Goal: Complete application form: Complete application form

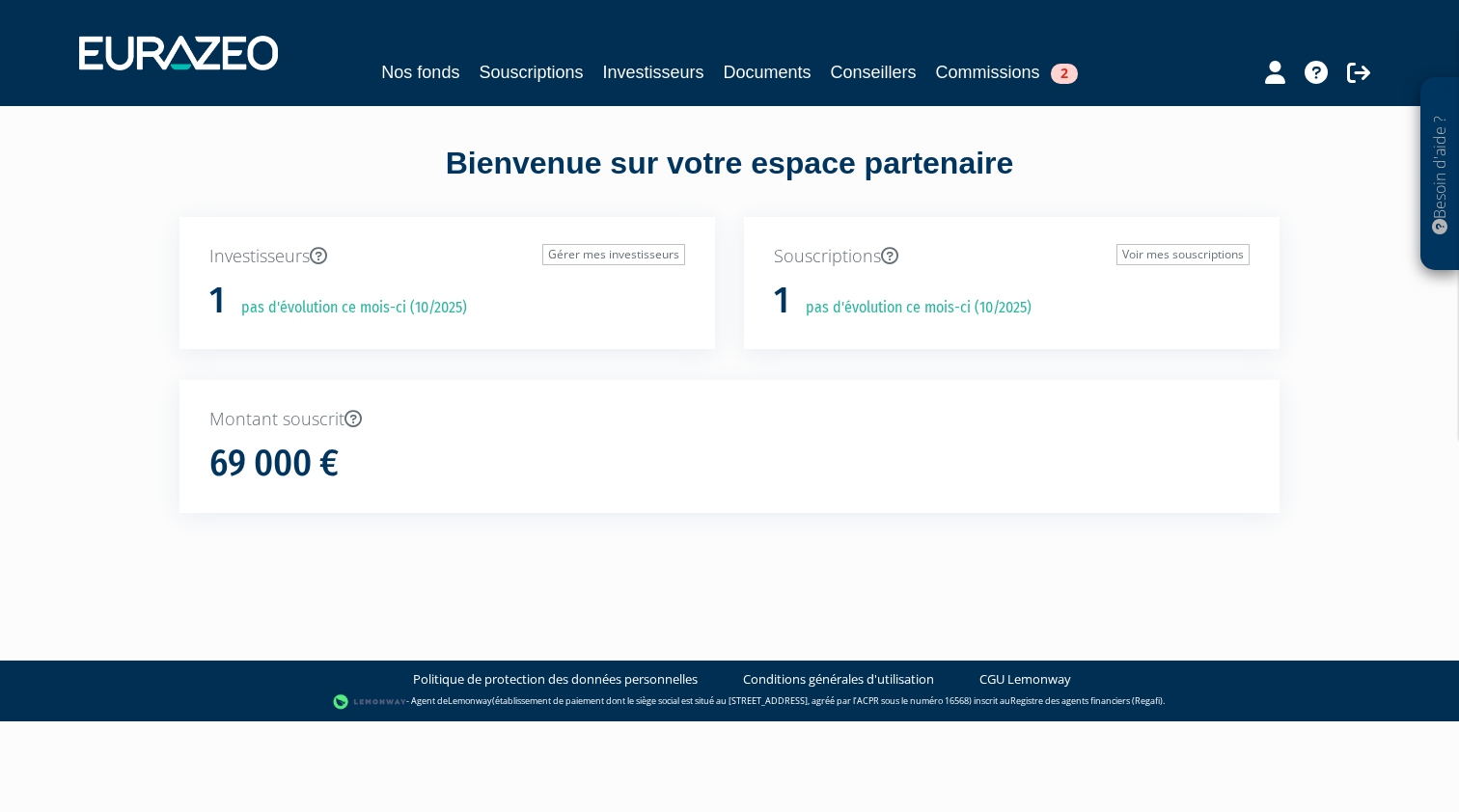
click at [1009, 74] on link "Commissions 2" at bounding box center [1006, 72] width 142 height 27
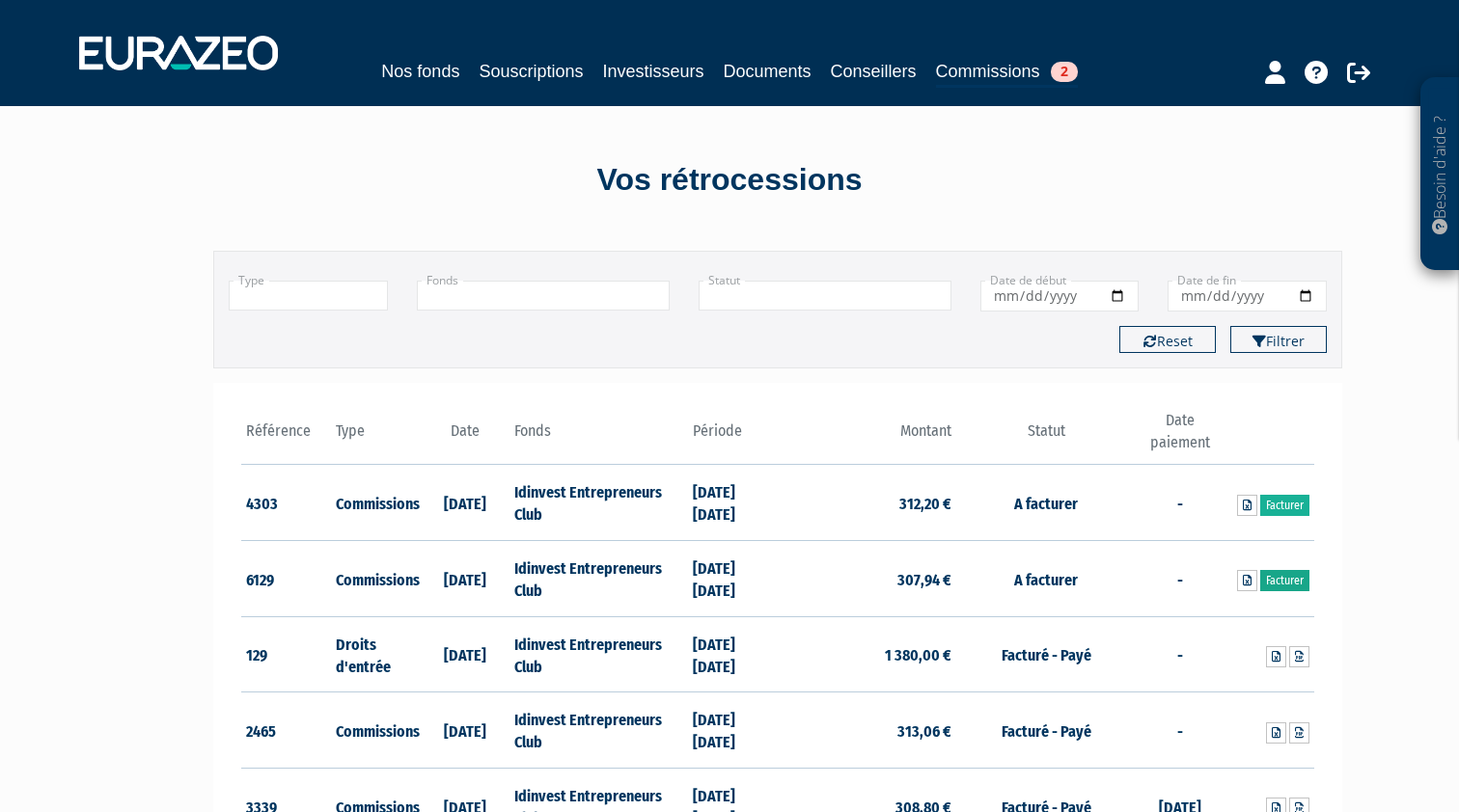
click at [1283, 578] on link "Facturer" at bounding box center [1284, 581] width 49 height 21
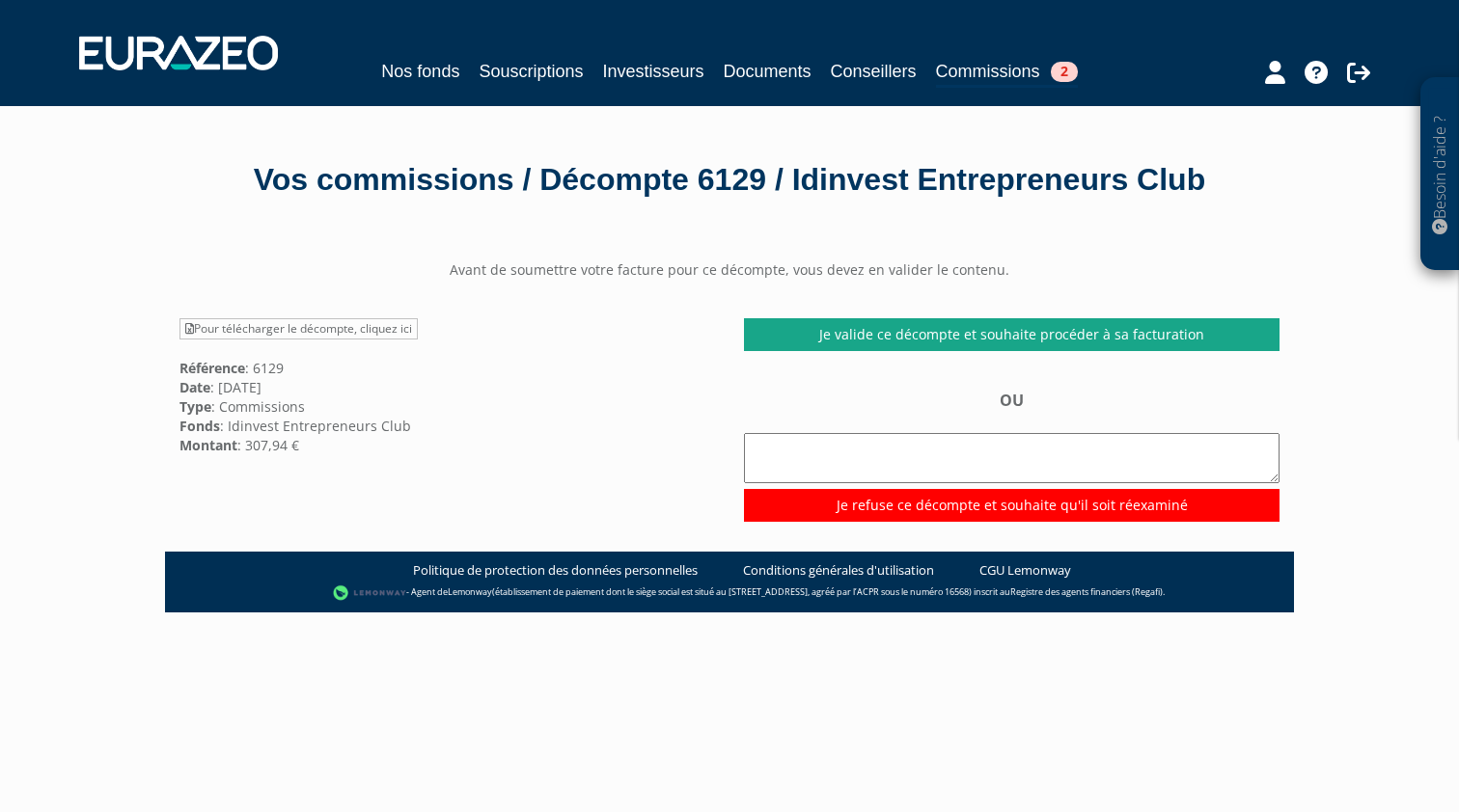
click at [853, 333] on link "Je valide ce décompte et souhaite procéder à sa facturation" at bounding box center [1011, 335] width 536 height 33
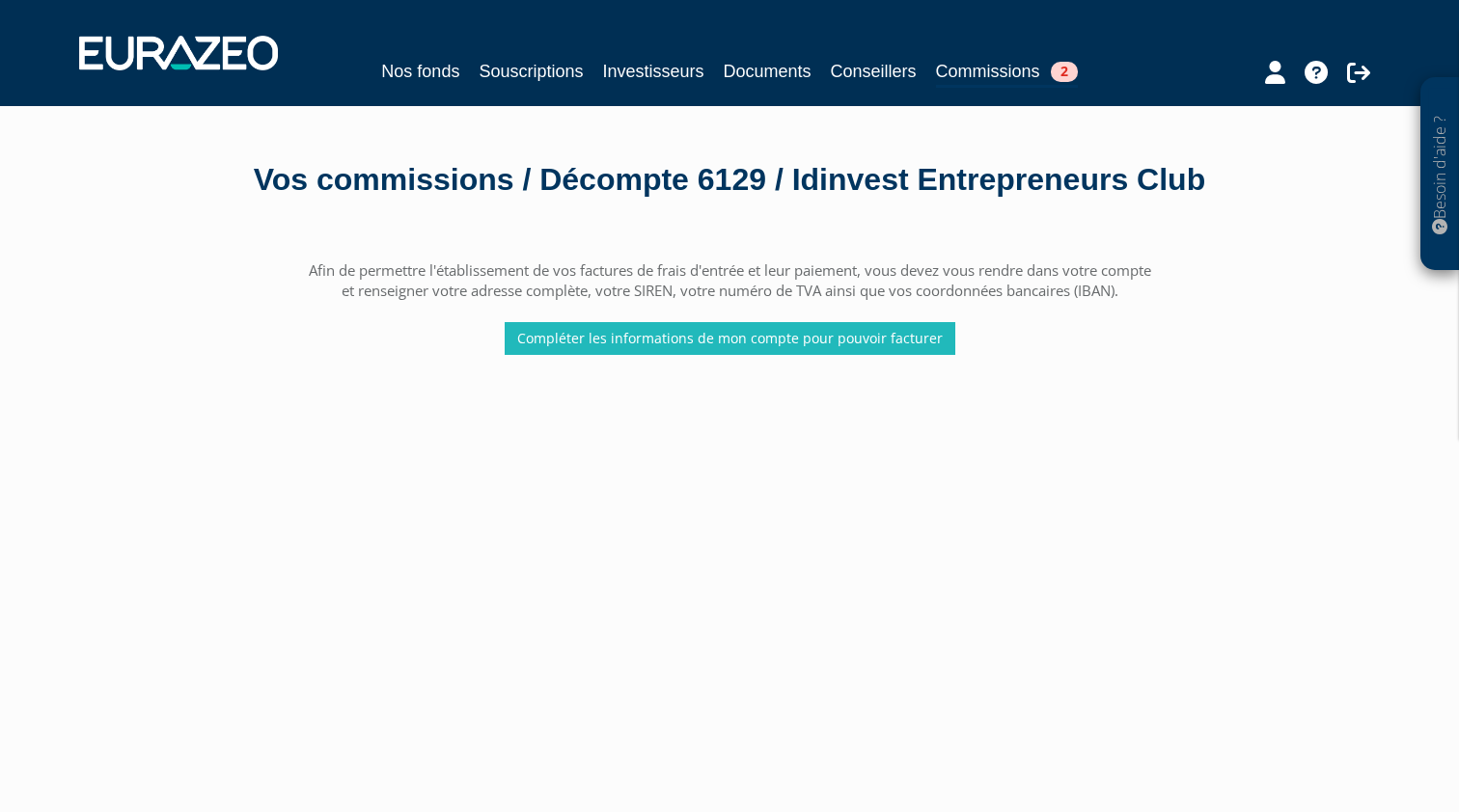
click at [692, 343] on link "Compléter les informations de mon compte pour pouvoir facturer" at bounding box center [730, 338] width 451 height 33
click at [1276, 79] on icon at bounding box center [1275, 72] width 20 height 23
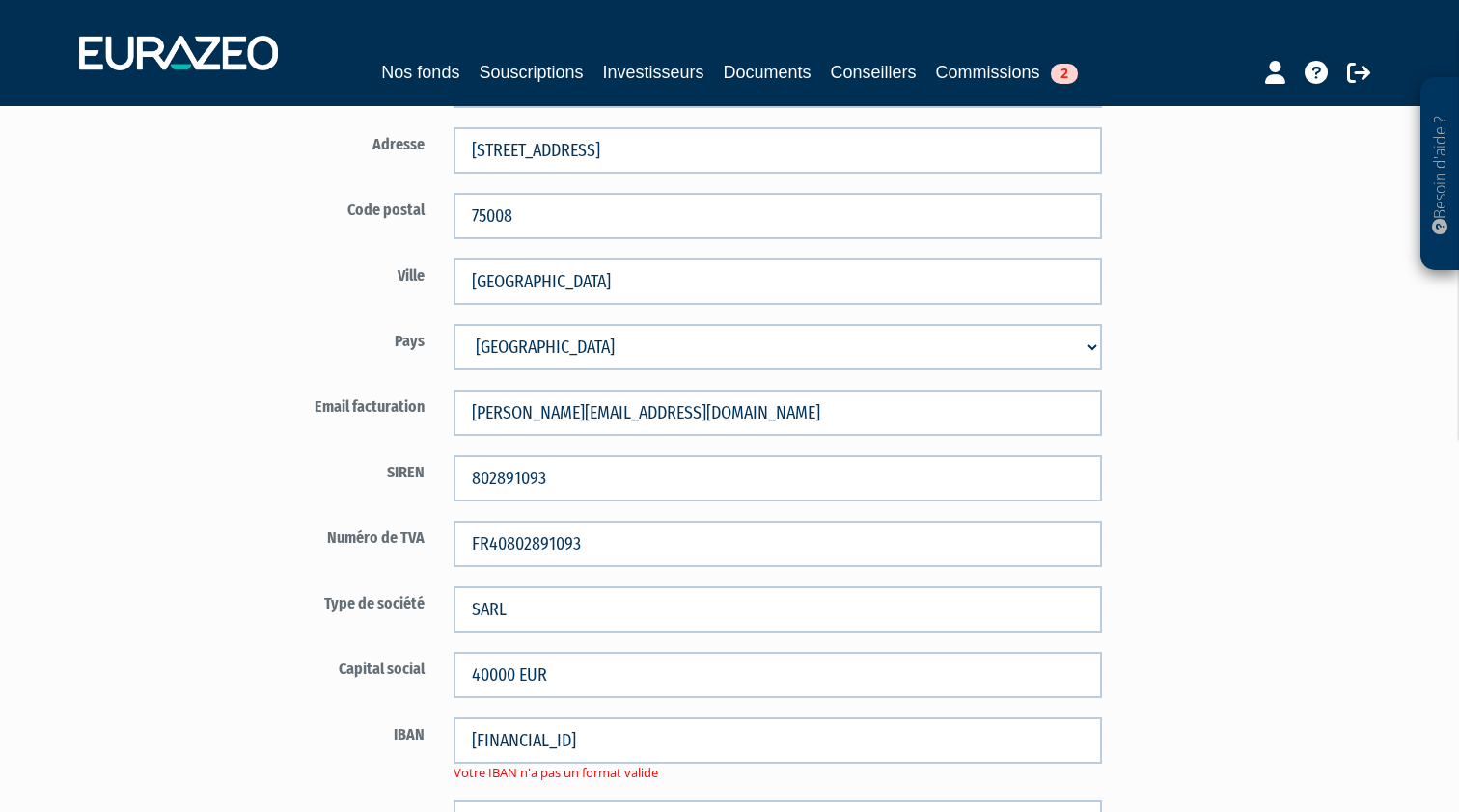
scroll to position [938, 0]
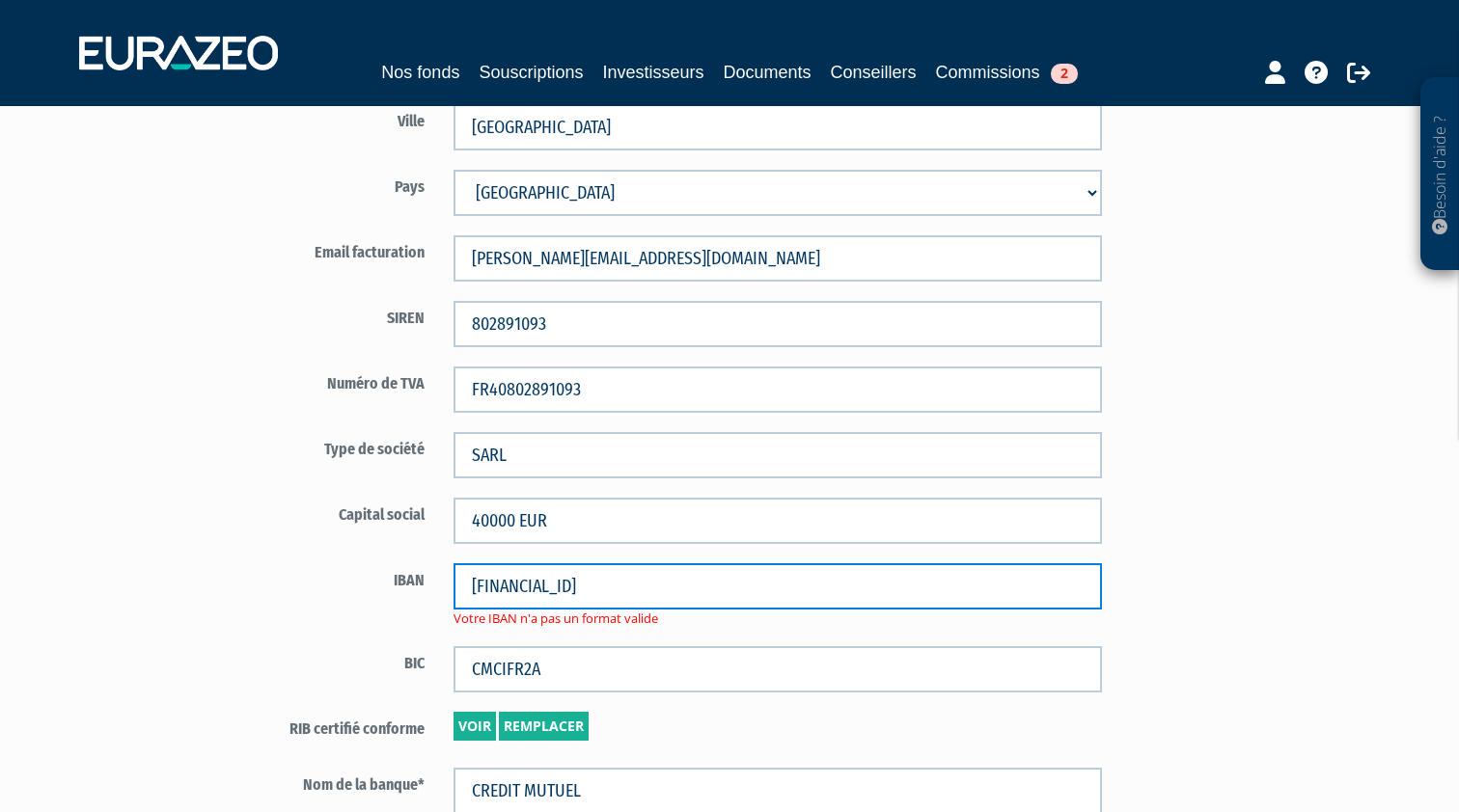
click at [480, 596] on input "FR76 1027 8041 0200 0207 4410 120" at bounding box center [778, 586] width 648 height 46
click at [471, 583] on input "FR76 1027 8041 0200 0207 4410 120" at bounding box center [778, 586] width 648 height 46
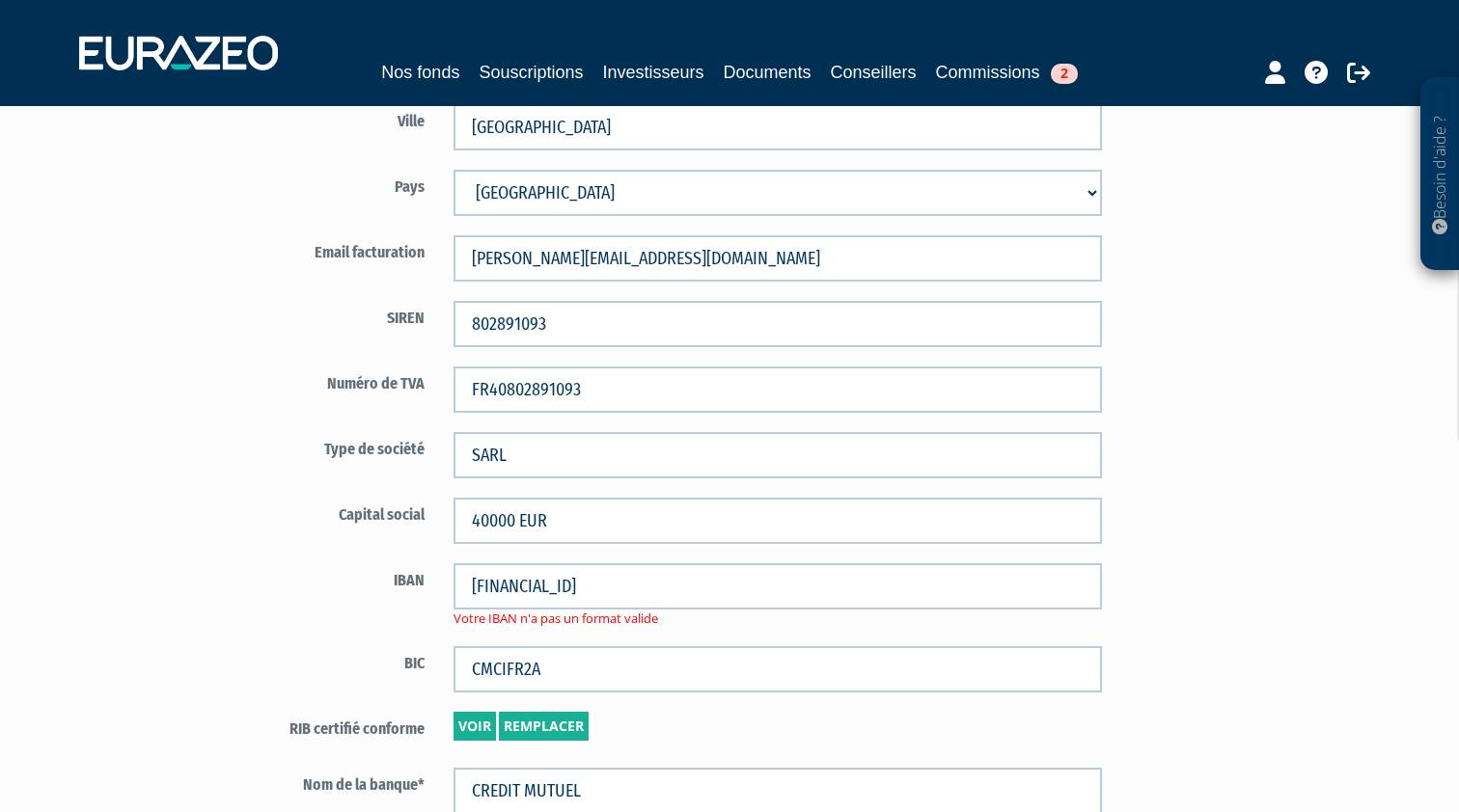
click at [348, 601] on div "IBAN FR76 1027 8041 0200 0207 4410 120 Votre IBAN n'a pas un format valide" at bounding box center [665, 595] width 903 height 65
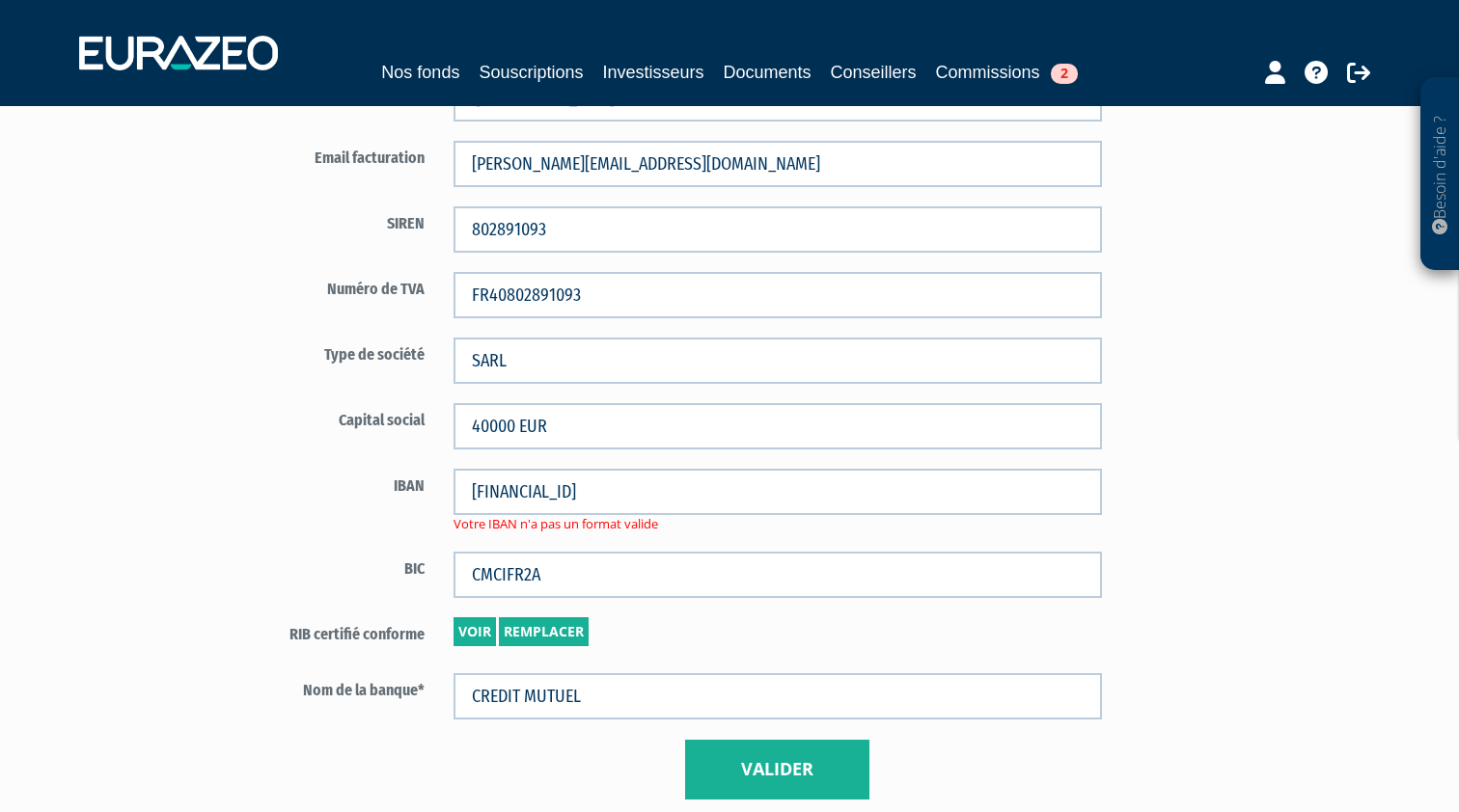
scroll to position [1033, 0]
click at [482, 635] on link "Voir" at bounding box center [475, 632] width 42 height 29
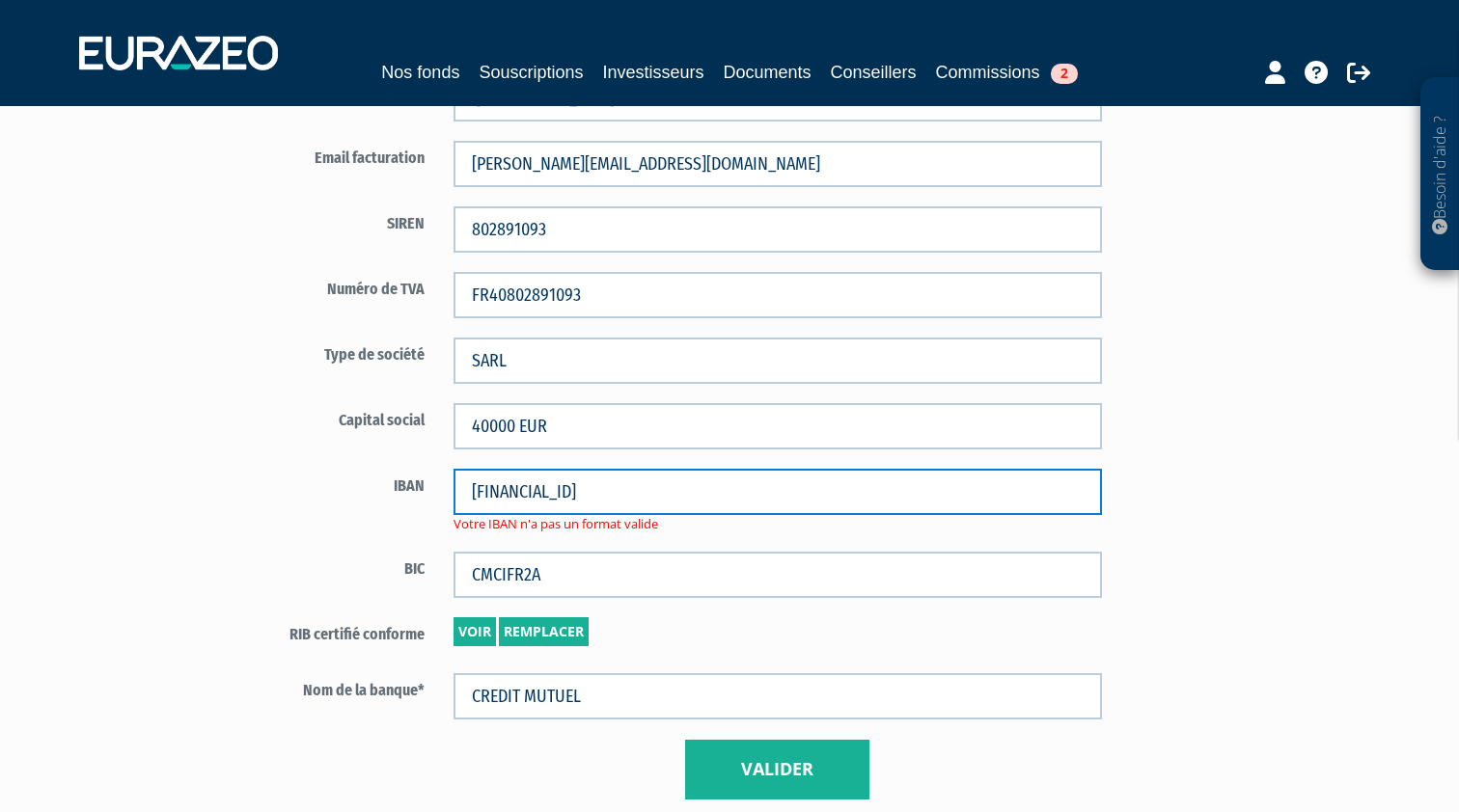
click at [754, 496] on input "FR76 1027 8041 0200 0207 4410 120" at bounding box center [778, 492] width 648 height 46
drag, startPoint x: 754, startPoint y: 496, endPoint x: 563, endPoint y: 503, distance: 191.1
click at [563, 503] on input "FR76 1027 8041 0200 0207 4410 120" at bounding box center [778, 492] width 648 height 46
drag, startPoint x: 707, startPoint y: 491, endPoint x: 367, endPoint y: 468, distance: 340.8
click at [367, 469] on div "IBAN FR76 1027 8041 0200 0207 4410 120 Votre IBAN n'a pas un format valide" at bounding box center [665, 501] width 903 height 65
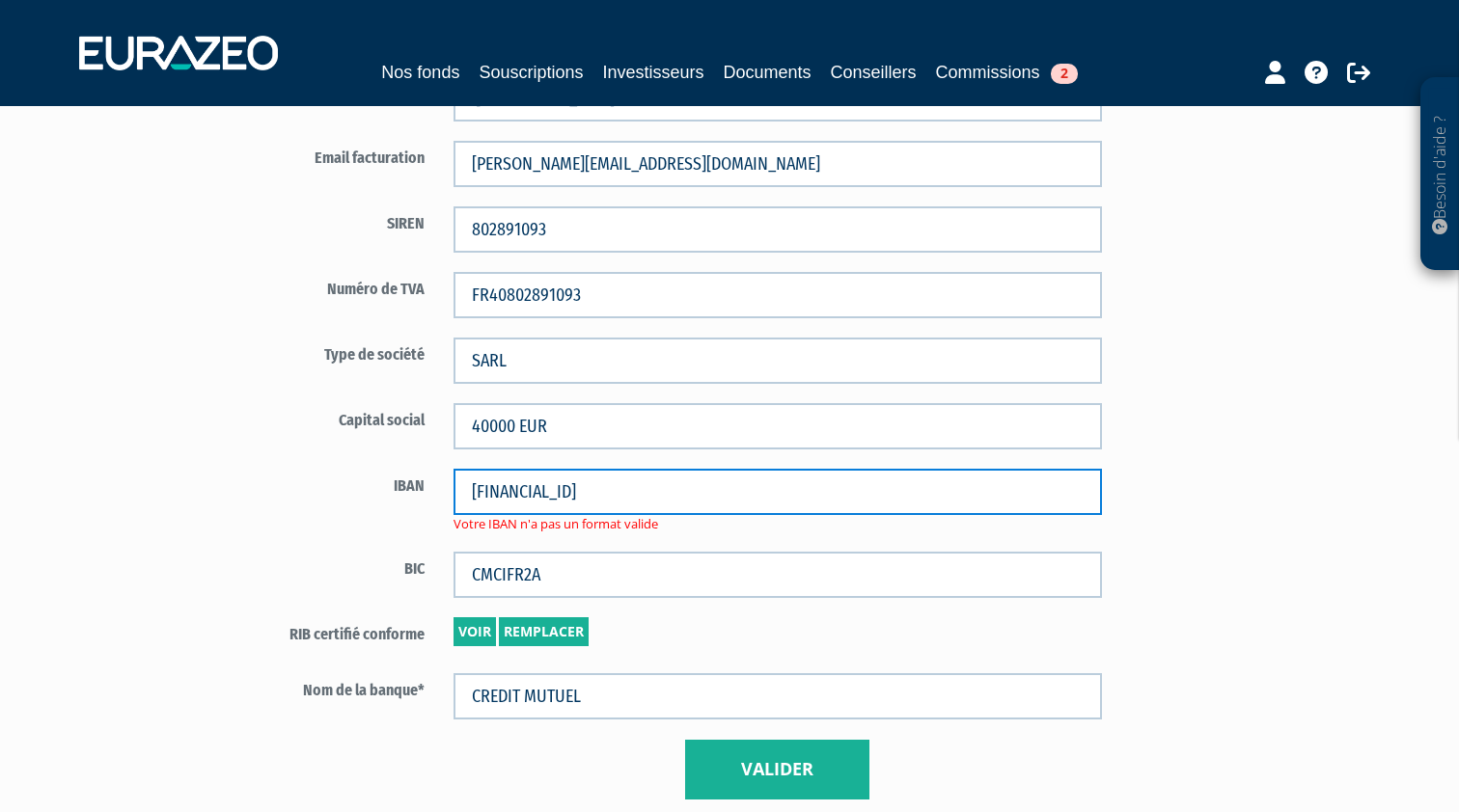
type input "FR7610278041020002074410120"
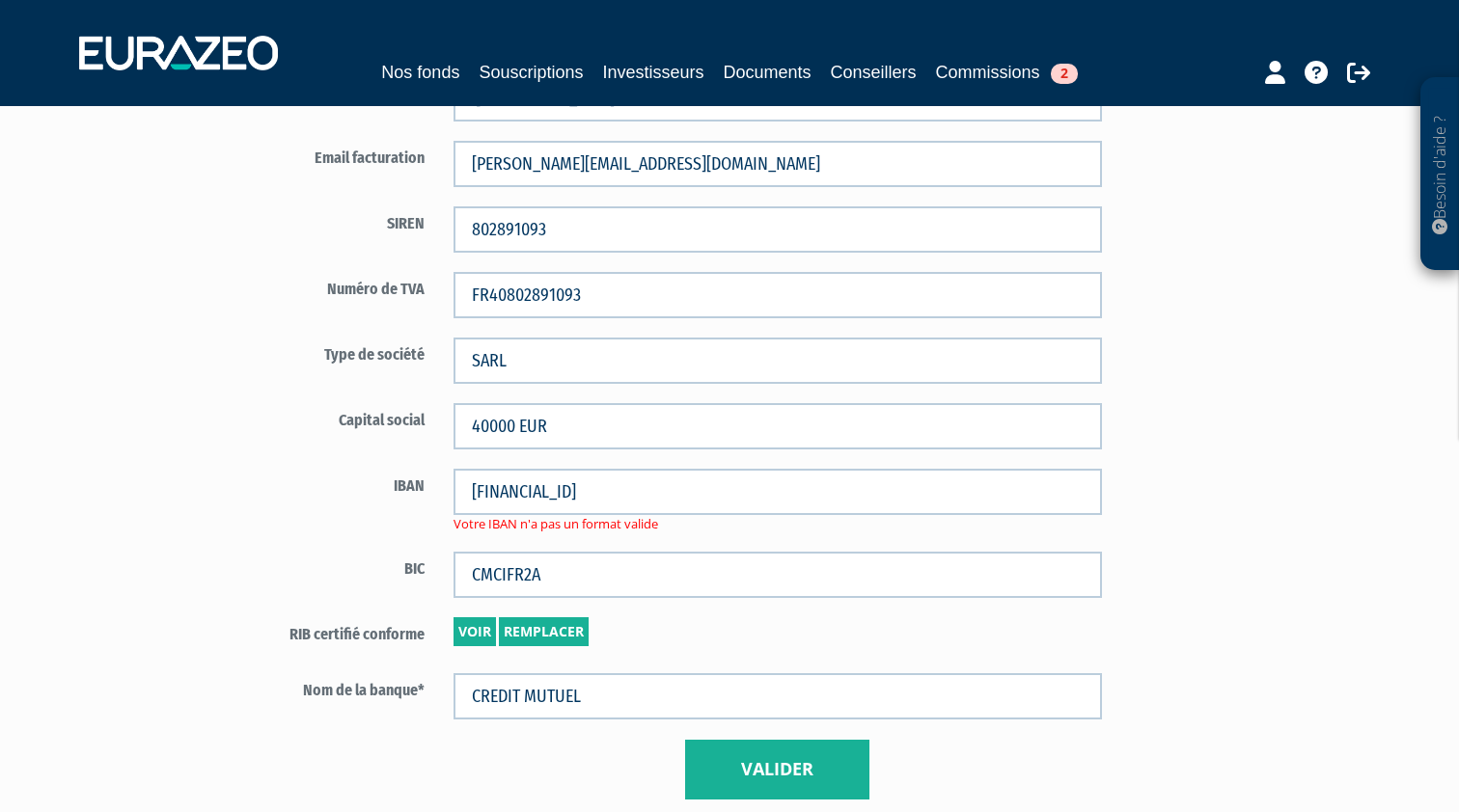
click at [358, 576] on label "BIC" at bounding box center [326, 566] width 226 height 29
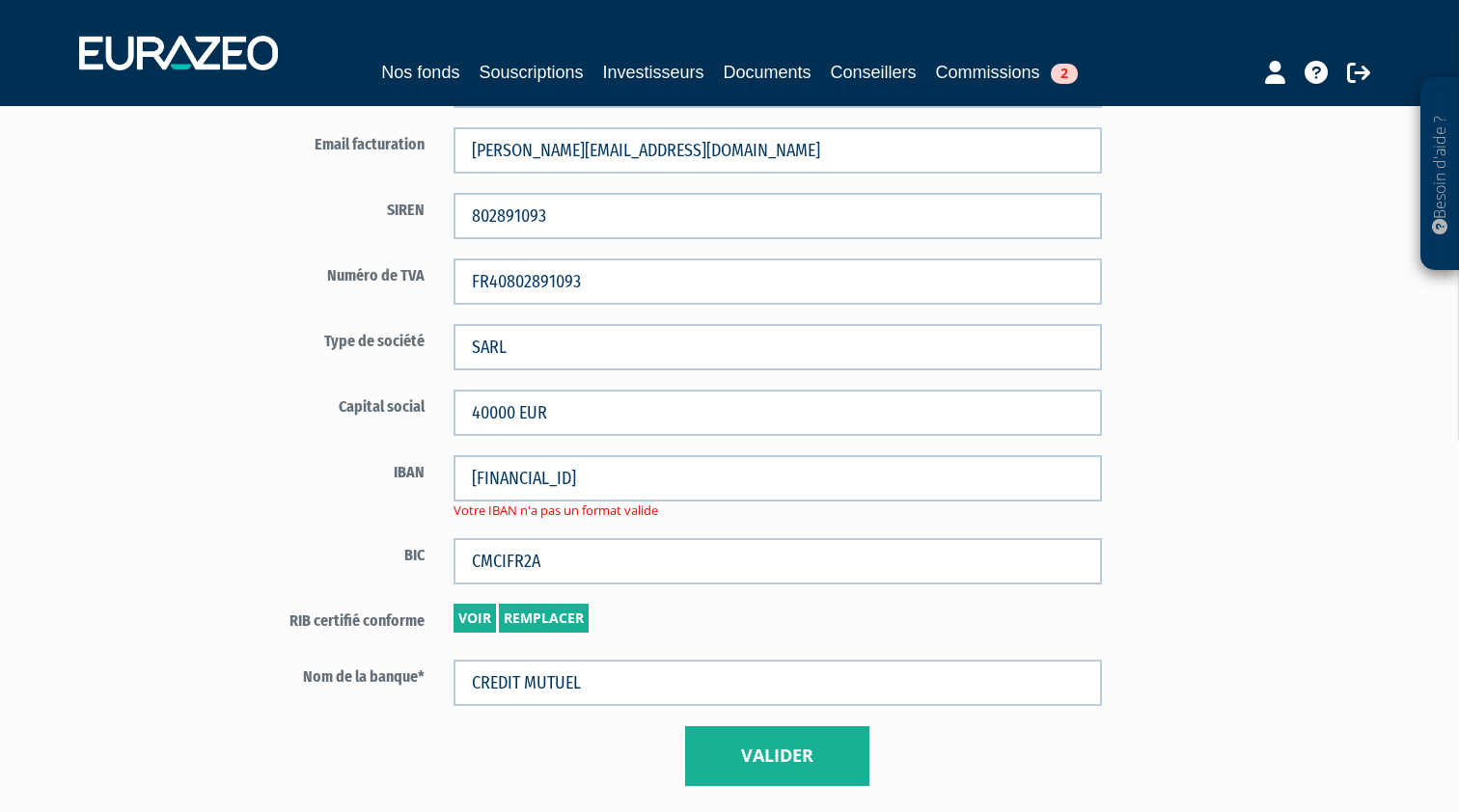
scroll to position [1045, 0]
click at [711, 763] on button "Valider" at bounding box center [777, 757] width 184 height 60
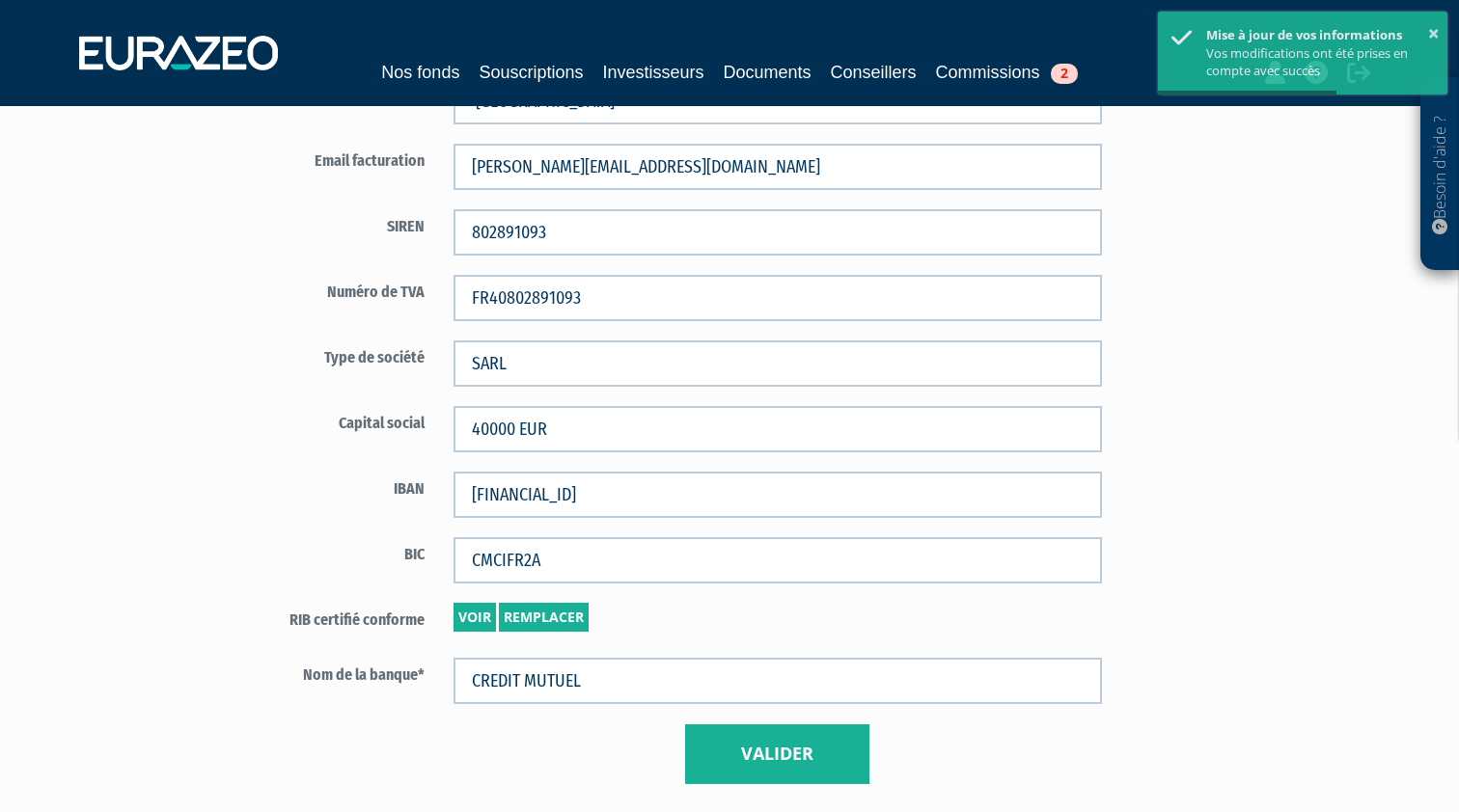
scroll to position [1028, 0]
click at [779, 745] on button "Valider" at bounding box center [777, 756] width 184 height 60
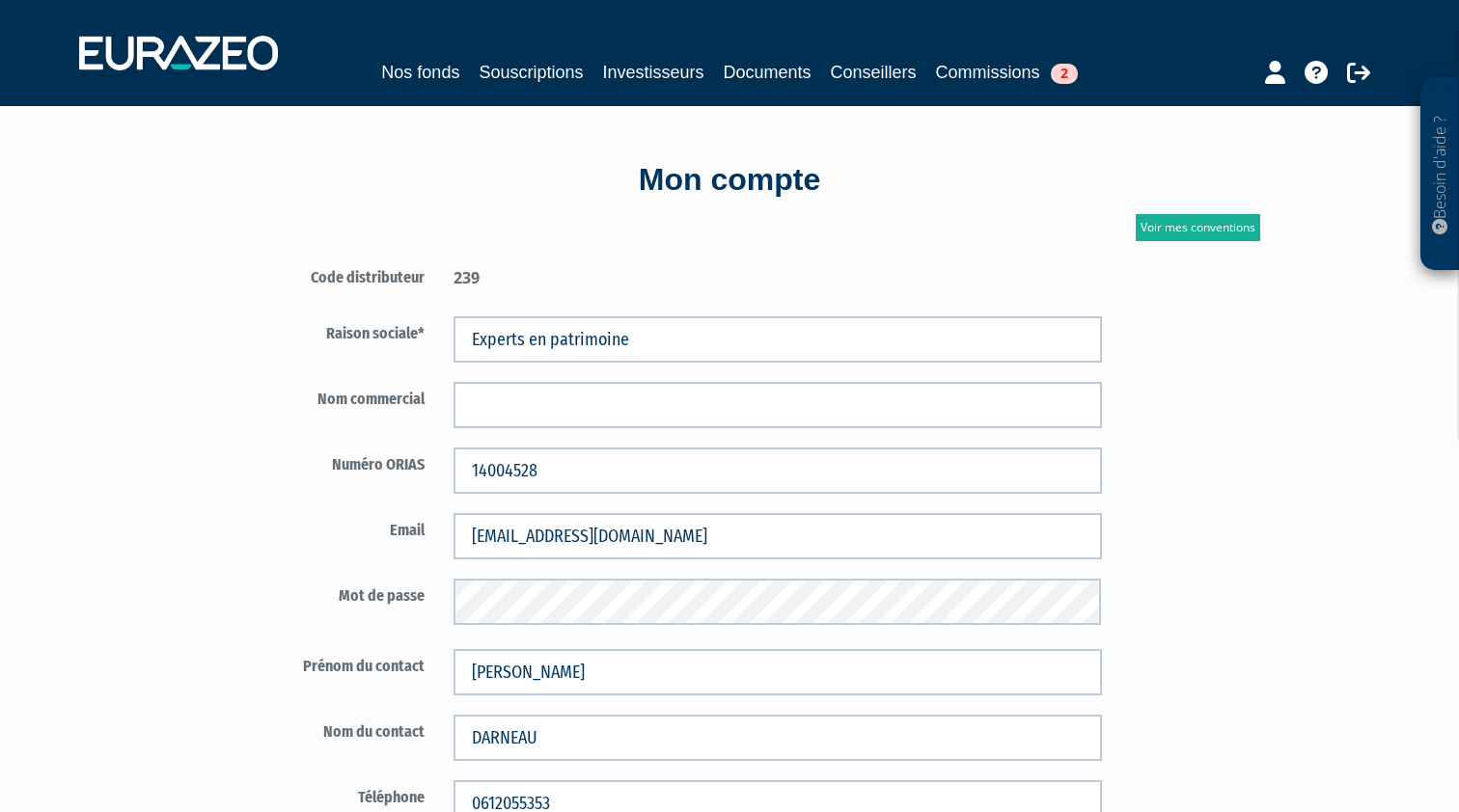
click at [1003, 76] on link "Commissions 2" at bounding box center [1006, 72] width 142 height 27
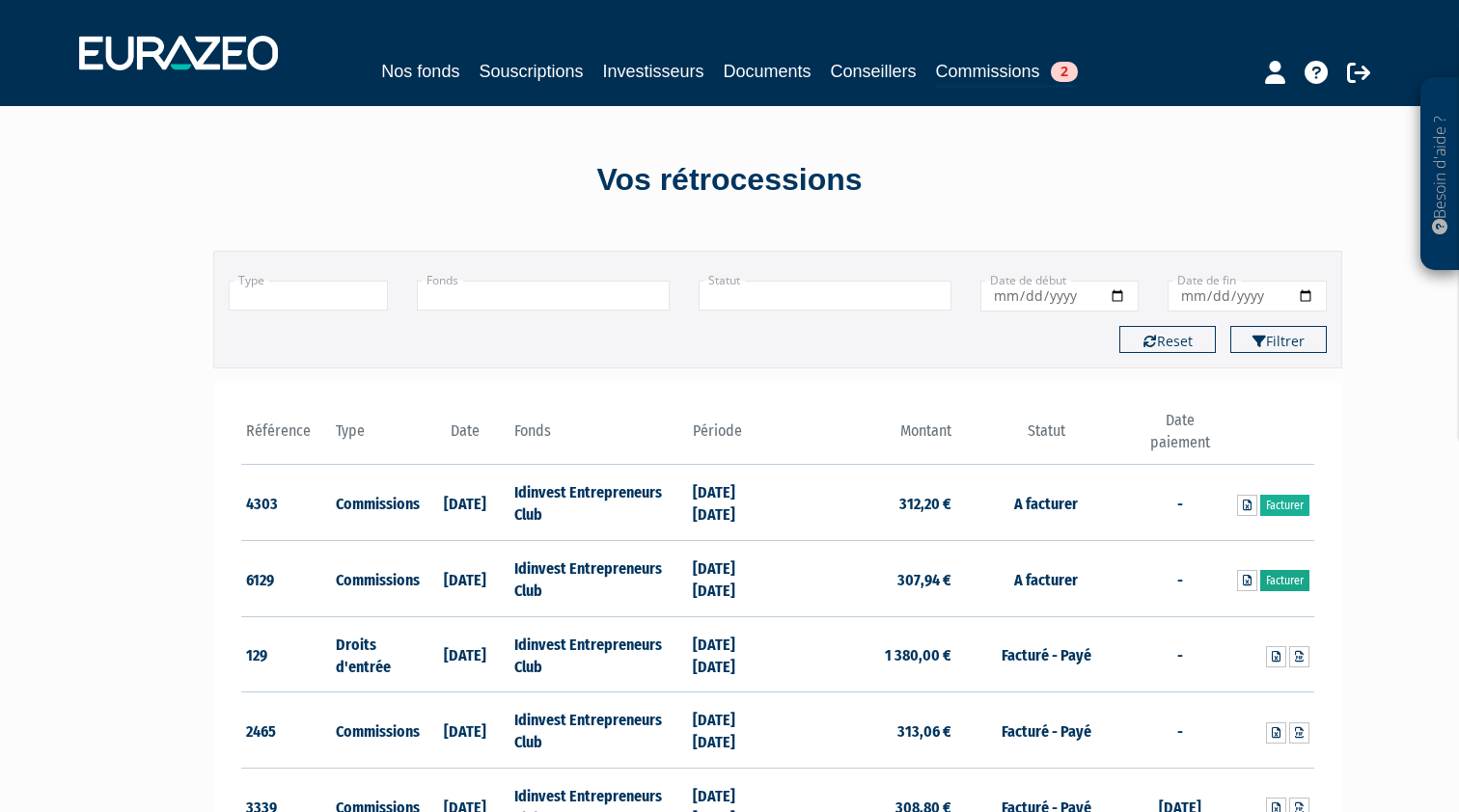
click at [1291, 582] on link "Facturer" at bounding box center [1284, 581] width 49 height 21
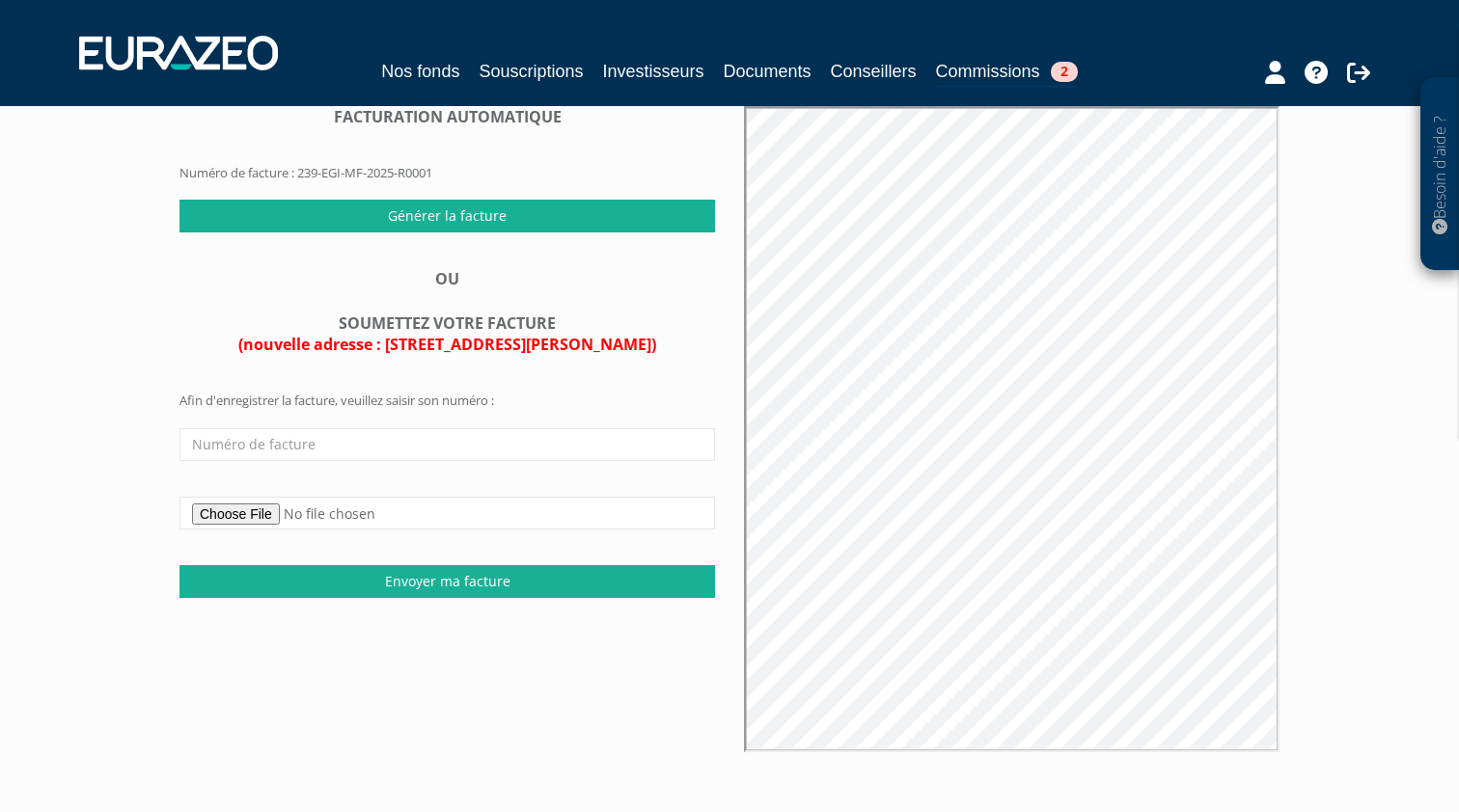
scroll to position [149, 0]
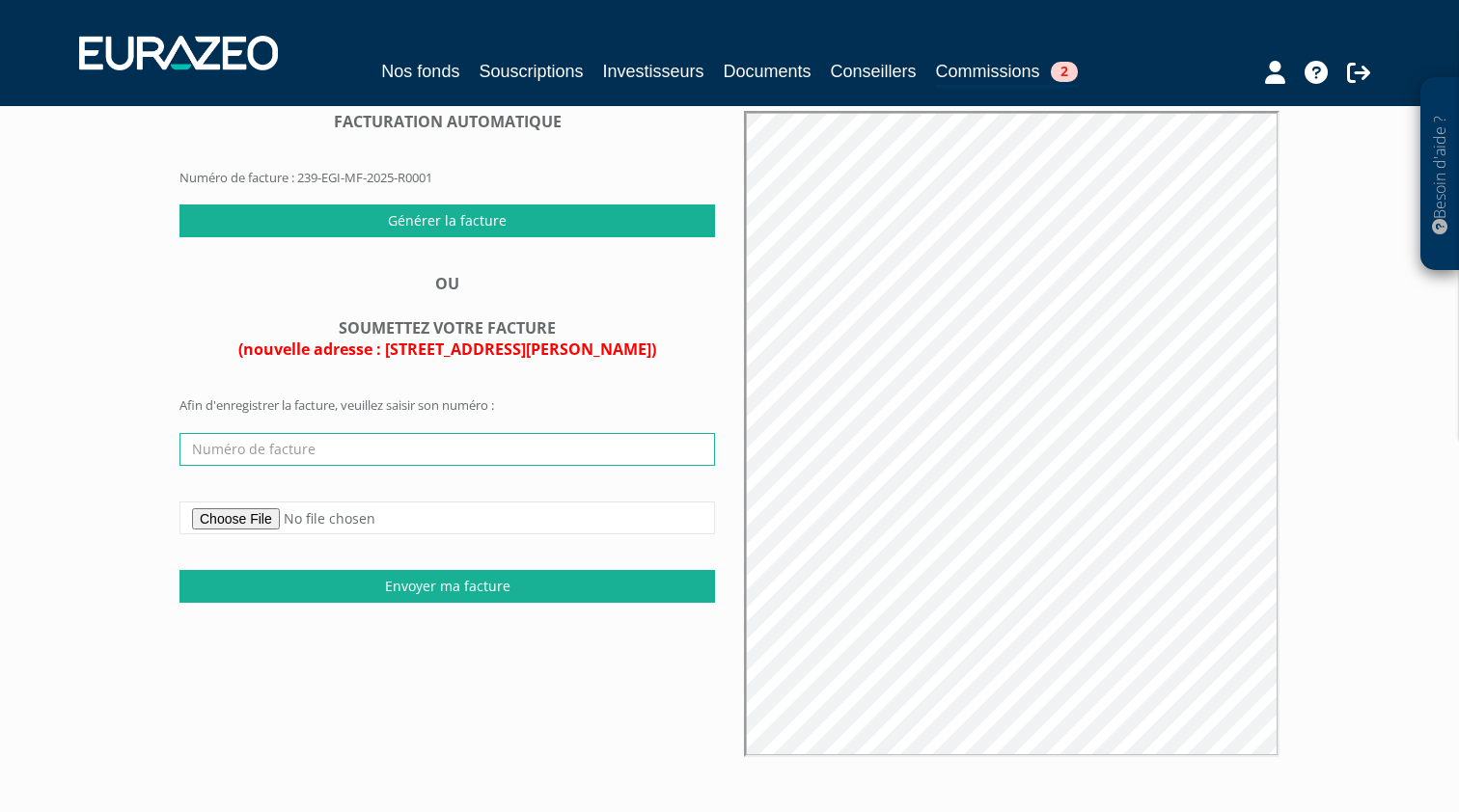
click at [446, 449] on input "text" at bounding box center [447, 449] width 536 height 33
paste input "EEP-2025-187"
type input "EEP-2025-187"
click at [149, 430] on div "Besoin d'aide ? × J'ai besoin d'aide Si vous avez une question à propos du fonc…" at bounding box center [730, 403] width 1459 height 1105
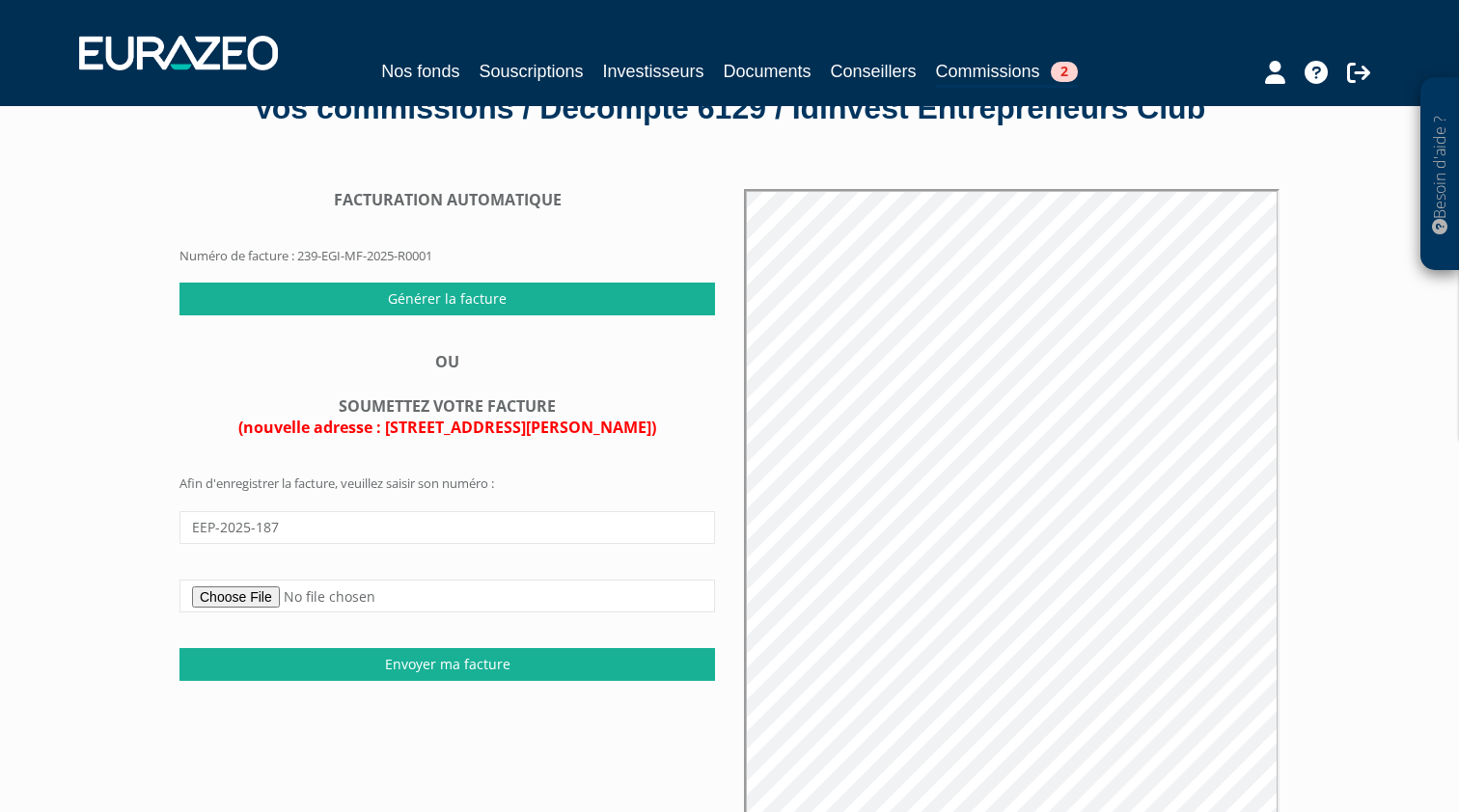
scroll to position [62, 0]
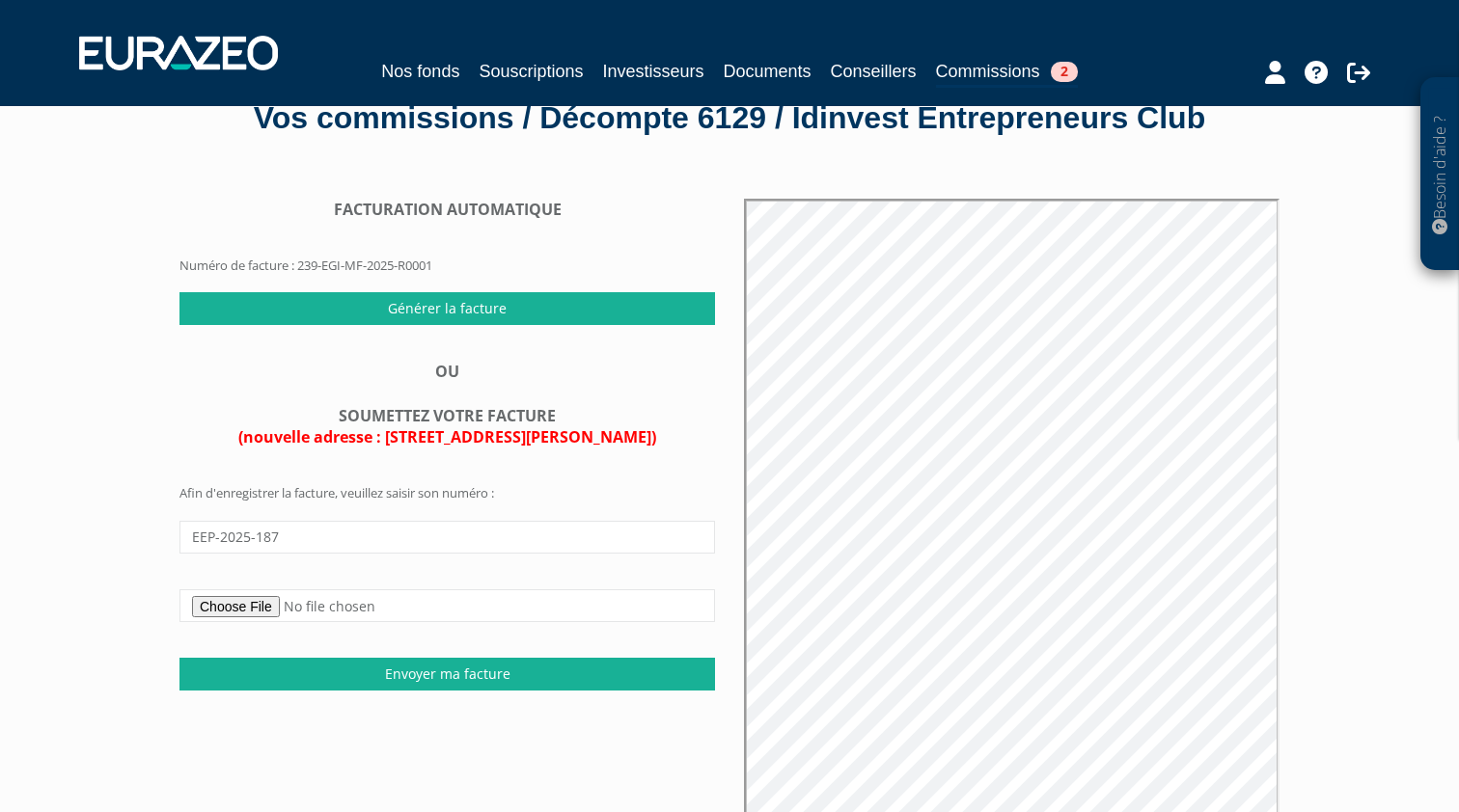
drag, startPoint x: 391, startPoint y: 431, endPoint x: 646, endPoint y: 424, distance: 255.1
click at [646, 426] on span "(nouvelle adresse : 66 rue Pierre Charron, 75008 Paris)" at bounding box center [447, 437] width 418 height 21
click at [439, 532] on input "EEP-2025-187" at bounding box center [447, 537] width 536 height 33
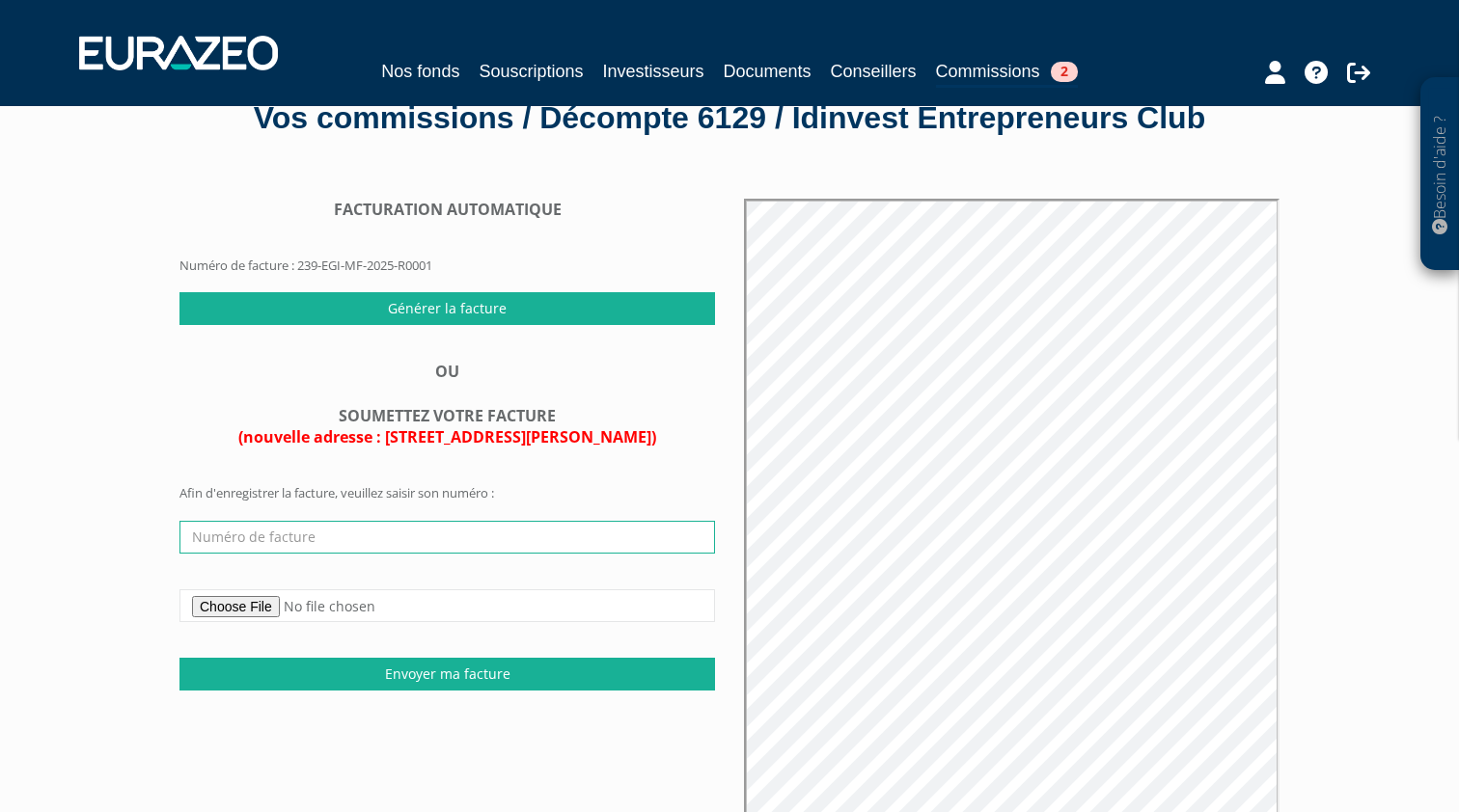
paste input "121 - Facture EEP - 2024.docx"
type input "121 - Facture EEP - 2024.docx"
click at [272, 534] on input "121 - Facture EEP - 2024.docx" at bounding box center [447, 537] width 536 height 33
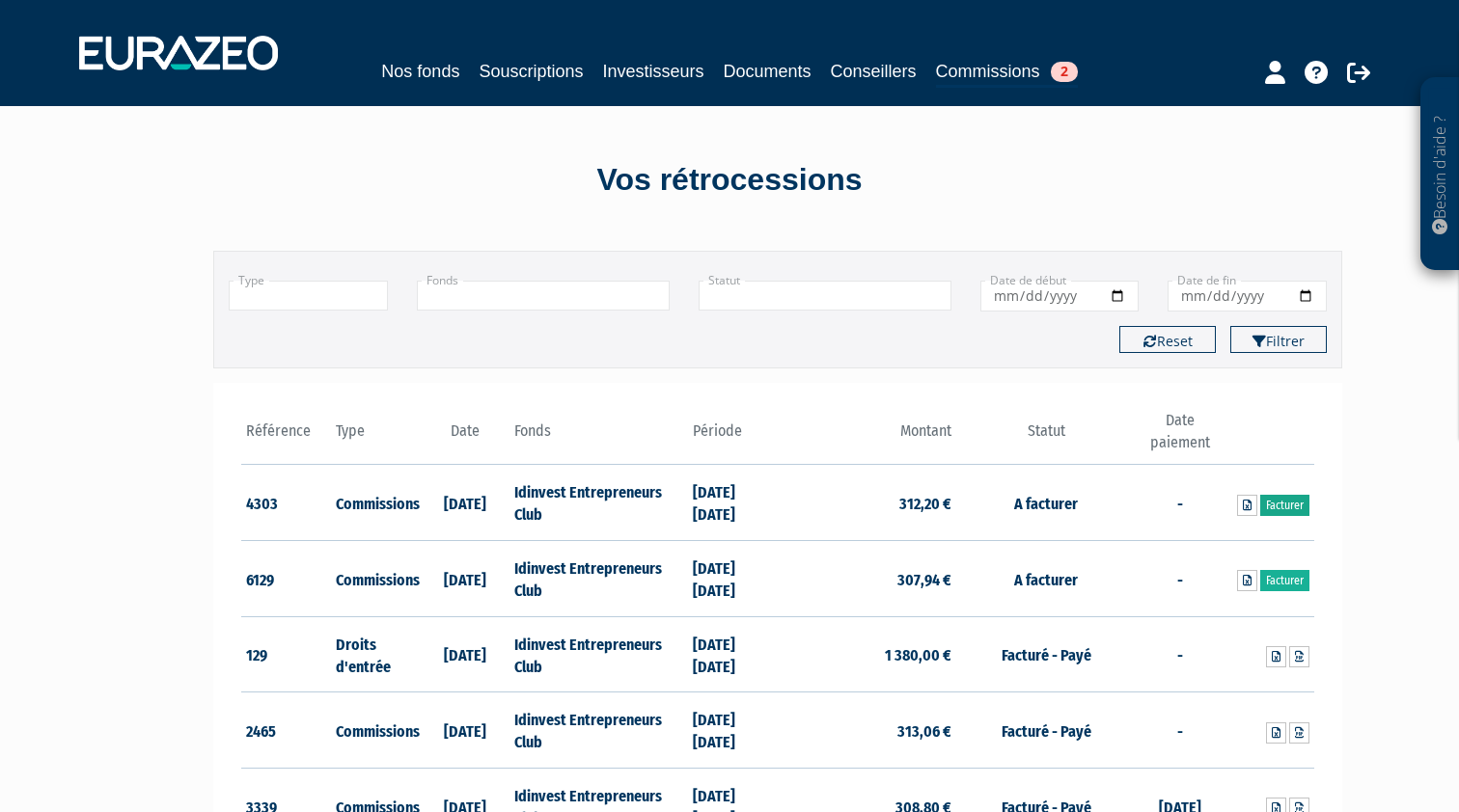
click at [1282, 499] on link "Facturer" at bounding box center [1284, 505] width 49 height 21
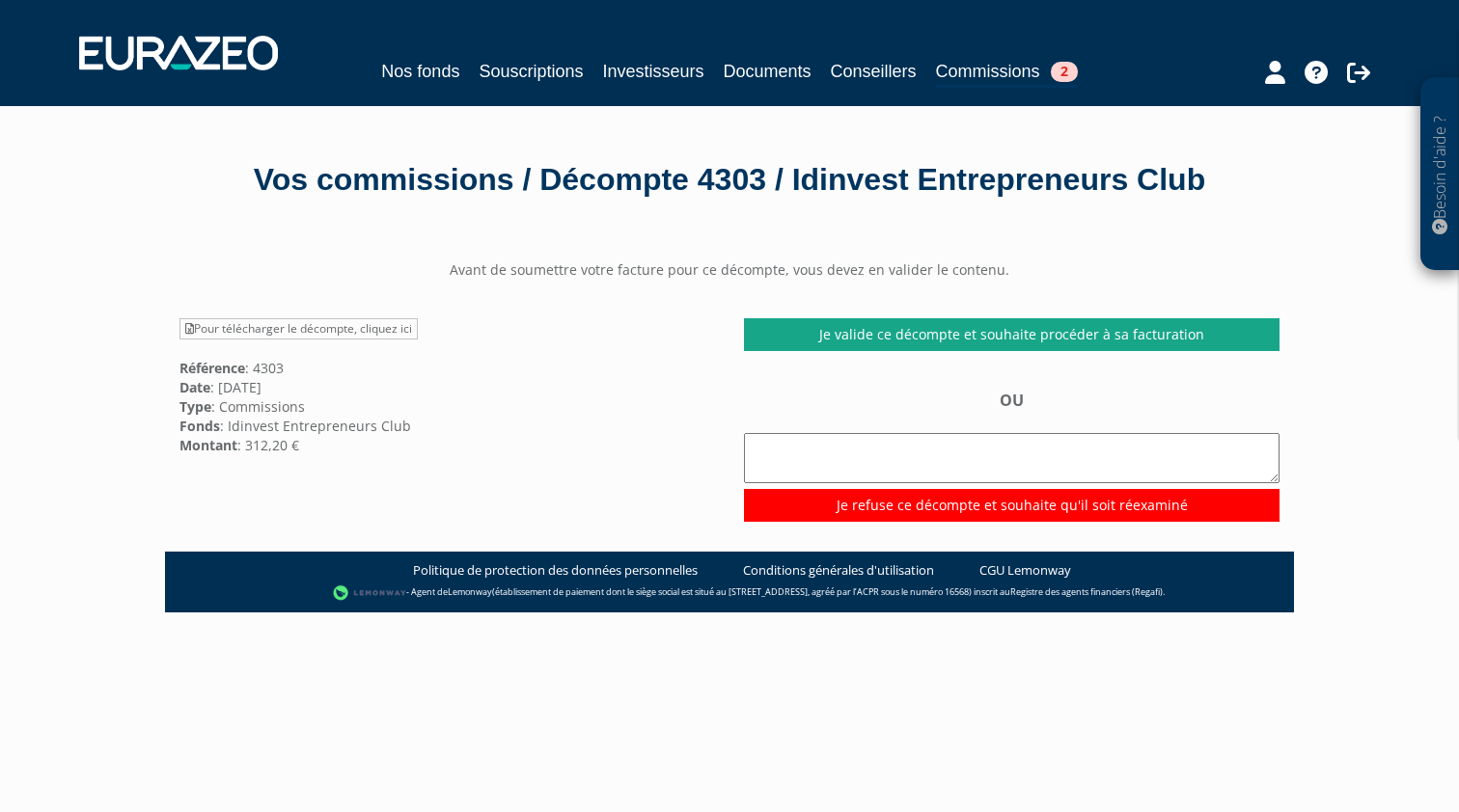
click at [928, 337] on link "Je valide ce décompte et souhaite procéder à sa facturation" at bounding box center [1011, 335] width 536 height 33
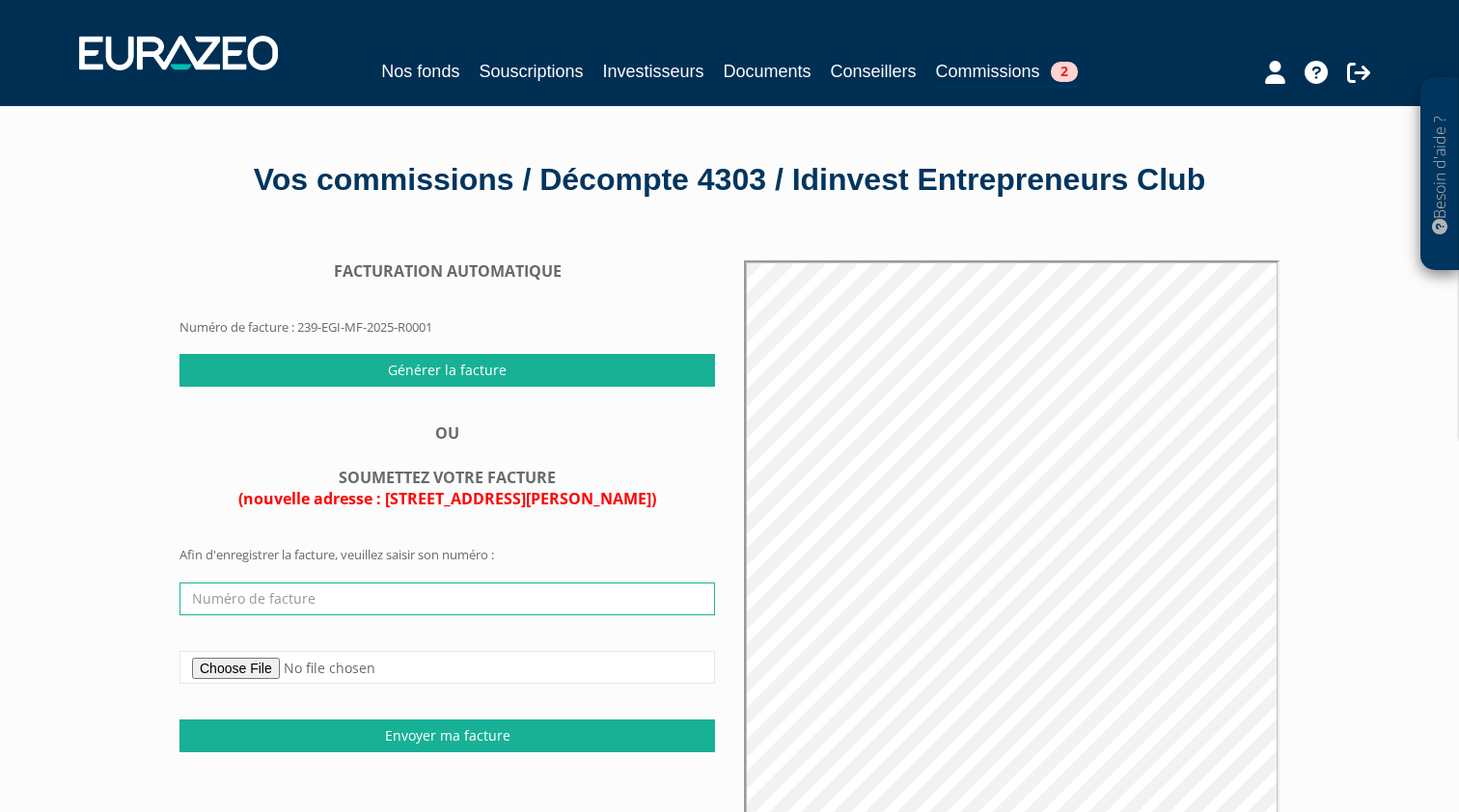
click at [334, 587] on input "text" at bounding box center [447, 599] width 536 height 33
type input "EEP – 2024 – 186"
click at [272, 658] on input "file" at bounding box center [447, 667] width 536 height 33
type input "C:\fakepath\186 - Facture EEP - 2025.pdf"
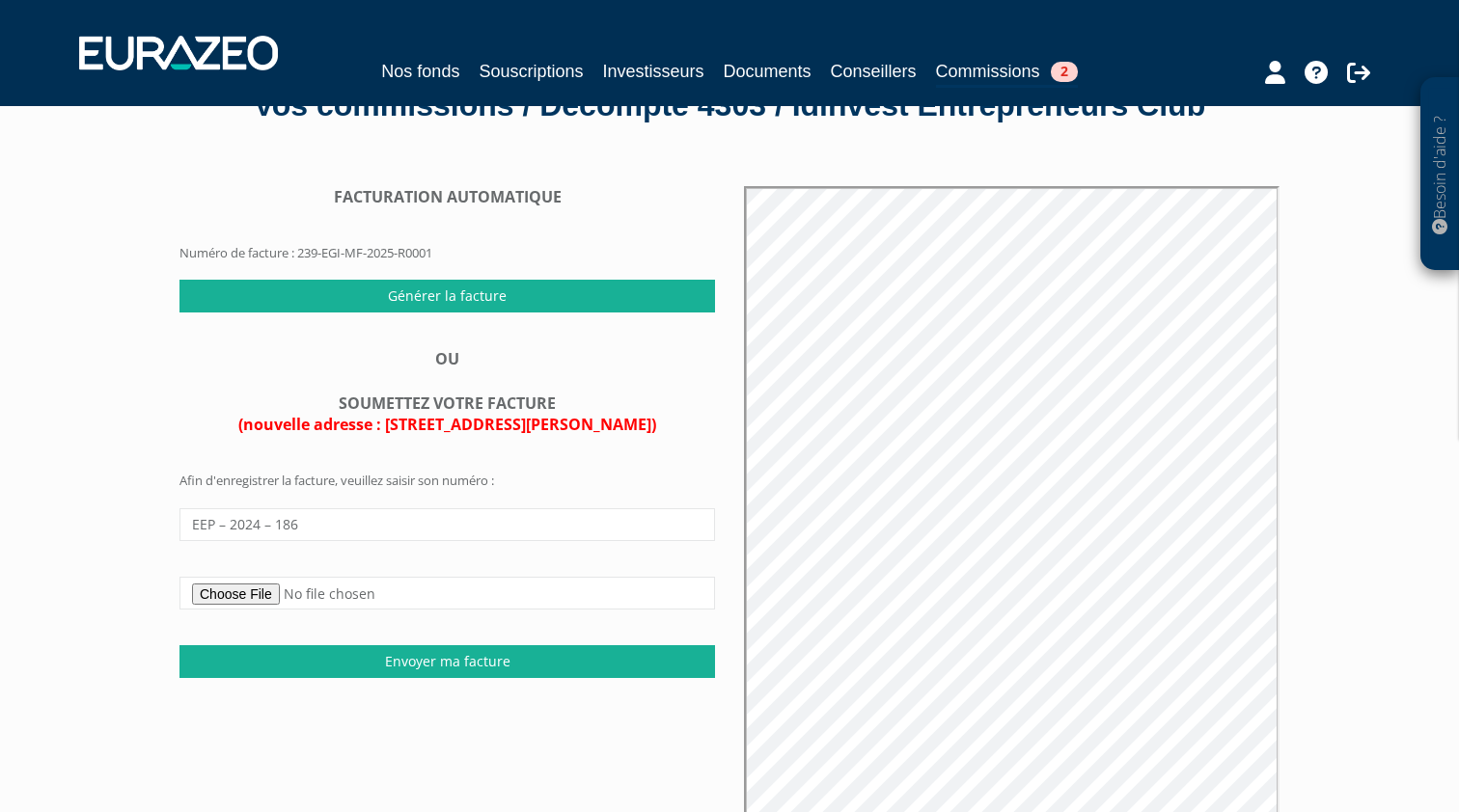
scroll to position [101, 0]
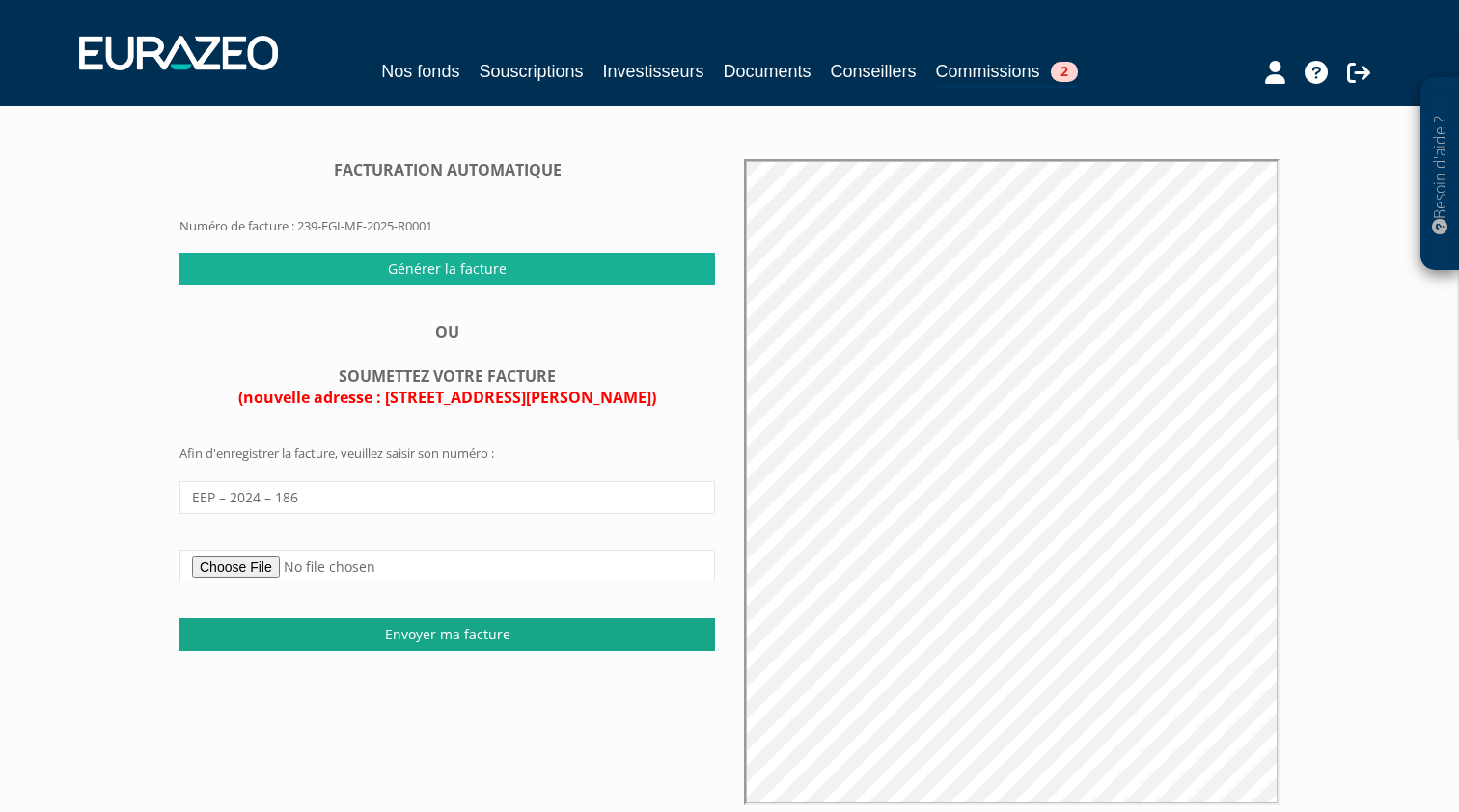
click at [395, 627] on input "Envoyer ma facture" at bounding box center [447, 635] width 536 height 33
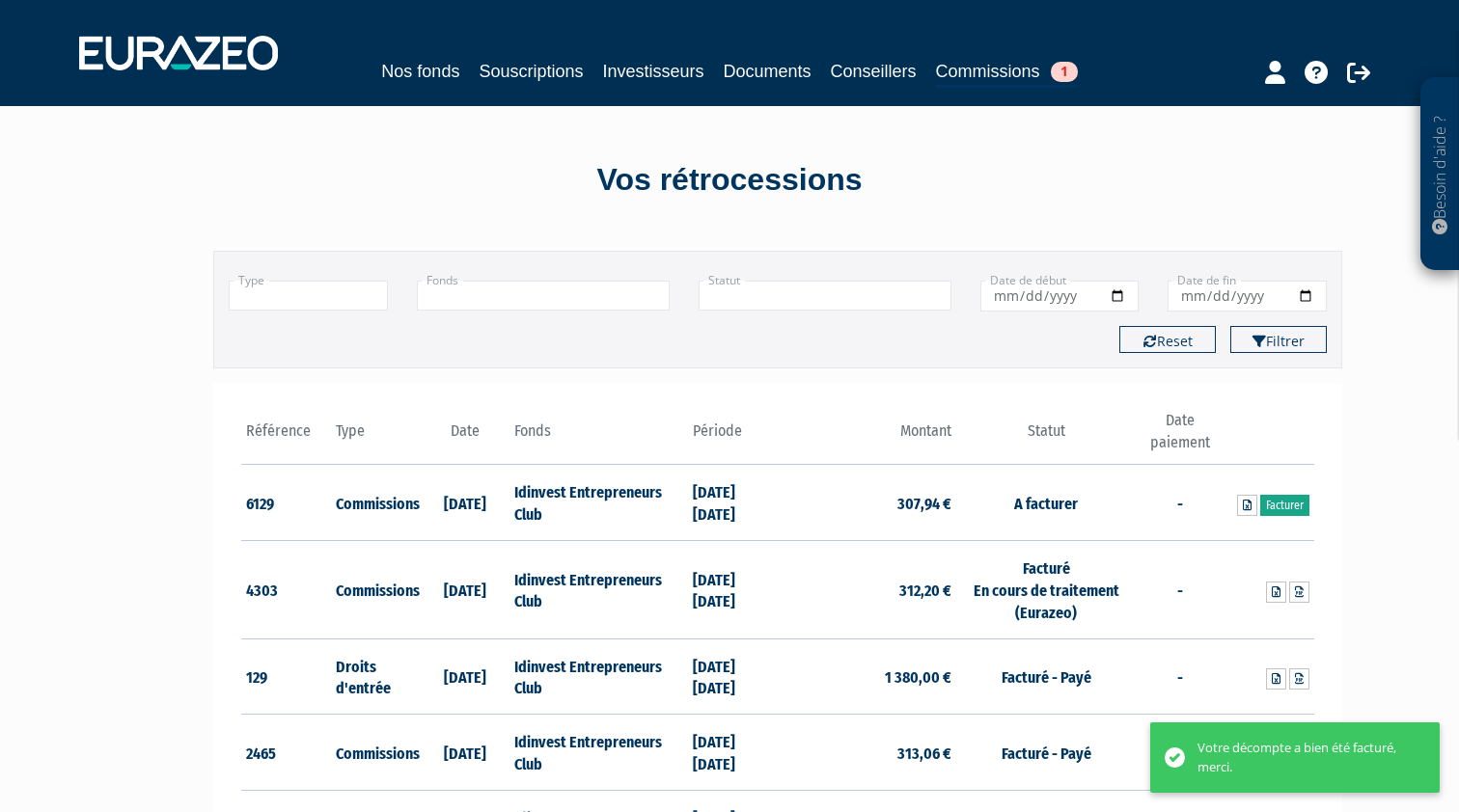
click at [1288, 501] on link "Facturer" at bounding box center [1284, 505] width 49 height 21
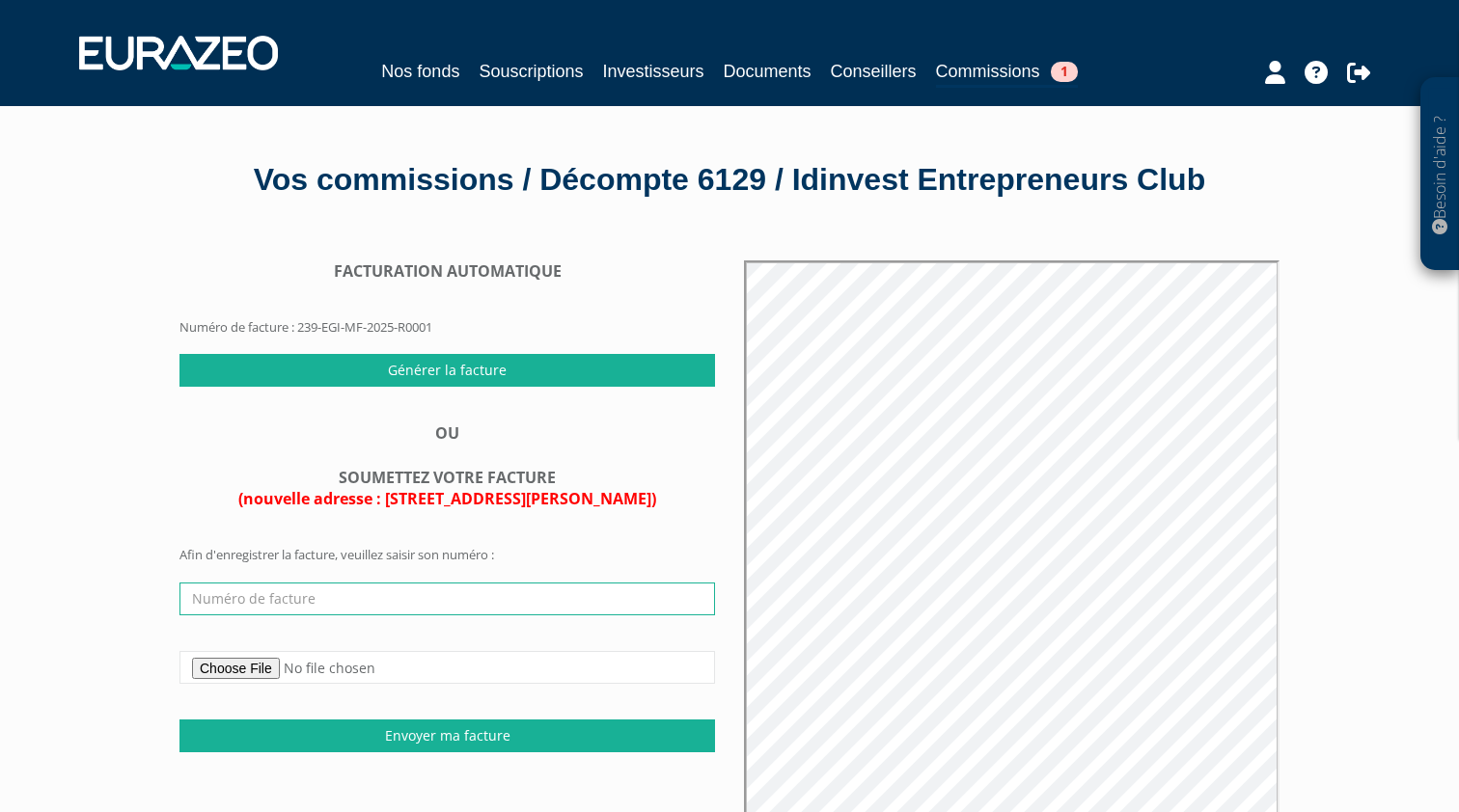
click at [415, 588] on input "text" at bounding box center [447, 599] width 536 height 33
paste input "EEP – 2024 – 186"
type input "EEP – 2024 – 187"
click at [258, 660] on input "file" at bounding box center [447, 667] width 536 height 33
type input "C:\fakepath\187 - Facture EEP - 2025.pdf"
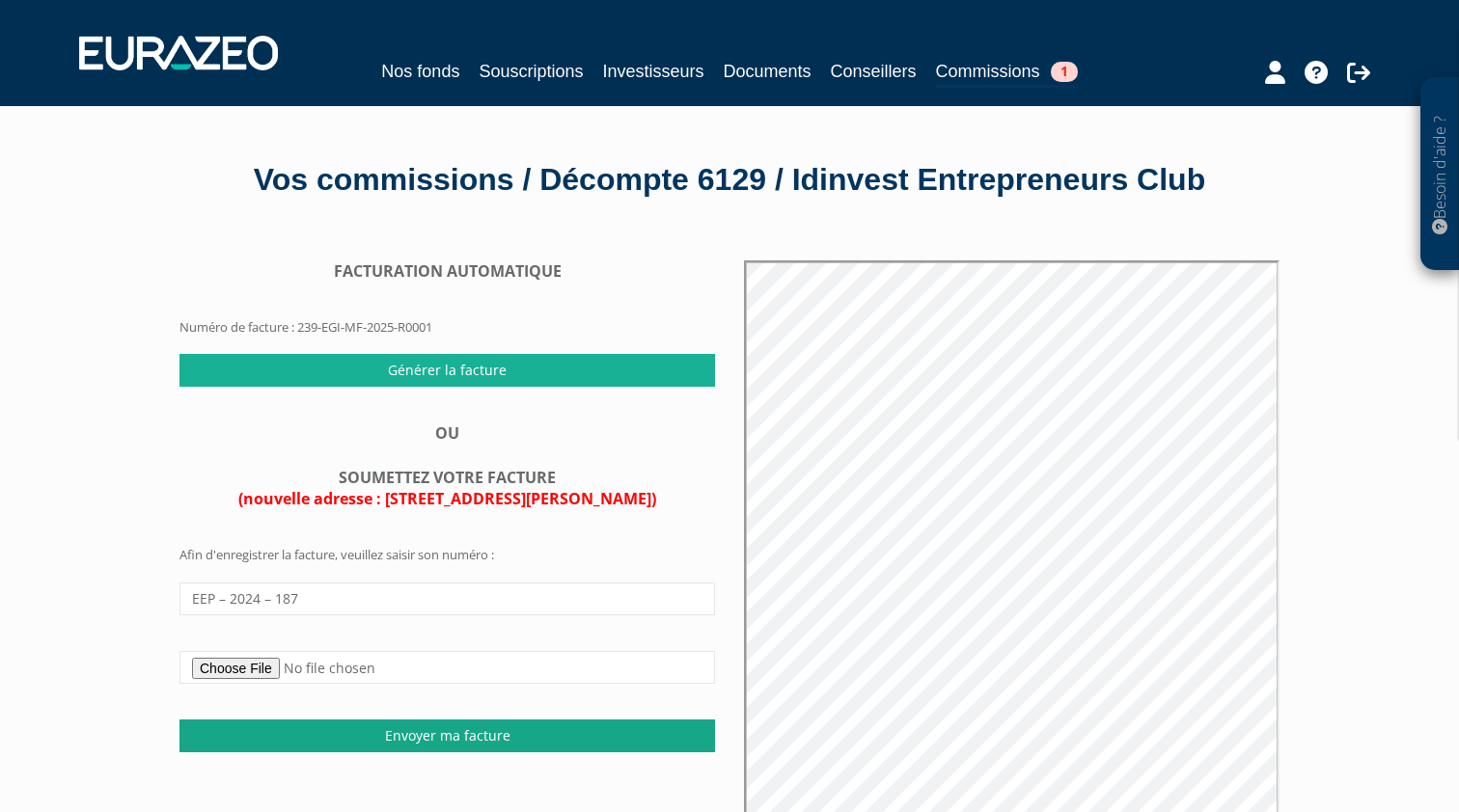
click at [408, 732] on input "Envoyer ma facture" at bounding box center [447, 736] width 536 height 33
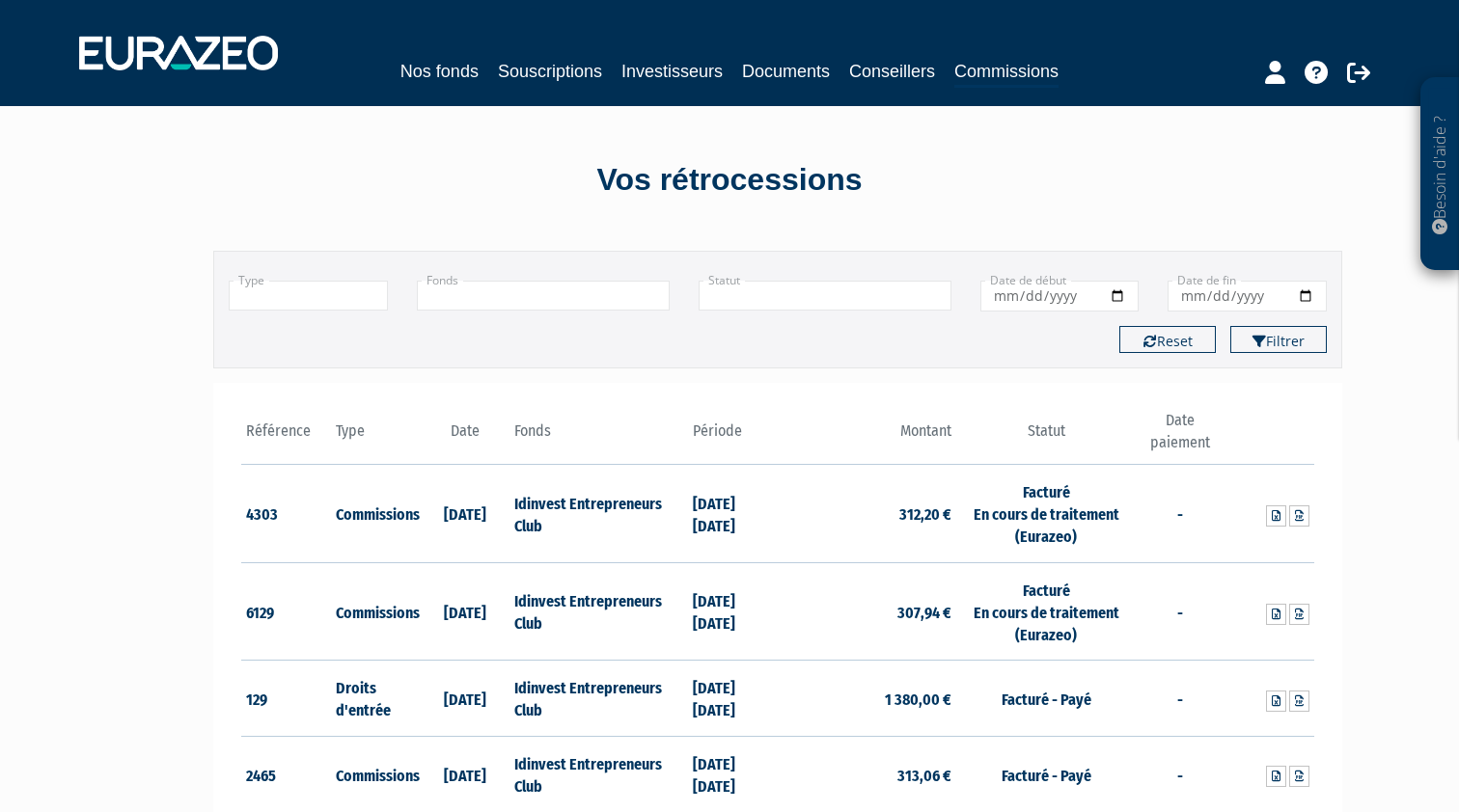
click at [1269, 73] on icon at bounding box center [1275, 72] width 20 height 23
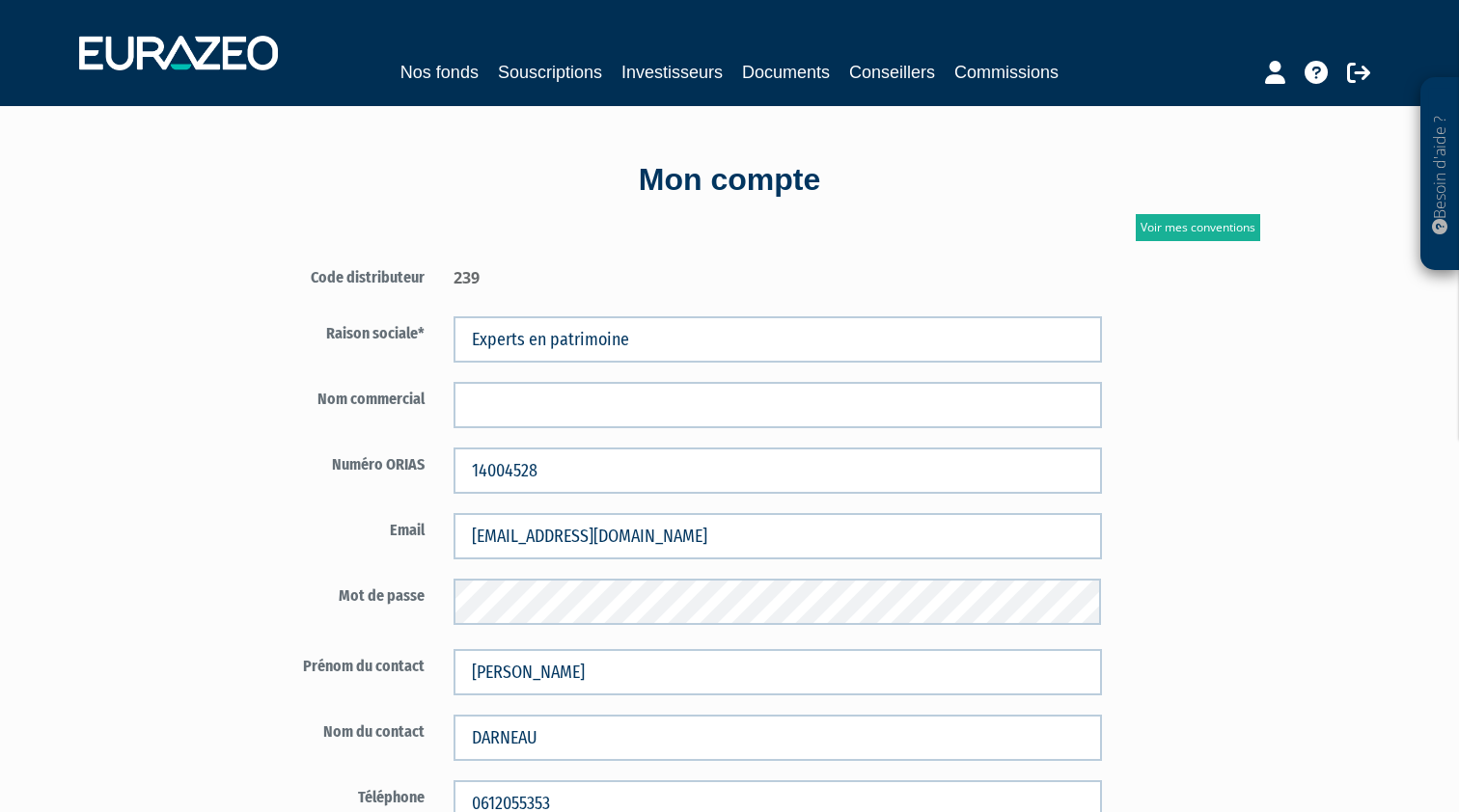
click at [803, 75] on link "Documents" at bounding box center [785, 72] width 88 height 27
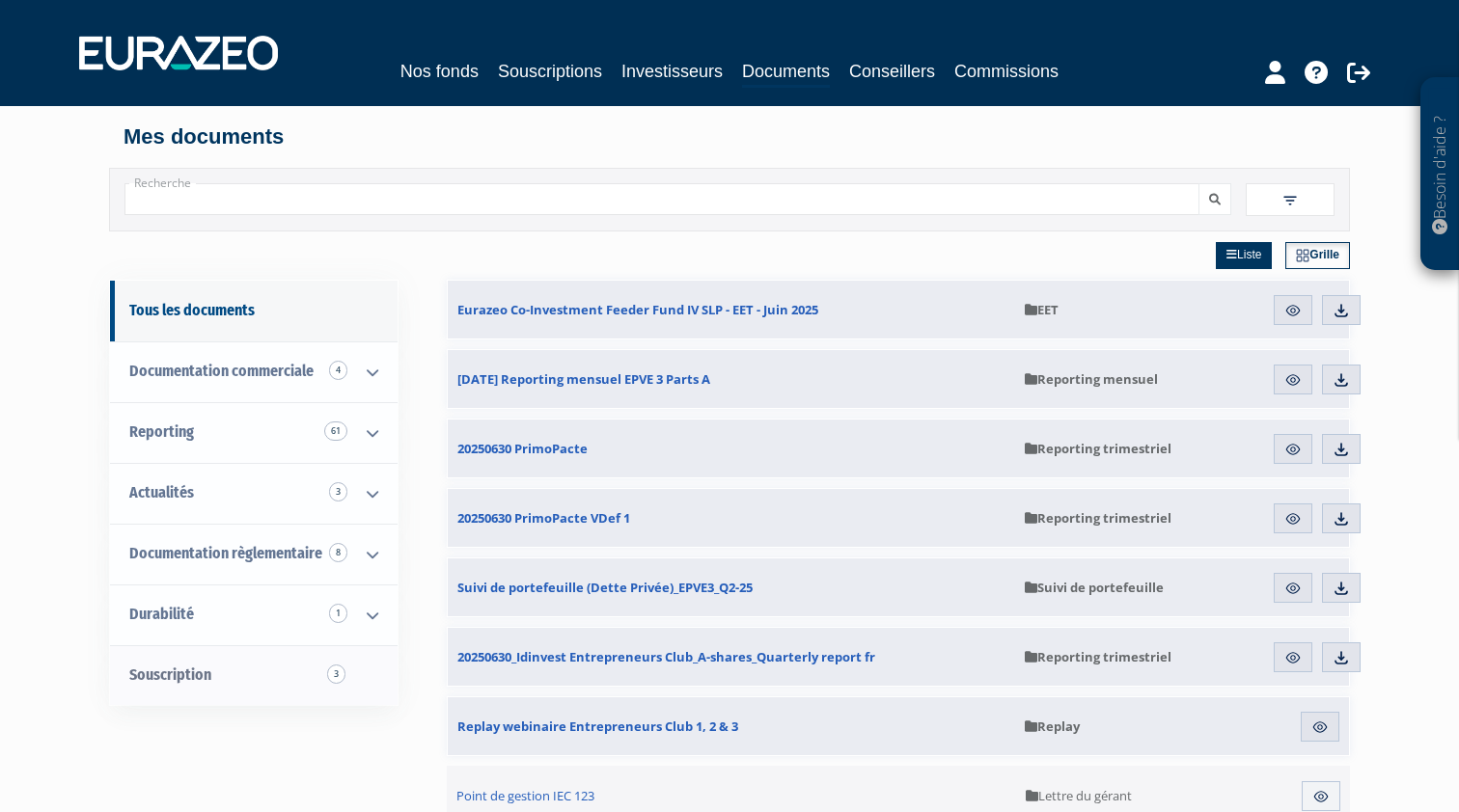
click at [291, 673] on link "Souscription 3" at bounding box center [254, 675] width 288 height 61
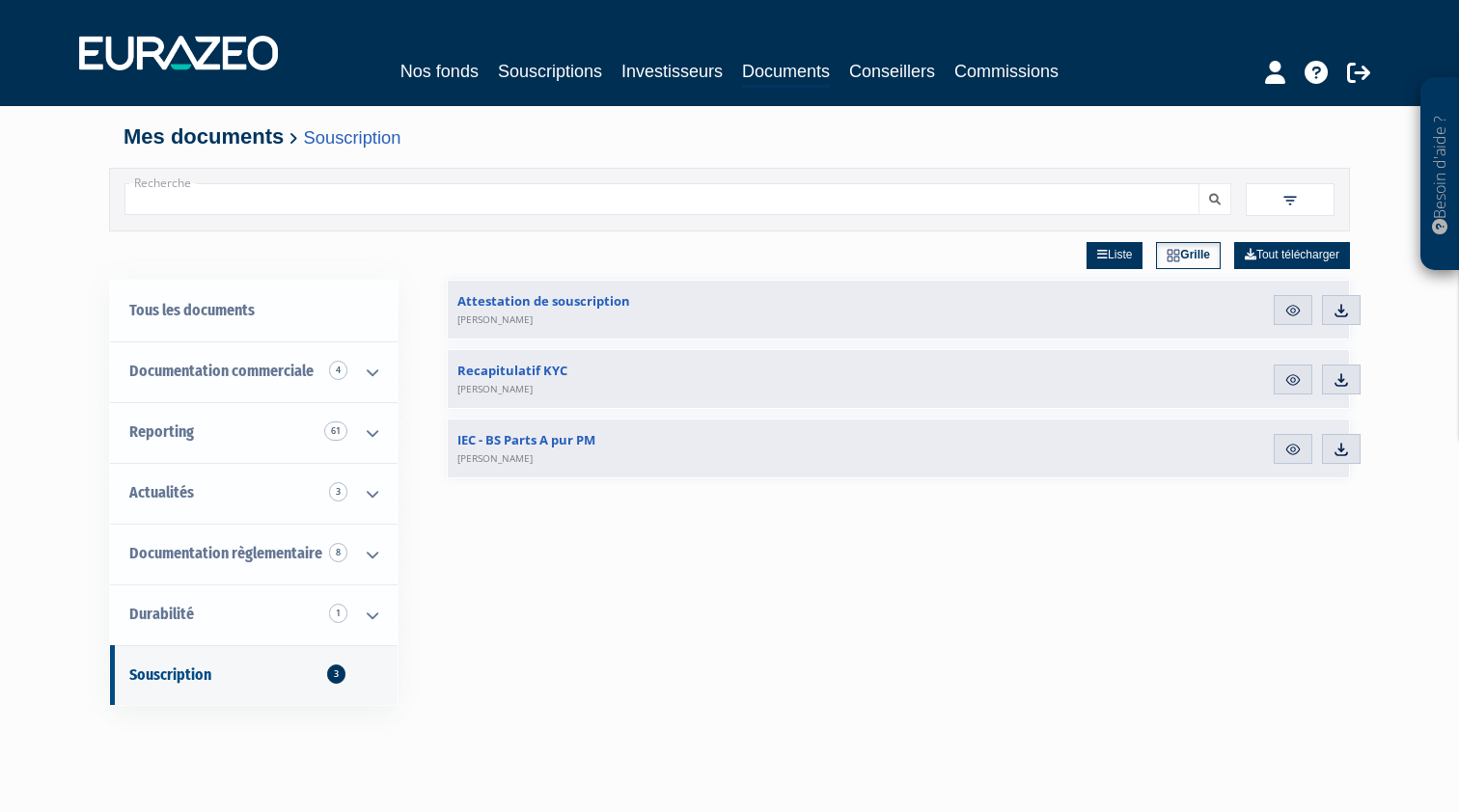
click at [1313, 80] on icon at bounding box center [1316, 72] width 23 height 23
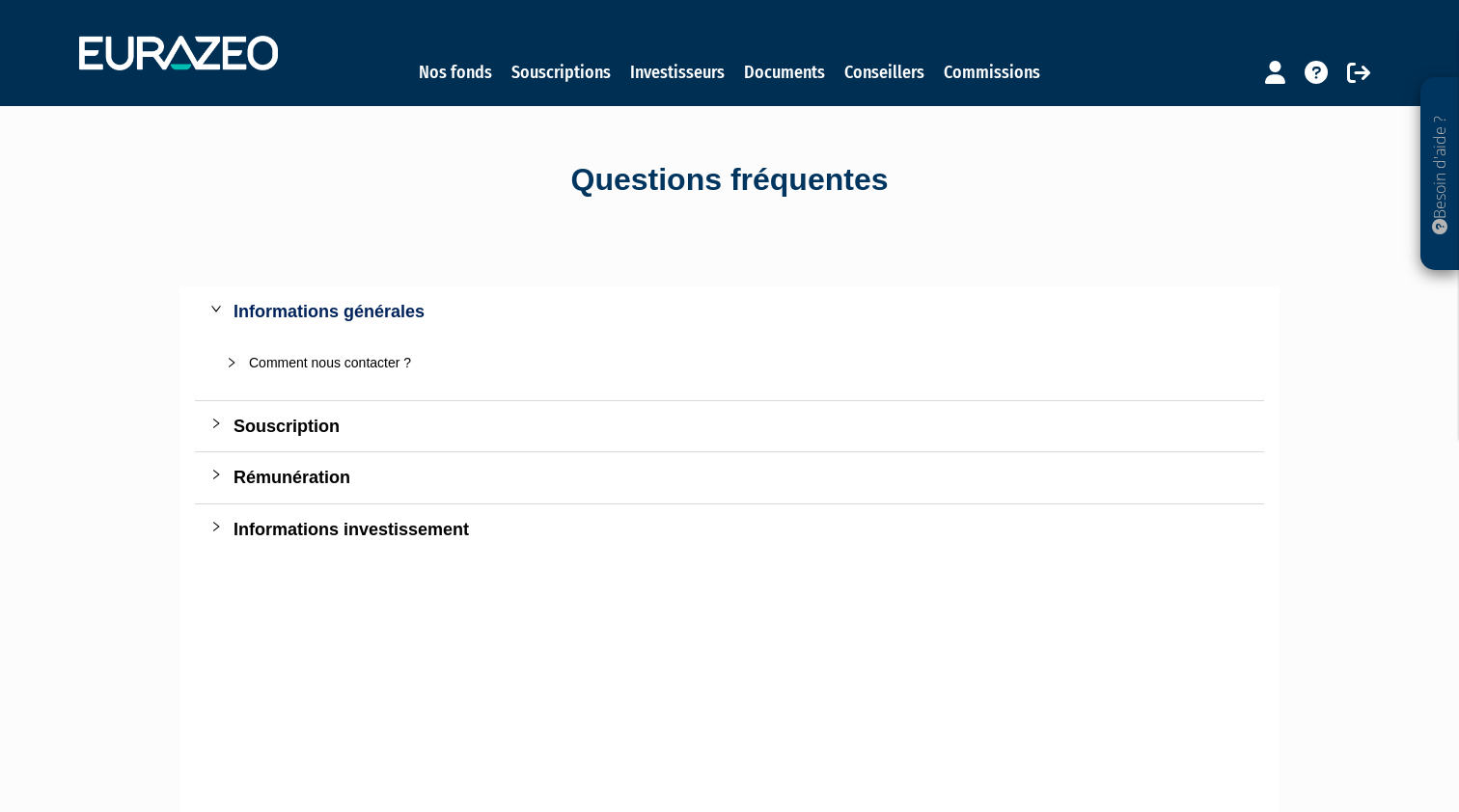
click at [451, 83] on link "Nos fonds" at bounding box center [455, 72] width 73 height 27
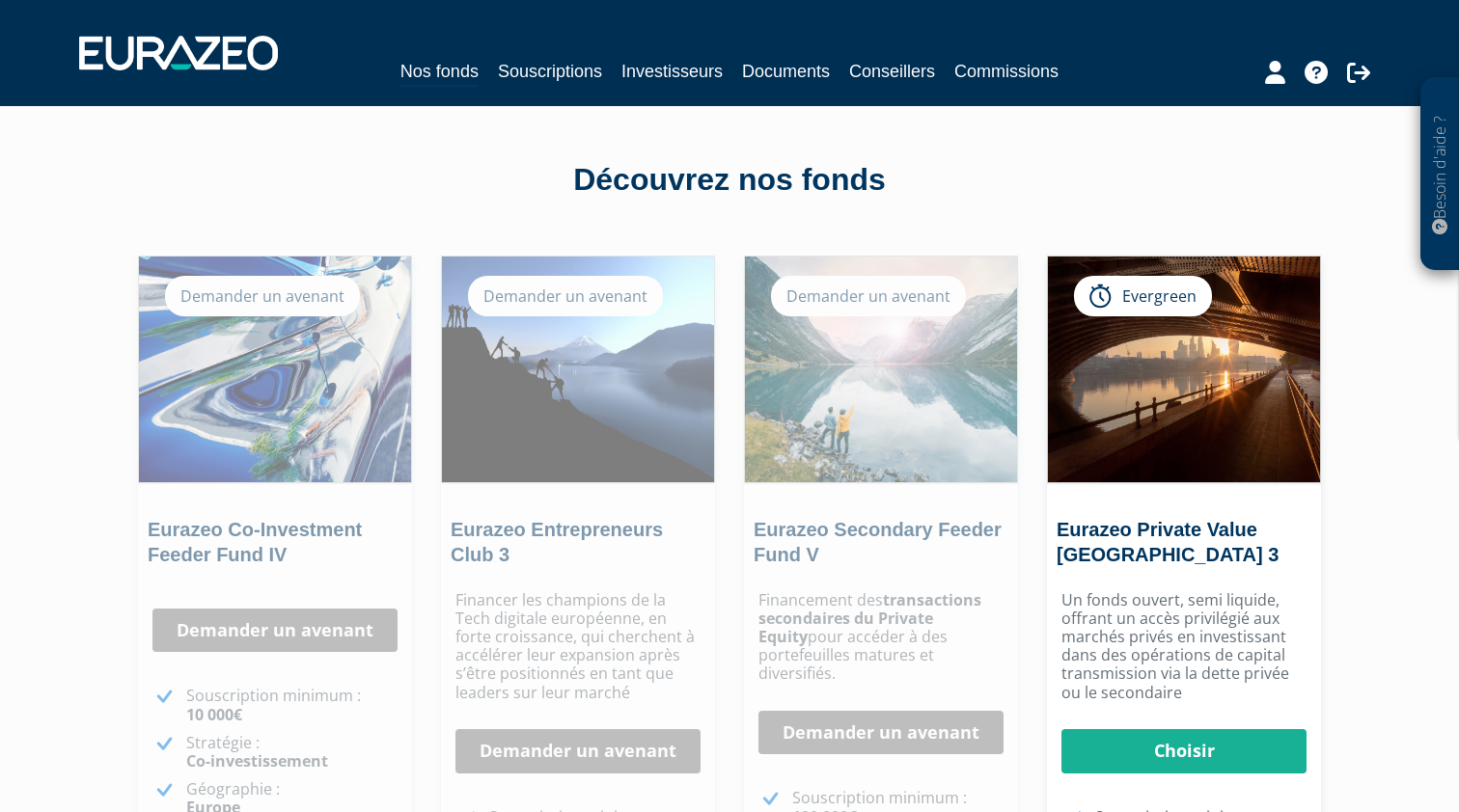
click at [1437, 185] on p "Besoin d'aide ?" at bounding box center [1440, 175] width 22 height 174
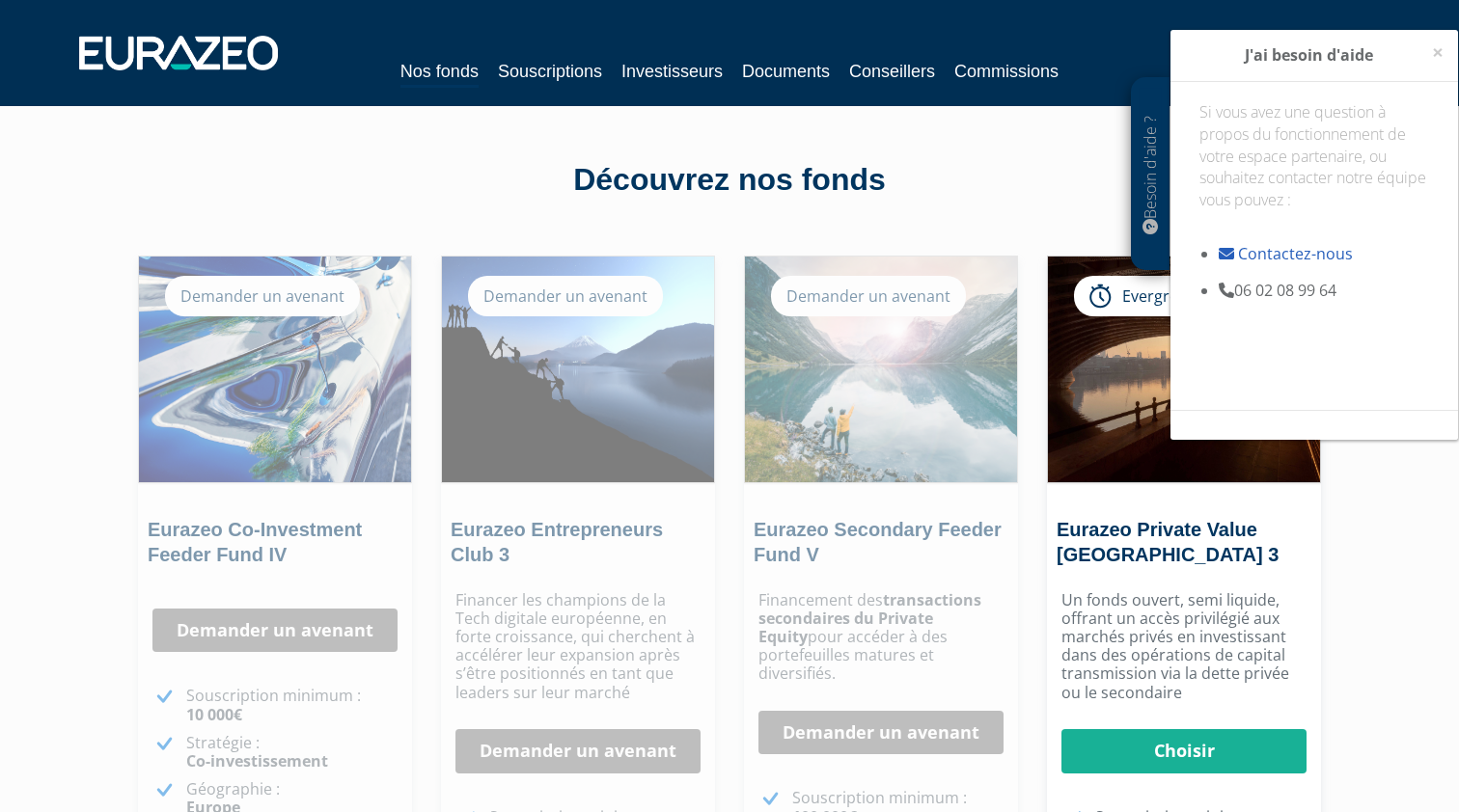
click at [297, 519] on link "Eurazeo Co-Investment Feeder Fund IV" at bounding box center [255, 542] width 214 height 46
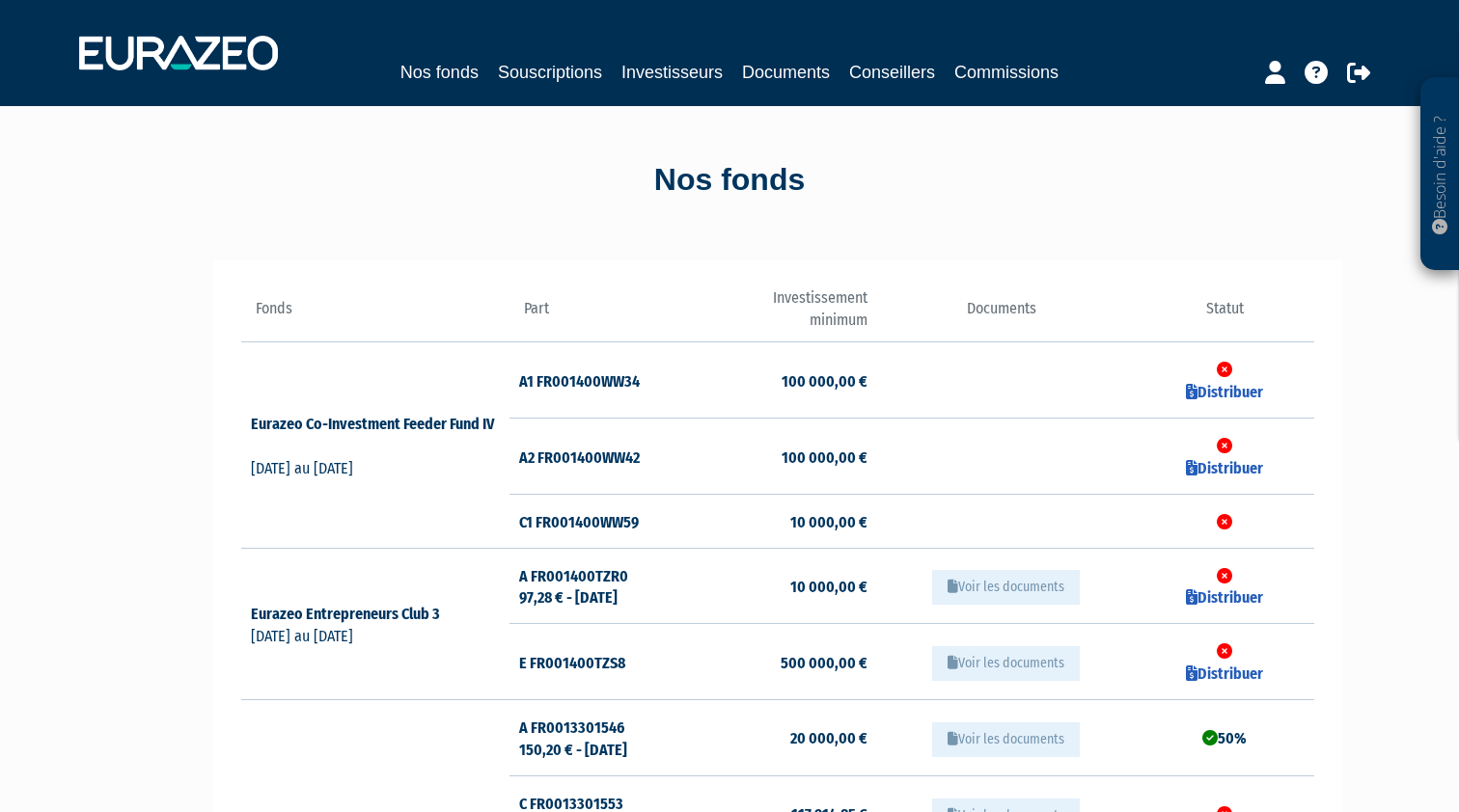
click at [274, 548] on td "Eurazeo Entrepreneurs Club 3 24/04/2025 au 30/04/2027" at bounding box center [375, 623] width 268 height 151
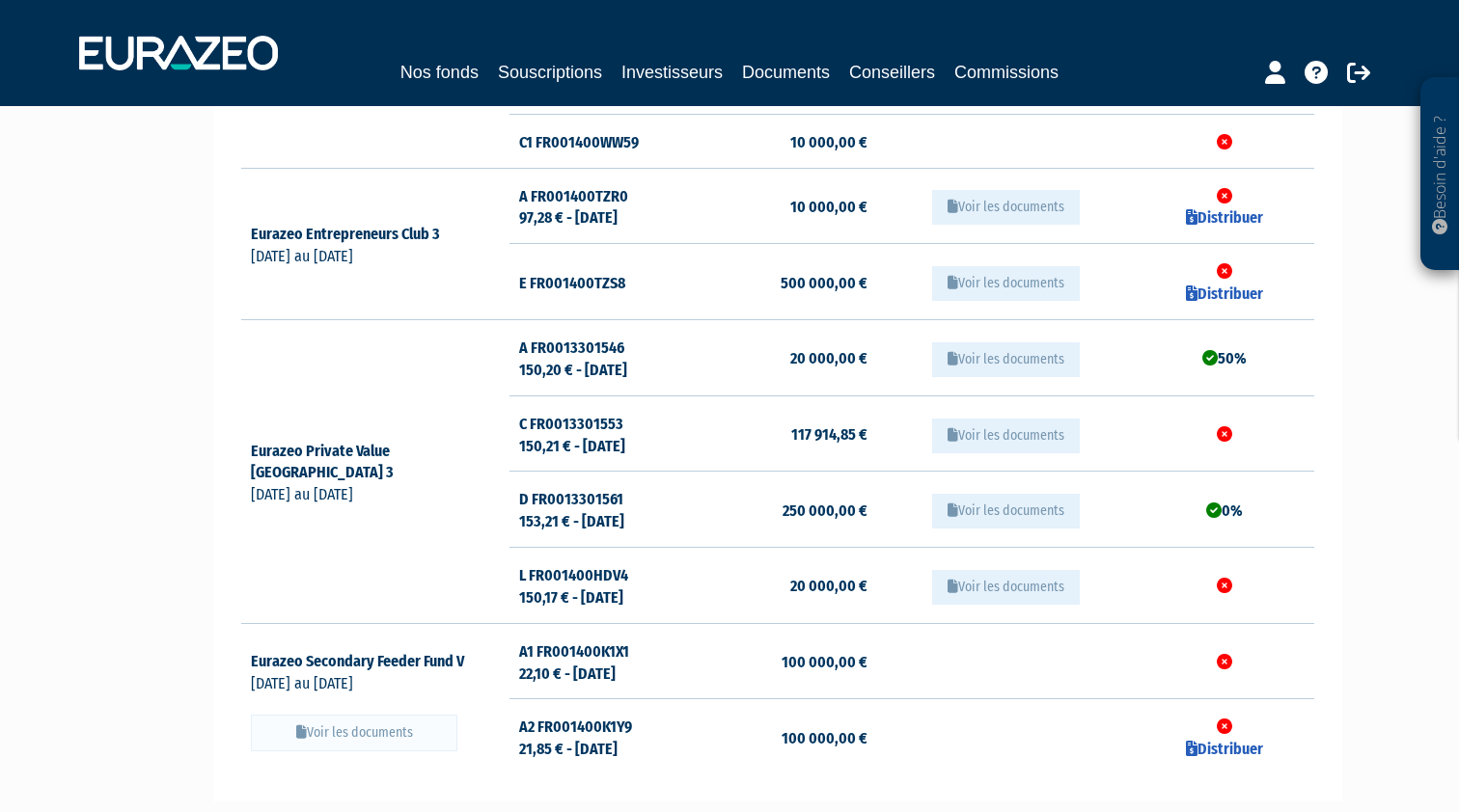
scroll to position [379, 0]
click at [1217, 741] on link "Distribuer" at bounding box center [1225, 749] width 77 height 18
checkbox input "true"
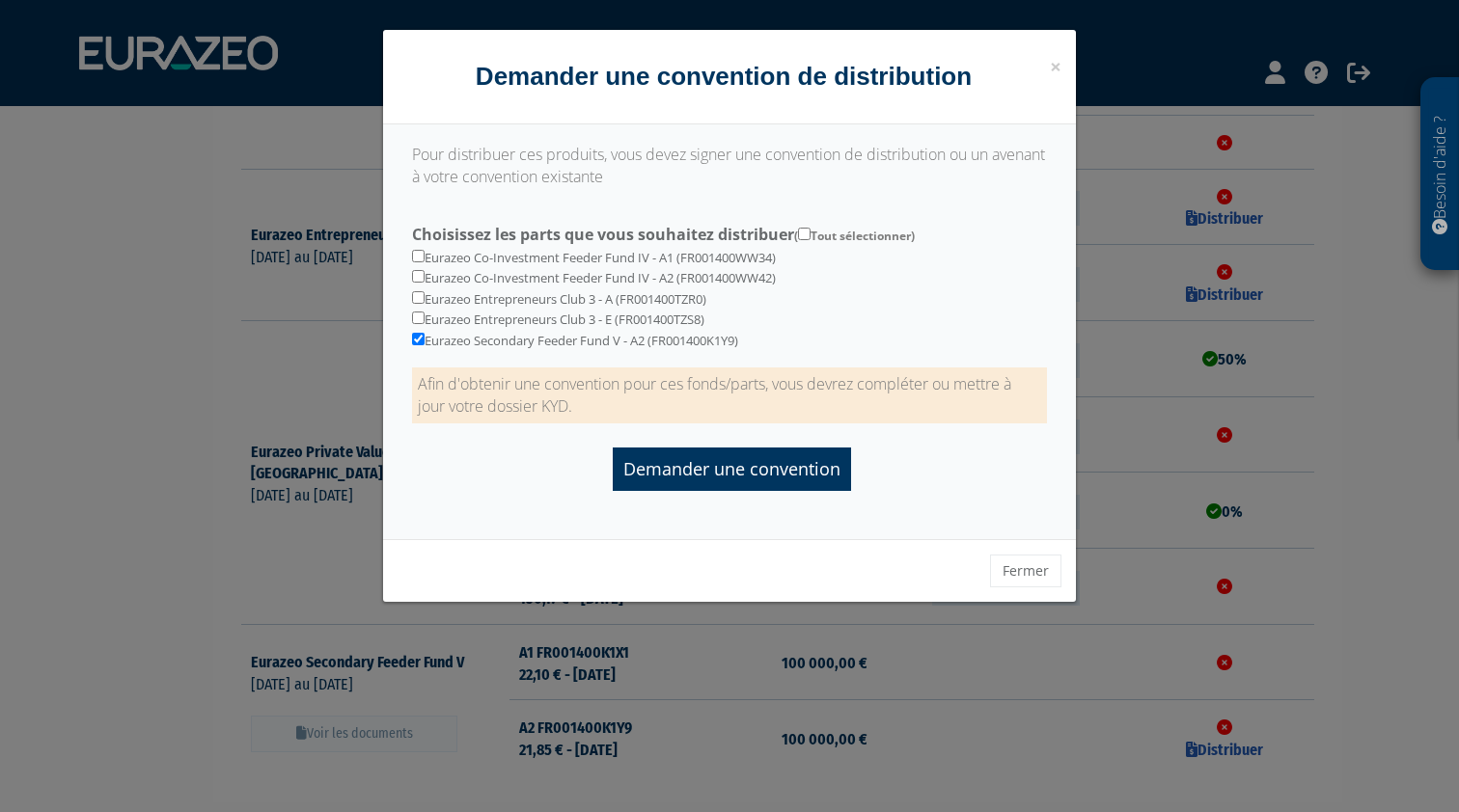
click at [422, 272] on input "checkbox" at bounding box center [418, 276] width 13 height 13
checkbox input "true"
click at [422, 291] on input "checkbox" at bounding box center [418, 297] width 13 height 13
checkbox input "true"
click at [421, 311] on input "checkbox" at bounding box center [418, 317] width 13 height 13
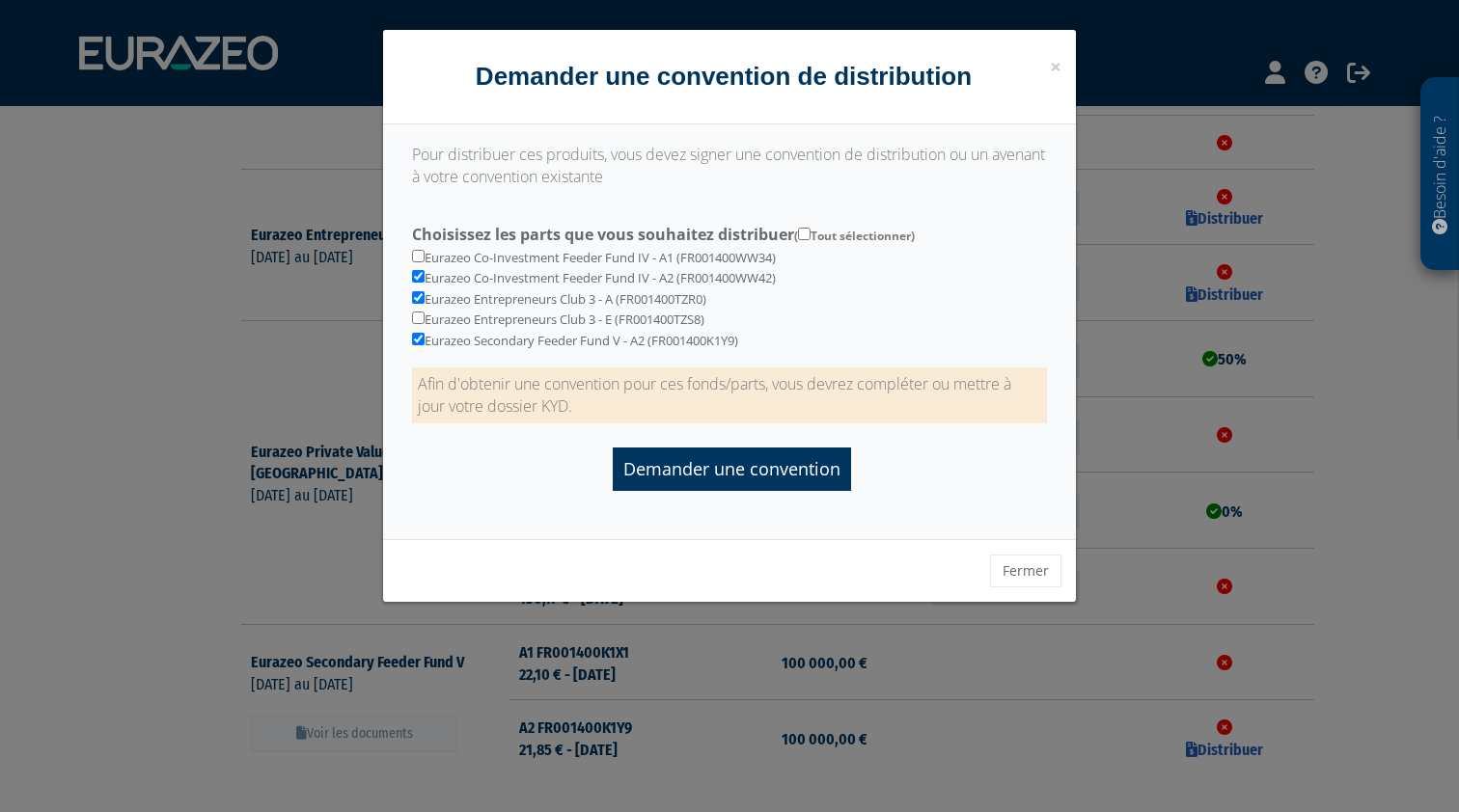
checkbox input "true"
click at [421, 246] on div "Eurazeo Co-Investment Feeder Fund IV - A1 (FR001400WW34) Eurazeo Co-Investment …" at bounding box center [730, 284] width 664 height 133
click at [418, 250] on input "checkbox" at bounding box center [418, 256] width 13 height 13
checkbox input "true"
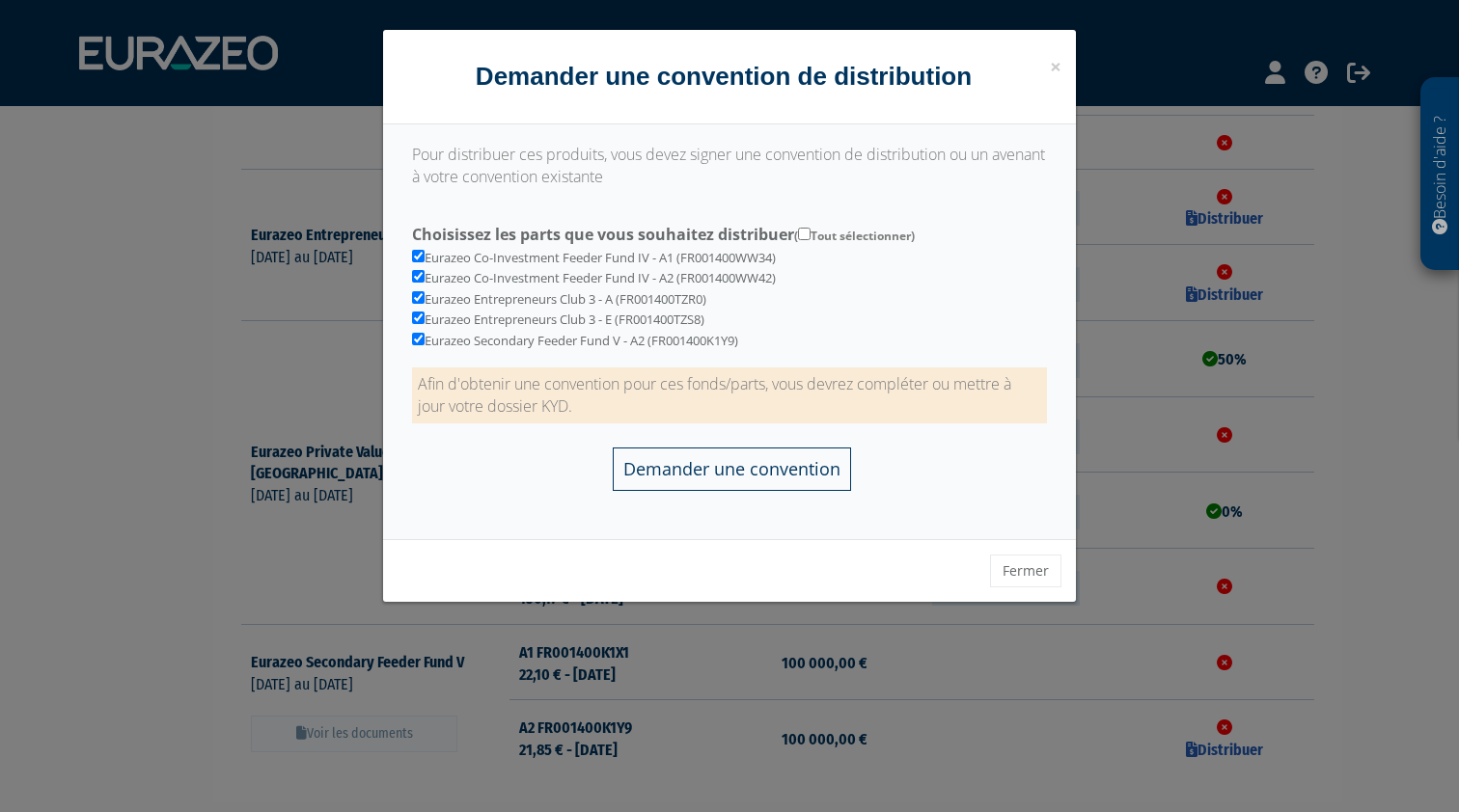
click at [685, 450] on input "Demander une convention" at bounding box center [731, 469] width 238 height 43
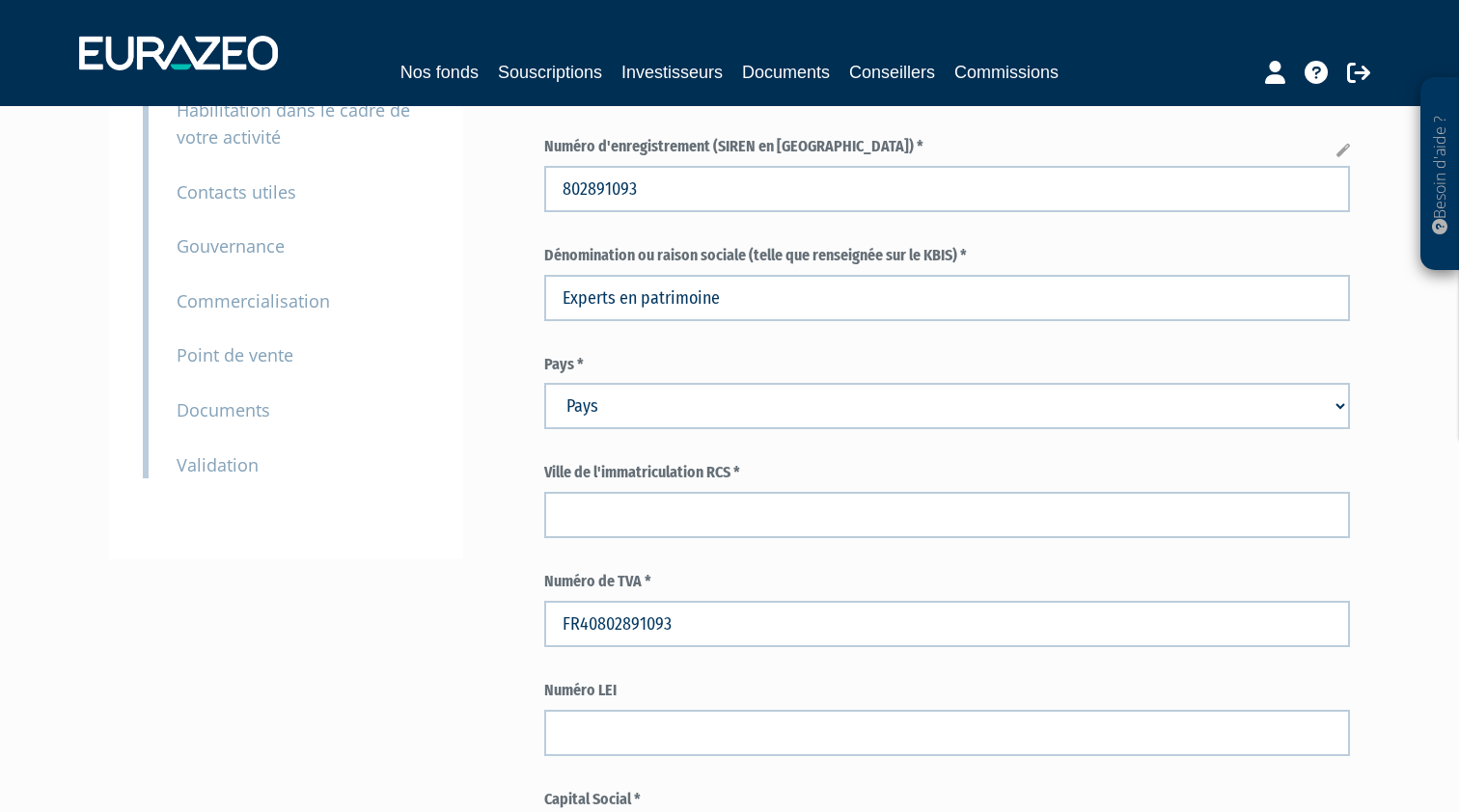
scroll to position [420, 0]
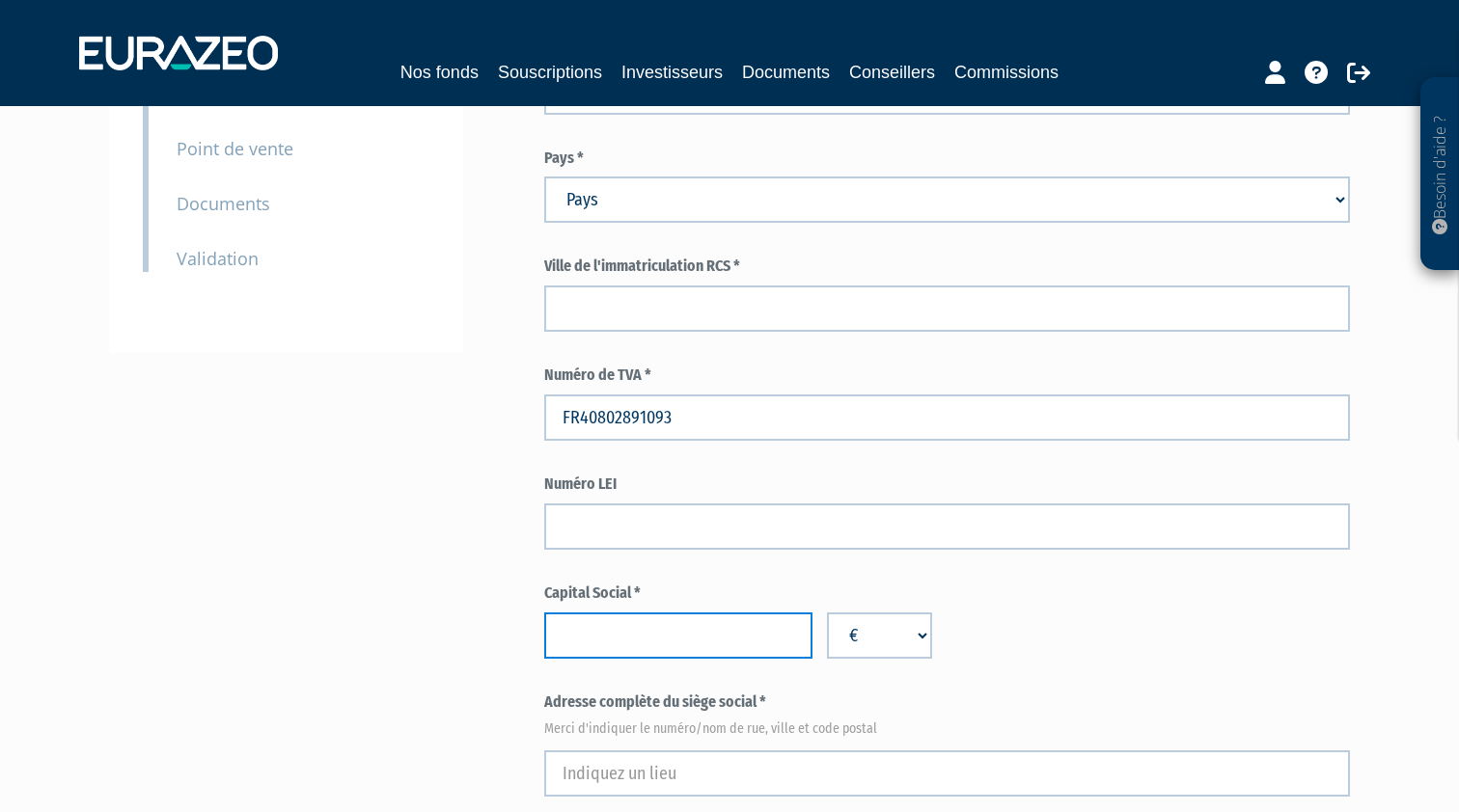
click at [747, 625] on input "number" at bounding box center [678, 636] width 268 height 46
type input "40000"
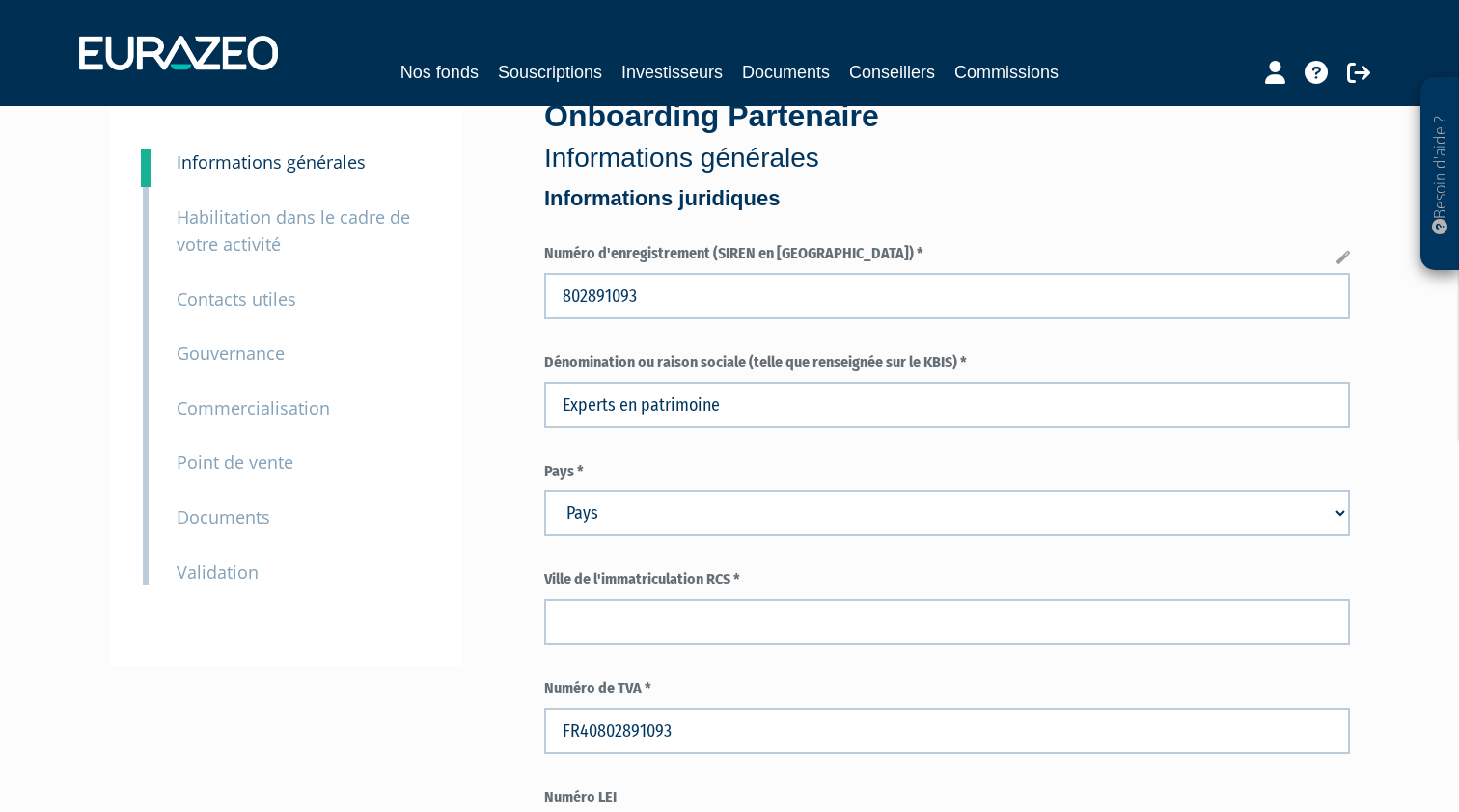
scroll to position [234, 0]
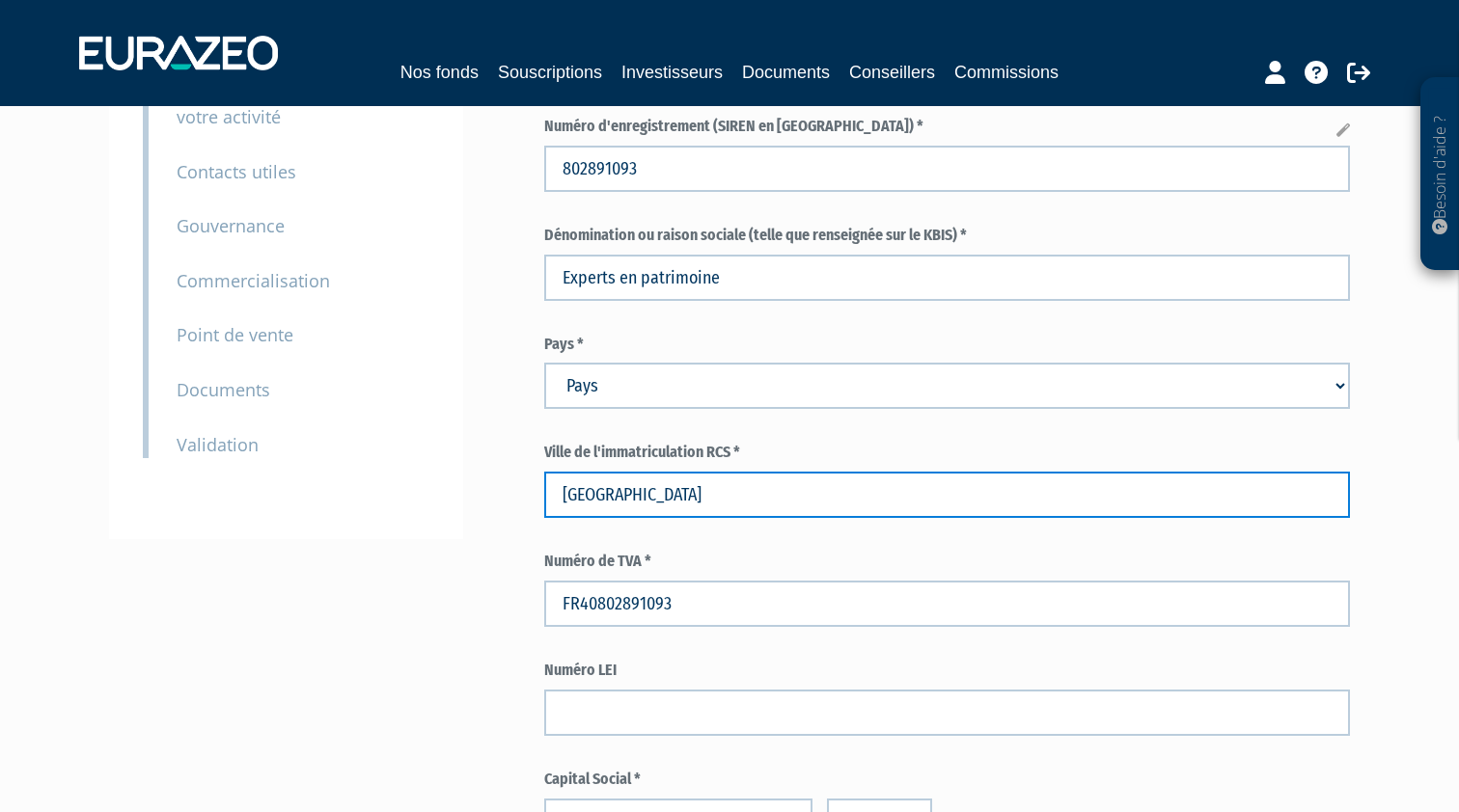
type input "PARIS"
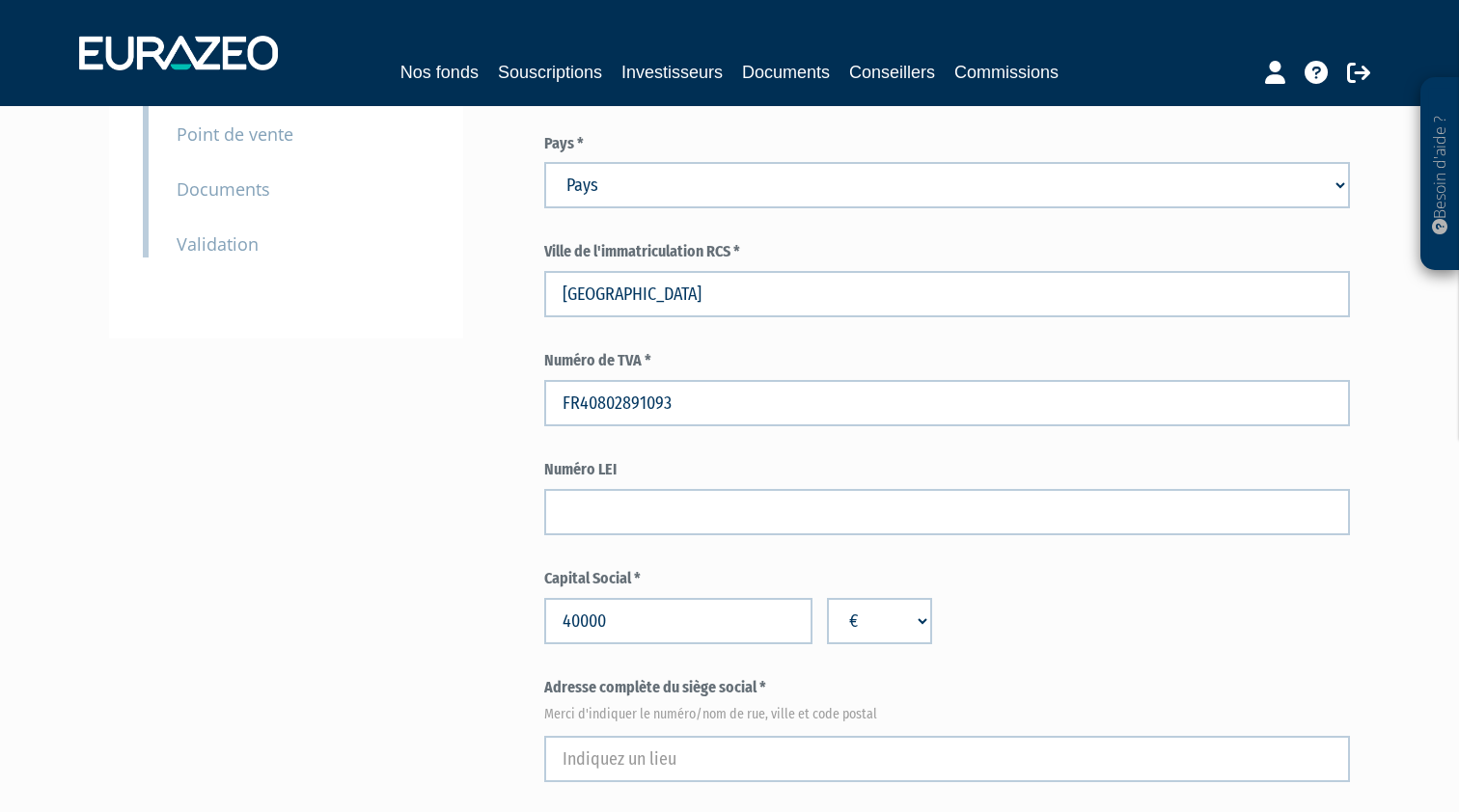
scroll to position [784, 0]
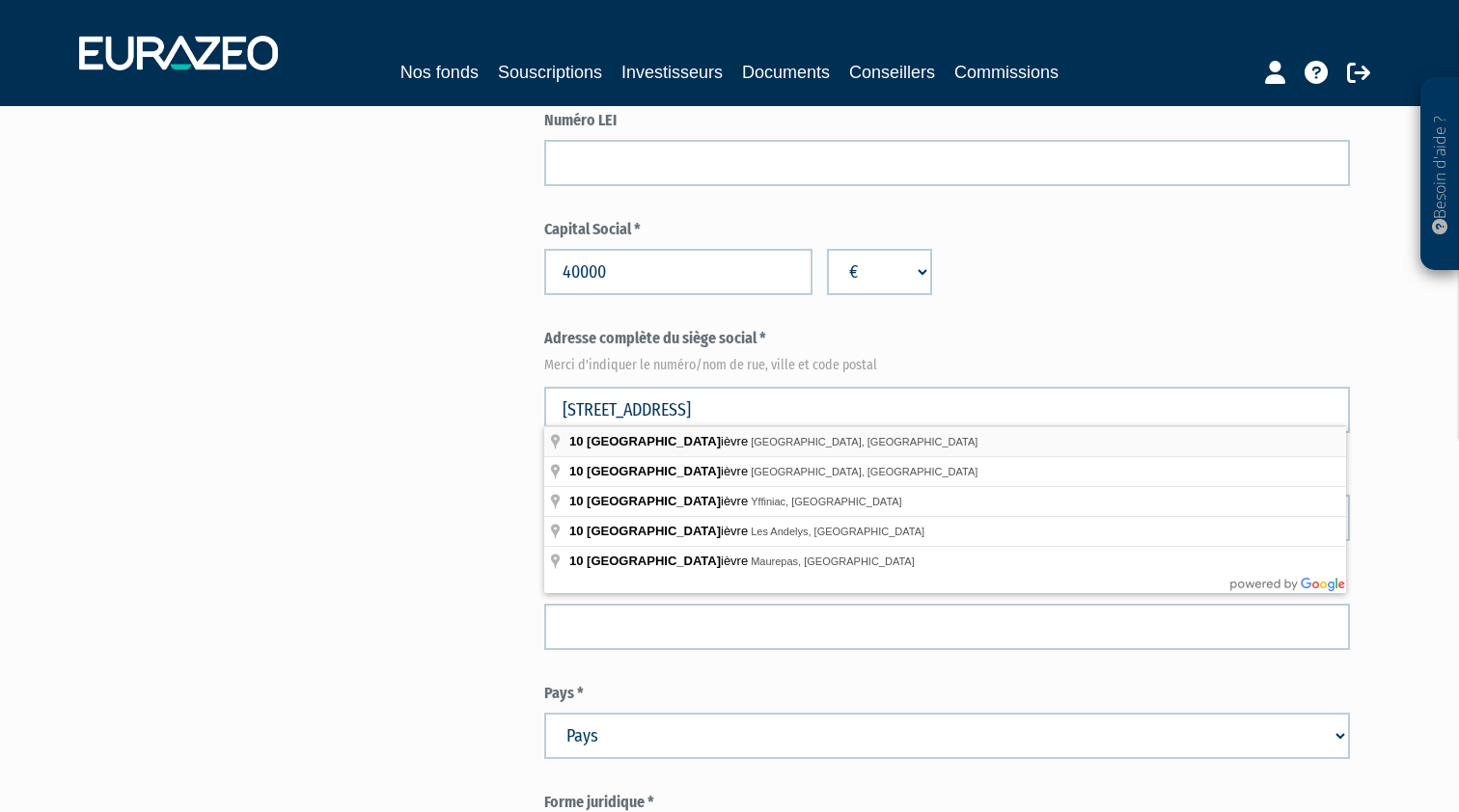
type input "10 Rue de Penthièvre, Paris, France"
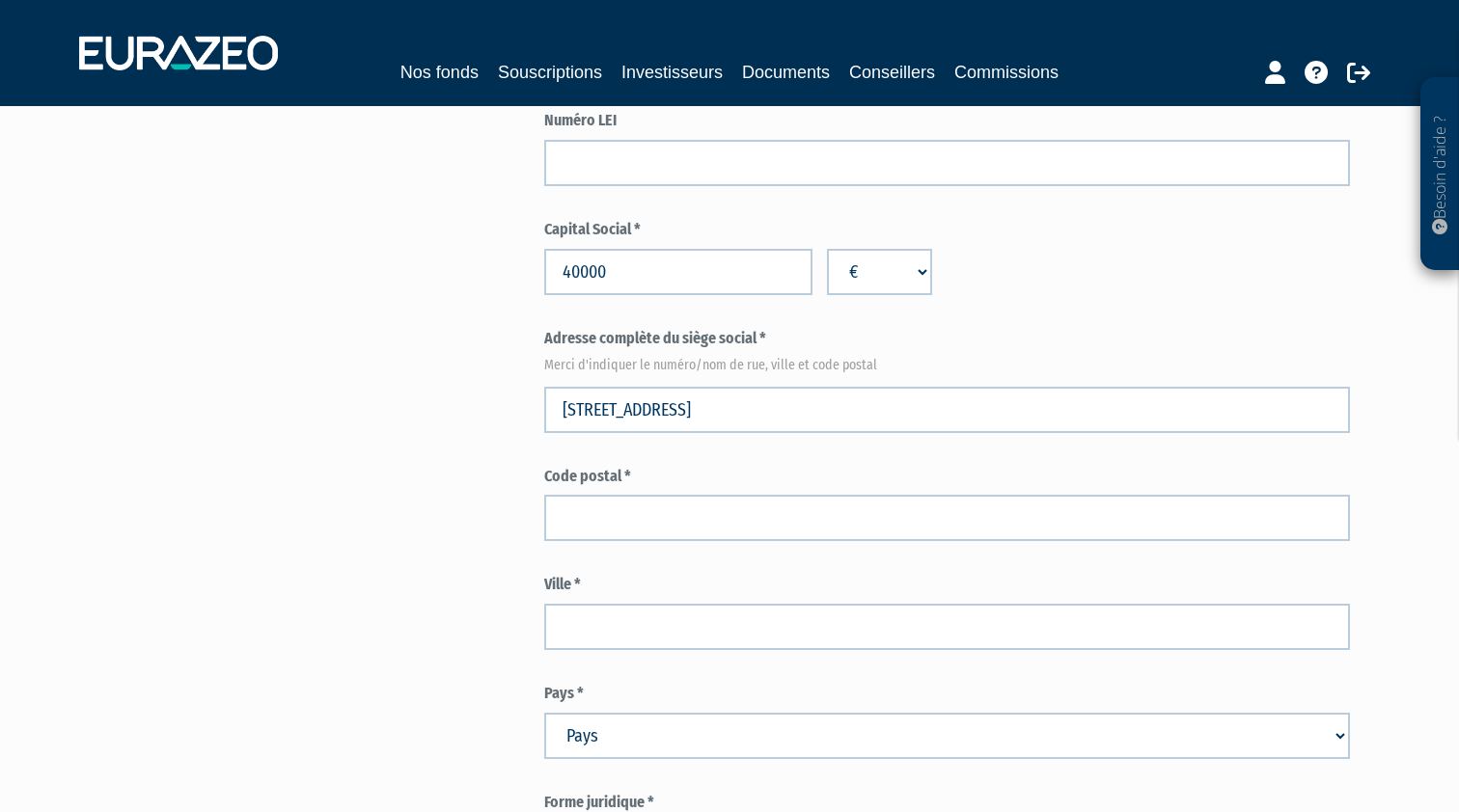
type input "Paris"
select select "75"
type input "75008"
type input "10 Rue de Penthièvre"
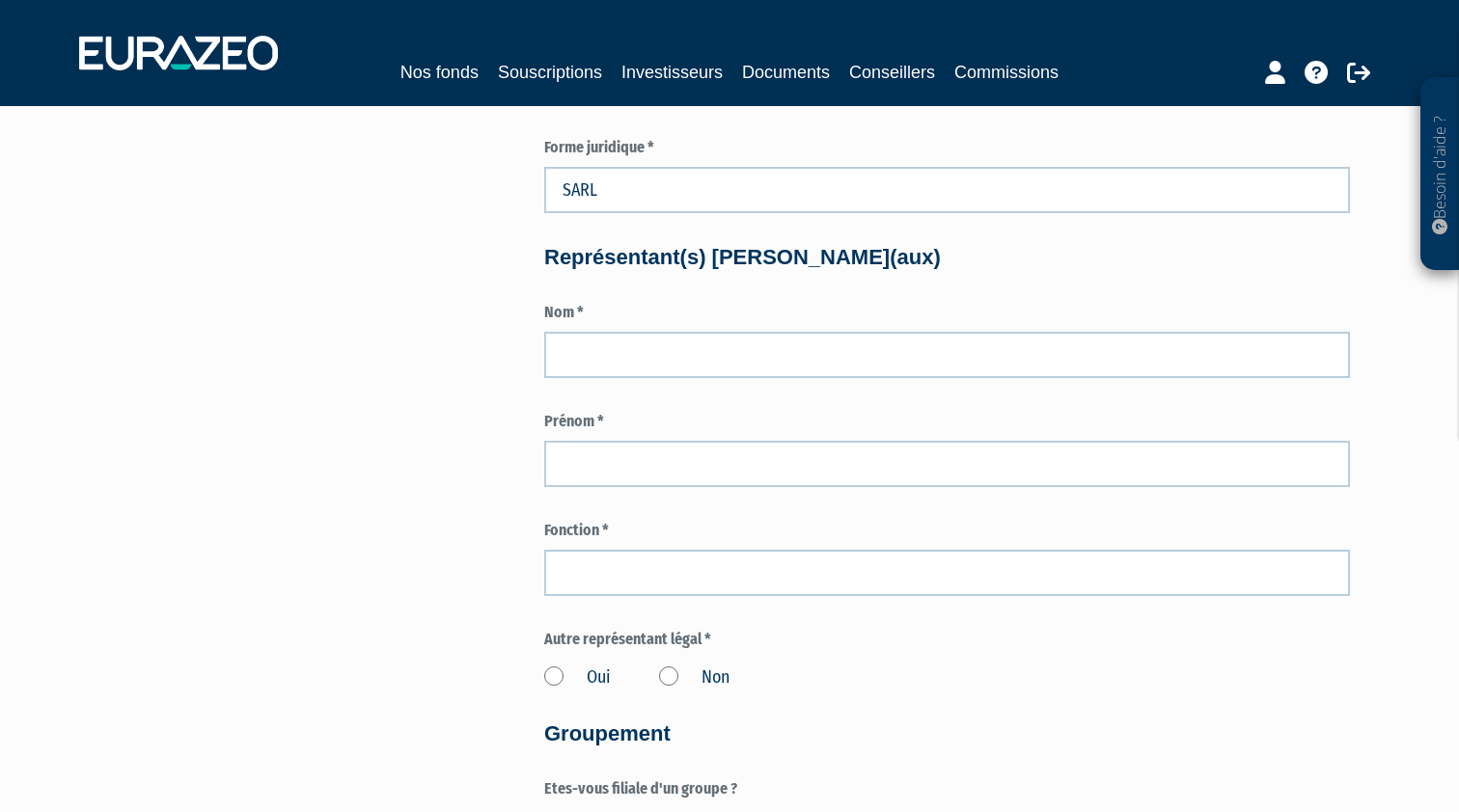
scroll to position [1454, 0]
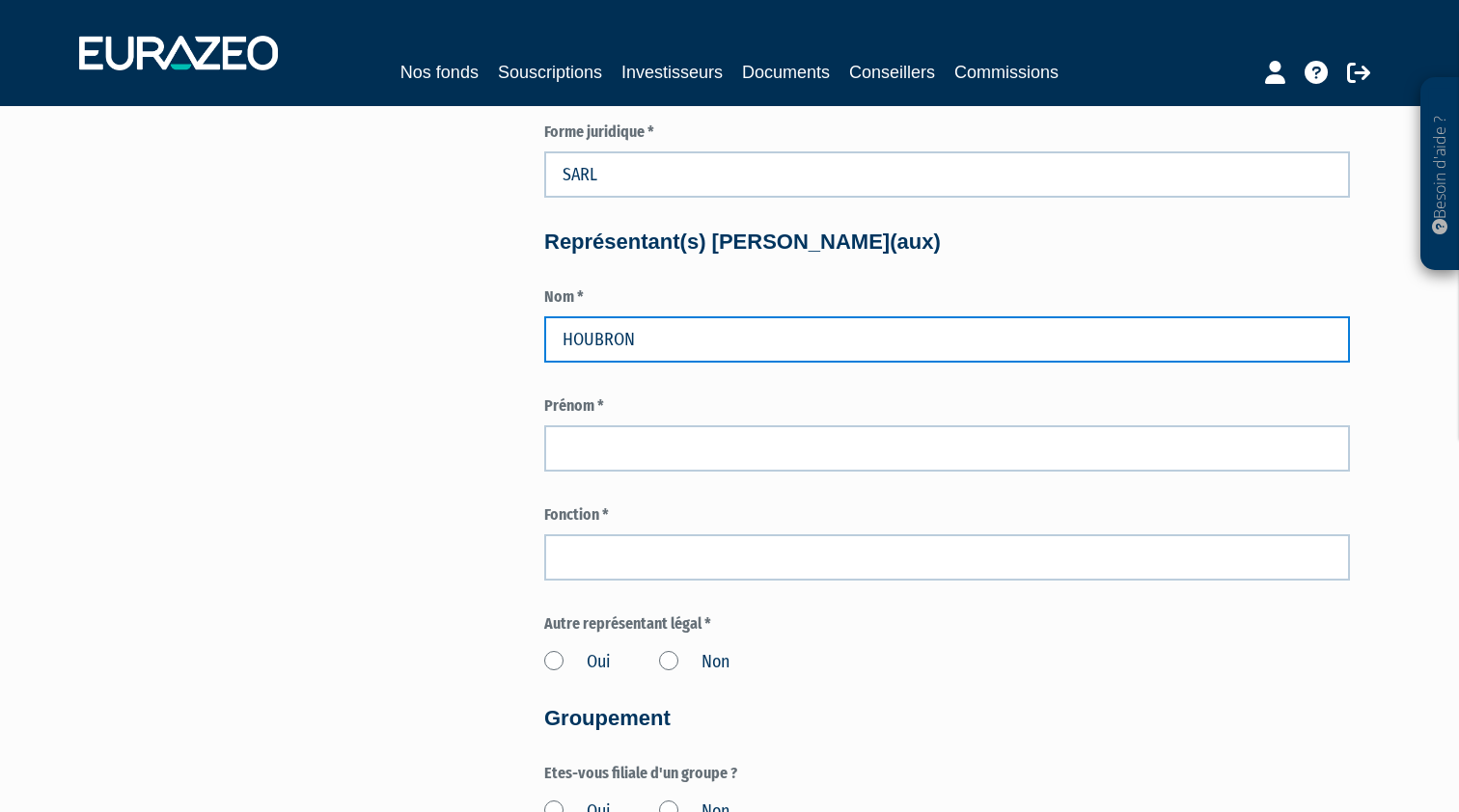
type input "HOUBRON"
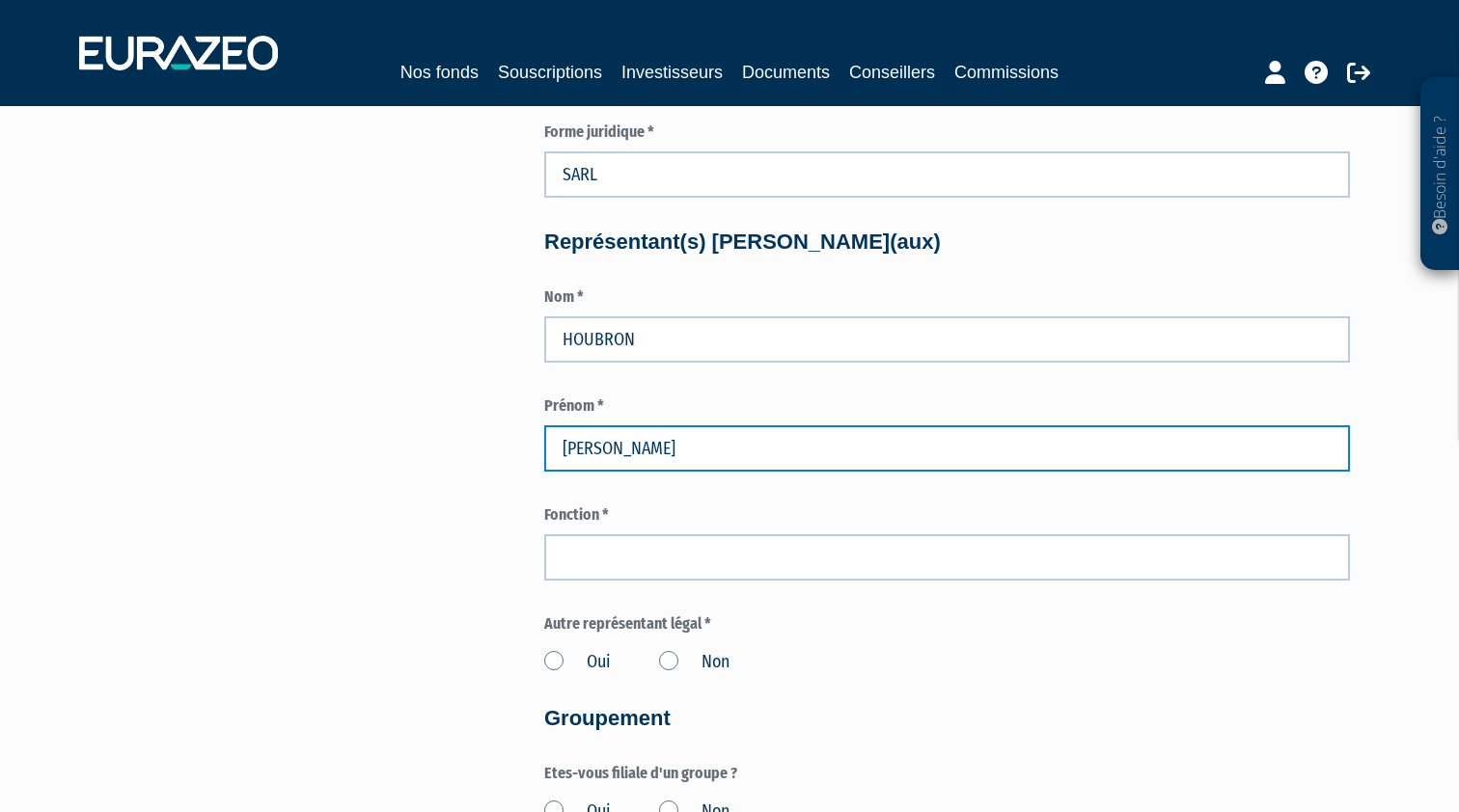
type input "Richard"
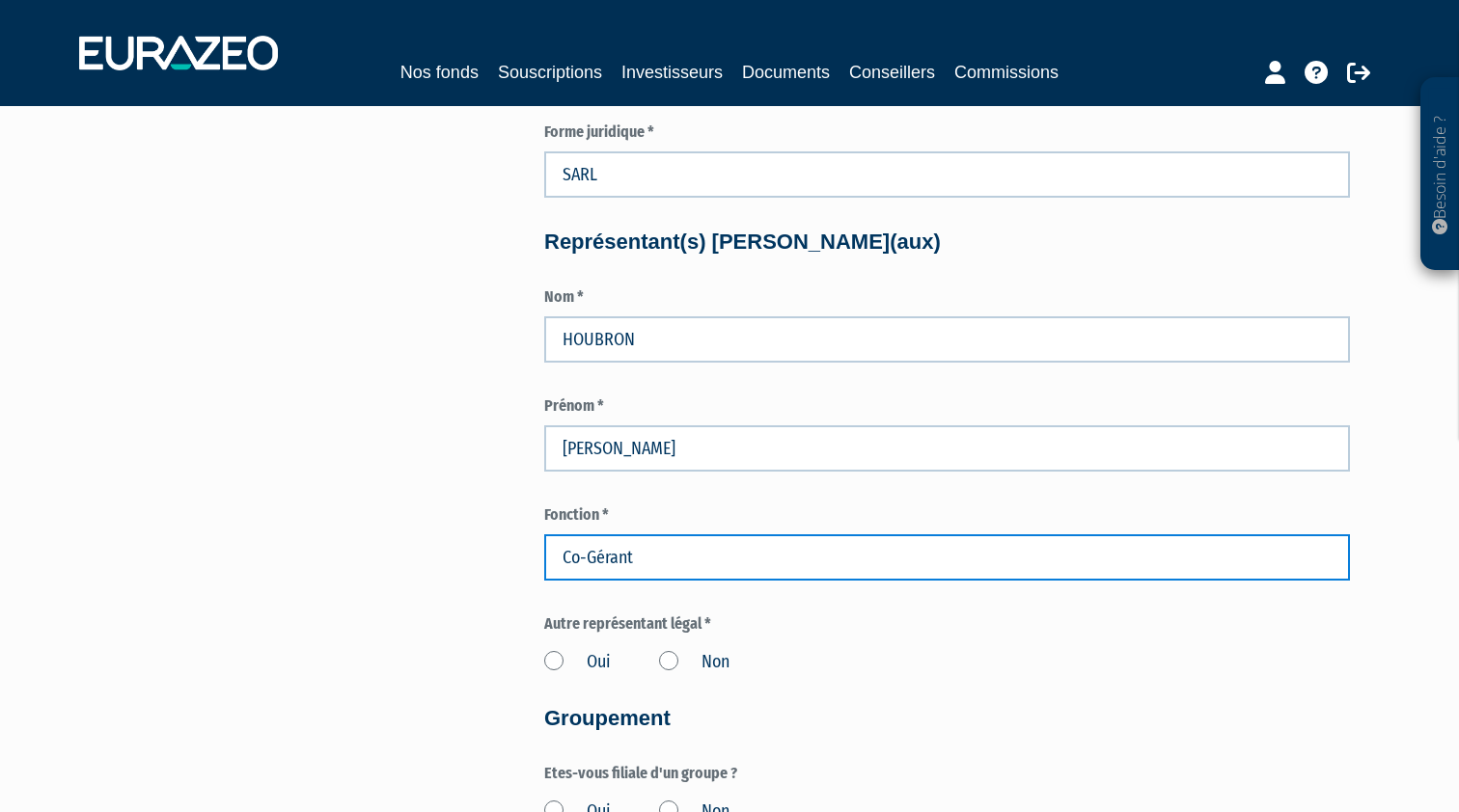
type input "Co-Gérant"
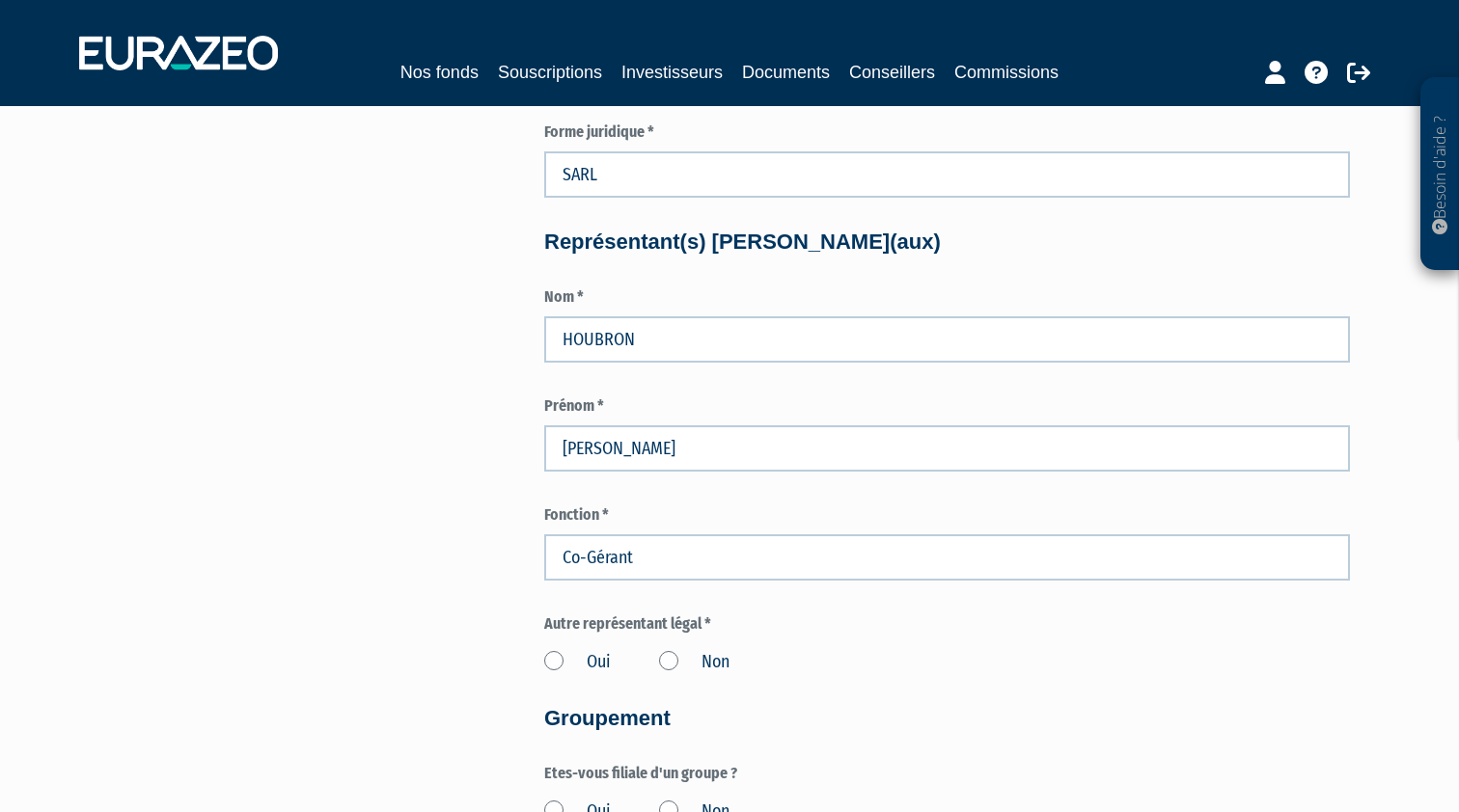
click at [554, 650] on label "Oui" at bounding box center [577, 663] width 67 height 25
click at [0, 0] on input "Oui" at bounding box center [0, 0] width 0 height 0
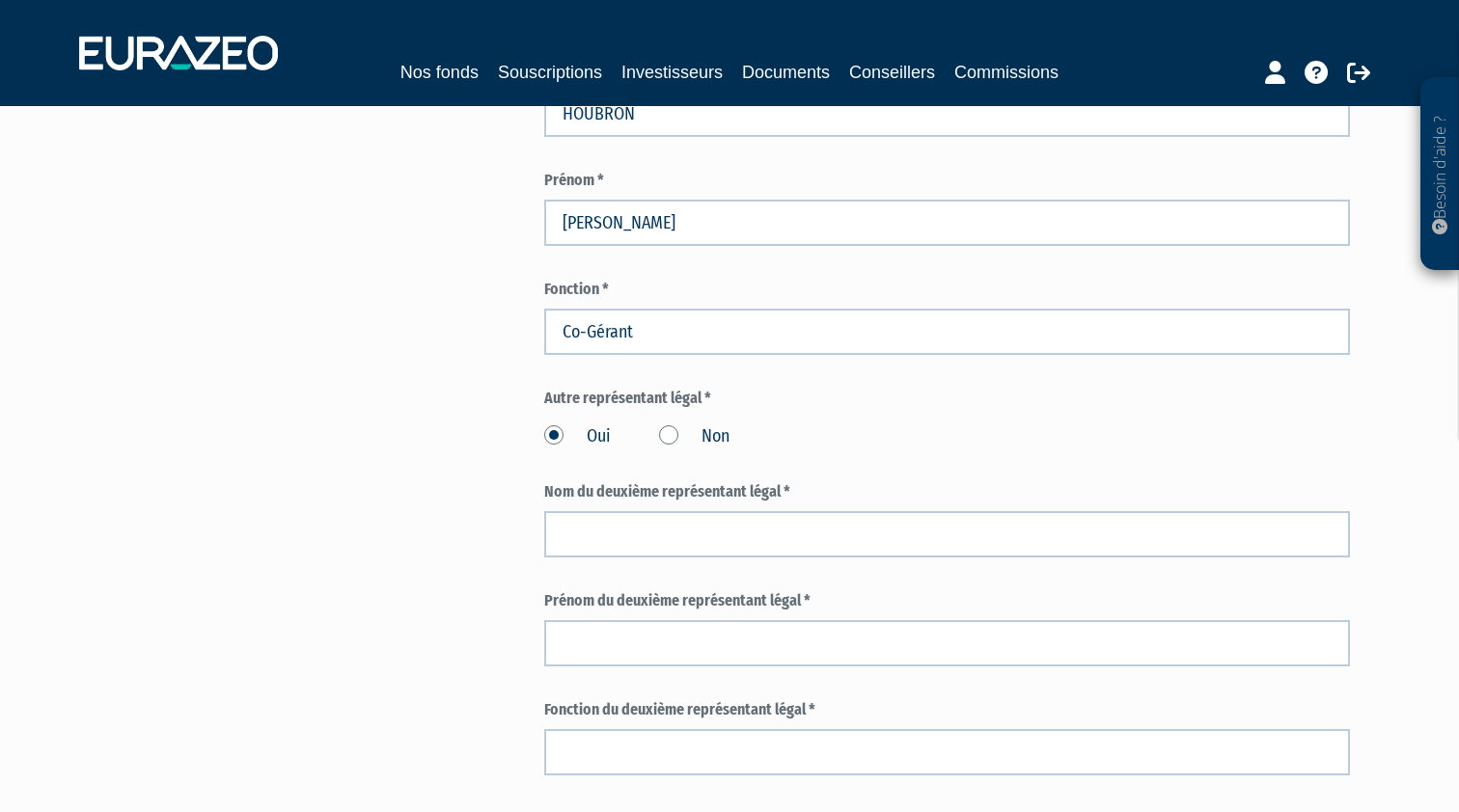
scroll to position [1755, 0]
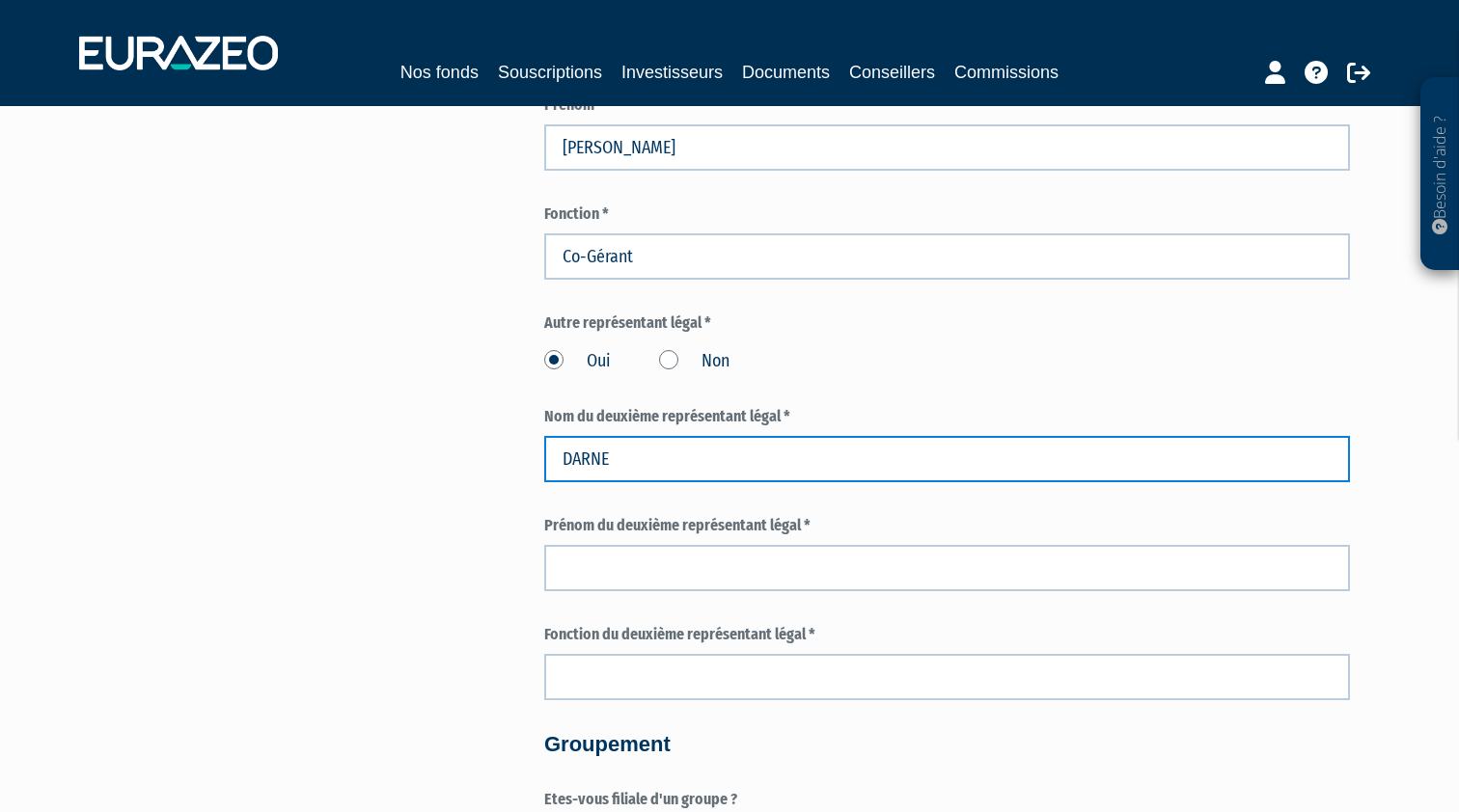
type input "DARNE"
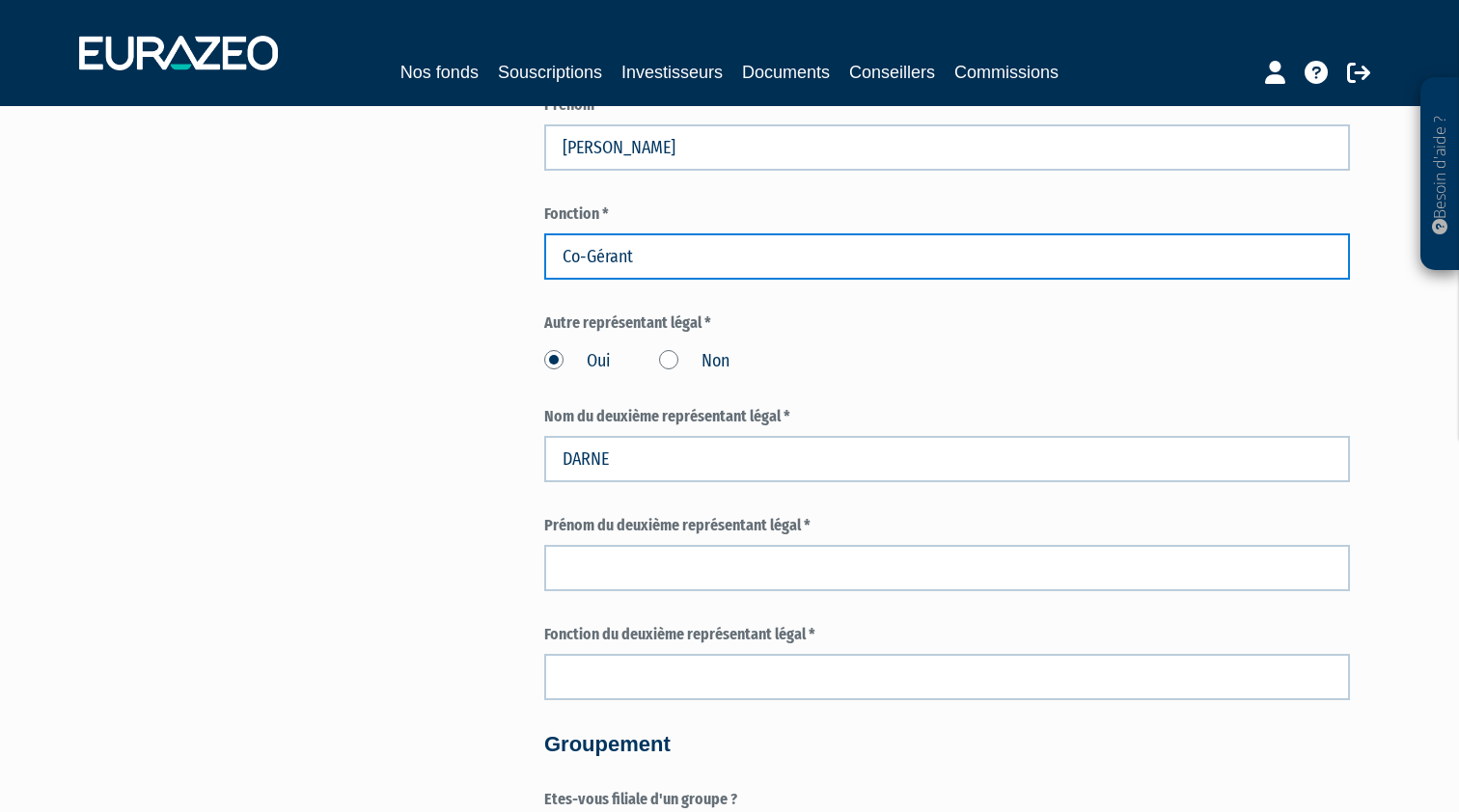
type input "U"
type input "Co-Gérant"
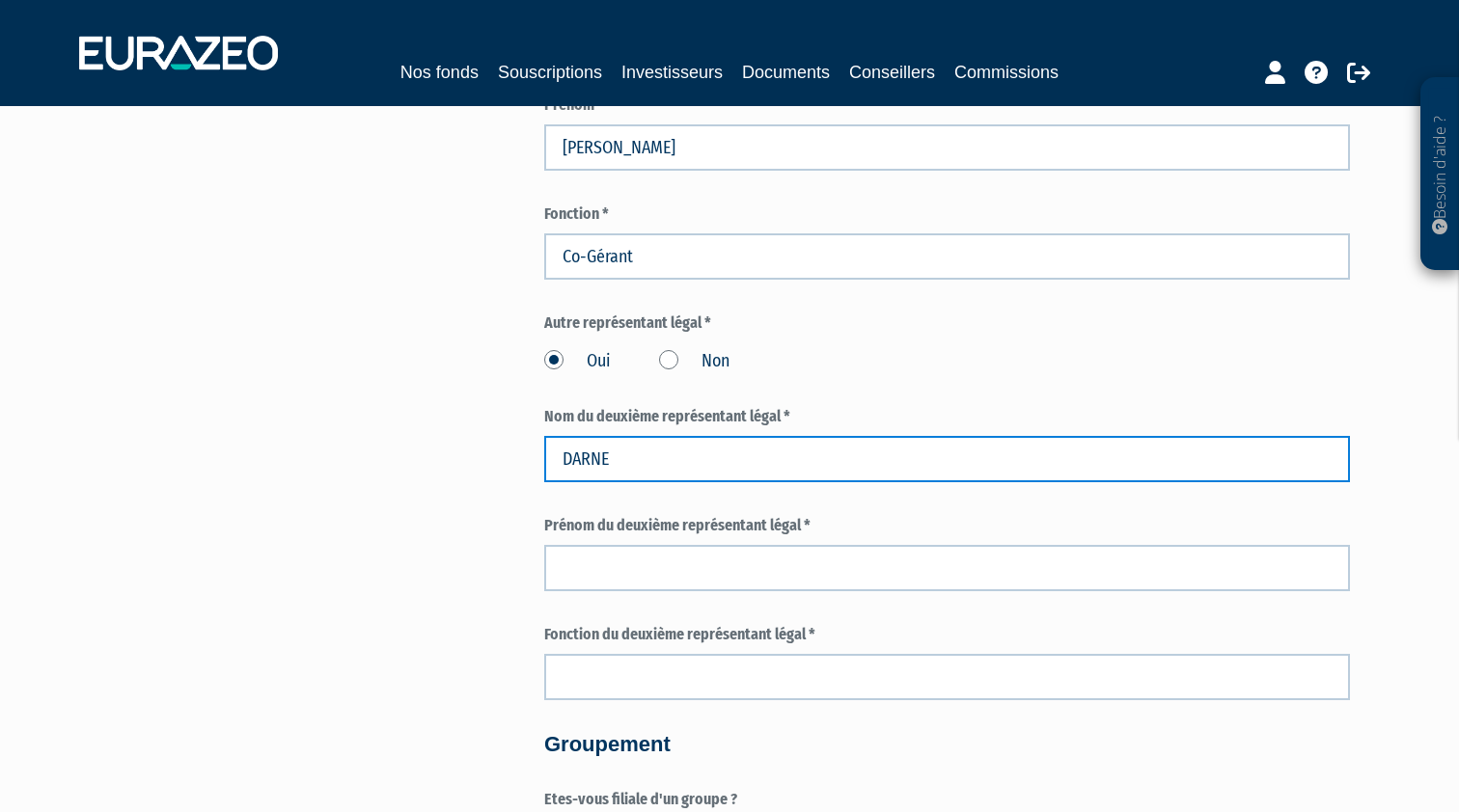
click at [669, 450] on input "DARNE" at bounding box center [947, 459] width 806 height 46
type input "DARNEAU"
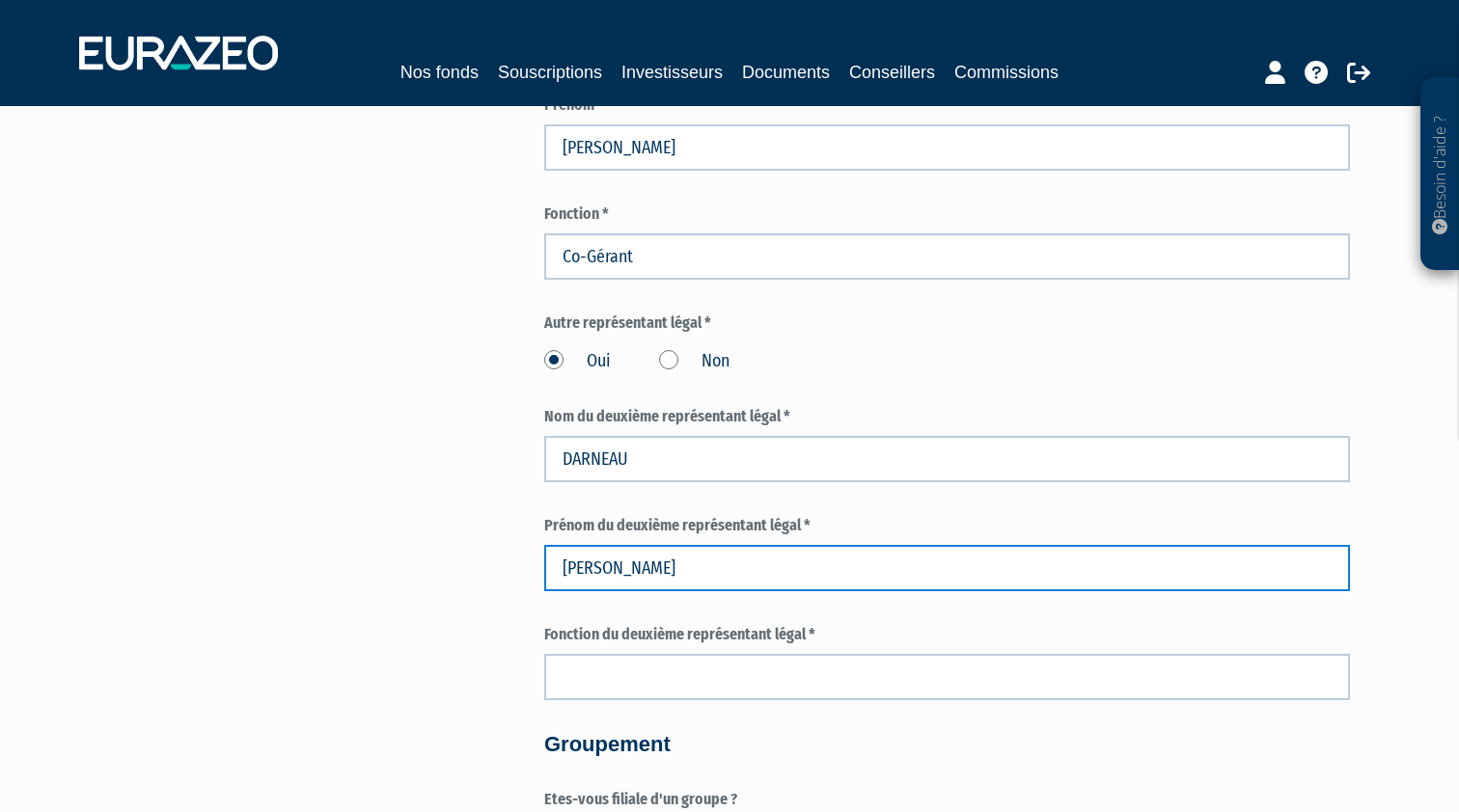
type input "Philippe"
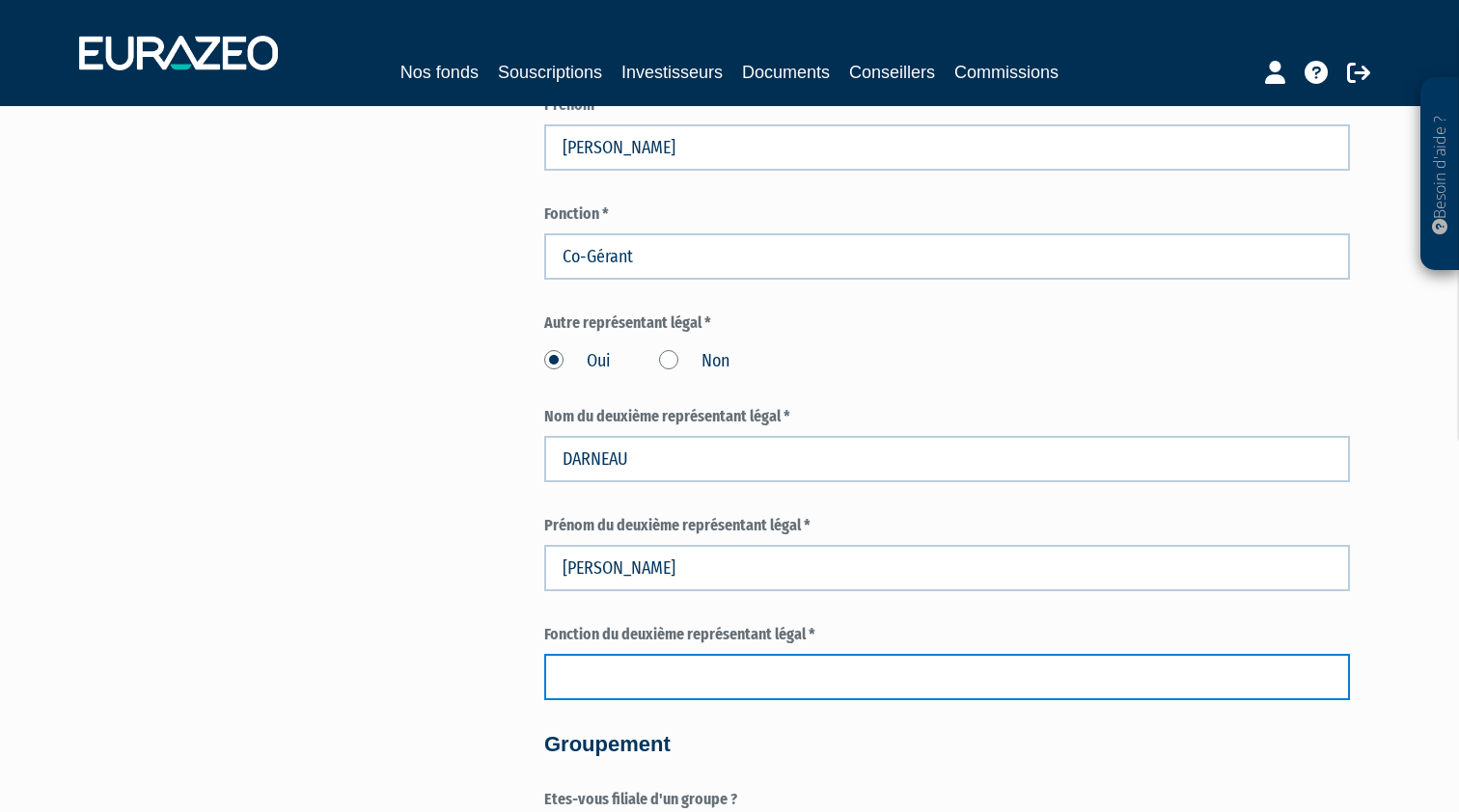
click at [649, 654] on input "text" at bounding box center [947, 677] width 806 height 46
type input "Co-Gérant"
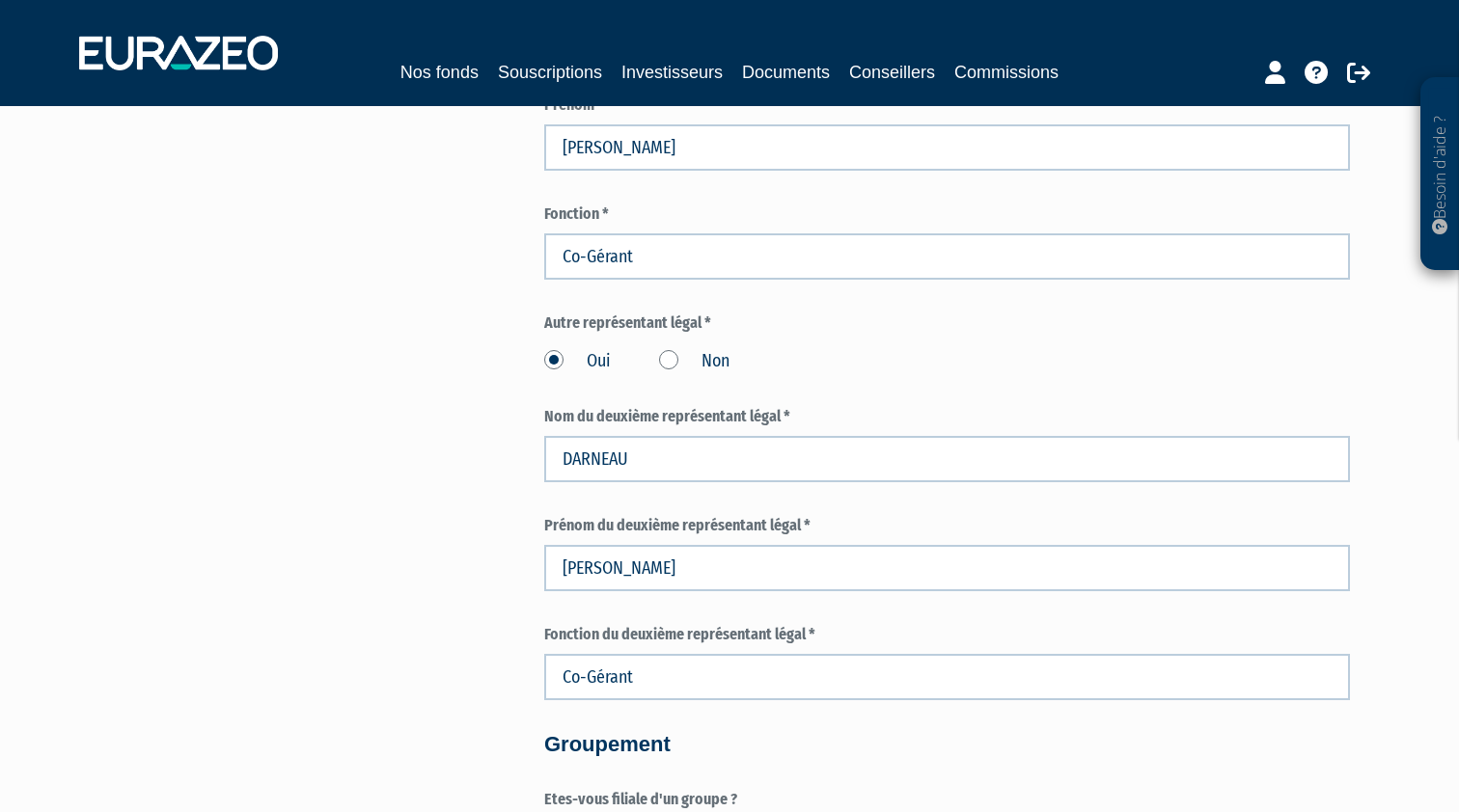
click at [511, 648] on div "Pour obtenir une convention de distribution pour les parts sélectionnées, vous …" at bounding box center [730, 163] width 1212 height 3529
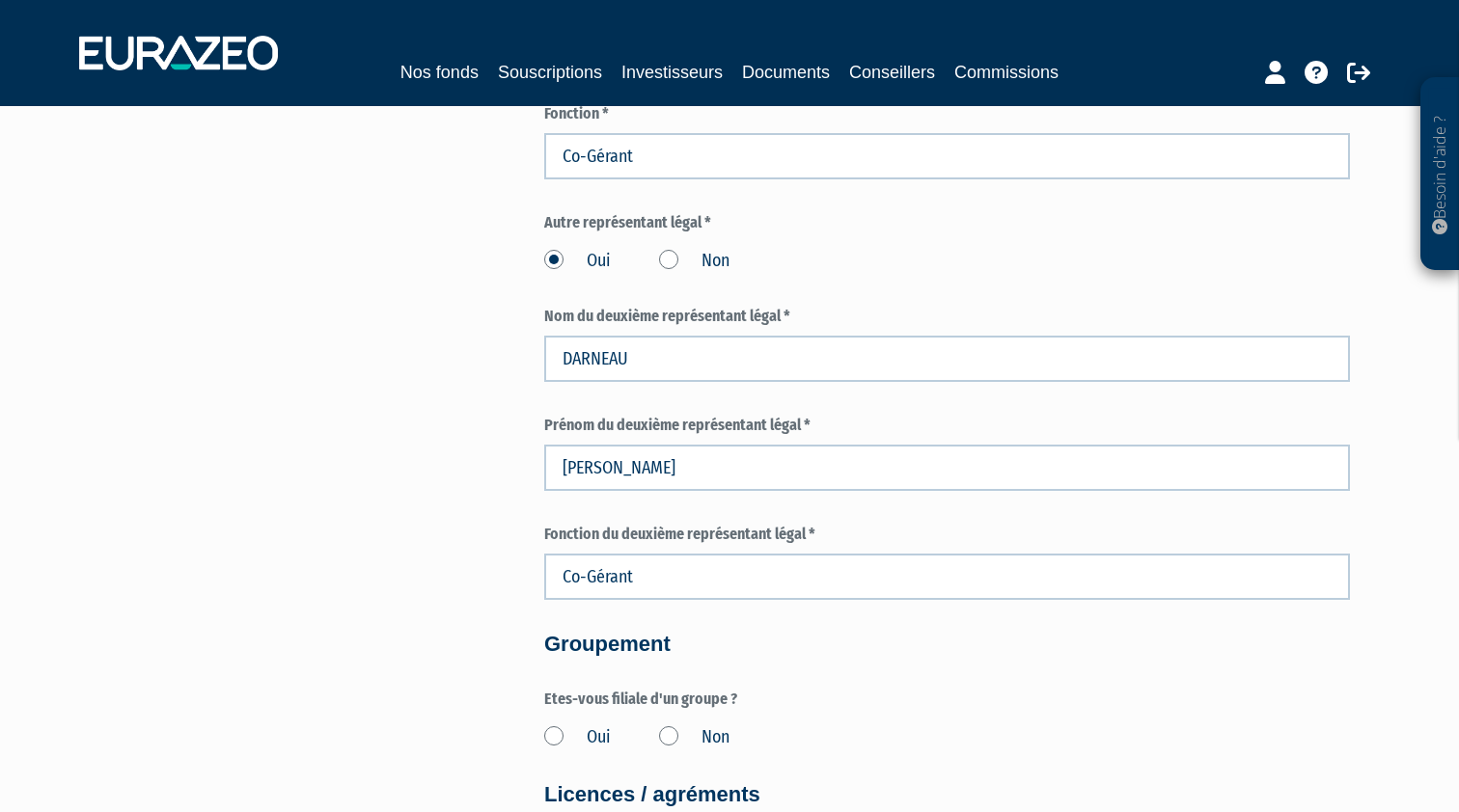
scroll to position [1939, 0]
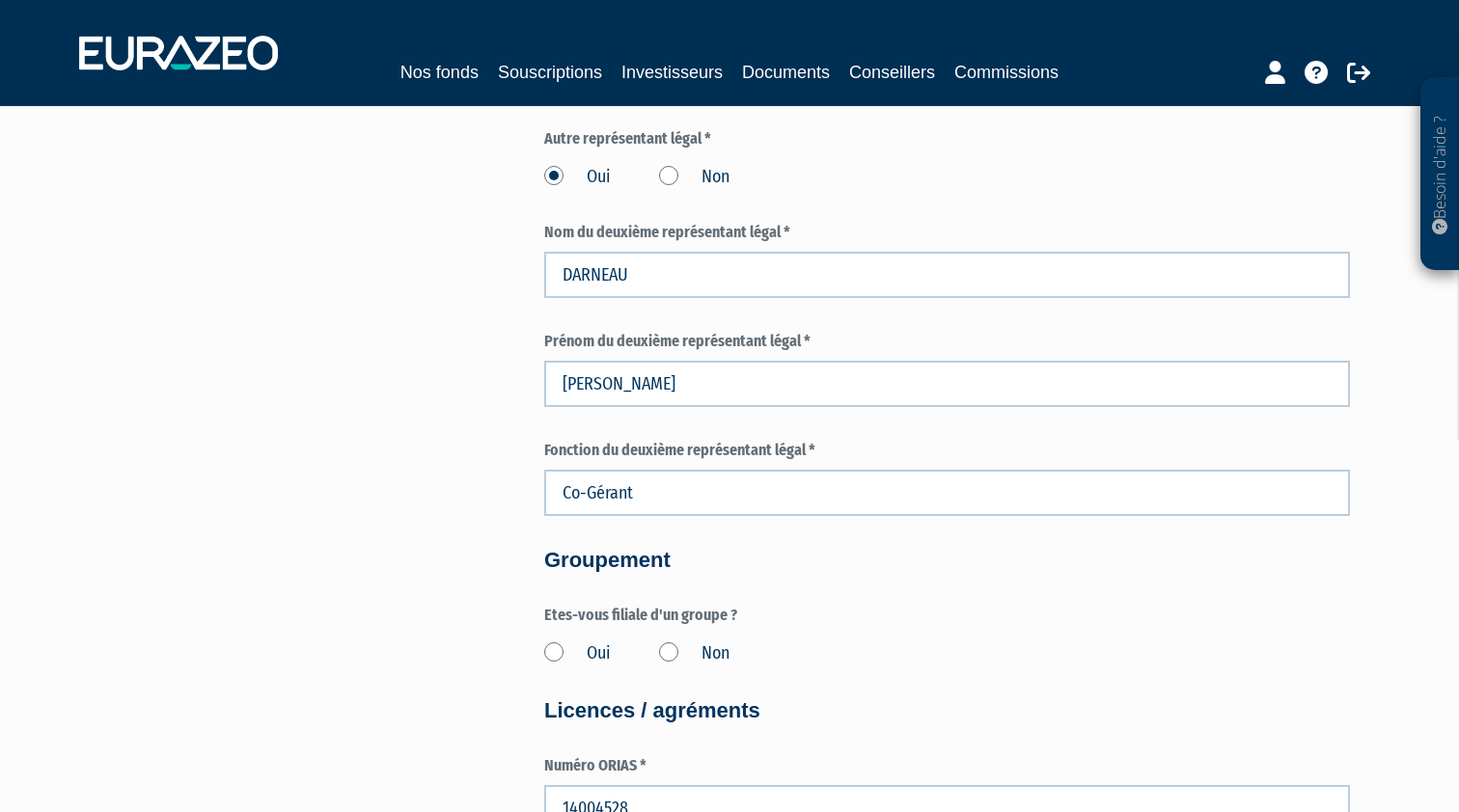
click at [675, 641] on label "Non" at bounding box center [694, 654] width 70 height 25
click at [0, 0] on input "Non" at bounding box center [0, 0] width 0 height 0
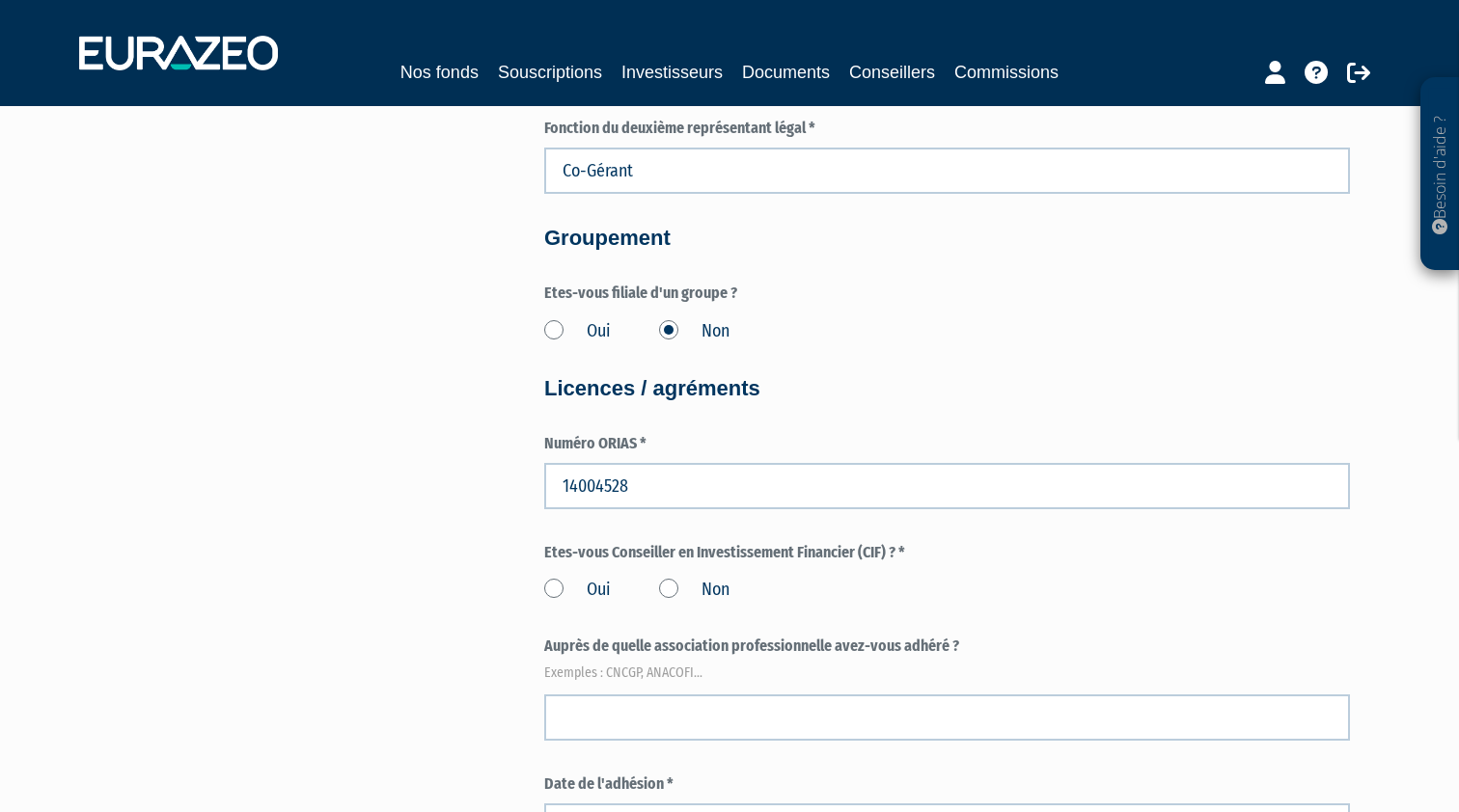
scroll to position [2371, 0]
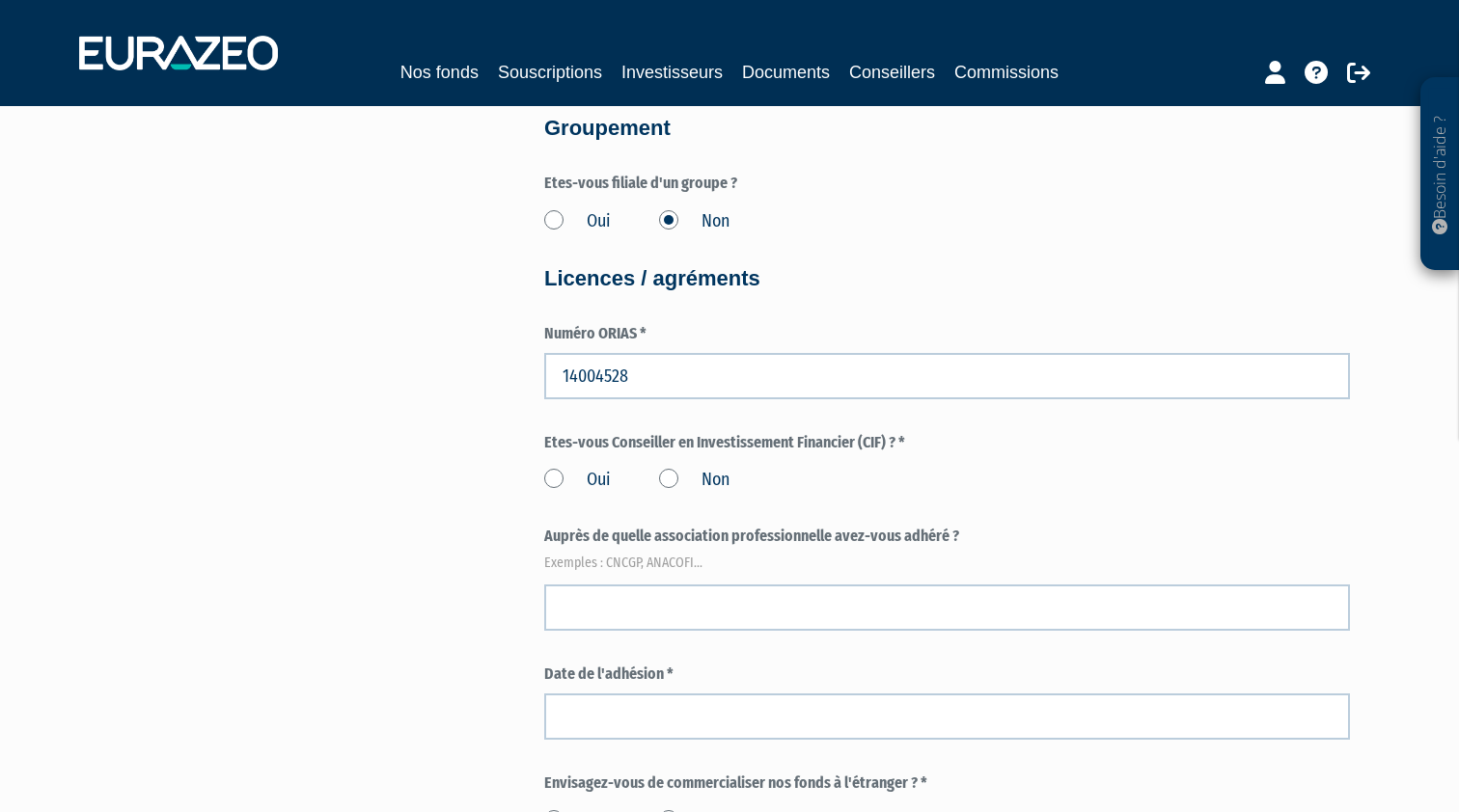
click at [550, 468] on label "Oui" at bounding box center [577, 480] width 67 height 25
click at [0, 0] on input "Oui" at bounding box center [0, 0] width 0 height 0
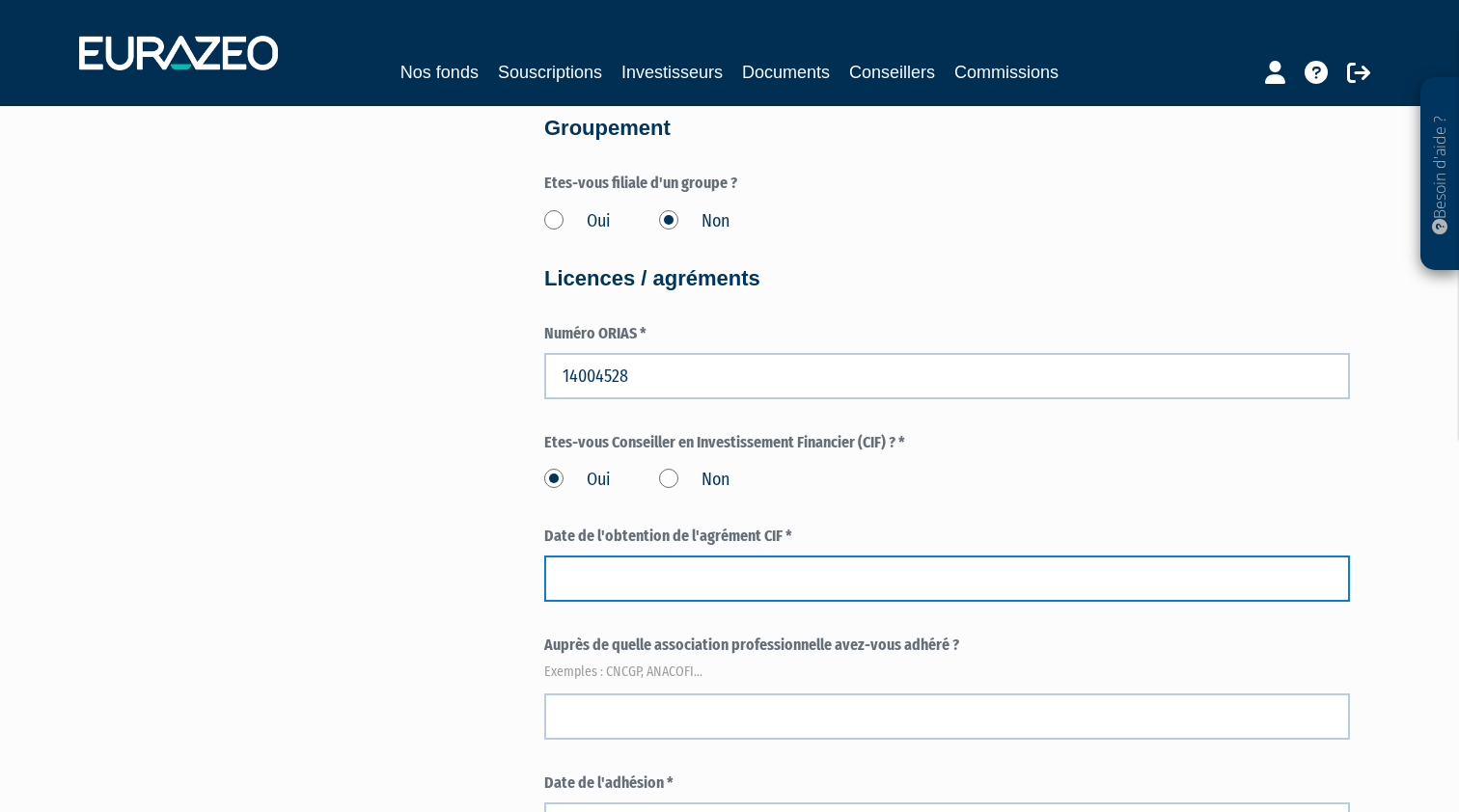
click at [720, 560] on input at bounding box center [947, 579] width 806 height 46
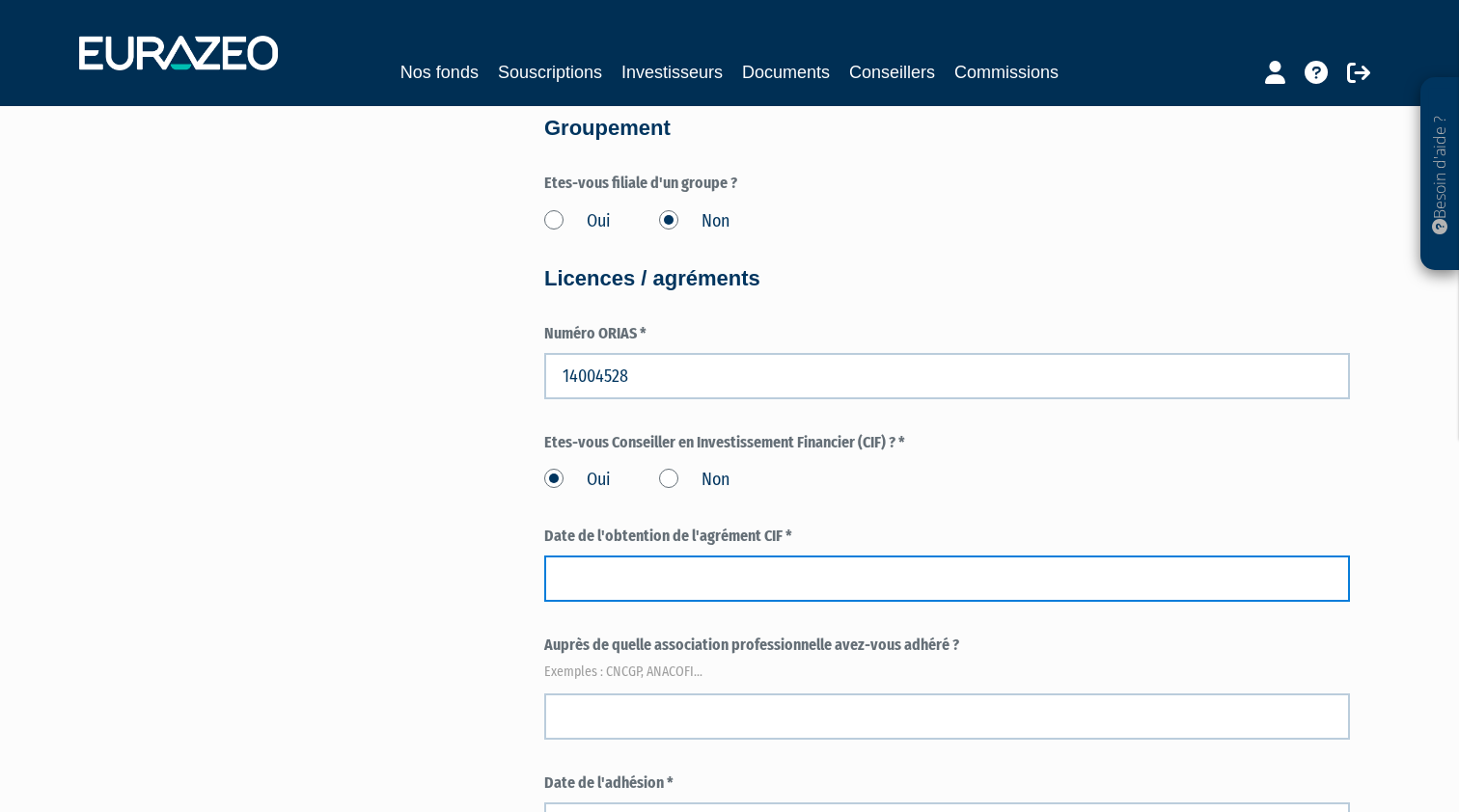
click at [699, 562] on input at bounding box center [947, 579] width 806 height 46
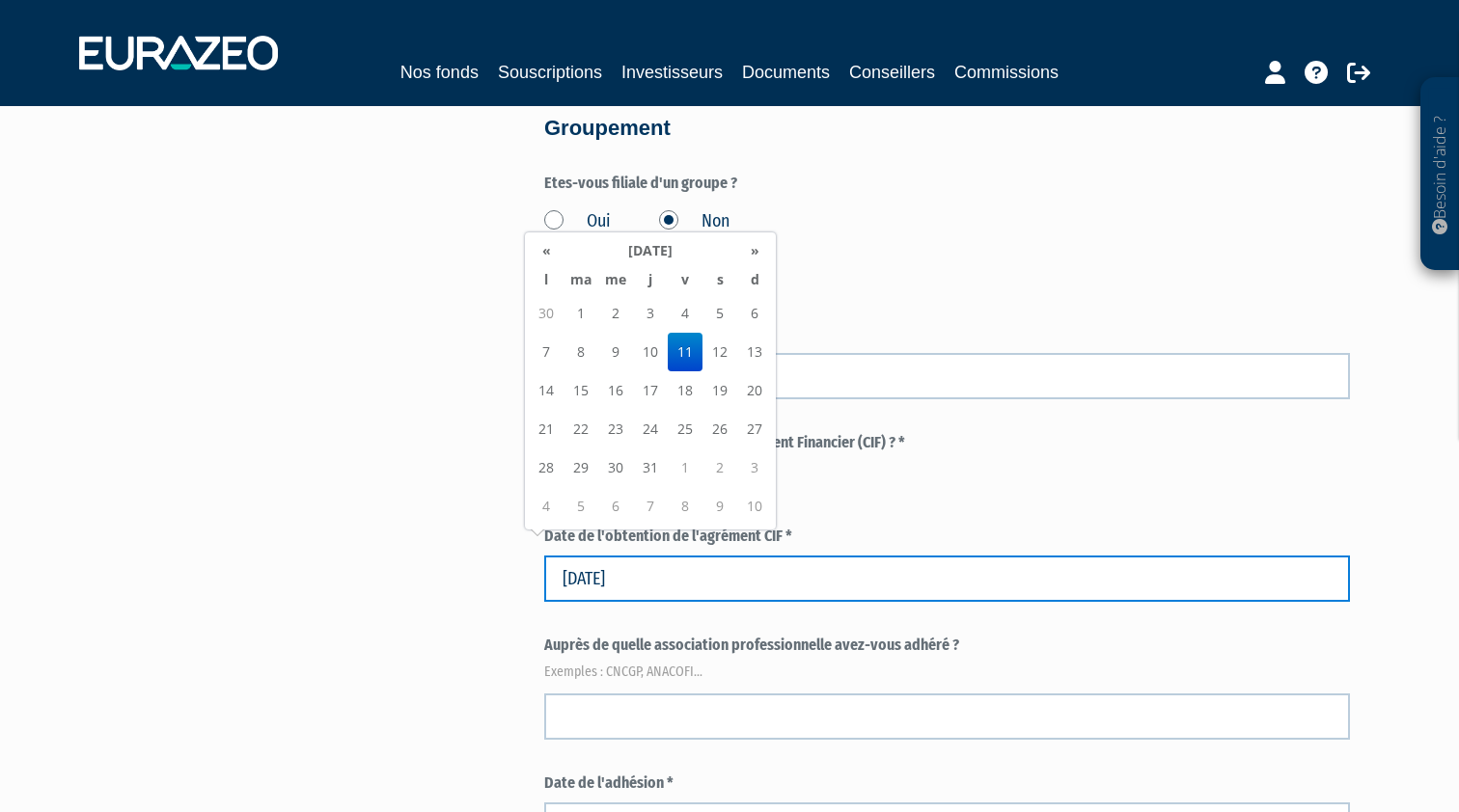
type input "11/07/2014"
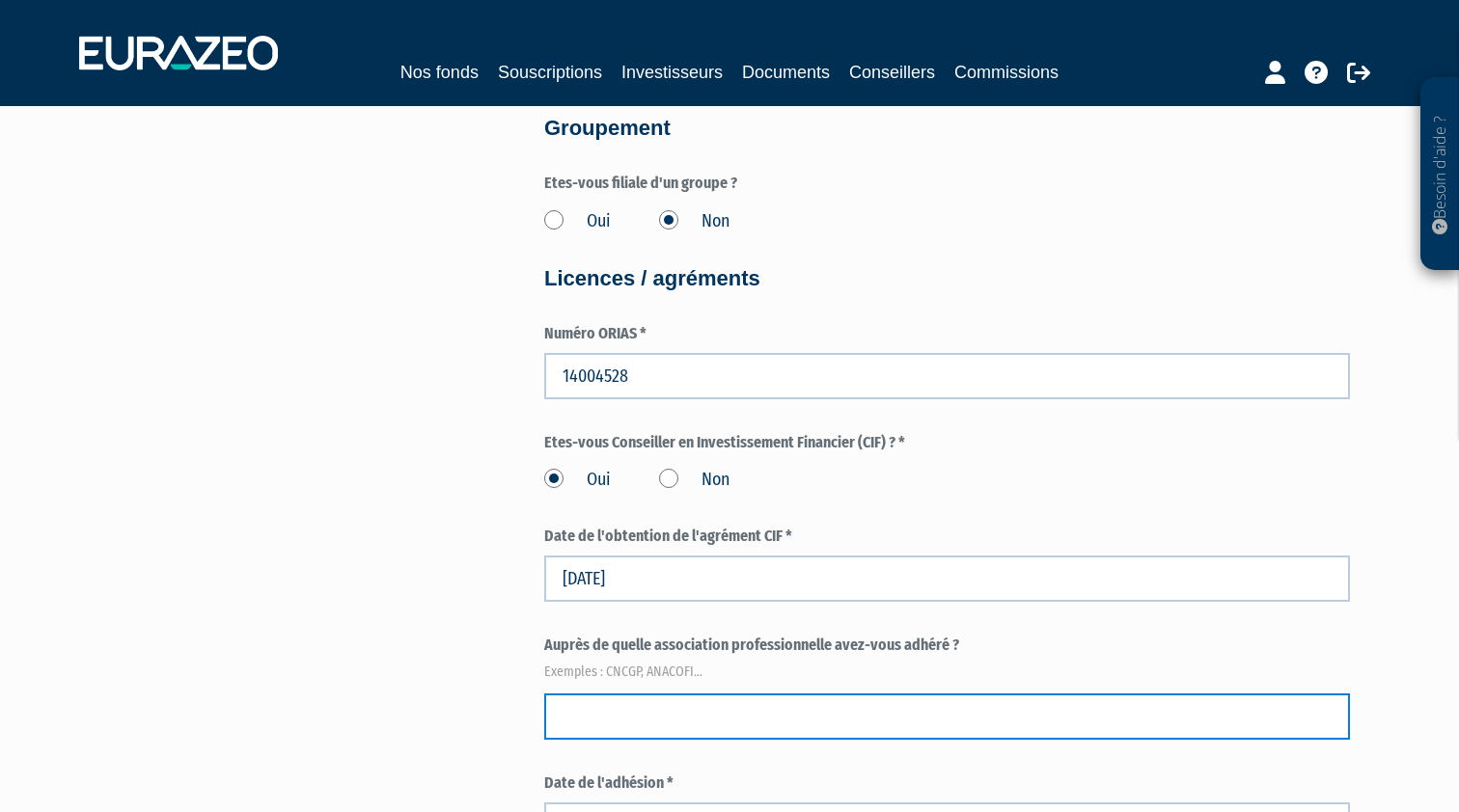
scroll to position [2746, 0]
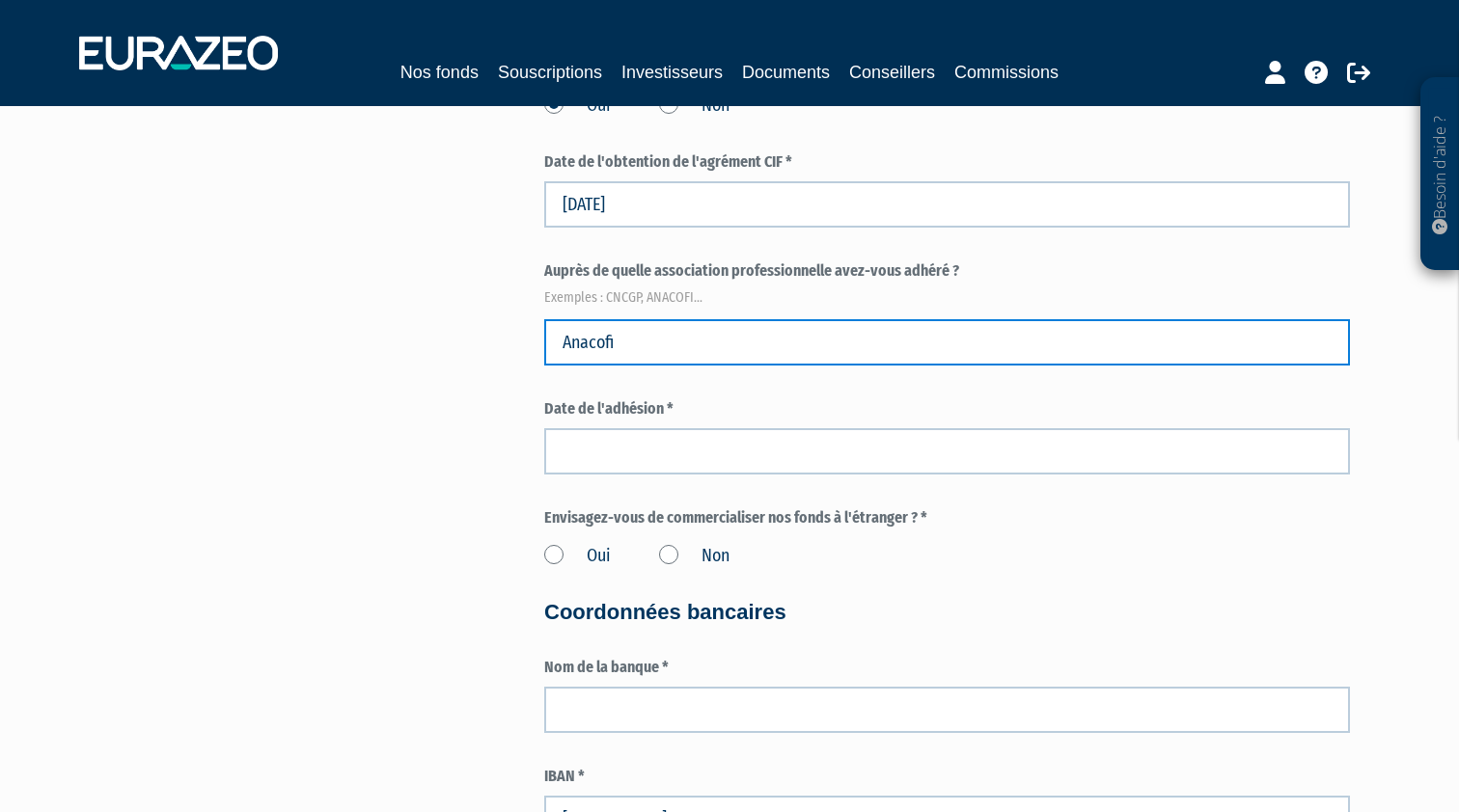
type input "Anacofi"
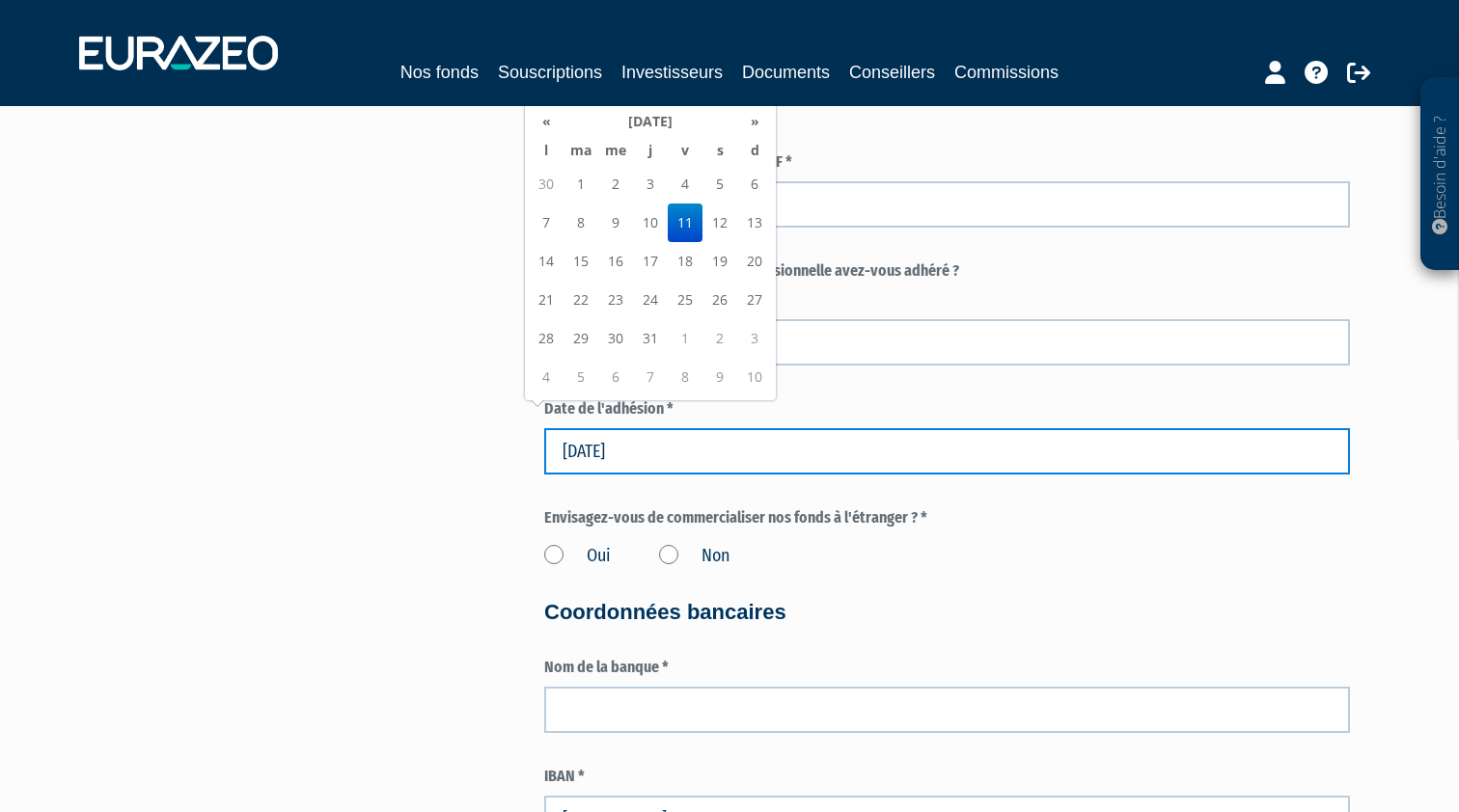
type input "11/07/2014"
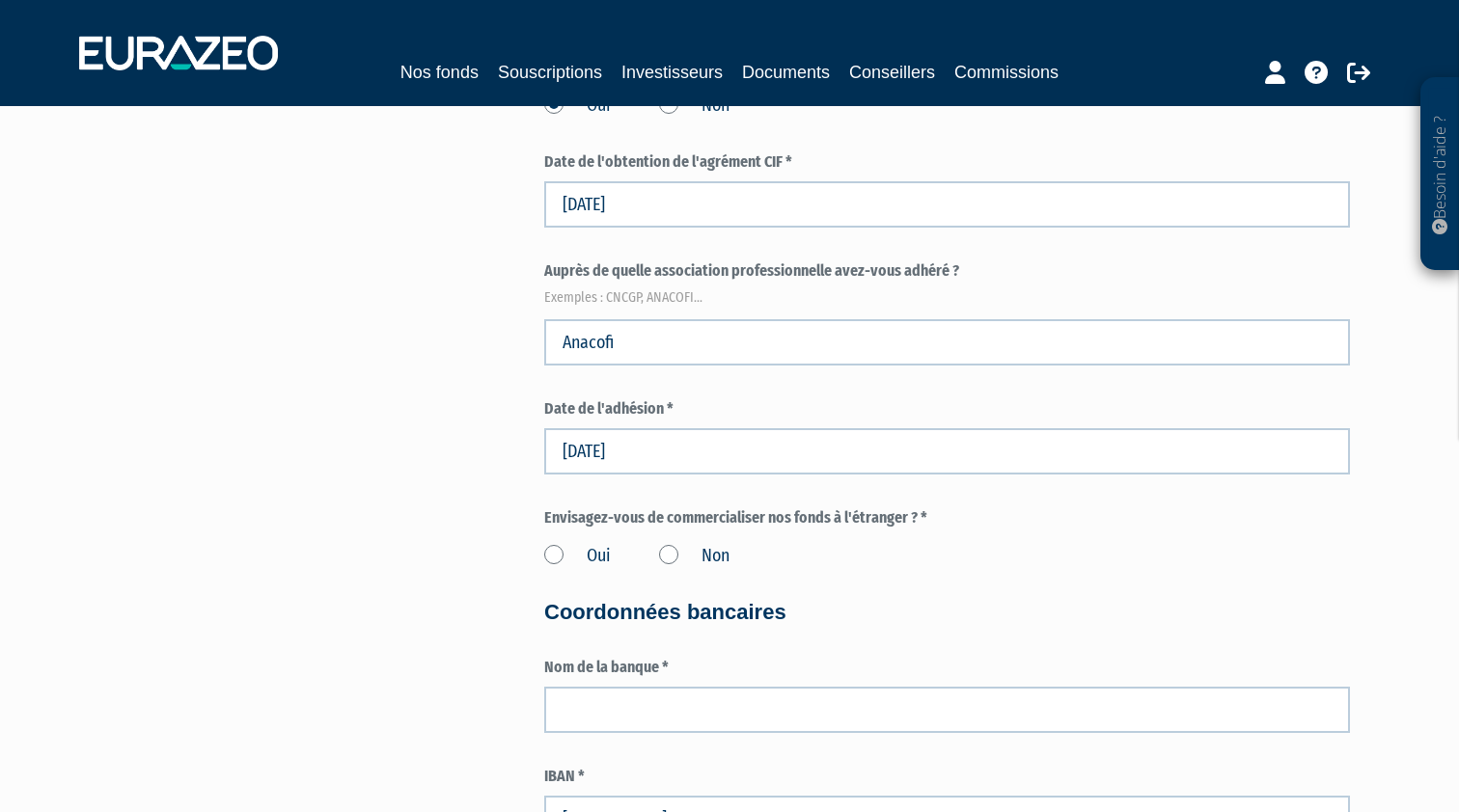
click at [670, 544] on label "Non" at bounding box center [694, 556] width 70 height 25
click at [0, 0] on input "Non" at bounding box center [0, 0] width 0 height 0
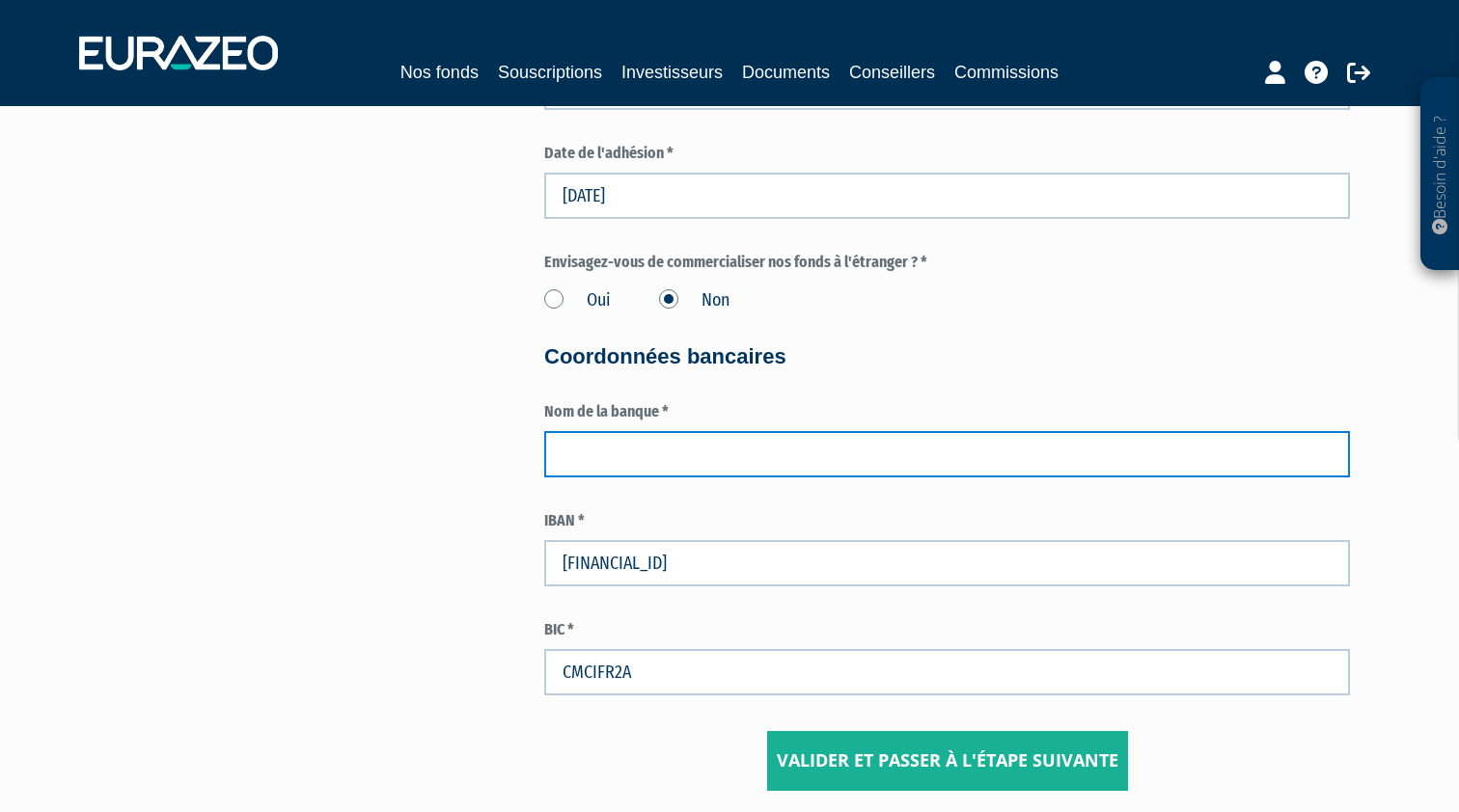
click at [618, 431] on input "text" at bounding box center [947, 454] width 806 height 46
type input "CREDIT MUTUEL"
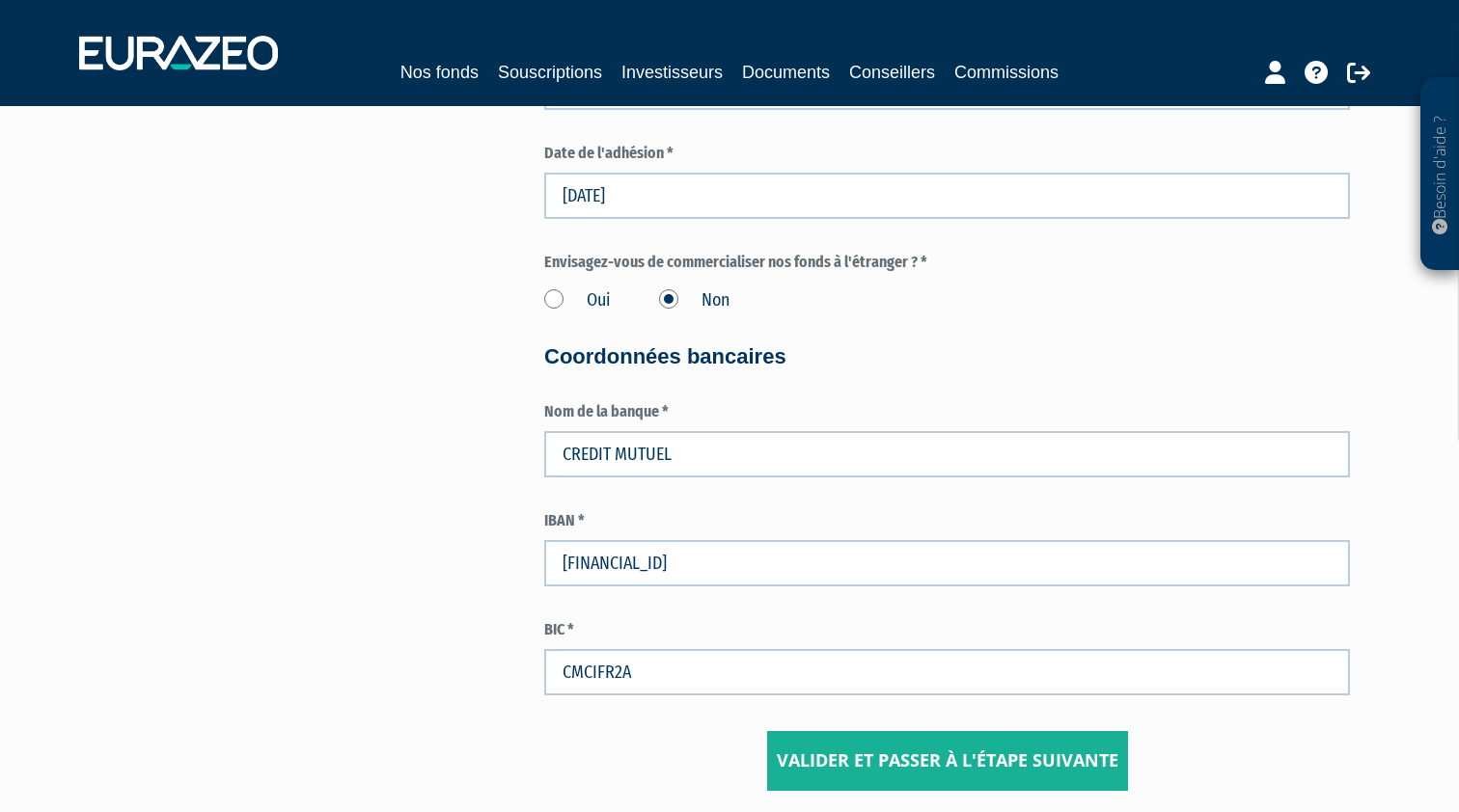
click at [865, 738] on input "Valider et passer à l'étape suivante" at bounding box center [948, 761] width 361 height 60
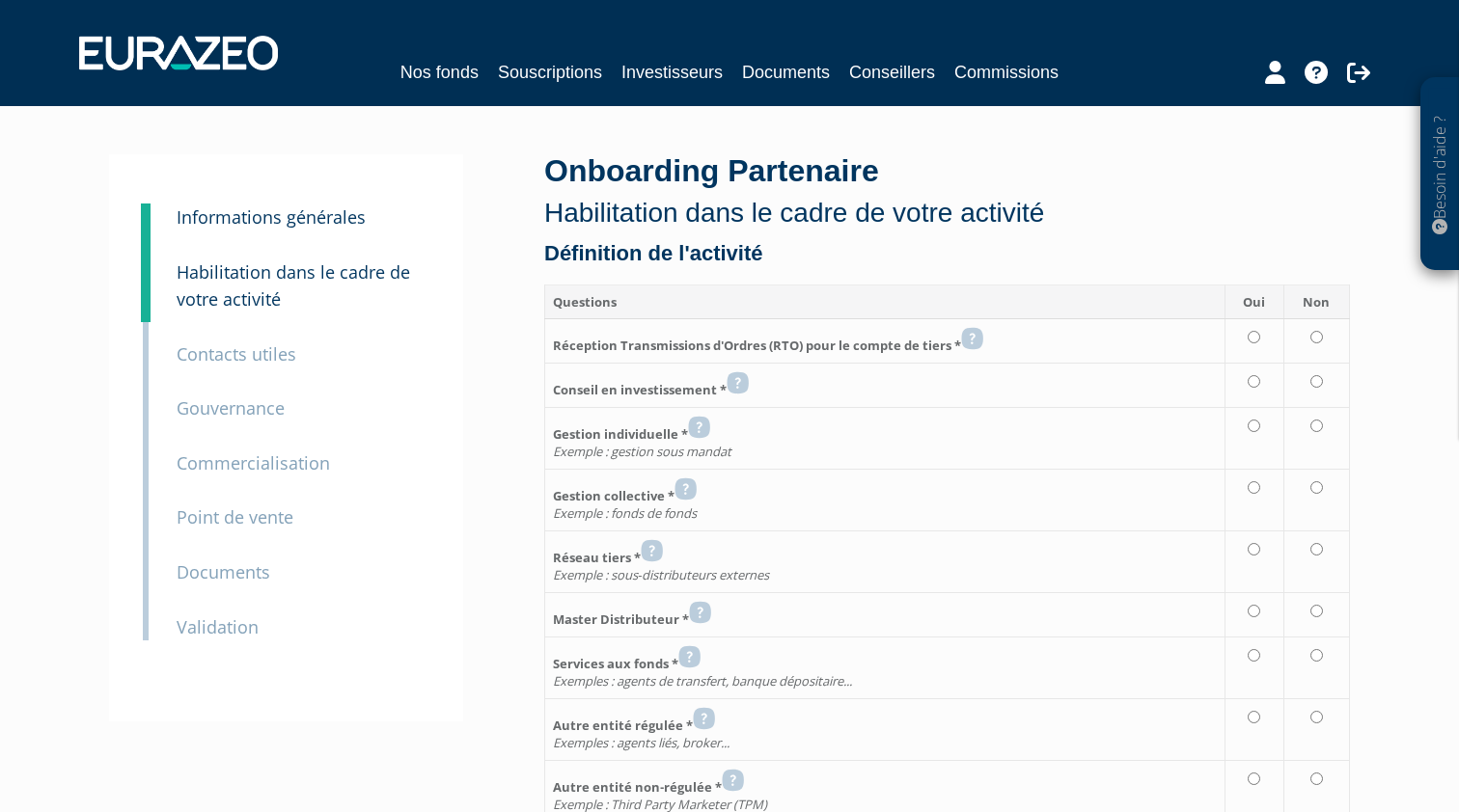
click at [1319, 548] on input "radio" at bounding box center [1316, 549] width 13 height 13
radio input "true"
click at [1318, 484] on input "radio" at bounding box center [1316, 487] width 13 height 13
radio input "true"
click at [1316, 424] on input "radio" at bounding box center [1316, 425] width 13 height 13
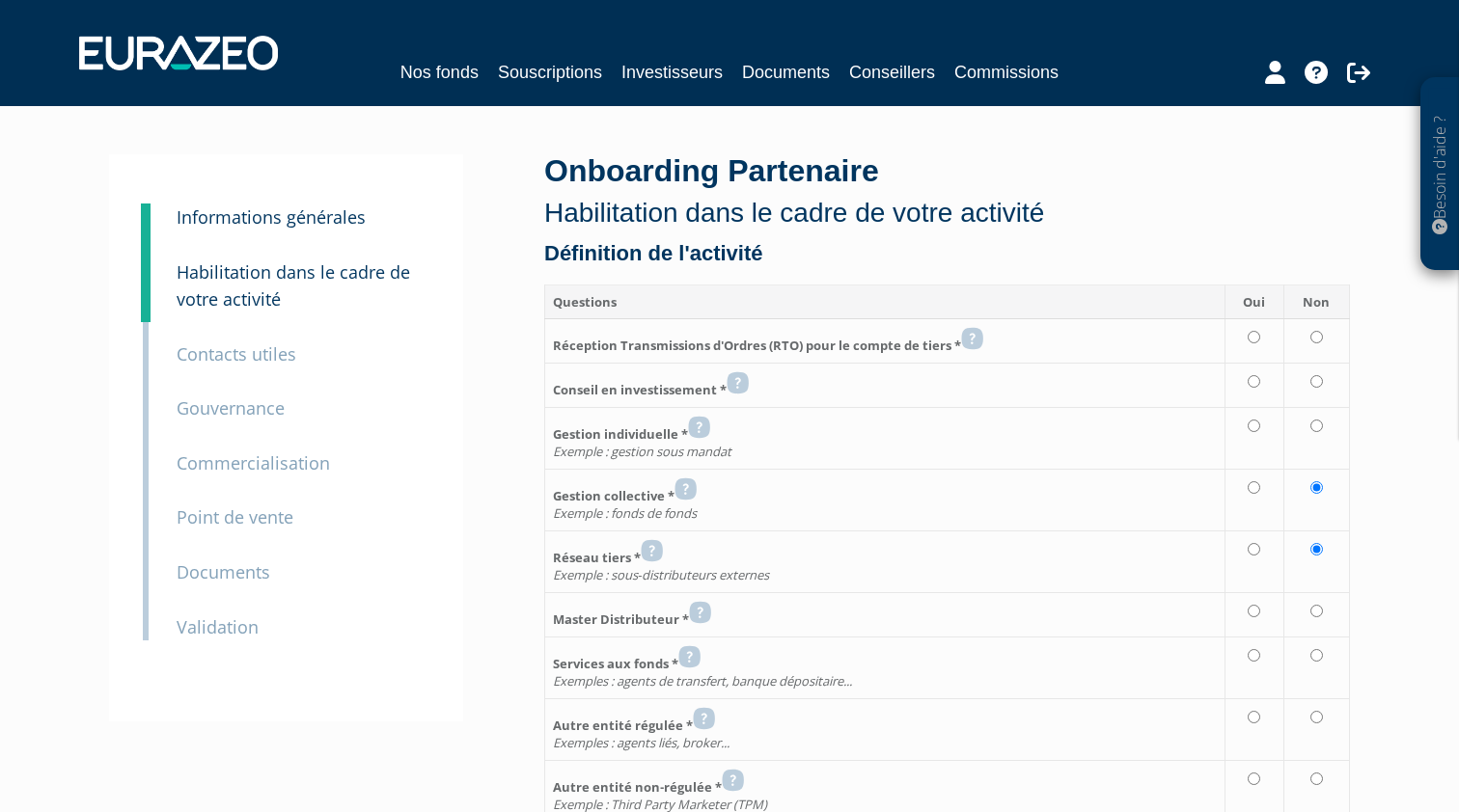
radio input "true"
click at [1254, 372] on td at bounding box center [1253, 386] width 59 height 44
radio input "true"
click at [1253, 336] on input "radio" at bounding box center [1253, 337] width 13 height 13
radio input "true"
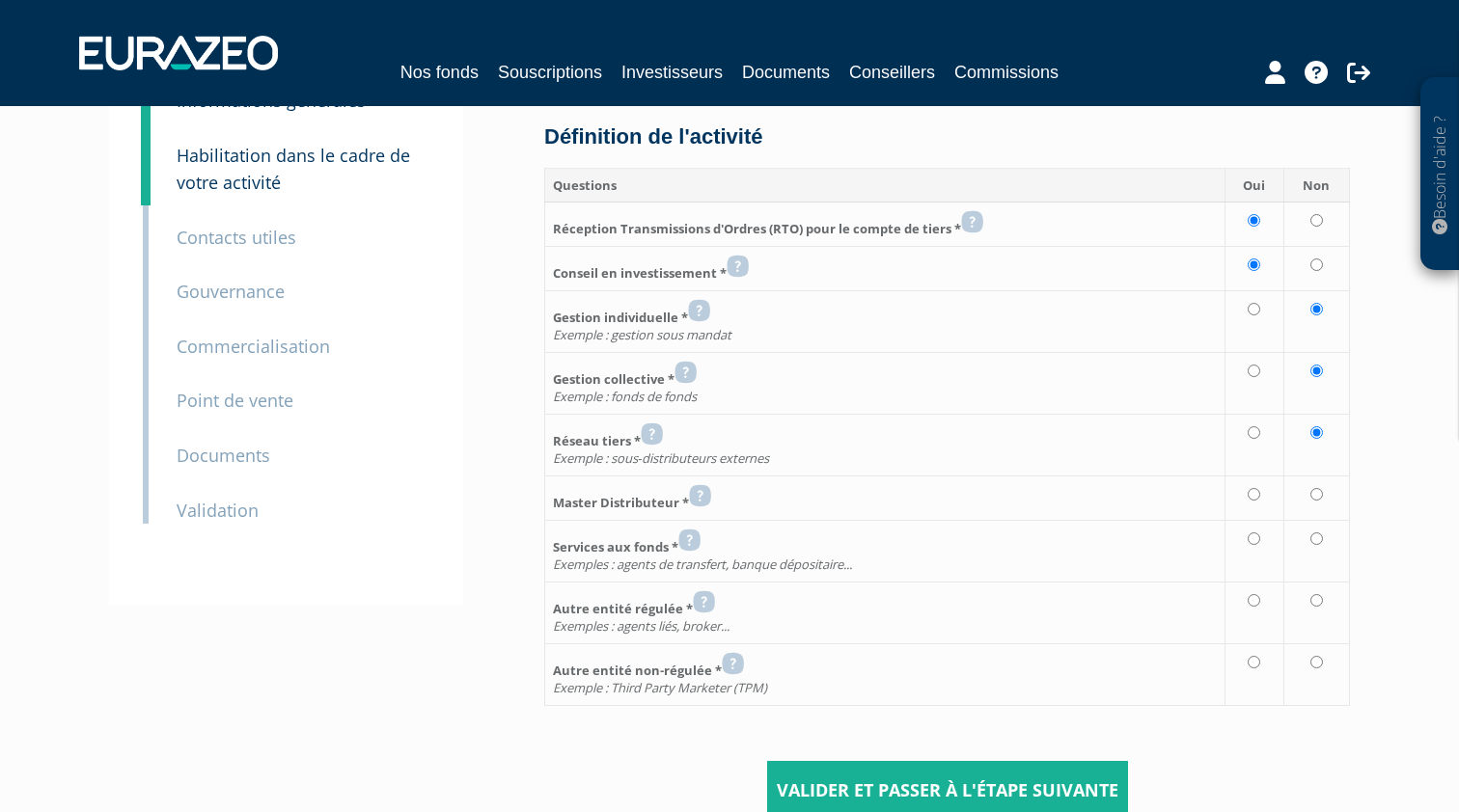
scroll to position [142, 0]
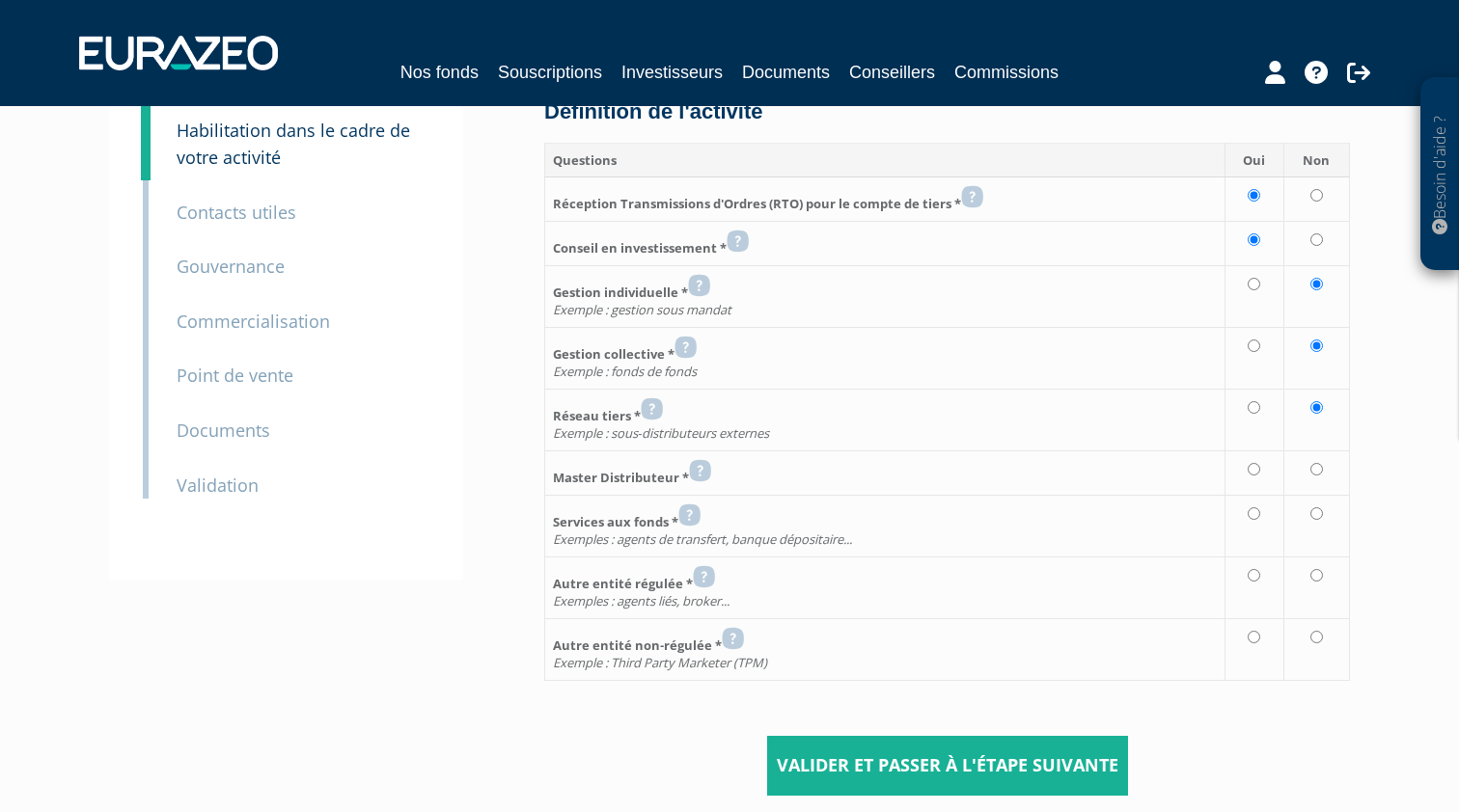
click at [1321, 463] on input "radio" at bounding box center [1316, 469] width 13 height 13
radio input "true"
click at [1318, 507] on input "radio" at bounding box center [1316, 513] width 13 height 13
radio input "true"
click at [1320, 569] on input "radio" at bounding box center [1316, 575] width 13 height 13
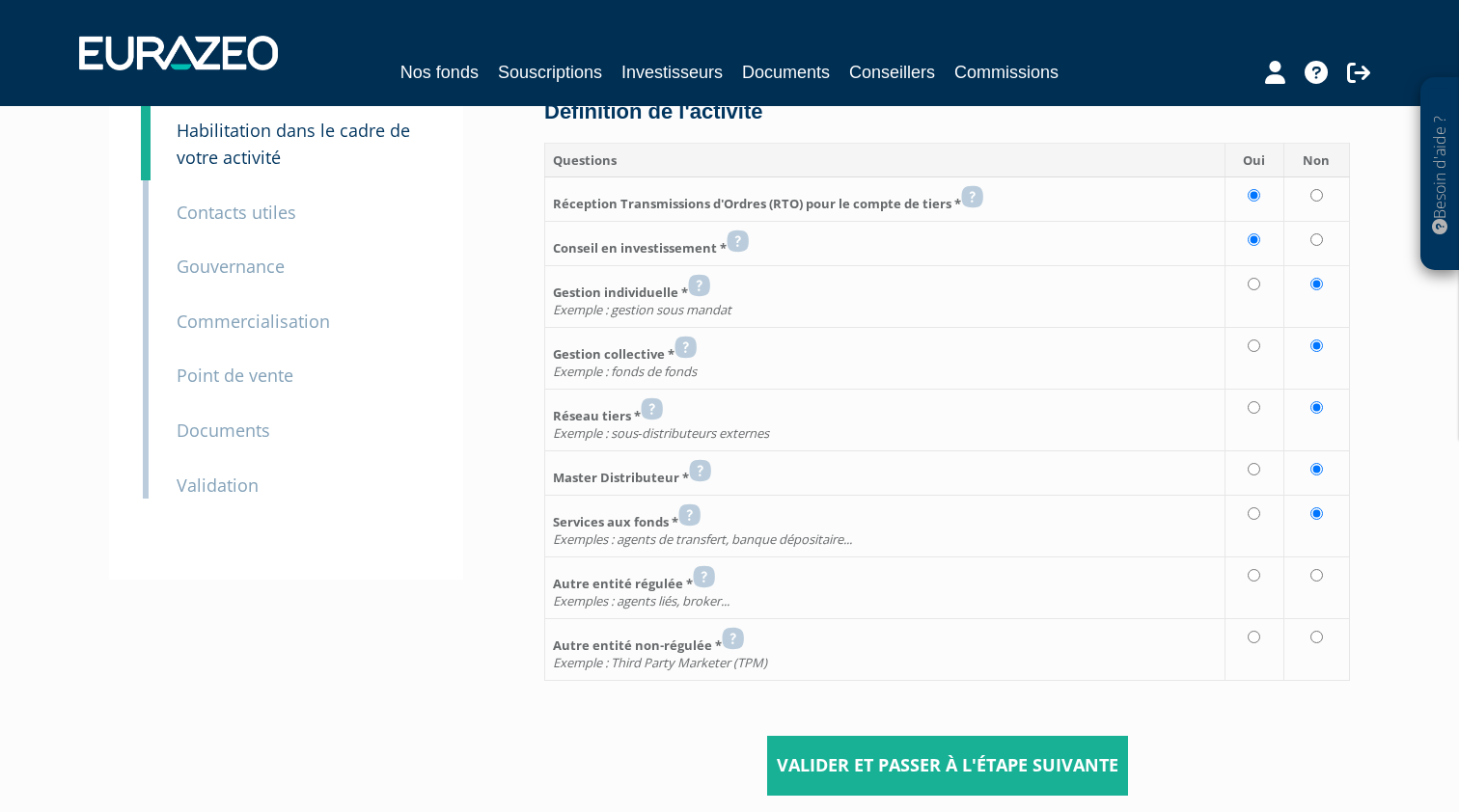
radio input "true"
click at [1319, 631] on input "radio" at bounding box center [1316, 636] width 13 height 13
radio input "true"
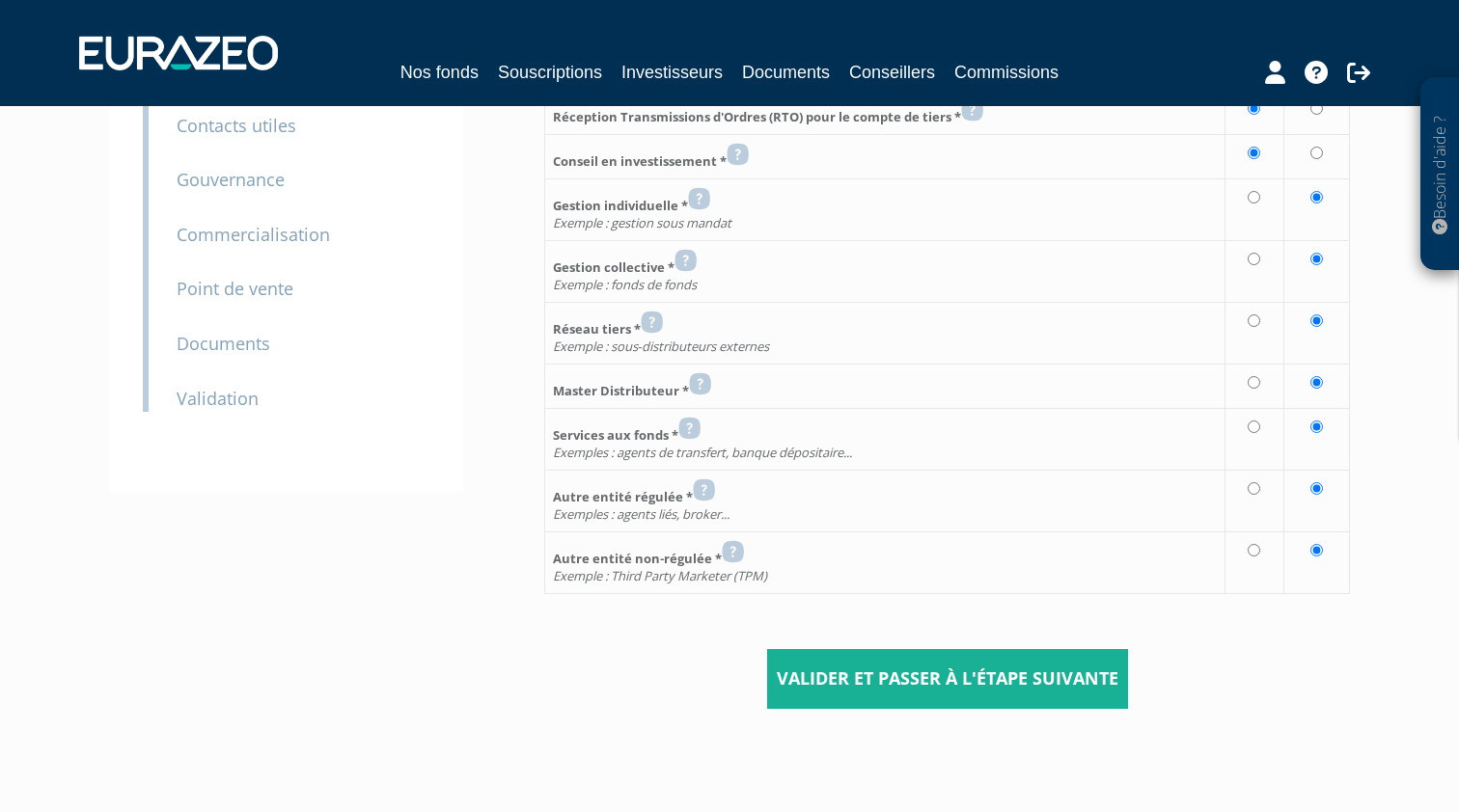
scroll to position [263, 0]
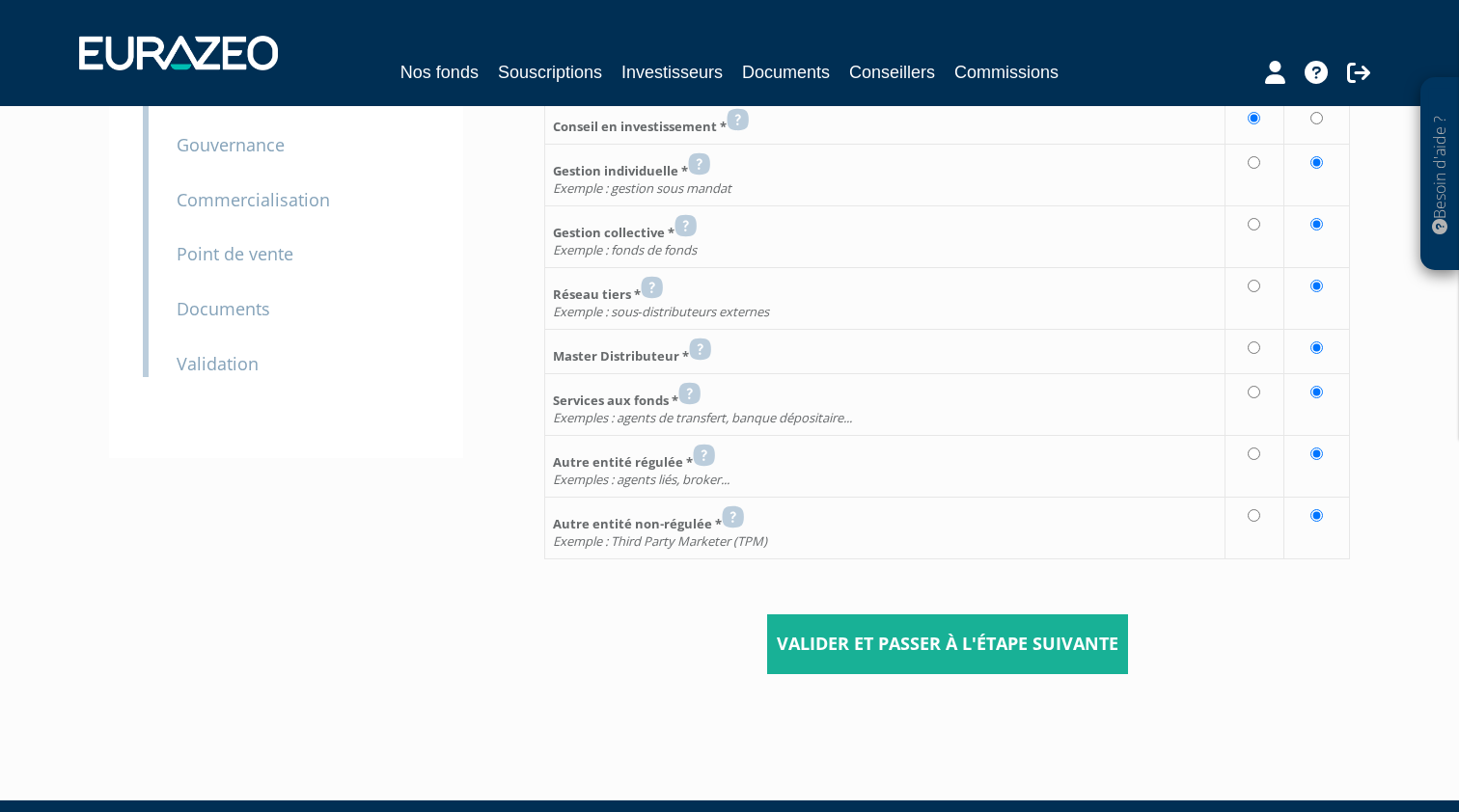
click at [951, 639] on input "Valider et passer à l'étape suivante" at bounding box center [948, 644] width 361 height 60
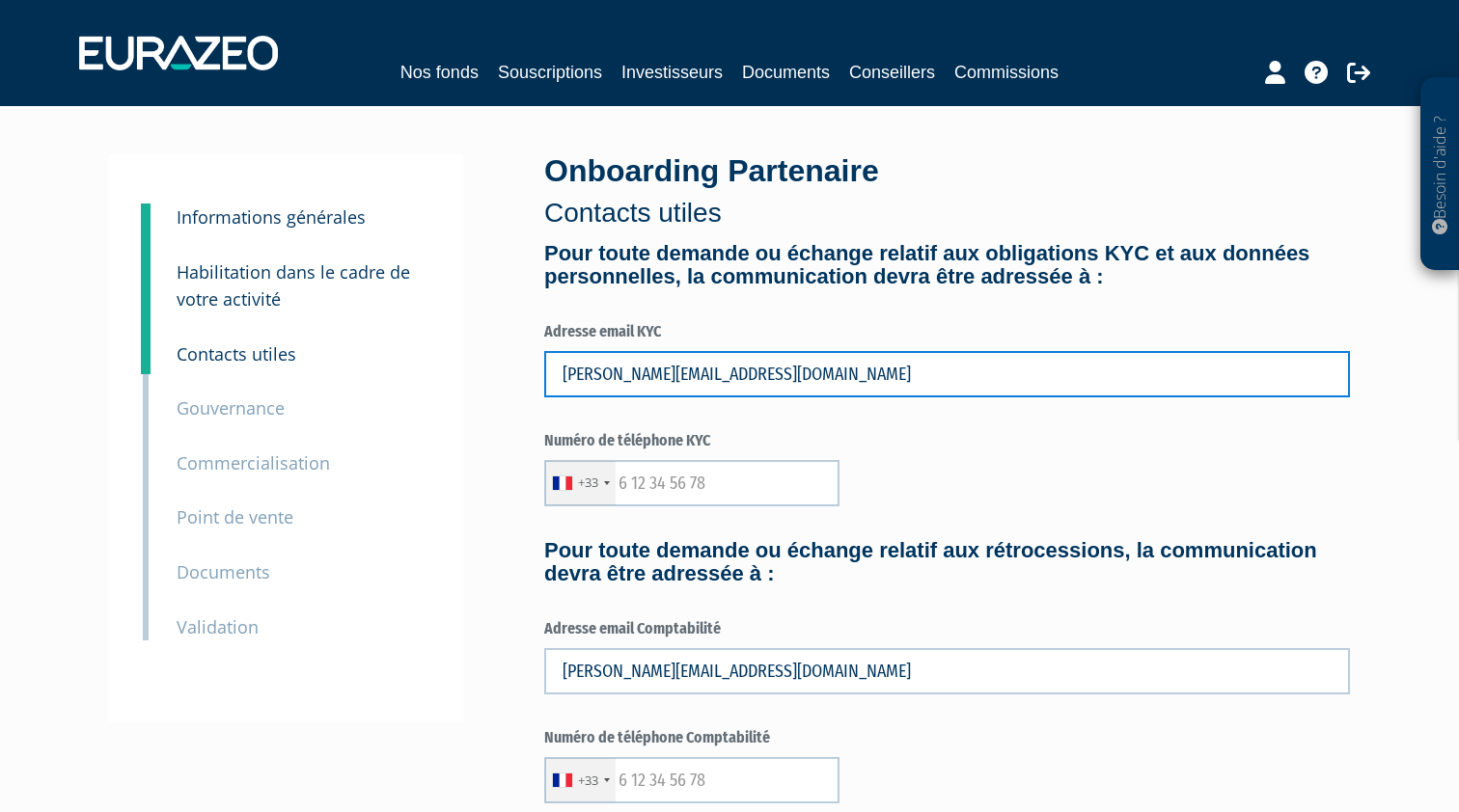
type input "[PERSON_NAME][EMAIL_ADDRESS][DOMAIN_NAME]"
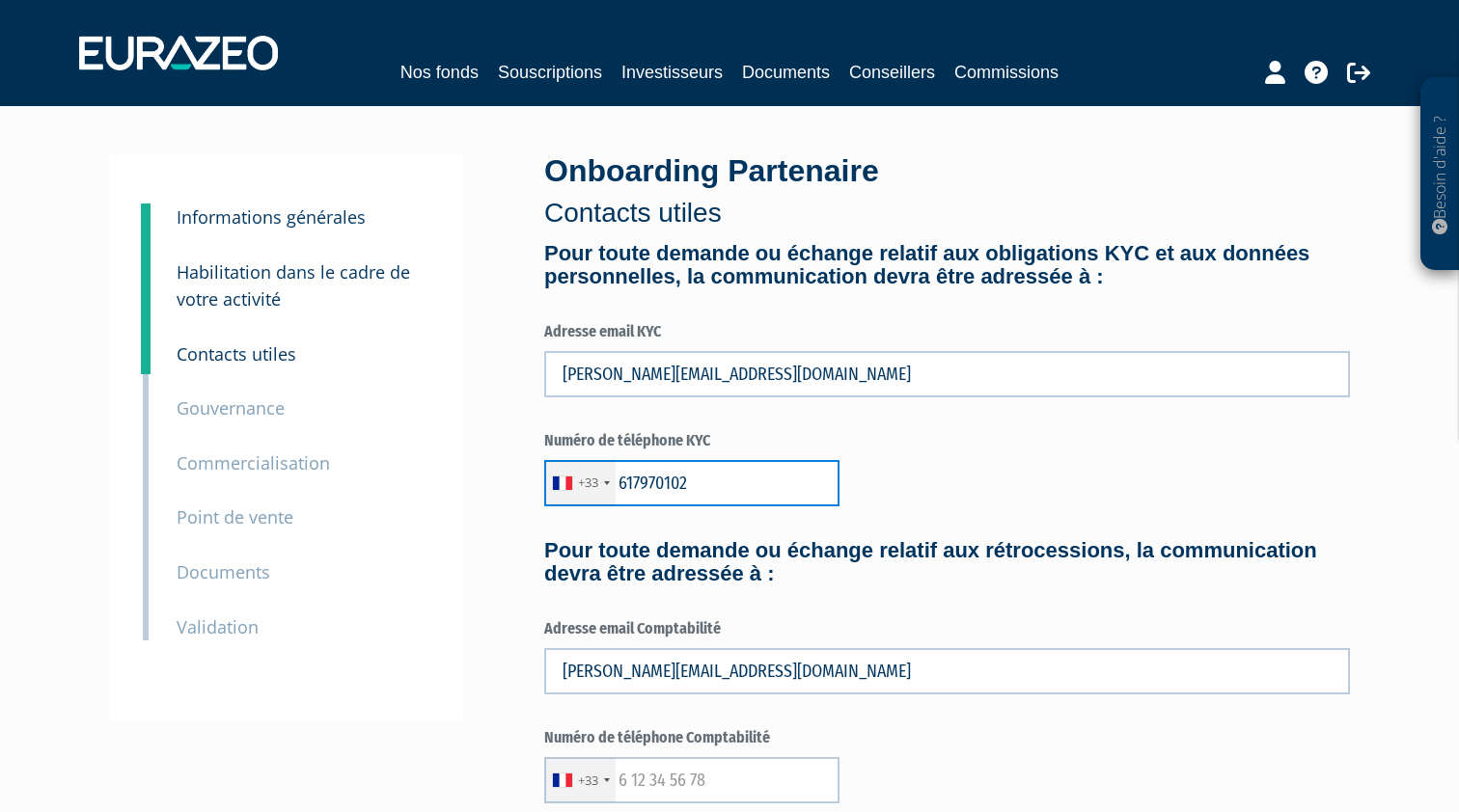
type input "617970102"
click at [641, 619] on label "Adresse email Comptabilité" at bounding box center [947, 629] width 806 height 22
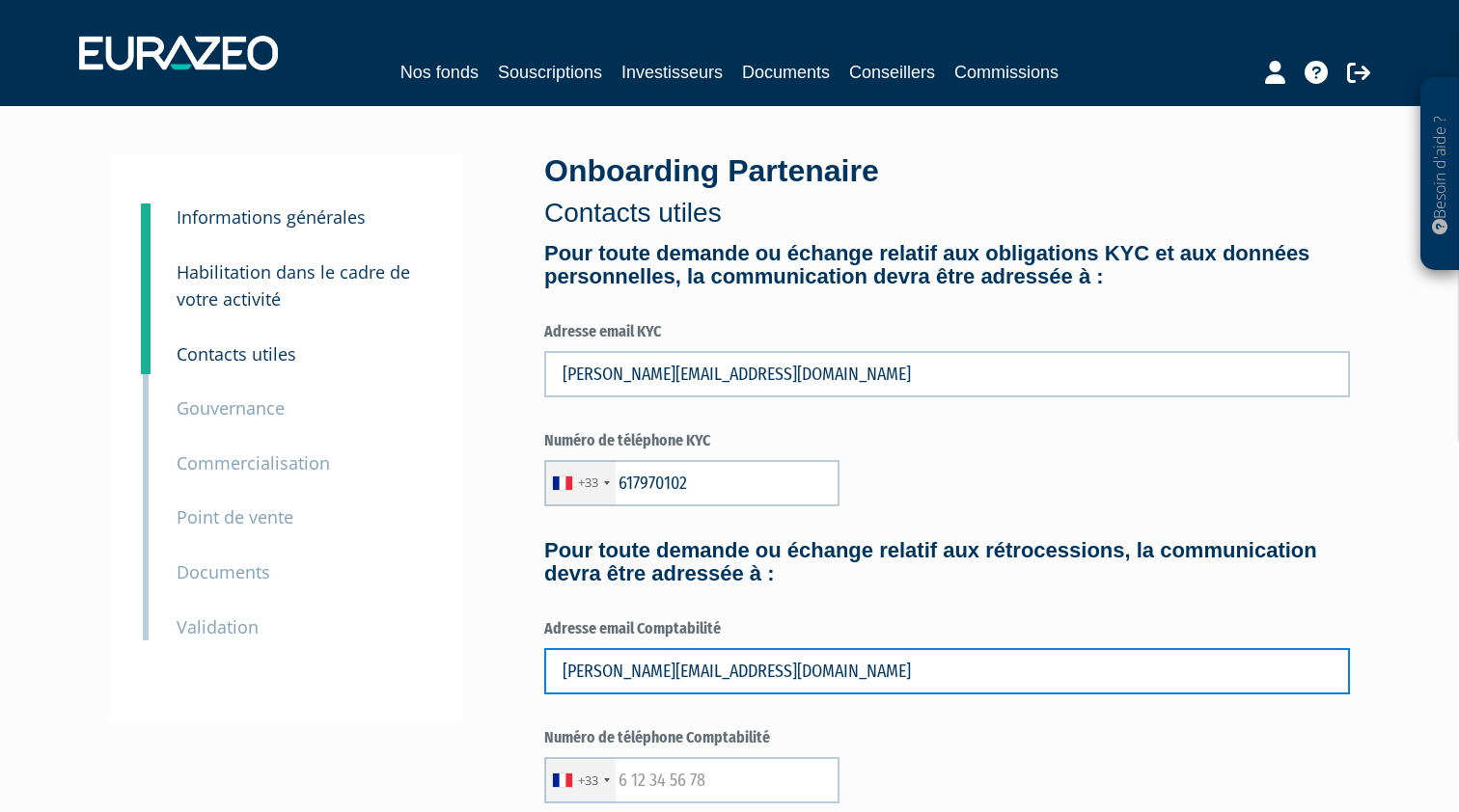
click at [682, 669] on input "philippe.darneau@expertsenpatrimoine.com" at bounding box center [947, 671] width 806 height 46
drag, startPoint x: 683, startPoint y: 669, endPoint x: 477, endPoint y: 661, distance: 206.2
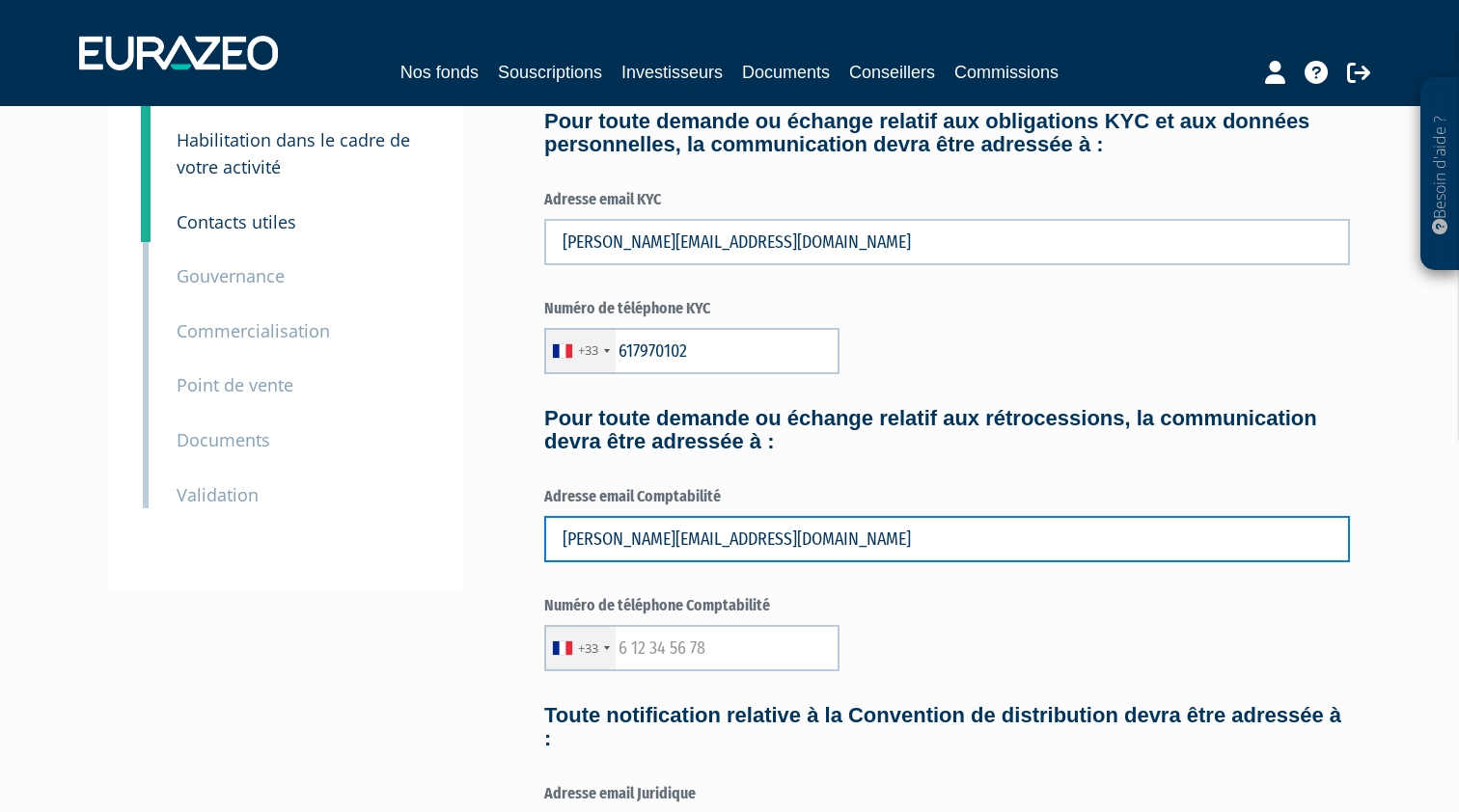
scroll to position [151, 0]
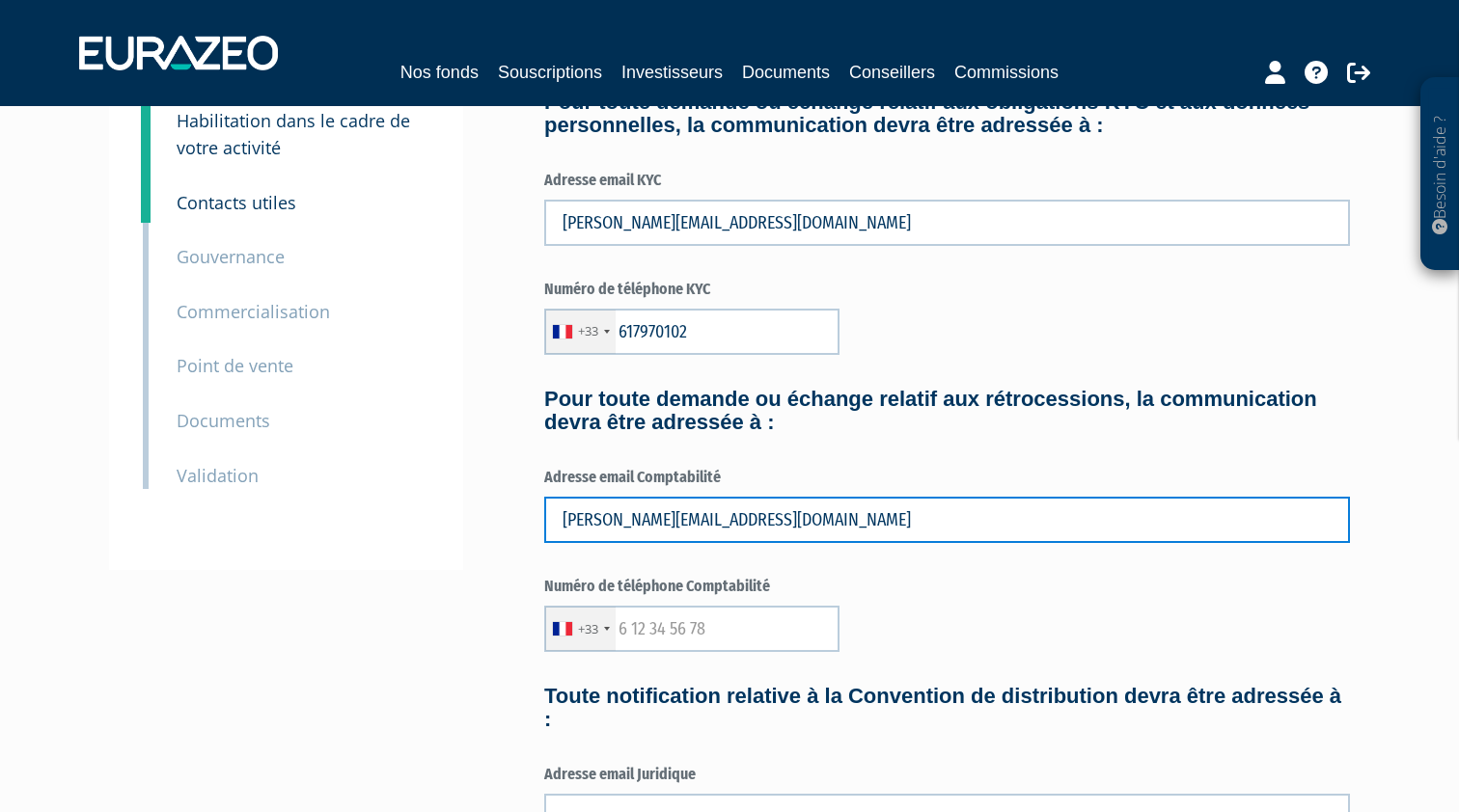
type input "richard.houbron@expertsenpatrimoine.com"
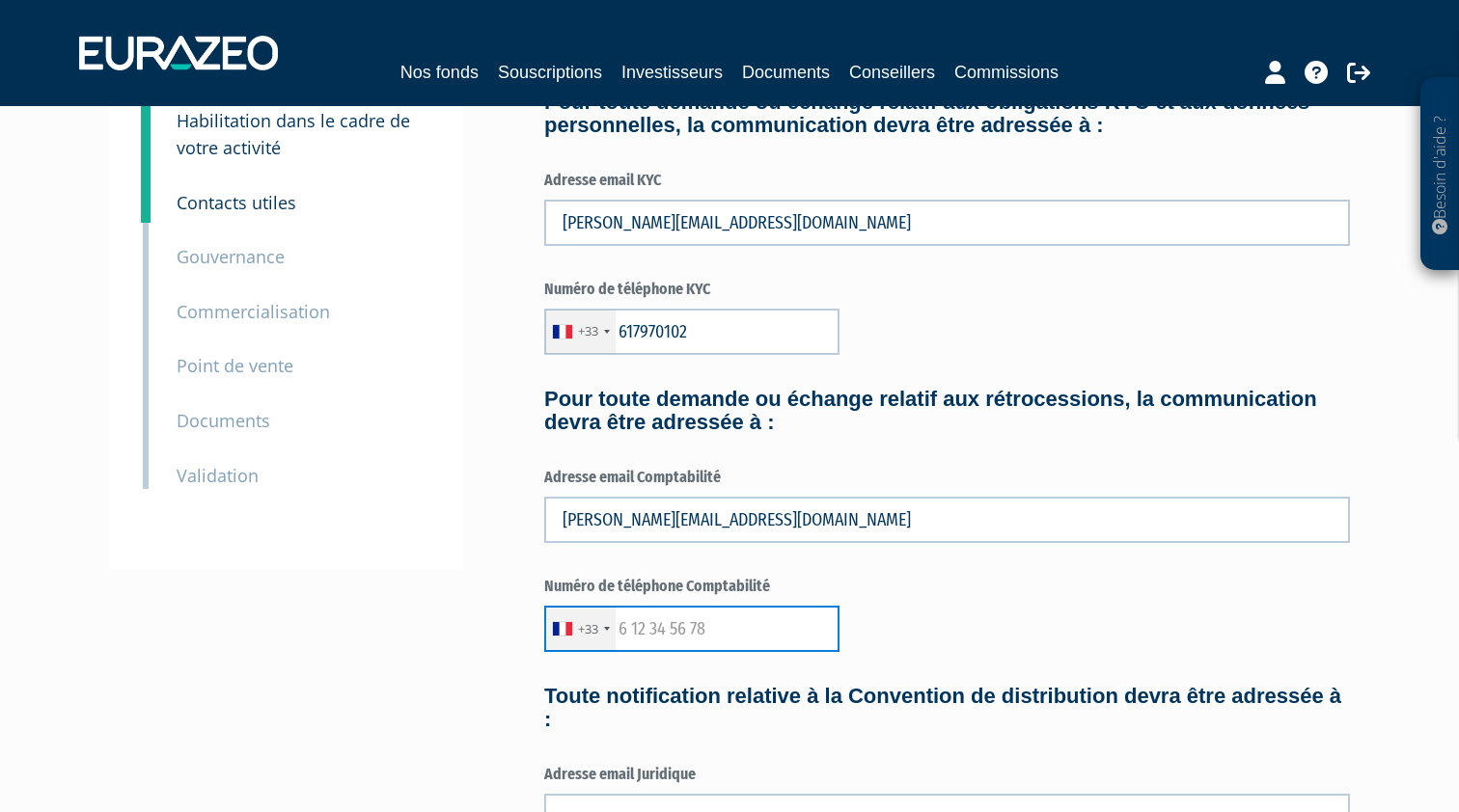
click at [682, 633] on input "text" at bounding box center [692, 629] width 295 height 46
type input "617970102"
click at [983, 598] on div "Numéro de téléphone Comptabilité +33 France +33 Germany (Deutschland) +49 Switz…" at bounding box center [947, 613] width 806 height 76
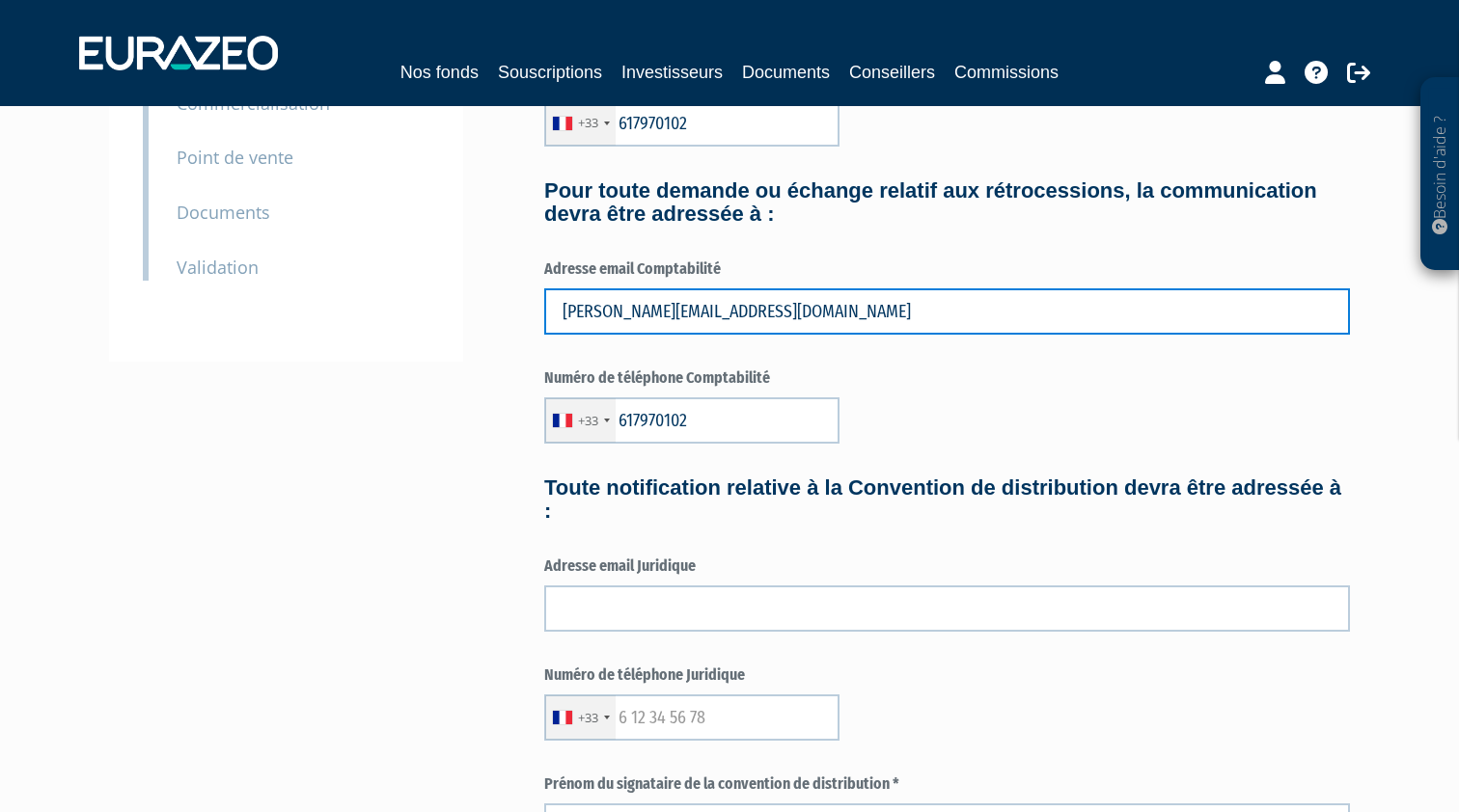
click at [679, 309] on input "richard.houbron@expertsenpatrimoine.com" at bounding box center [947, 311] width 806 height 46
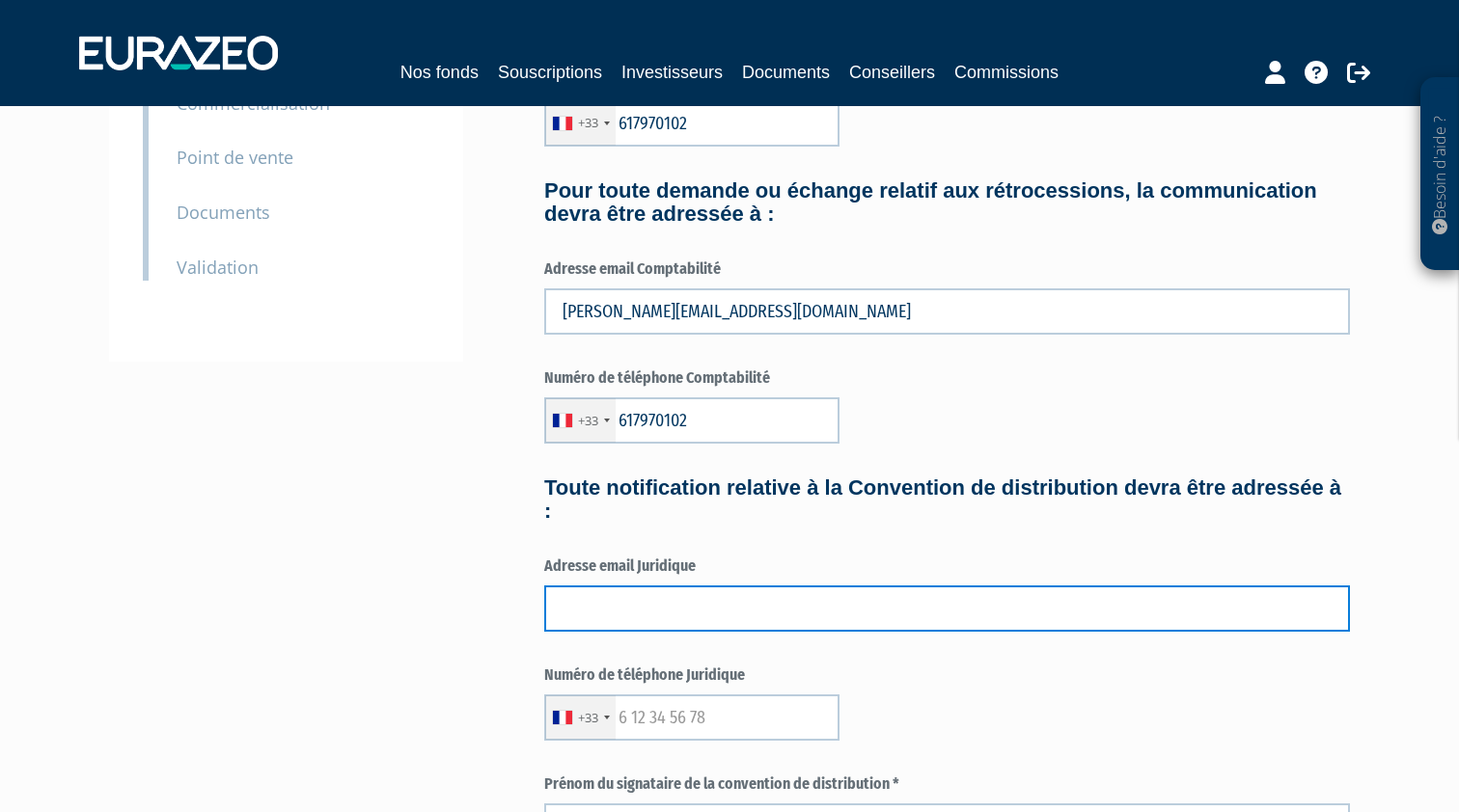
click at [636, 606] on input "text" at bounding box center [947, 609] width 806 height 46
paste input "richard.houbron@expertsenpatrimoine.com"
type input "richard.houbron@expertsenpatrimoine.com"
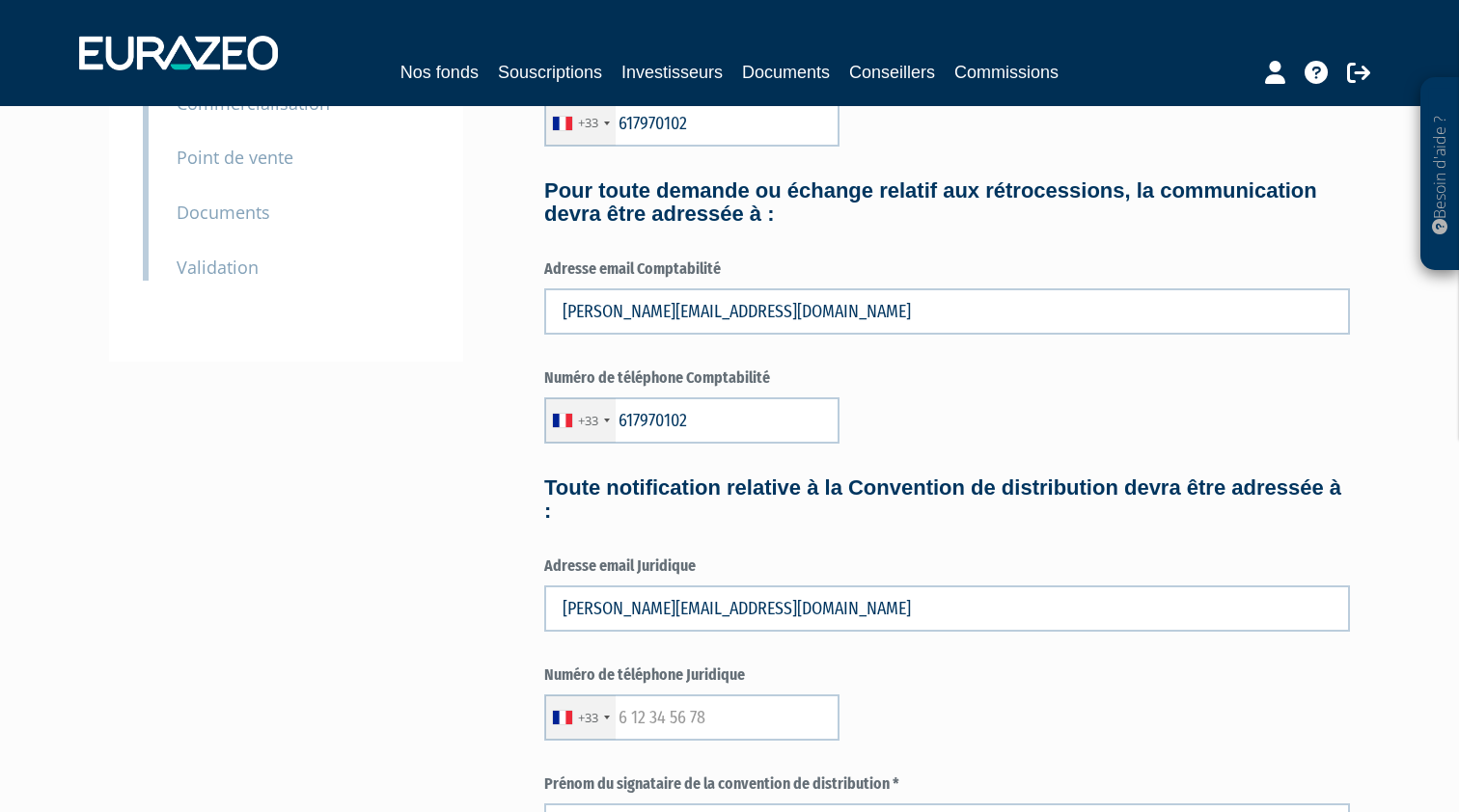
click at [778, 516] on h4 "Toute notification relative à la Convention de distribution devra être adressée…" at bounding box center [947, 500] width 806 height 46
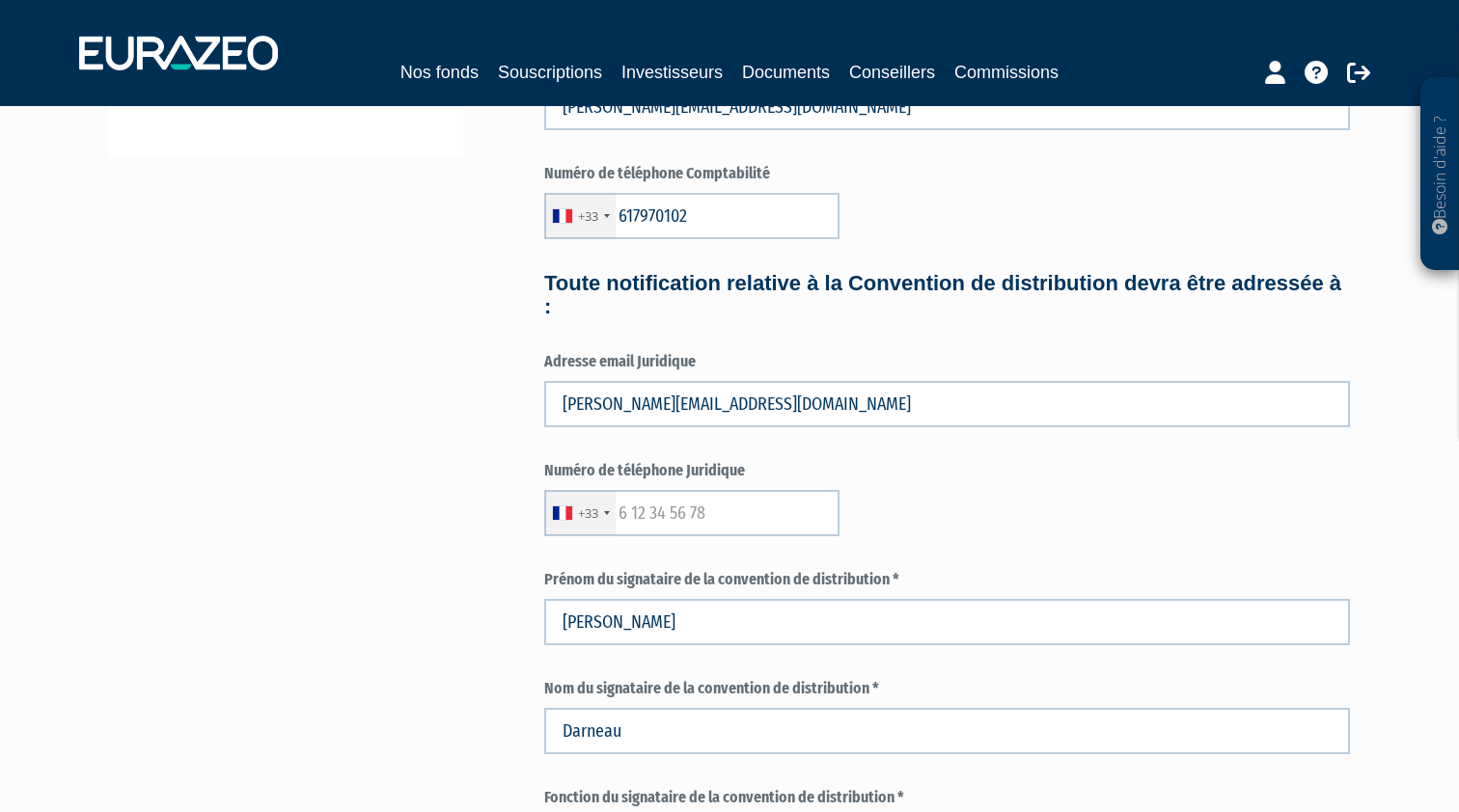
scroll to position [644, 0]
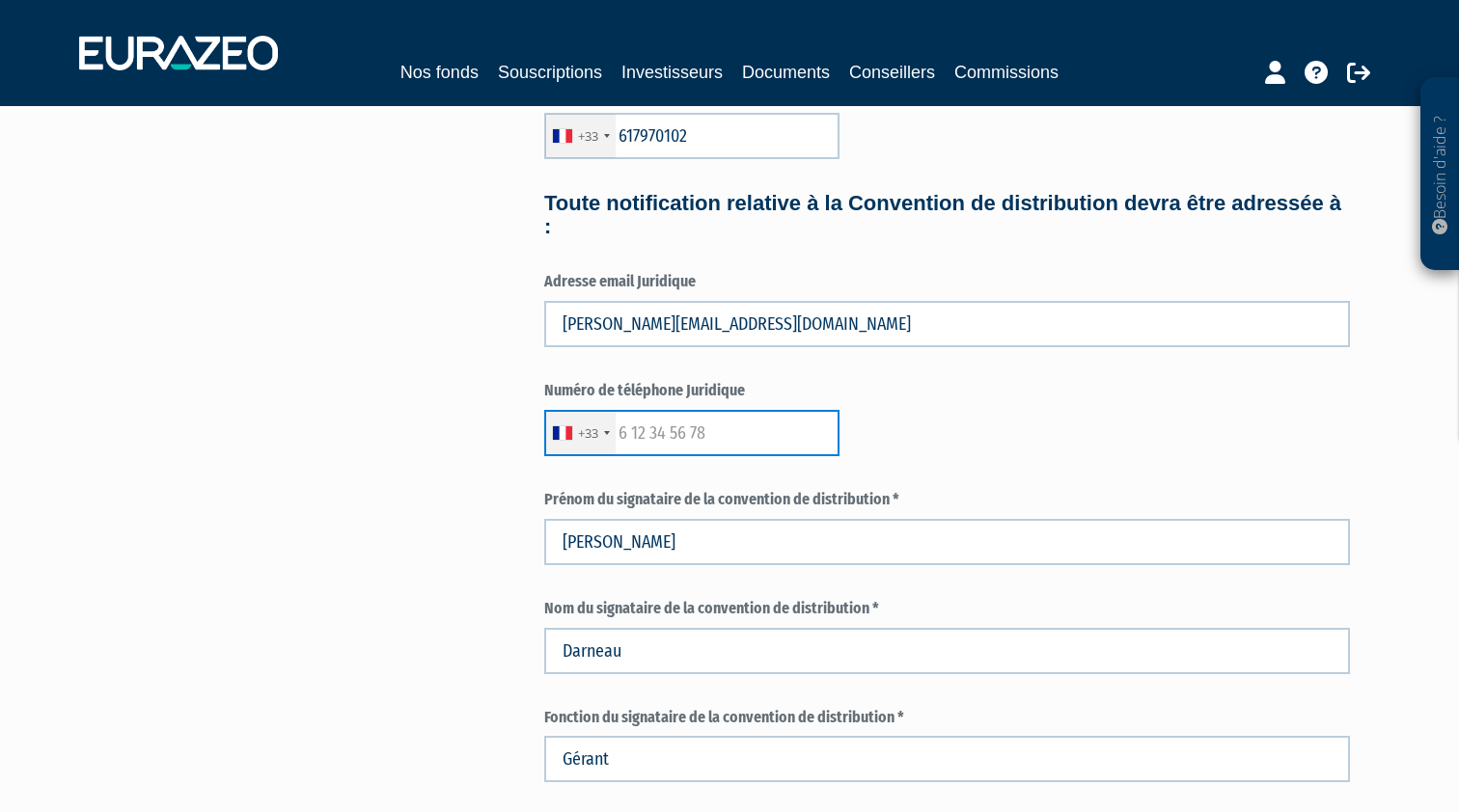
click at [665, 429] on input "text" at bounding box center [692, 433] width 295 height 46
type input "617970102"
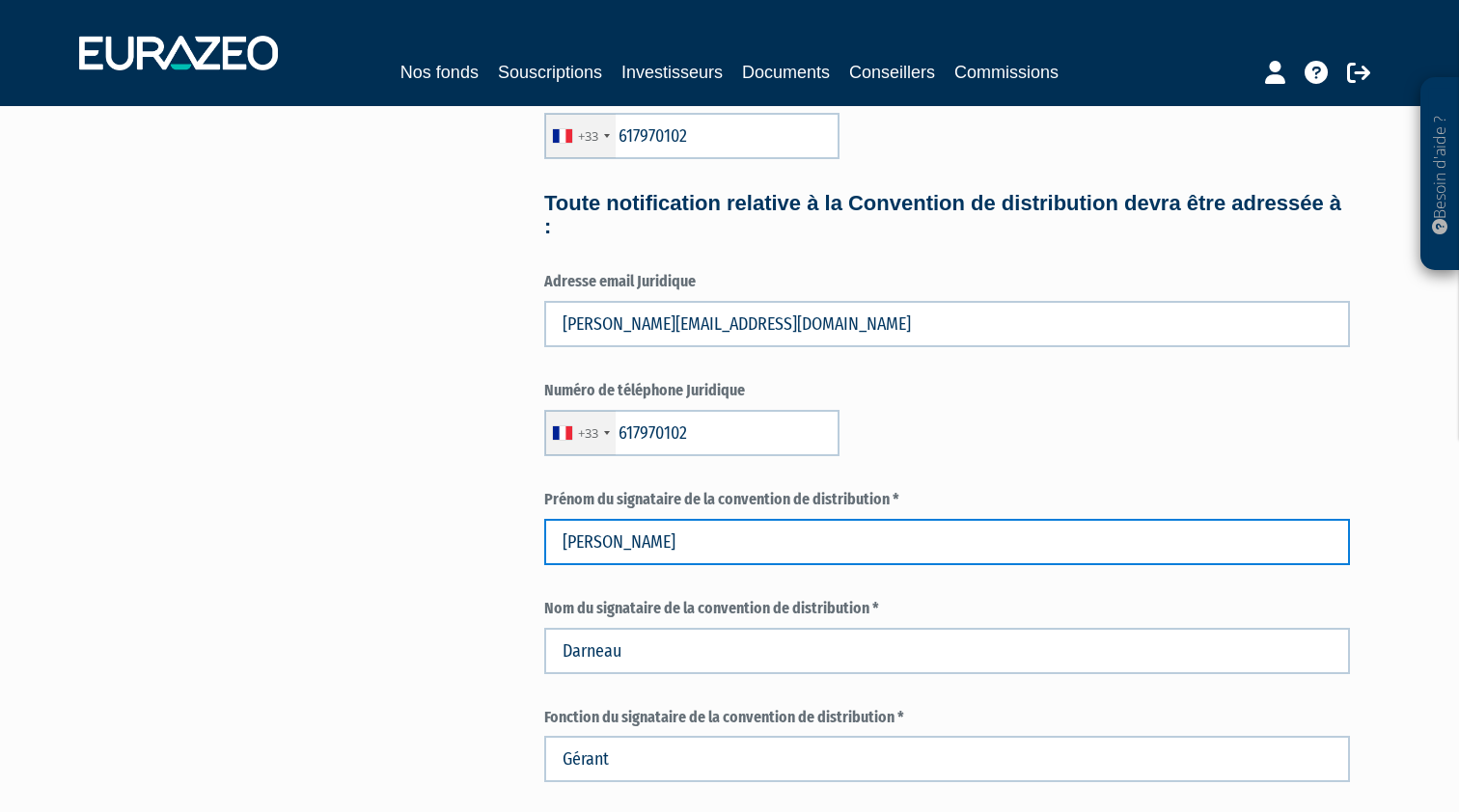
click at [585, 530] on input "Philippe" at bounding box center [947, 542] width 806 height 46
type input "Richard"
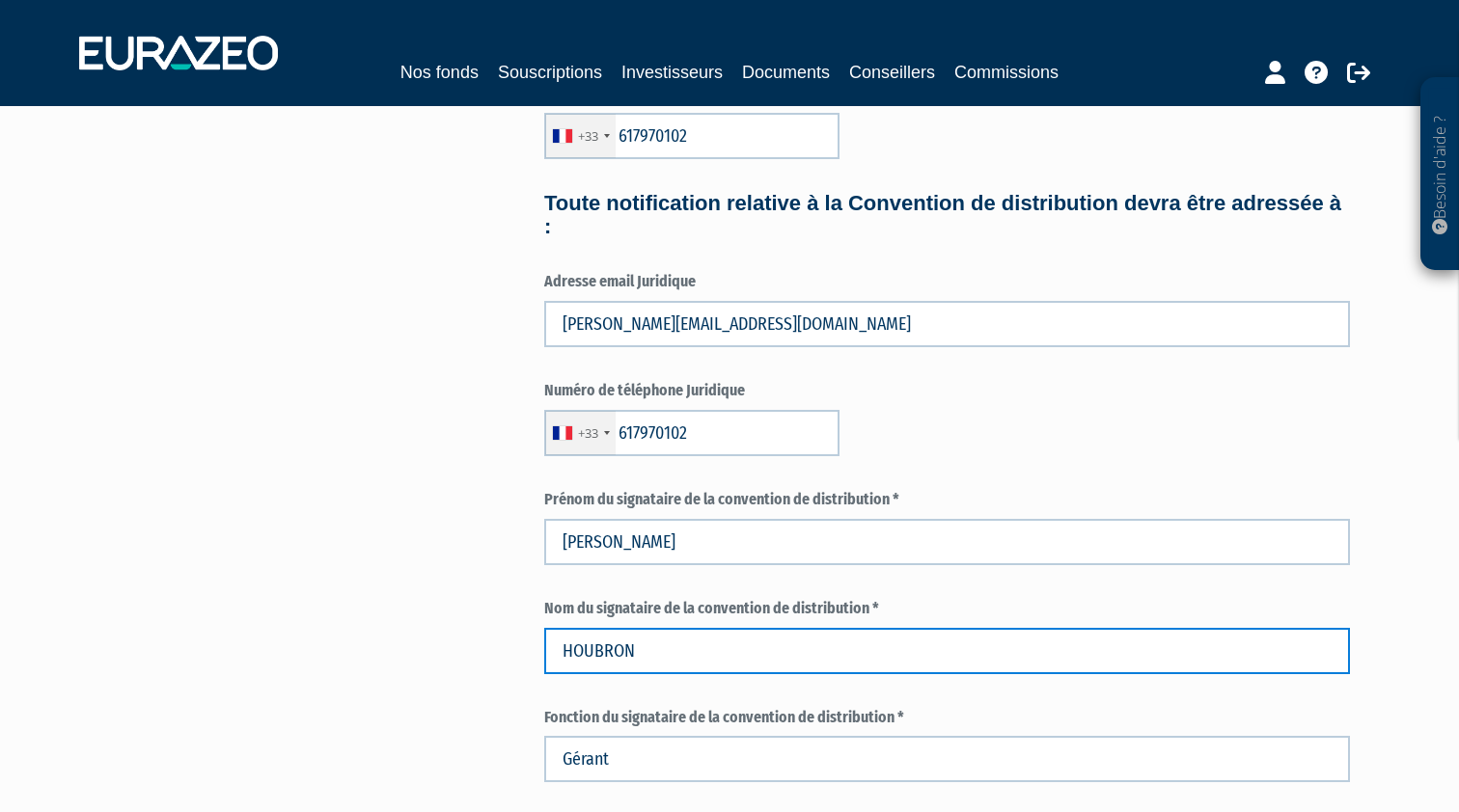
type input "HOUBRON"
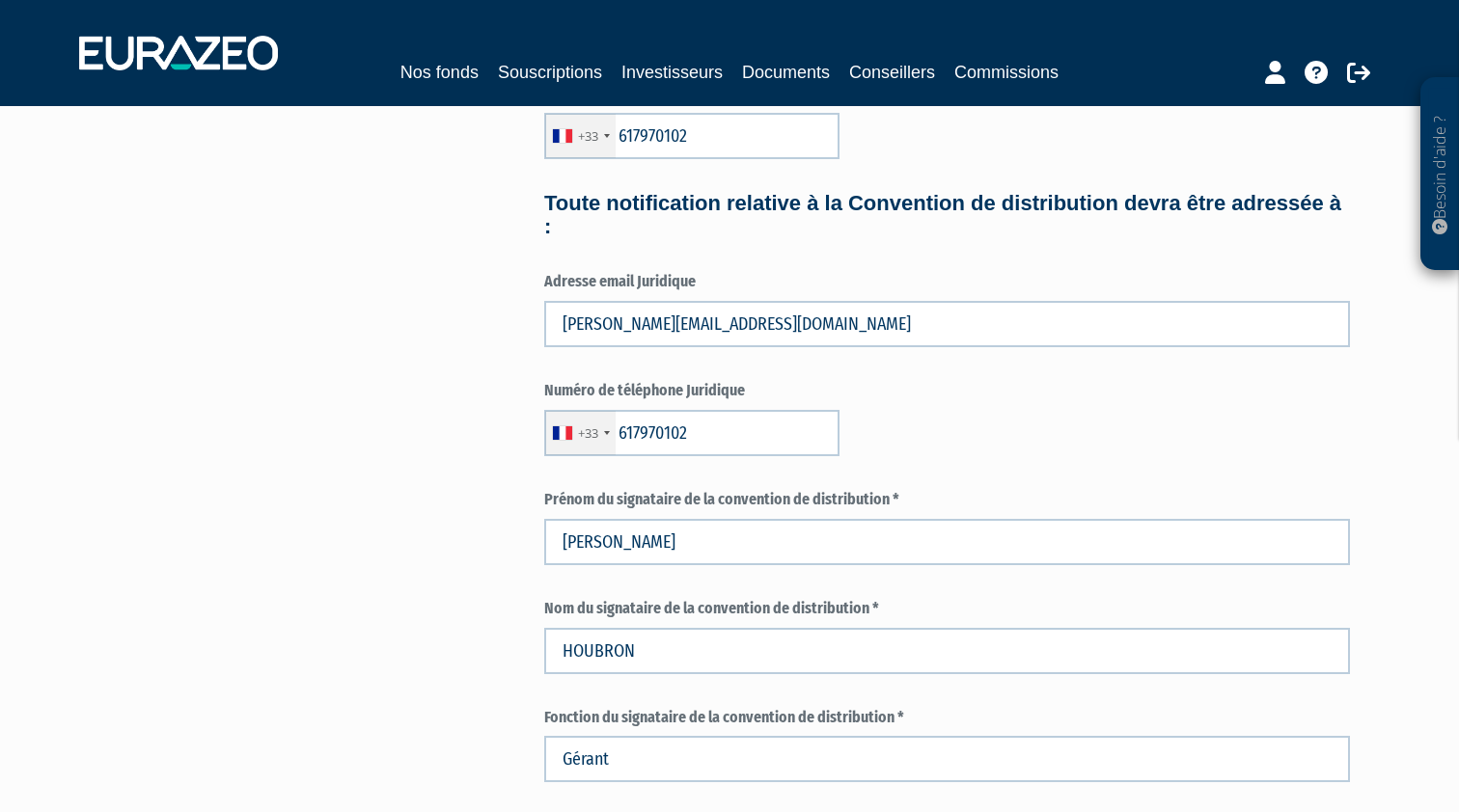
click at [631, 689] on form "Pour toute demande ou échange relatif aux obligations KYC et aux données person…" at bounding box center [947, 292] width 806 height 1389
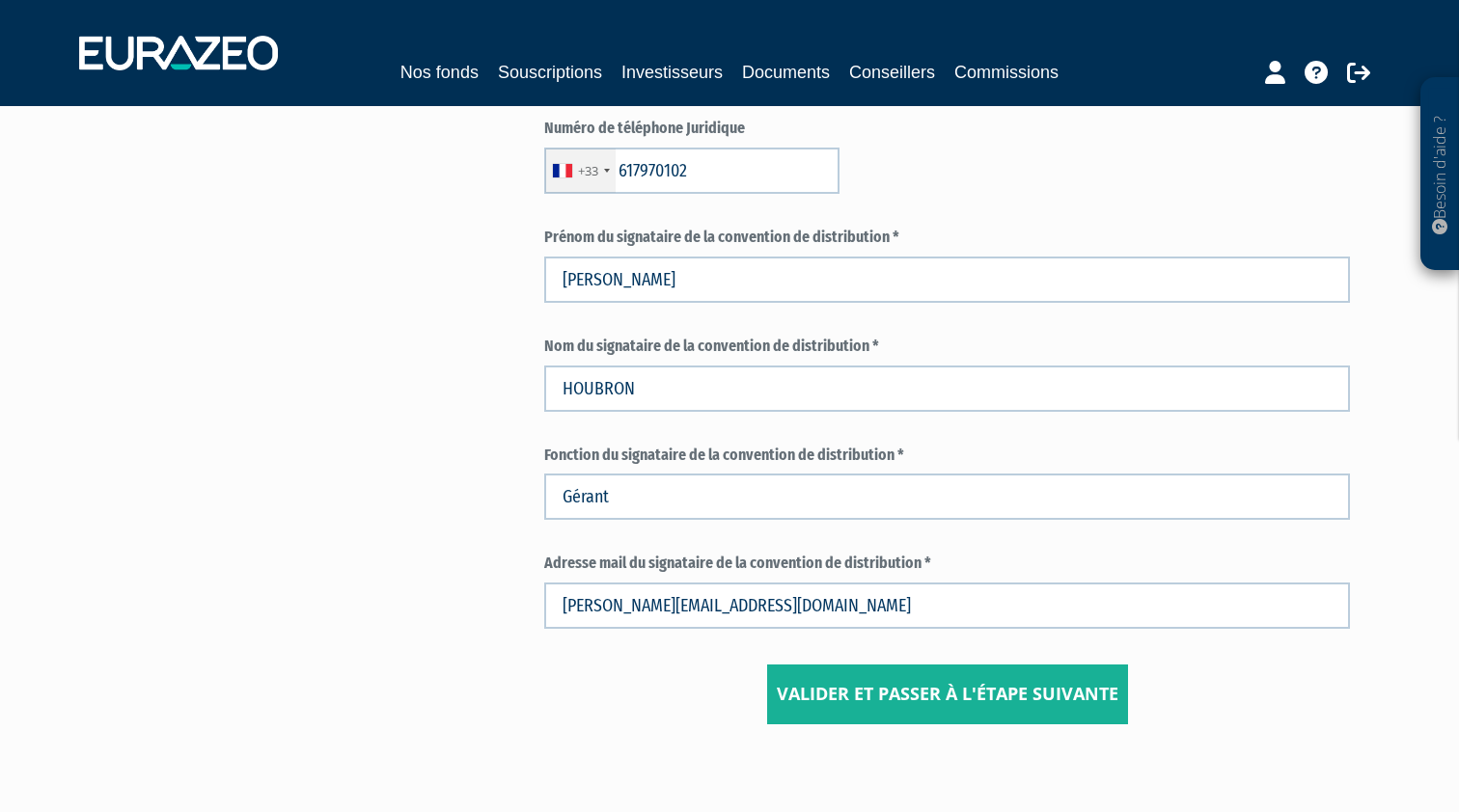
scroll to position [907, 0]
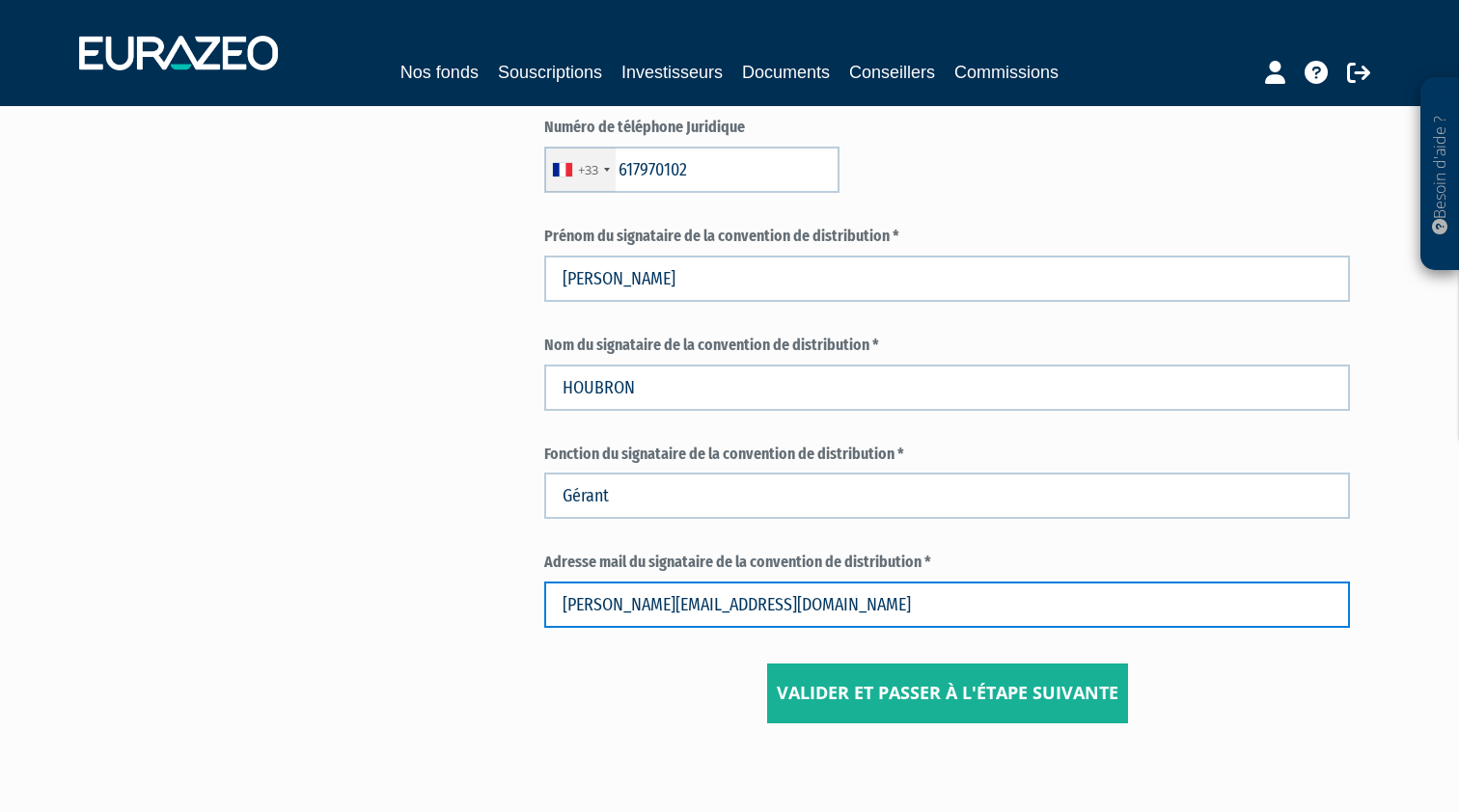
drag, startPoint x: 684, startPoint y: 598, endPoint x: 409, endPoint y: 566, distance: 276.9
type input "richard.houbron@expertsenpatrimoine.com"
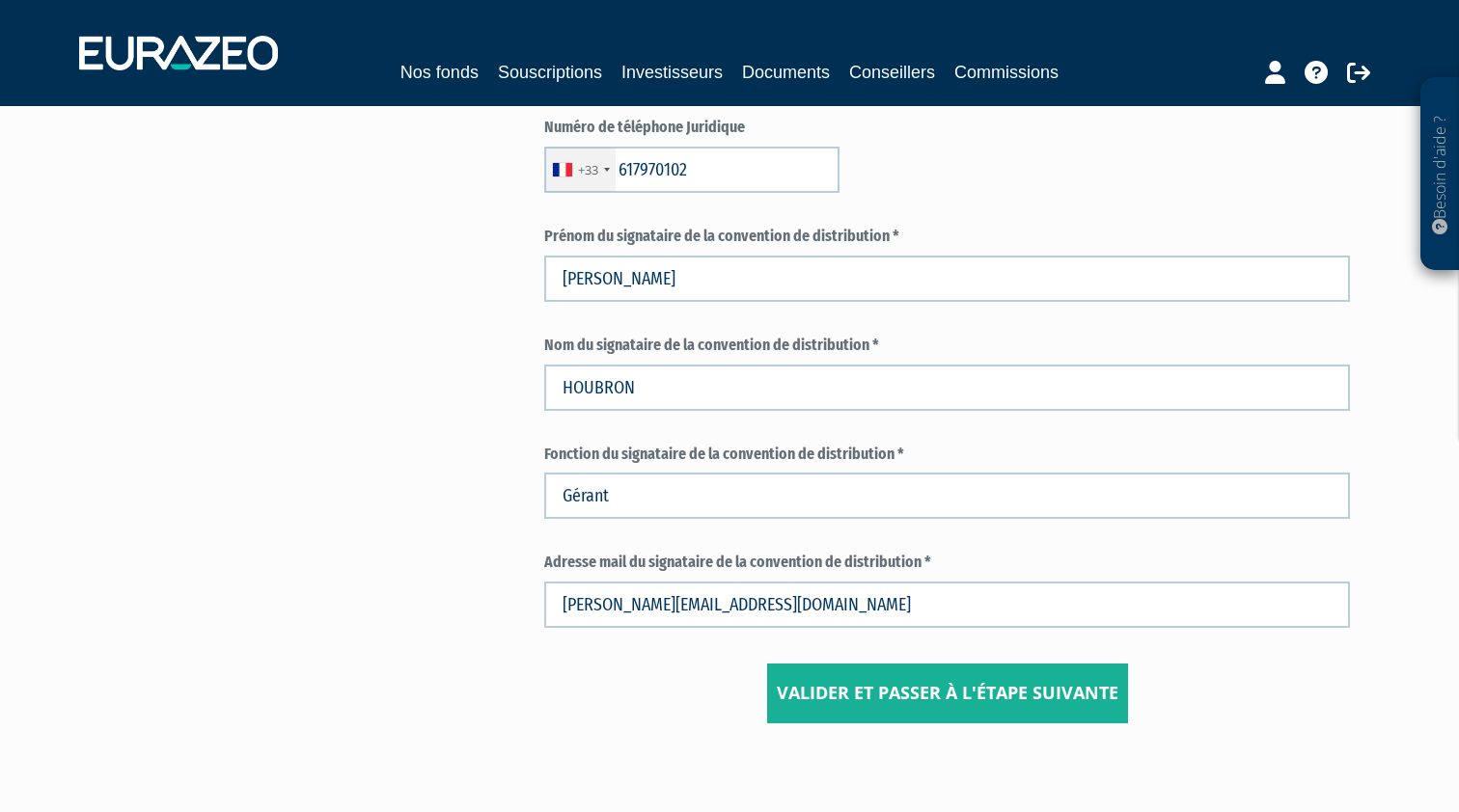
click at [642, 672] on center "Valider et passer à l'étape suivante" at bounding box center [947, 693] width 806 height 60
click at [870, 704] on input "Valider et passer à l'étape suivante" at bounding box center [948, 693] width 361 height 60
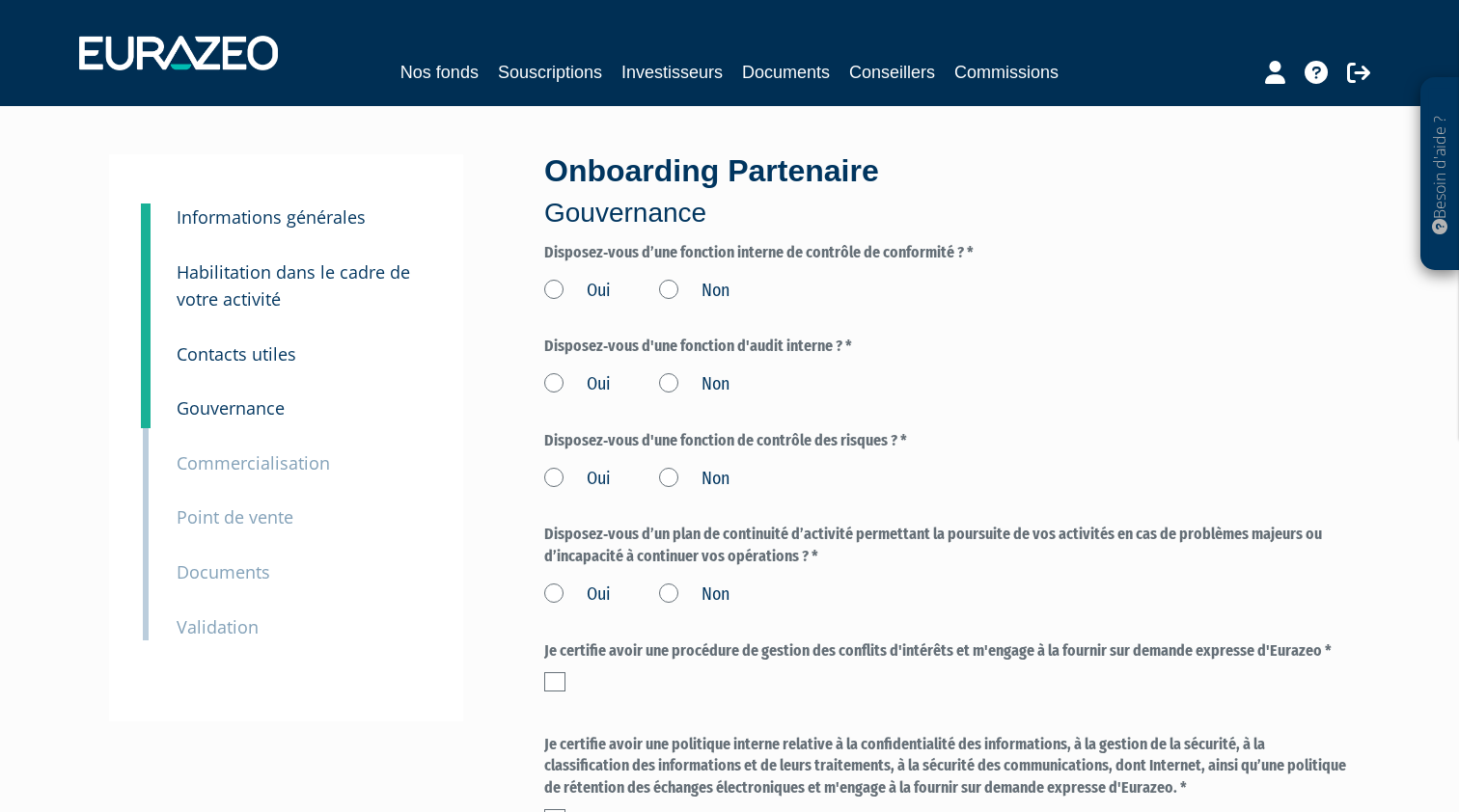
click at [557, 283] on label "Oui" at bounding box center [577, 291] width 67 height 25
click at [0, 0] on input "Oui" at bounding box center [0, 0] width 0 height 0
click at [664, 380] on label "Non" at bounding box center [694, 385] width 70 height 25
click at [0, 0] on input "Non" at bounding box center [0, 0] width 0 height 0
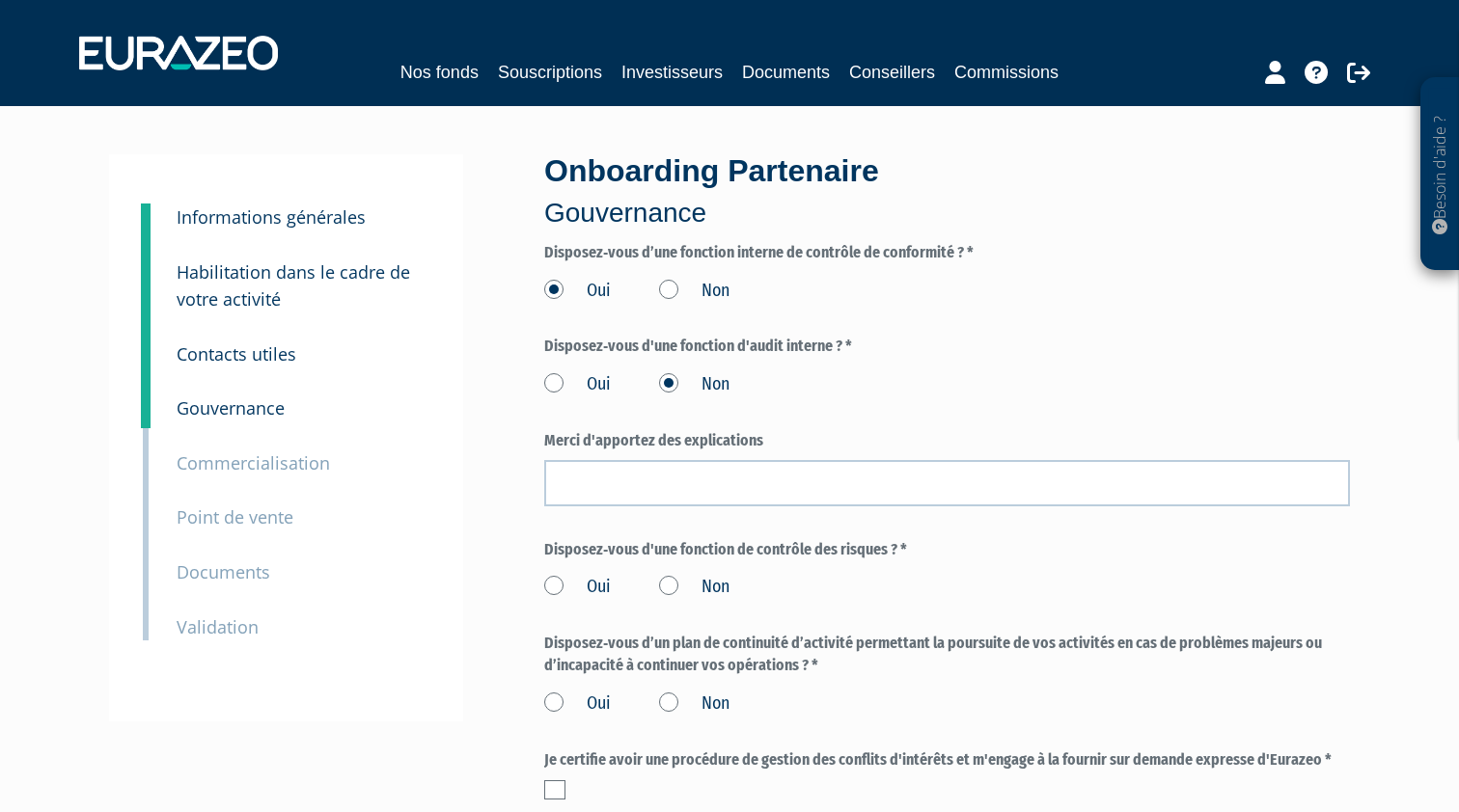
click at [559, 389] on label "Oui" at bounding box center [577, 385] width 67 height 25
click at [0, 0] on input "Oui" at bounding box center [0, 0] width 0 height 0
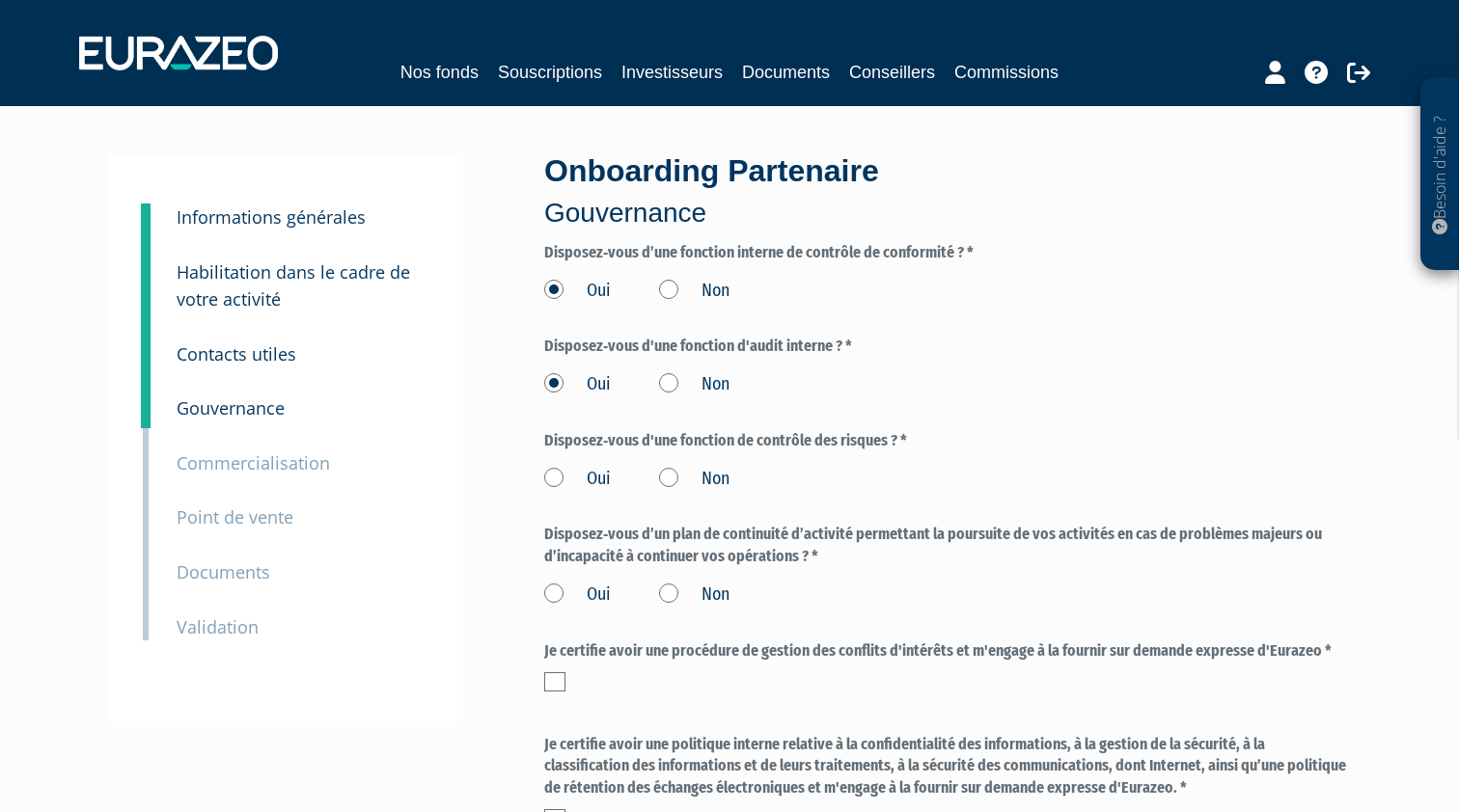
click at [555, 474] on label "Oui" at bounding box center [577, 479] width 67 height 25
click at [0, 0] on input "Oui" at bounding box center [0, 0] width 0 height 0
click at [551, 587] on label "Oui" at bounding box center [577, 595] width 67 height 25
click at [0, 0] on input "Oui" at bounding box center [0, 0] width 0 height 0
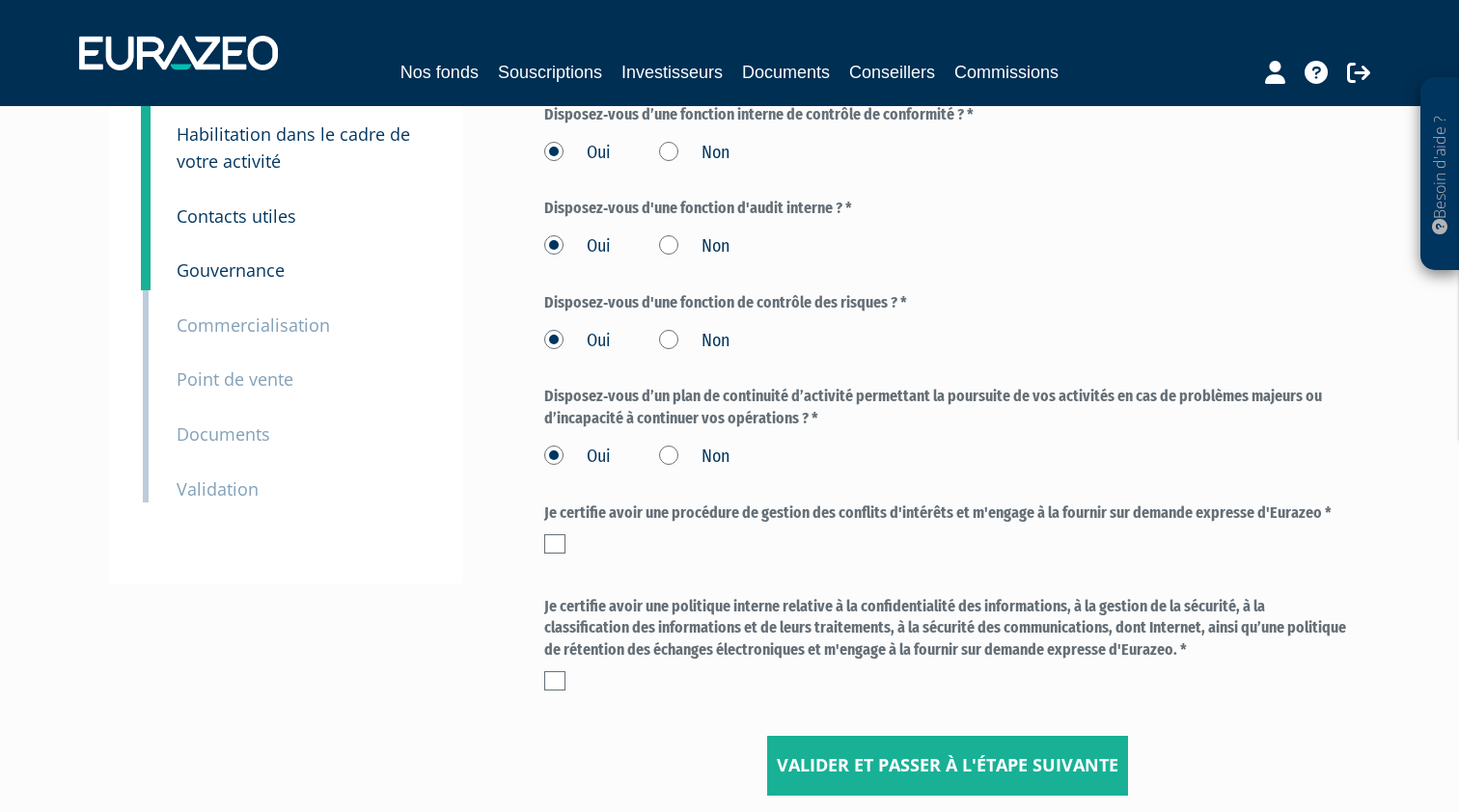
scroll to position [198, 0]
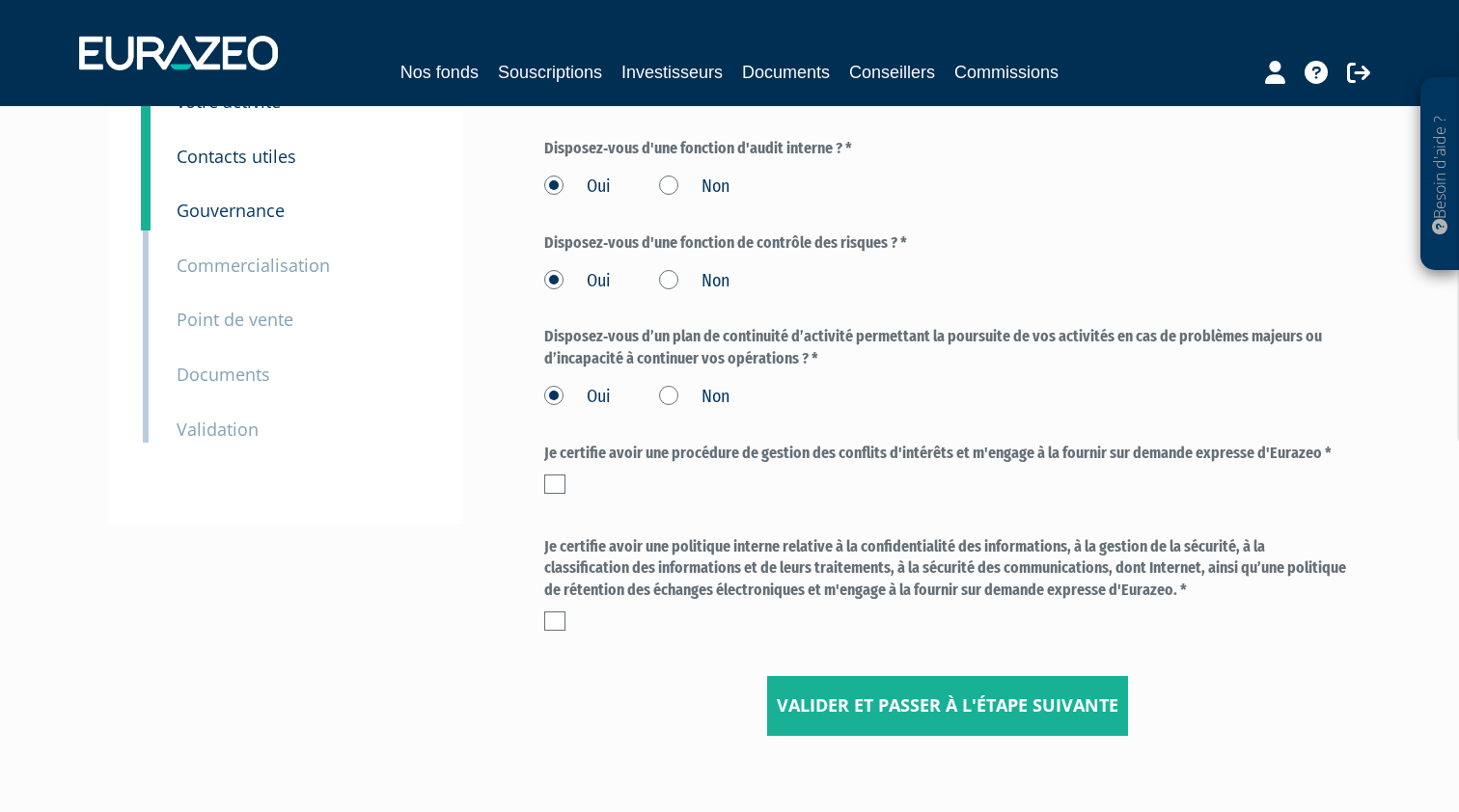
click at [561, 474] on label at bounding box center [555, 484] width 21 height 19
click at [0, 0] on input "checkbox" at bounding box center [0, 0] width 0 height 0
click at [557, 611] on label at bounding box center [555, 621] width 21 height 19
click at [0, 0] on input "checkbox" at bounding box center [0, 0] width 0 height 0
click at [886, 701] on input "Valider et passer à l'étape suivante" at bounding box center [948, 706] width 361 height 60
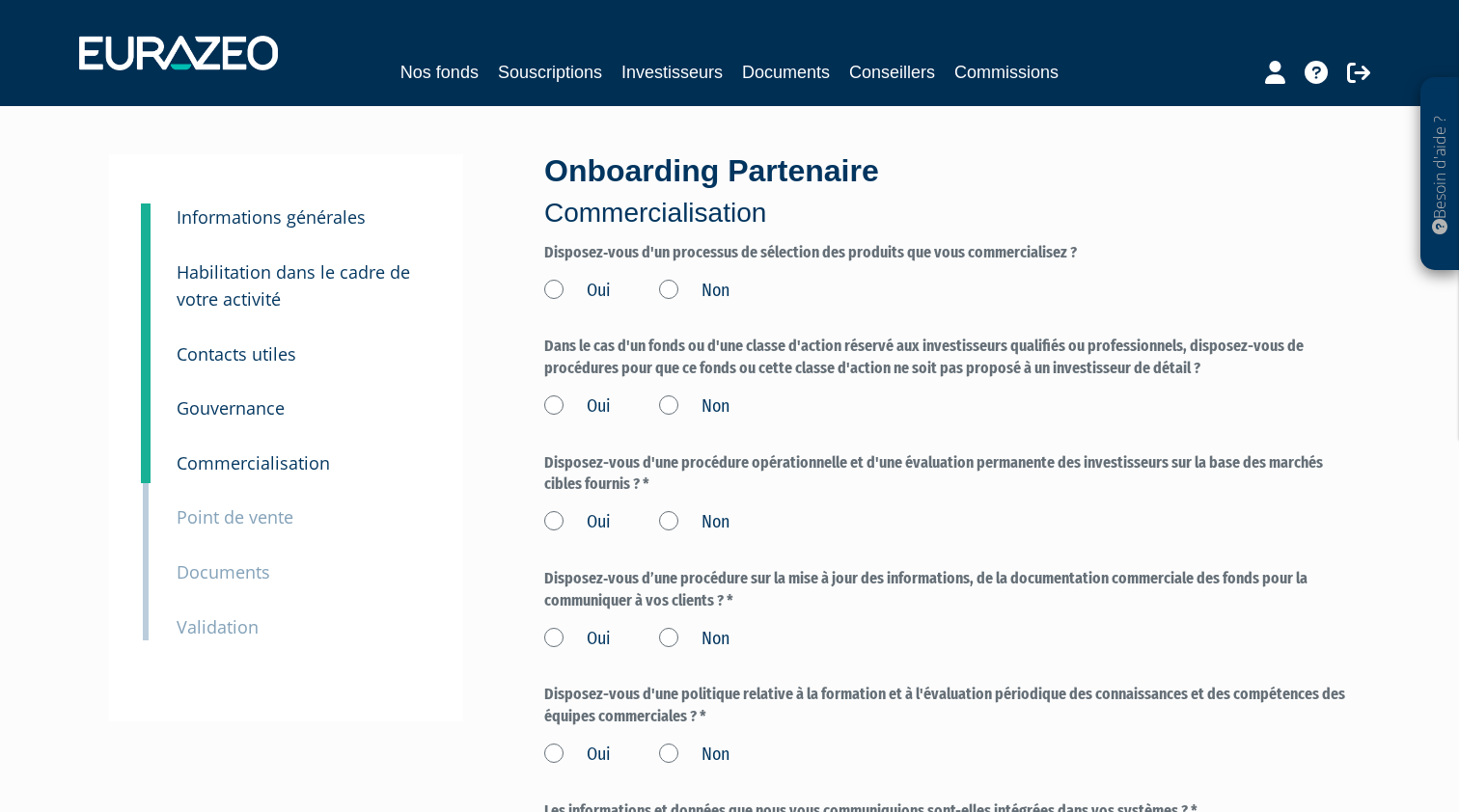
click at [553, 291] on label "Oui" at bounding box center [577, 291] width 67 height 25
click at [0, 0] on input "Oui" at bounding box center [0, 0] width 0 height 0
click at [552, 400] on label "Oui" at bounding box center [577, 407] width 67 height 25
click at [0, 0] on input "Oui" at bounding box center [0, 0] width 0 height 0
click at [553, 518] on label "Oui" at bounding box center [577, 523] width 67 height 25
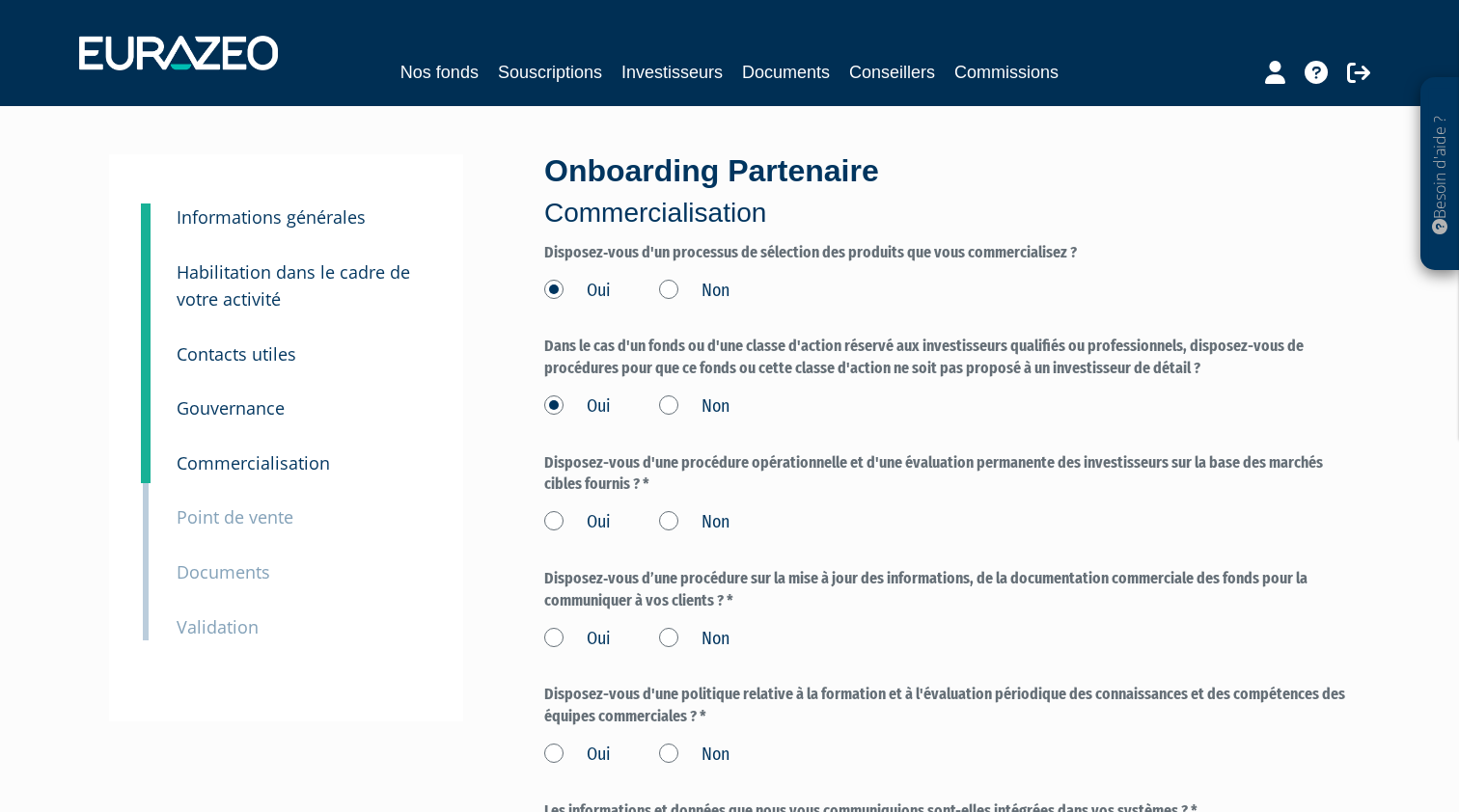
click at [0, 0] on input "Oui" at bounding box center [0, 0] width 0 height 0
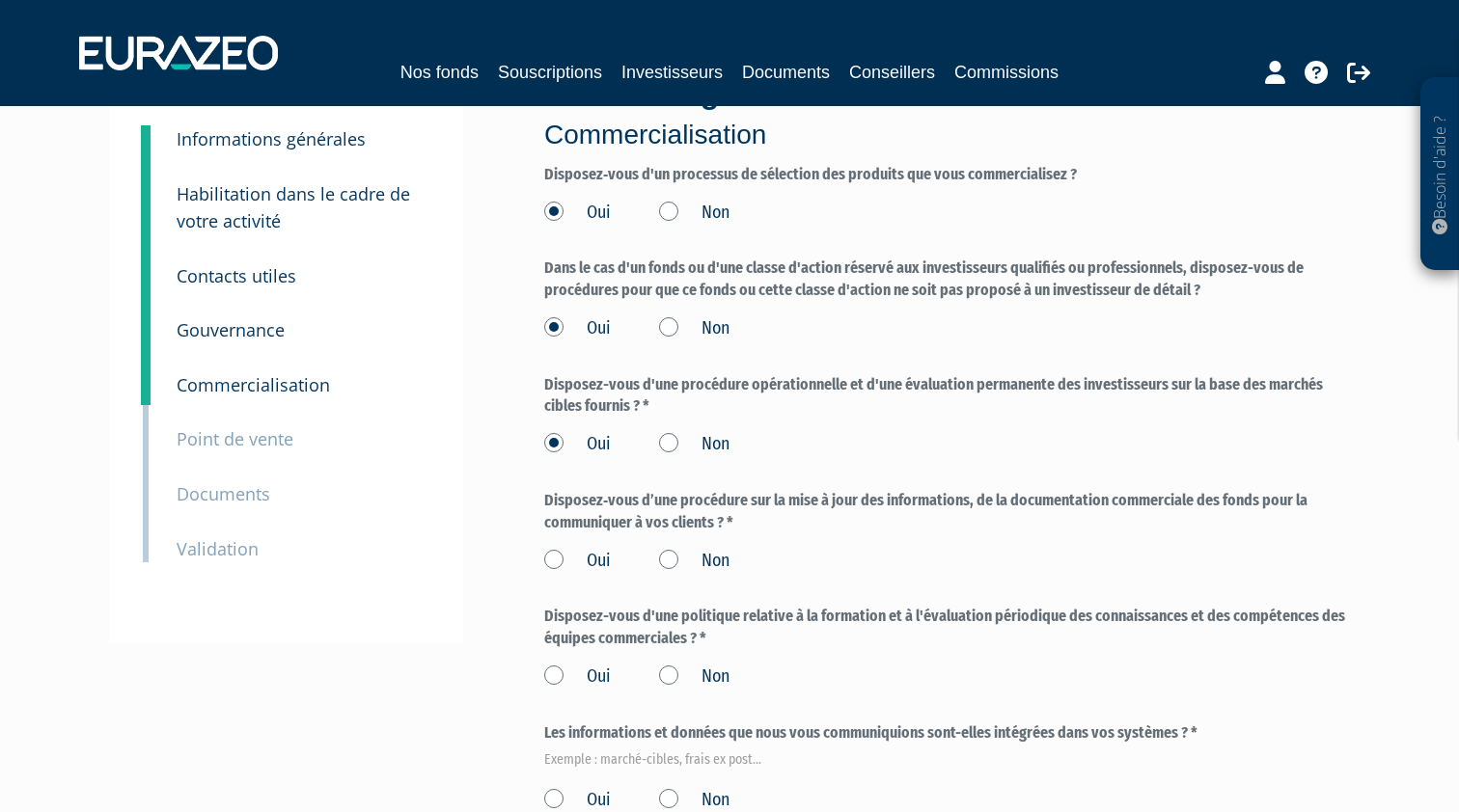
scroll to position [114, 0]
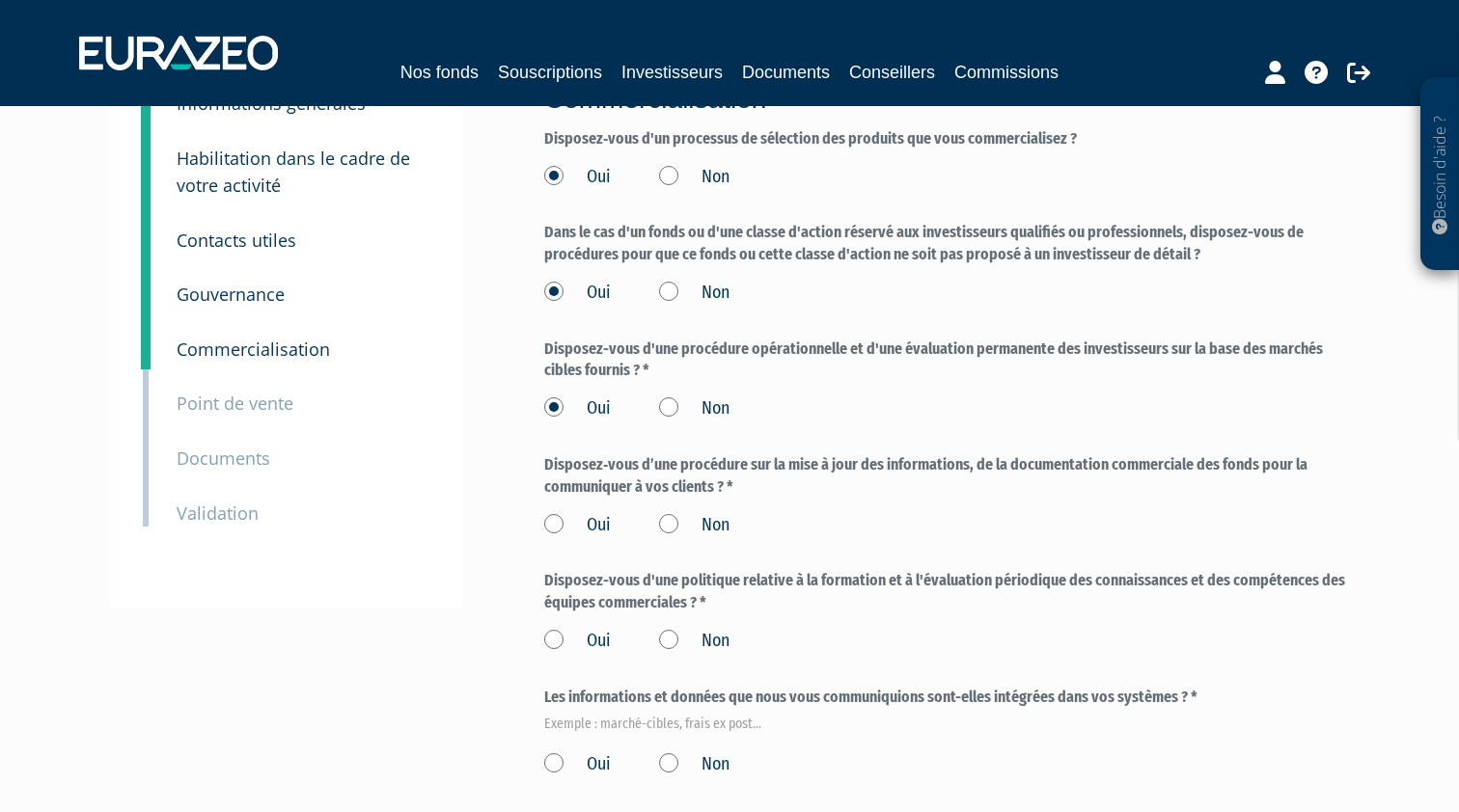
click at [552, 515] on label "Oui" at bounding box center [577, 526] width 67 height 25
click at [0, 0] on input "Oui" at bounding box center [0, 0] width 0 height 0
click at [549, 629] on label "Oui" at bounding box center [577, 641] width 67 height 25
click at [0, 0] on input "Oui" at bounding box center [0, 0] width 0 height 0
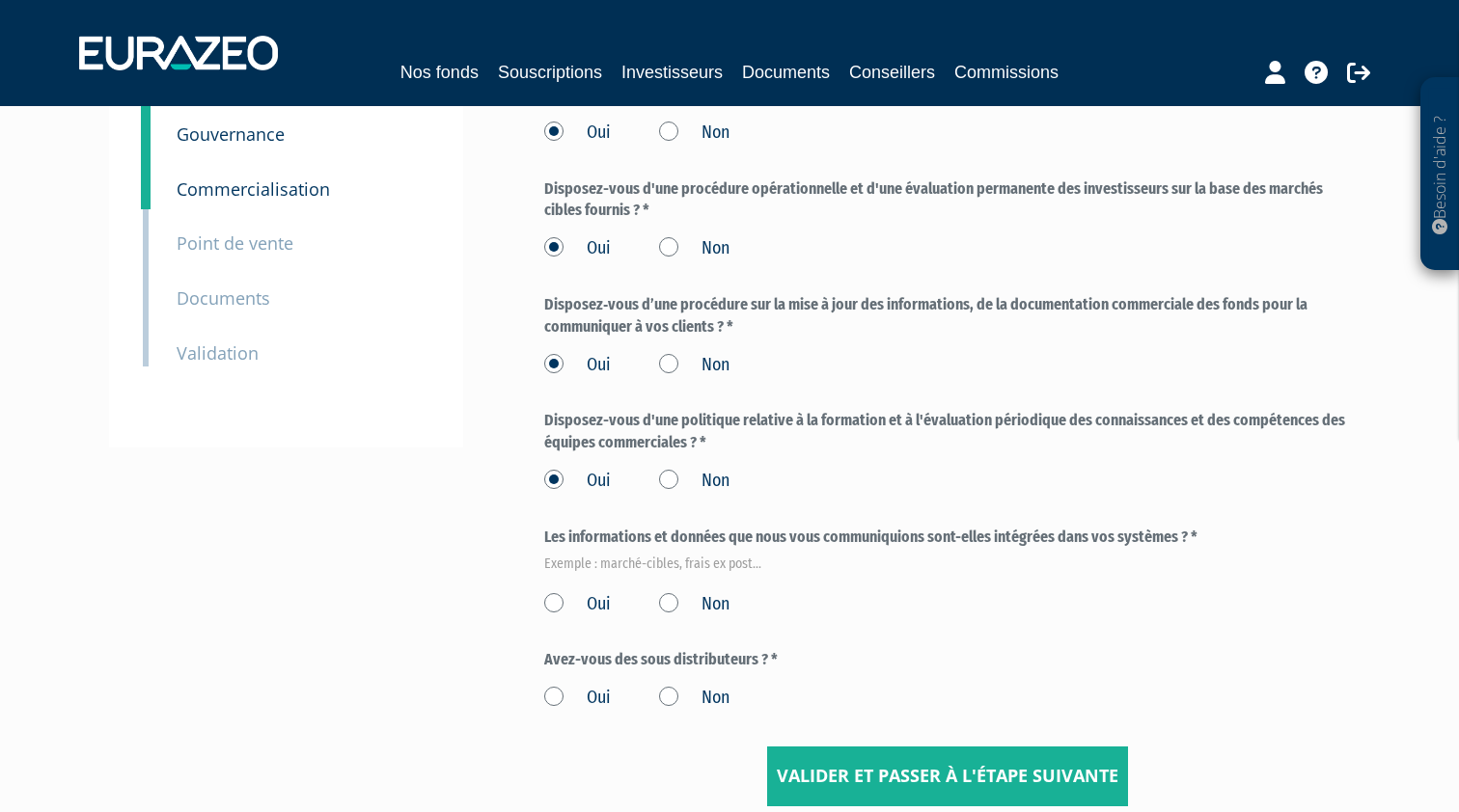
scroll to position [306, 0]
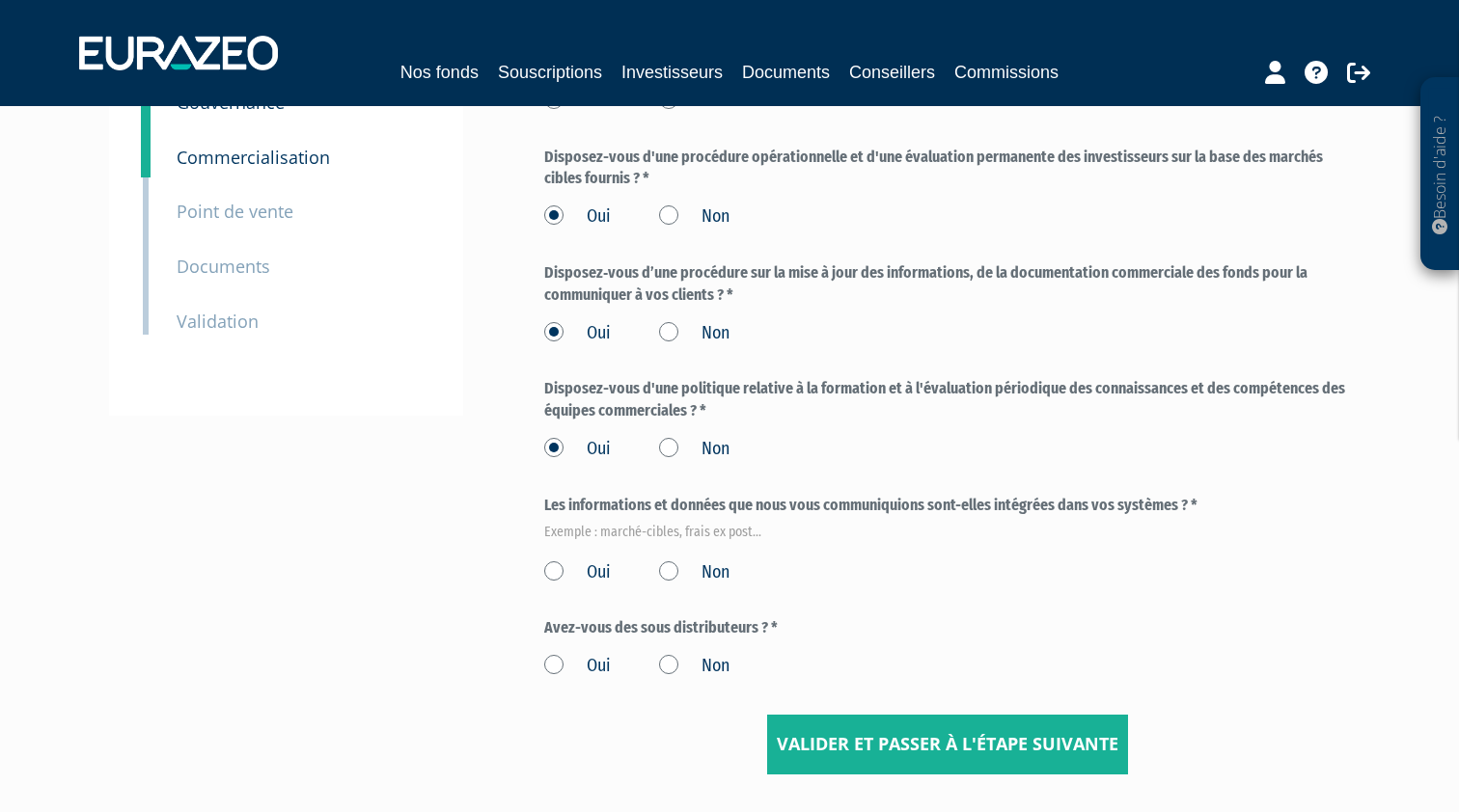
click at [552, 560] on label "Oui" at bounding box center [577, 573] width 67 height 25
click at [0, 0] on input "Oui" at bounding box center [0, 0] width 0 height 0
click at [664, 654] on label "Non" at bounding box center [694, 666] width 70 height 25
click at [0, 0] on input "Non" at bounding box center [0, 0] width 0 height 0
click at [870, 715] on input "Valider et passer à l'étape suivante" at bounding box center [948, 744] width 361 height 60
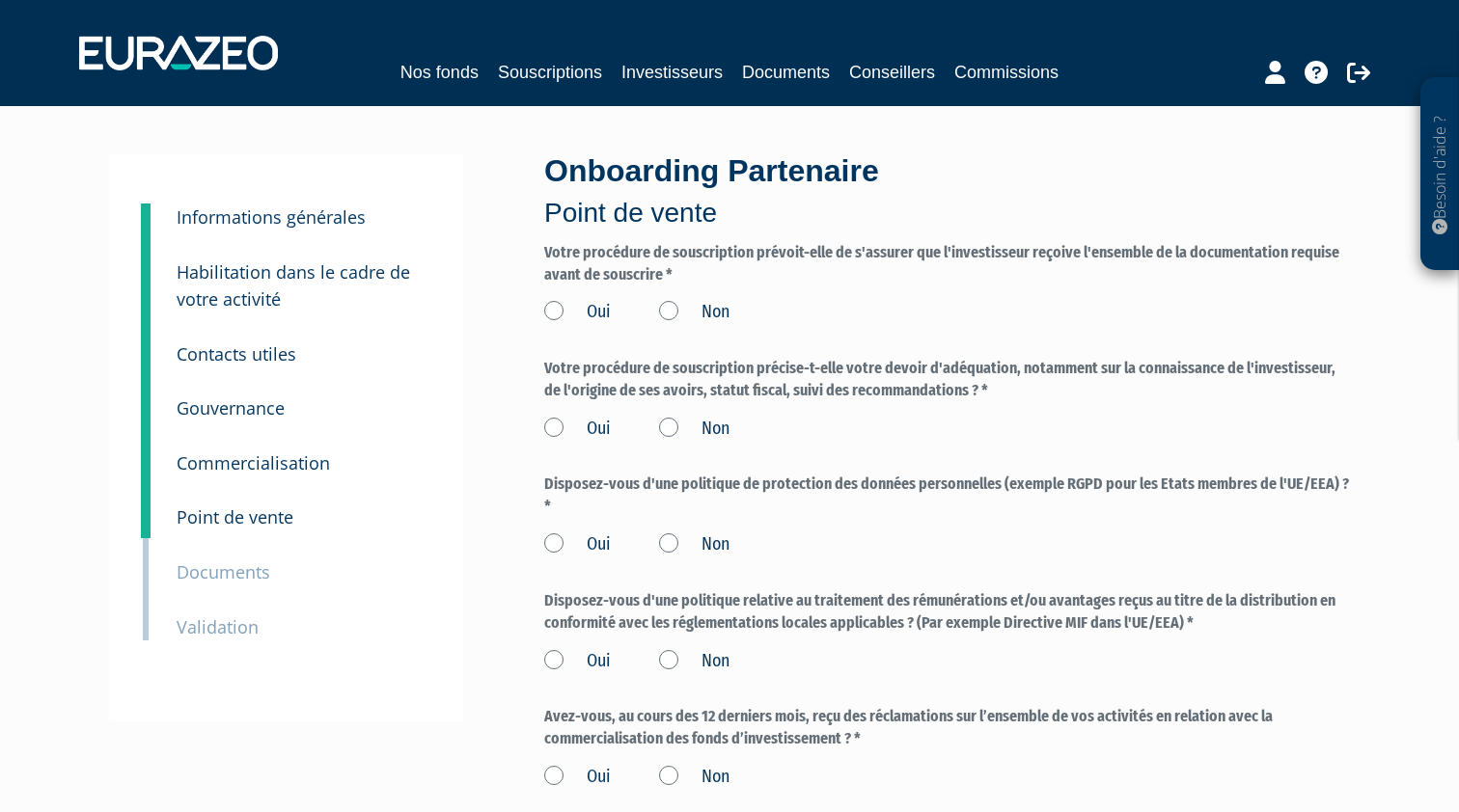
click at [551, 307] on label "Oui" at bounding box center [577, 312] width 67 height 25
click at [0, 0] on input "Oui" at bounding box center [0, 0] width 0 height 0
click at [555, 420] on label "Oui" at bounding box center [577, 429] width 67 height 25
click at [0, 0] on input "Oui" at bounding box center [0, 0] width 0 height 0
click at [560, 538] on label "Oui" at bounding box center [577, 545] width 67 height 25
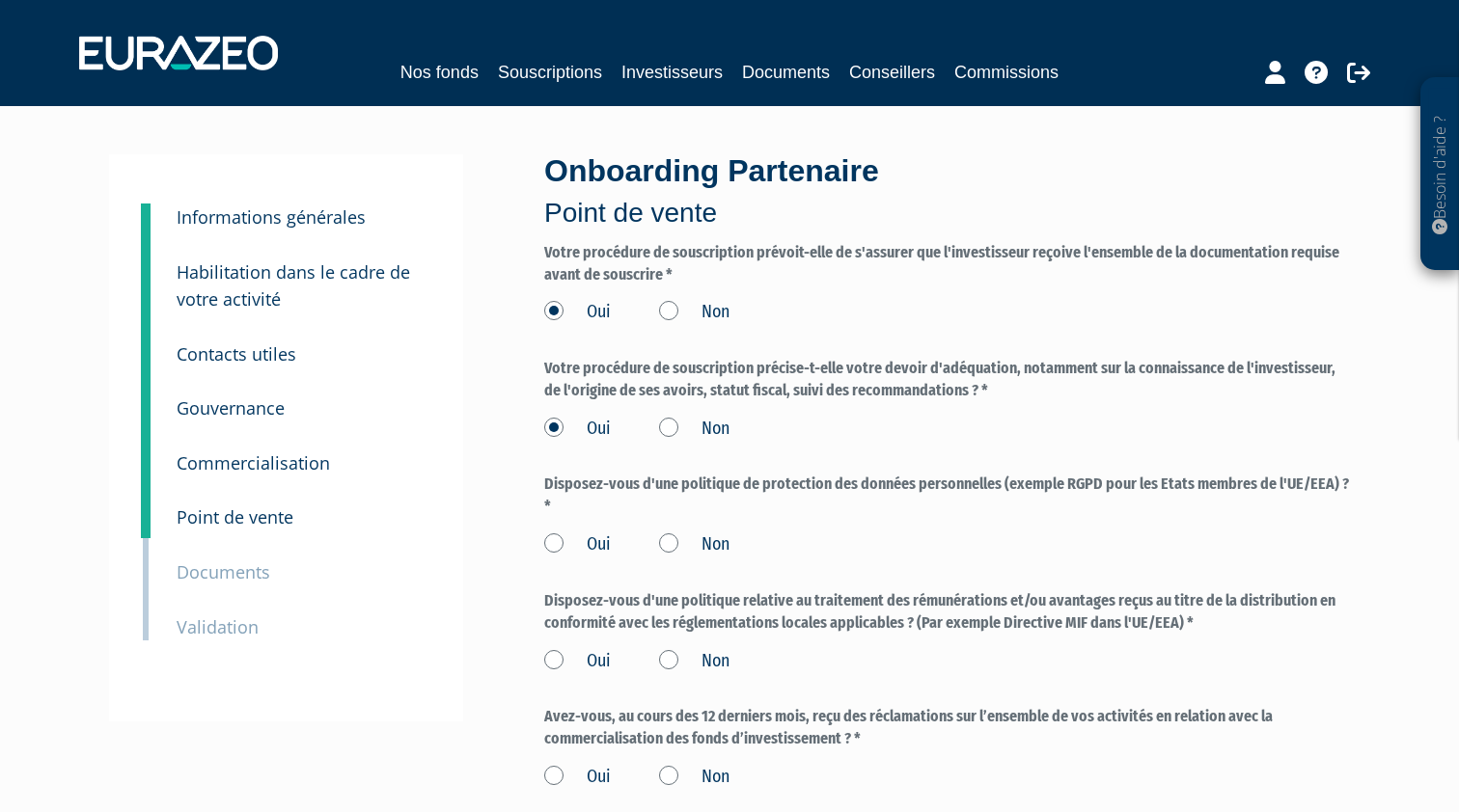
click at [0, 0] on input "Oui" at bounding box center [0, 0] width 0 height 0
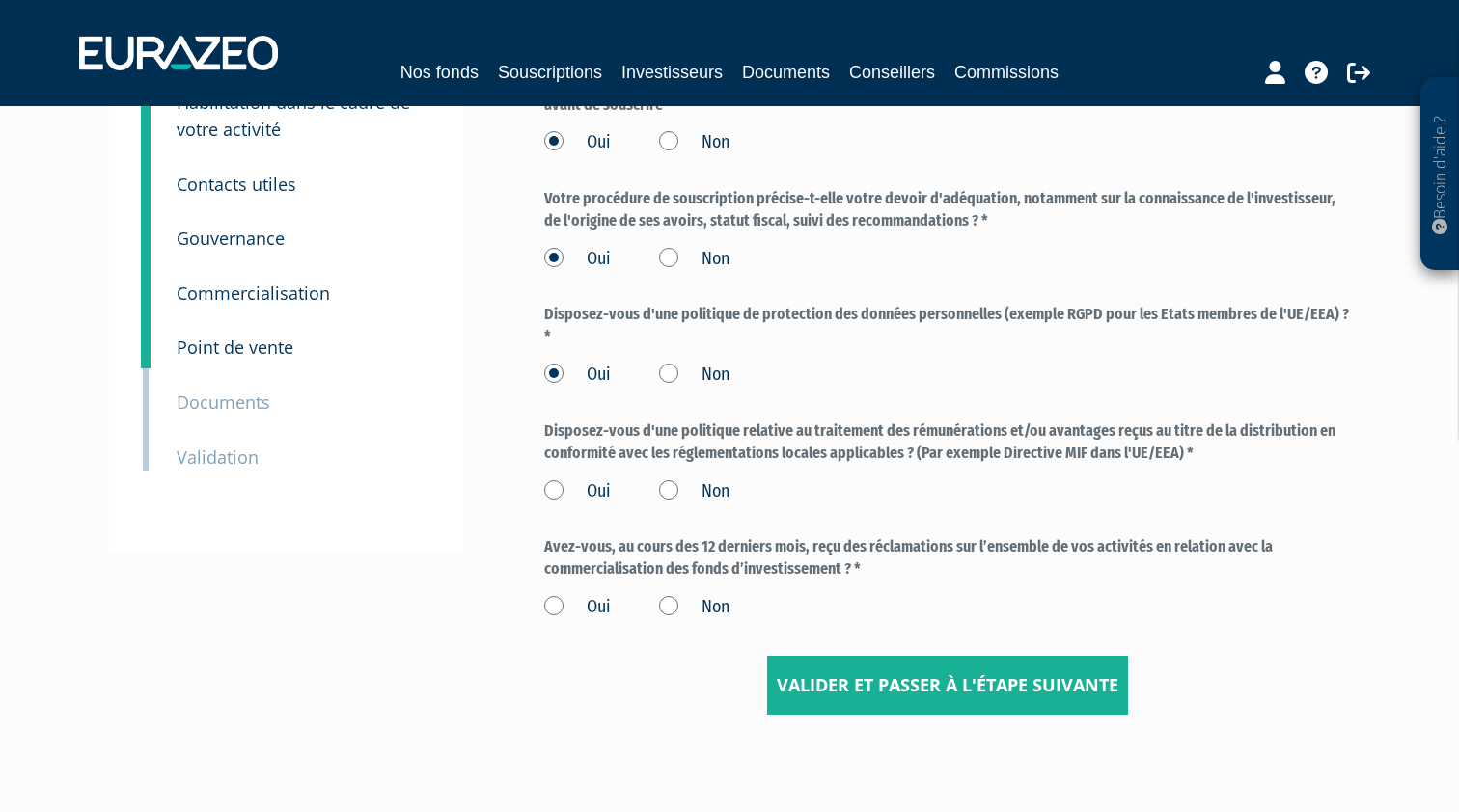
scroll to position [203, 0]
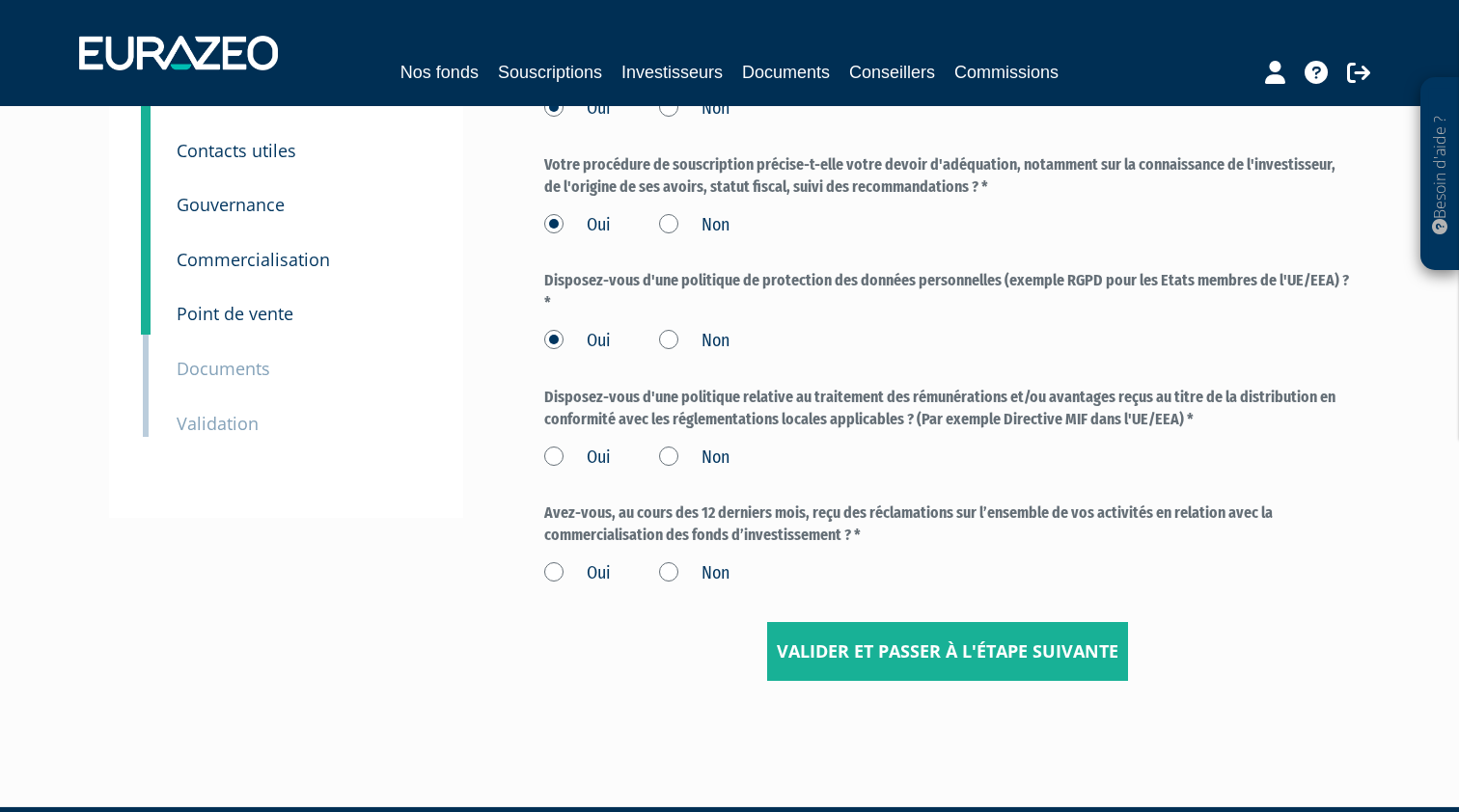
click at [555, 446] on label "Oui" at bounding box center [577, 458] width 67 height 25
click at [0, 0] on input "Oui" at bounding box center [0, 0] width 0 height 0
click at [556, 561] on label "Oui" at bounding box center [577, 574] width 67 height 25
click at [0, 0] on input "Oui" at bounding box center [0, 0] width 0 height 0
click at [663, 562] on label "Non" at bounding box center [694, 574] width 70 height 25
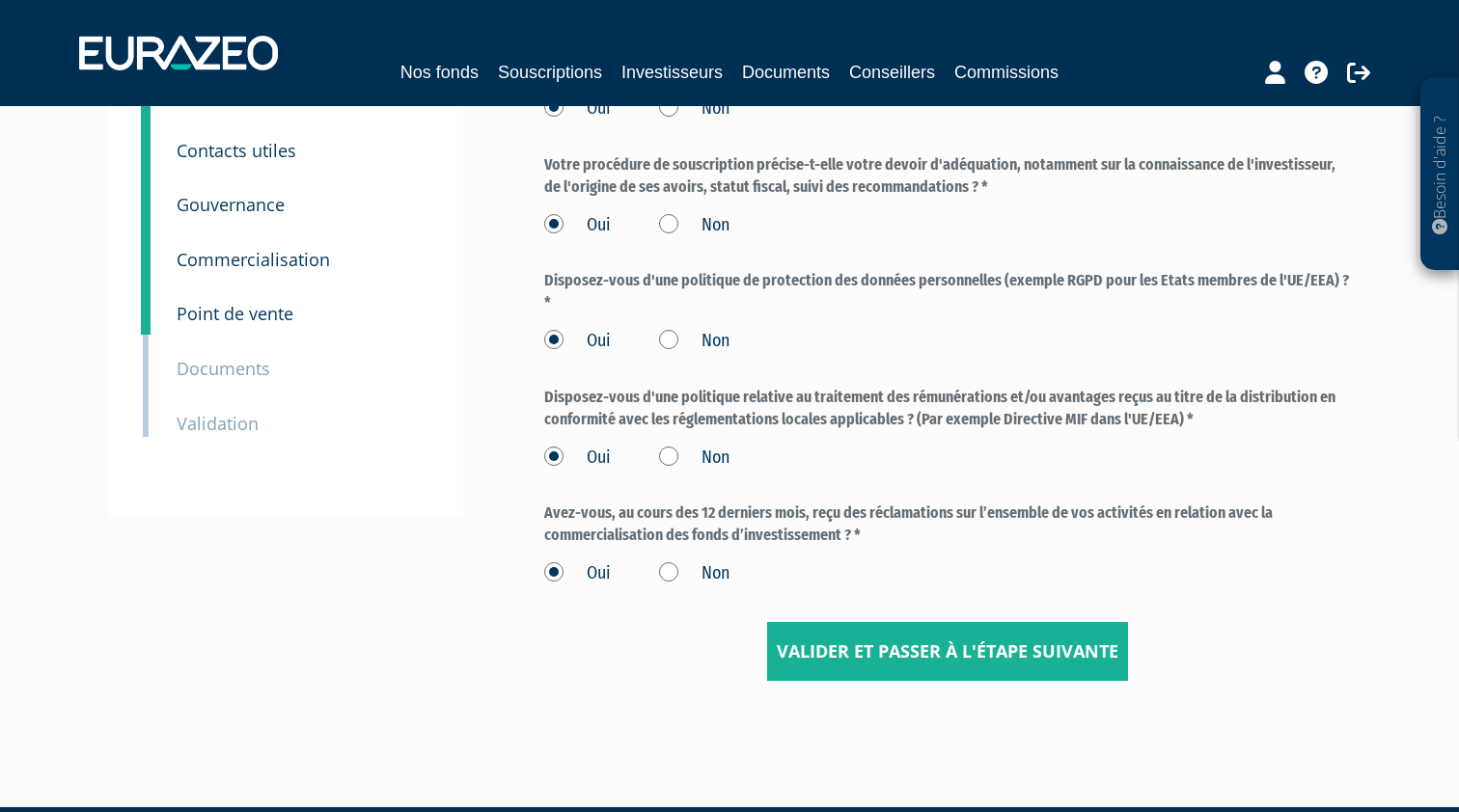
click at [0, 0] on input "Non" at bounding box center [0, 0] width 0 height 0
click at [915, 648] on input "Valider et passer à l'étape suivante" at bounding box center [948, 652] width 361 height 60
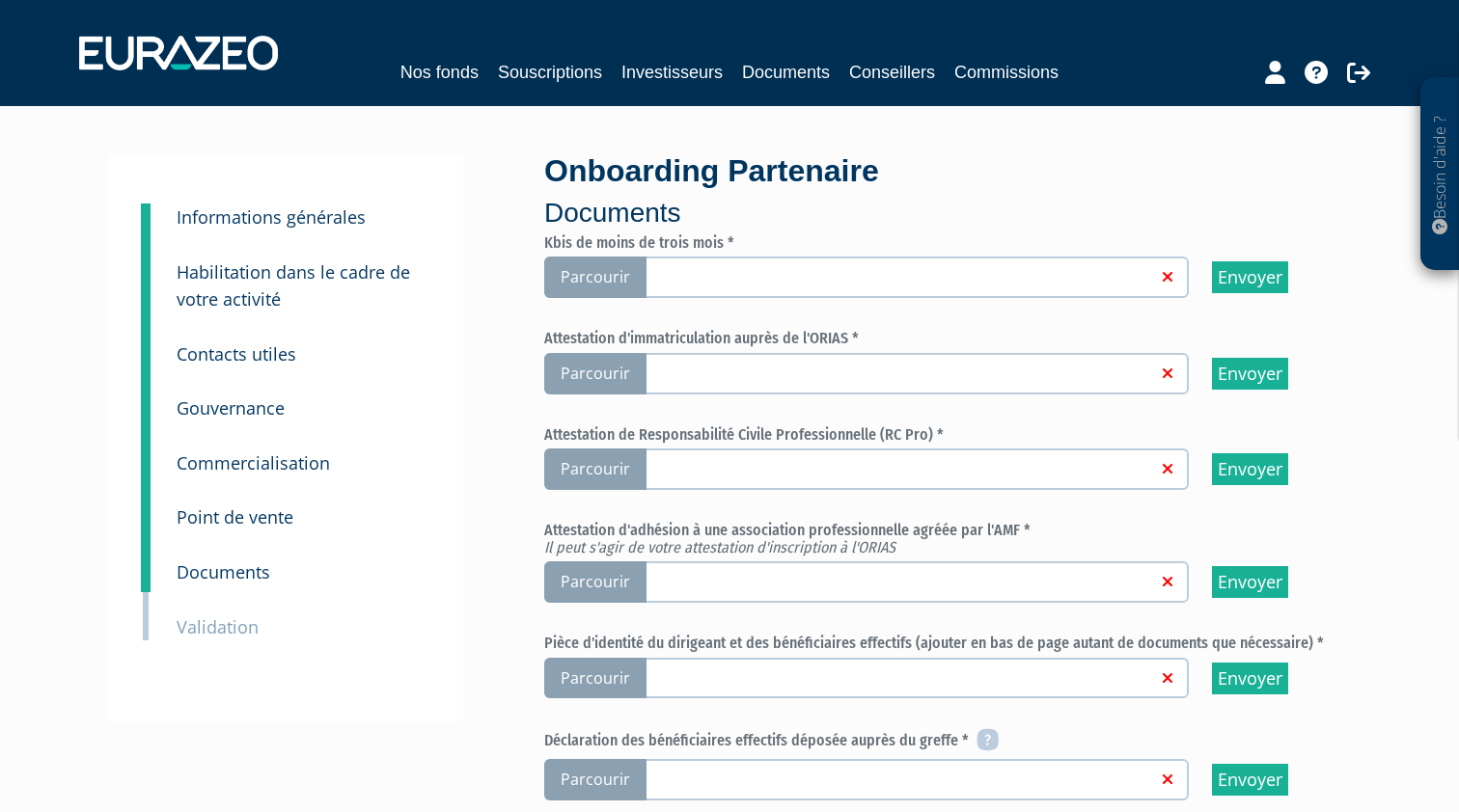
click at [601, 279] on span "Parcourir" at bounding box center [595, 277] width 102 height 41
click at [0, 0] on input "Parcourir" at bounding box center [0, 0] width 0 height 0
click at [598, 373] on span "Parcourir" at bounding box center [595, 373] width 102 height 41
click at [0, 0] on input "Parcourir" at bounding box center [0, 0] width 0 height 0
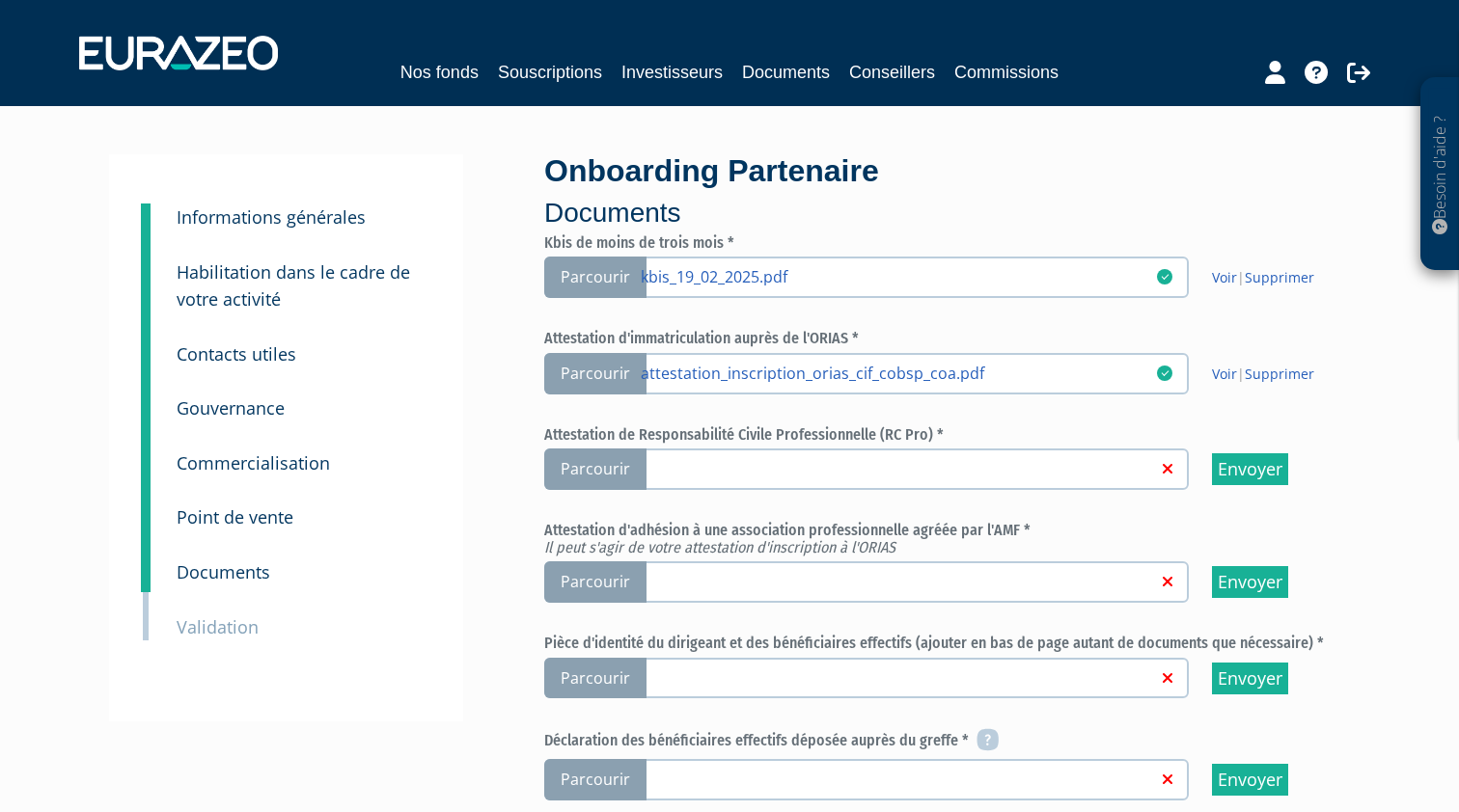
click at [594, 473] on span "Parcourir" at bounding box center [595, 469] width 102 height 41
click at [0, 0] on input "Parcourir" at bounding box center [0, 0] width 0 height 0
click at [603, 572] on span "Parcourir" at bounding box center [595, 582] width 102 height 41
click at [0, 0] on input "Parcourir" at bounding box center [0, 0] width 0 height 0
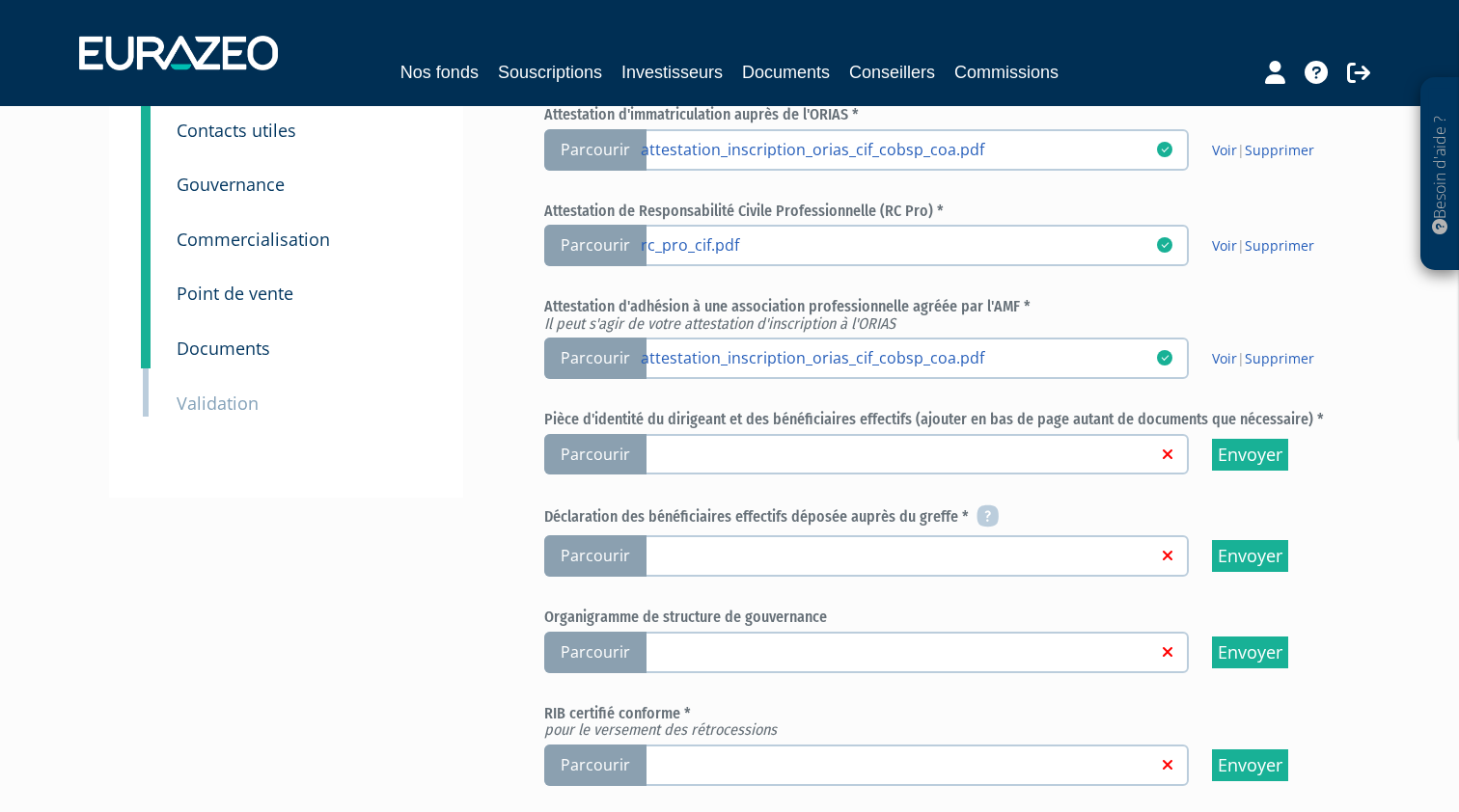
scroll to position [230, 0]
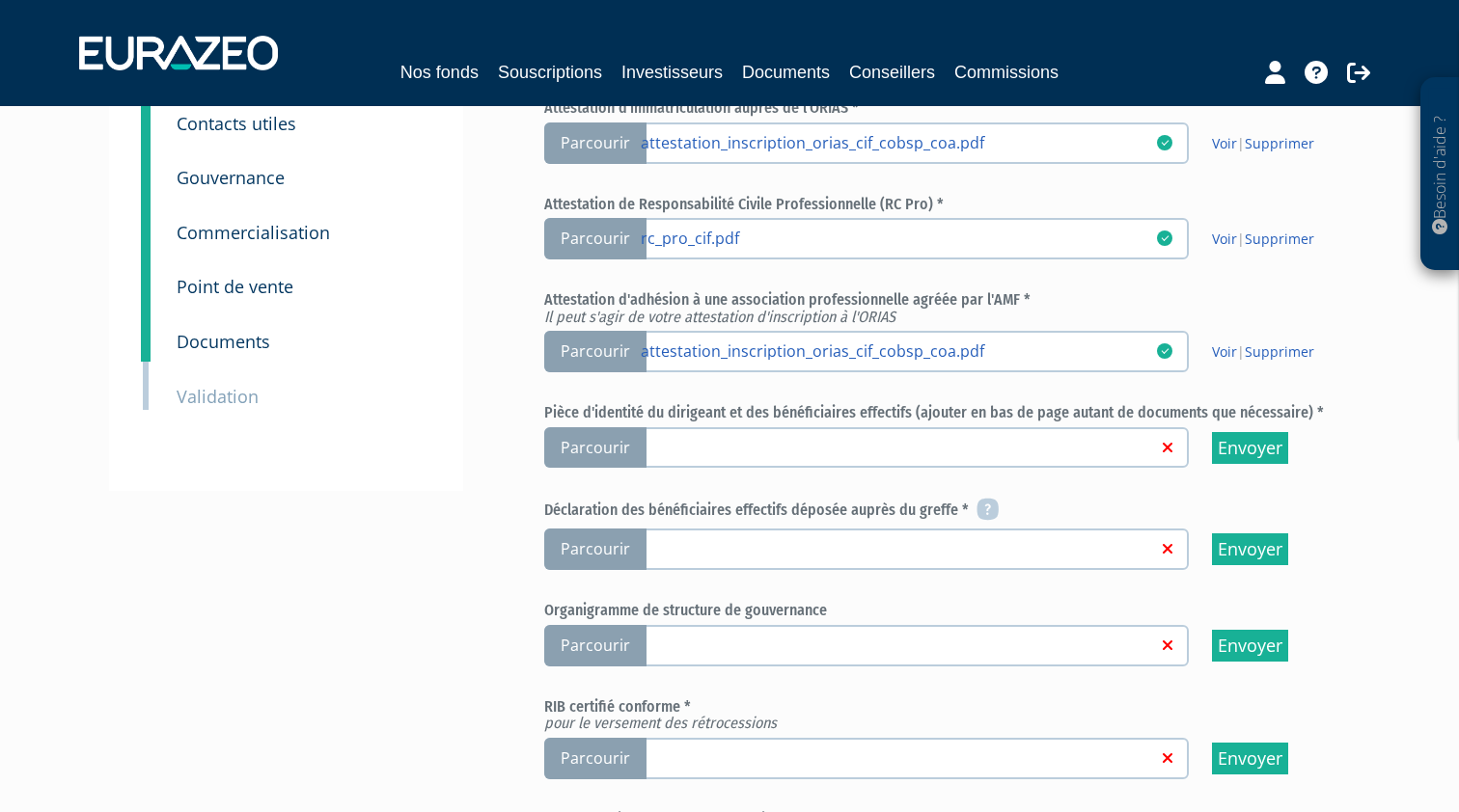
click at [595, 536] on span "Parcourir" at bounding box center [595, 549] width 102 height 41
click at [0, 0] on input "Parcourir" at bounding box center [0, 0] width 0 height 0
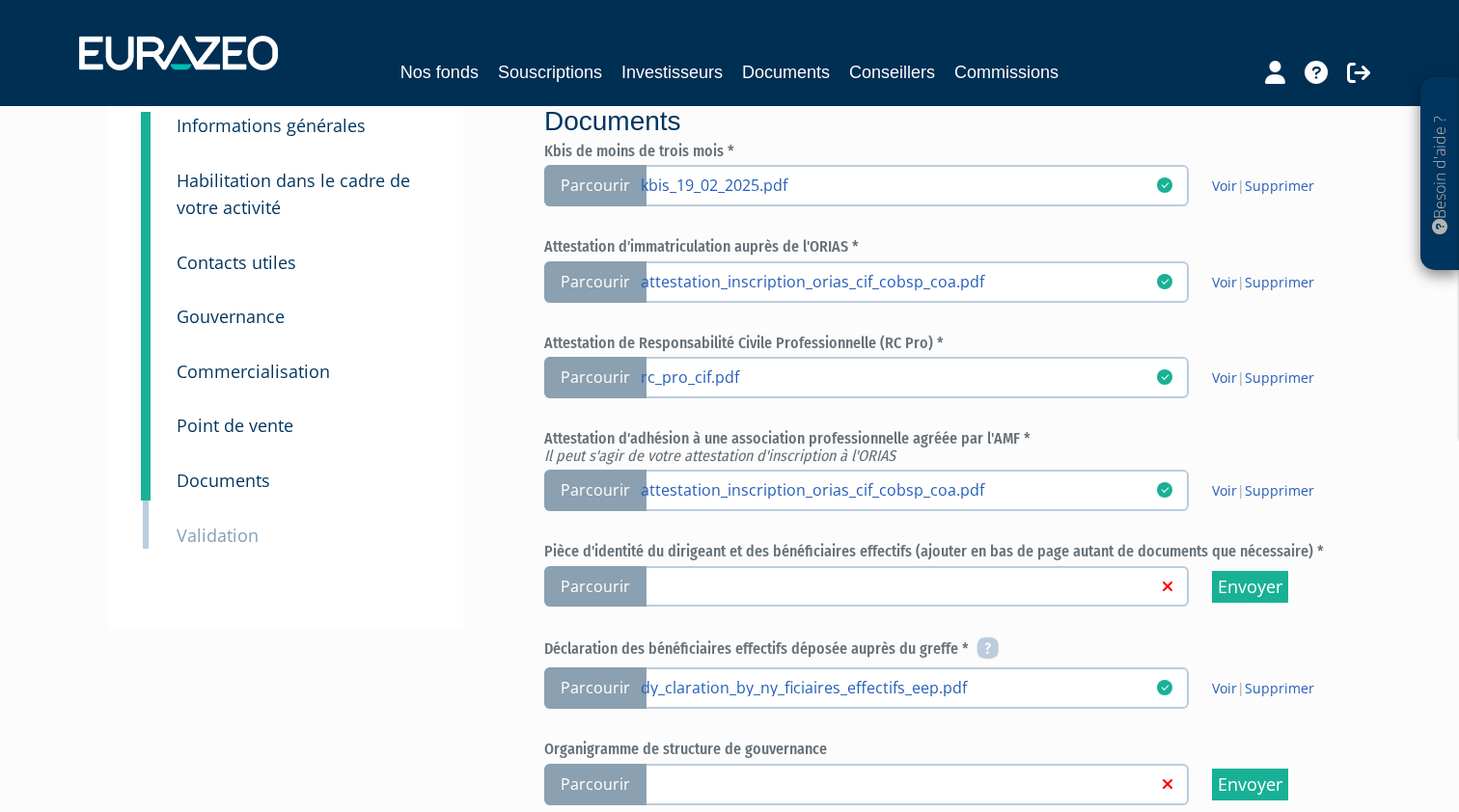
scroll to position [115, 0]
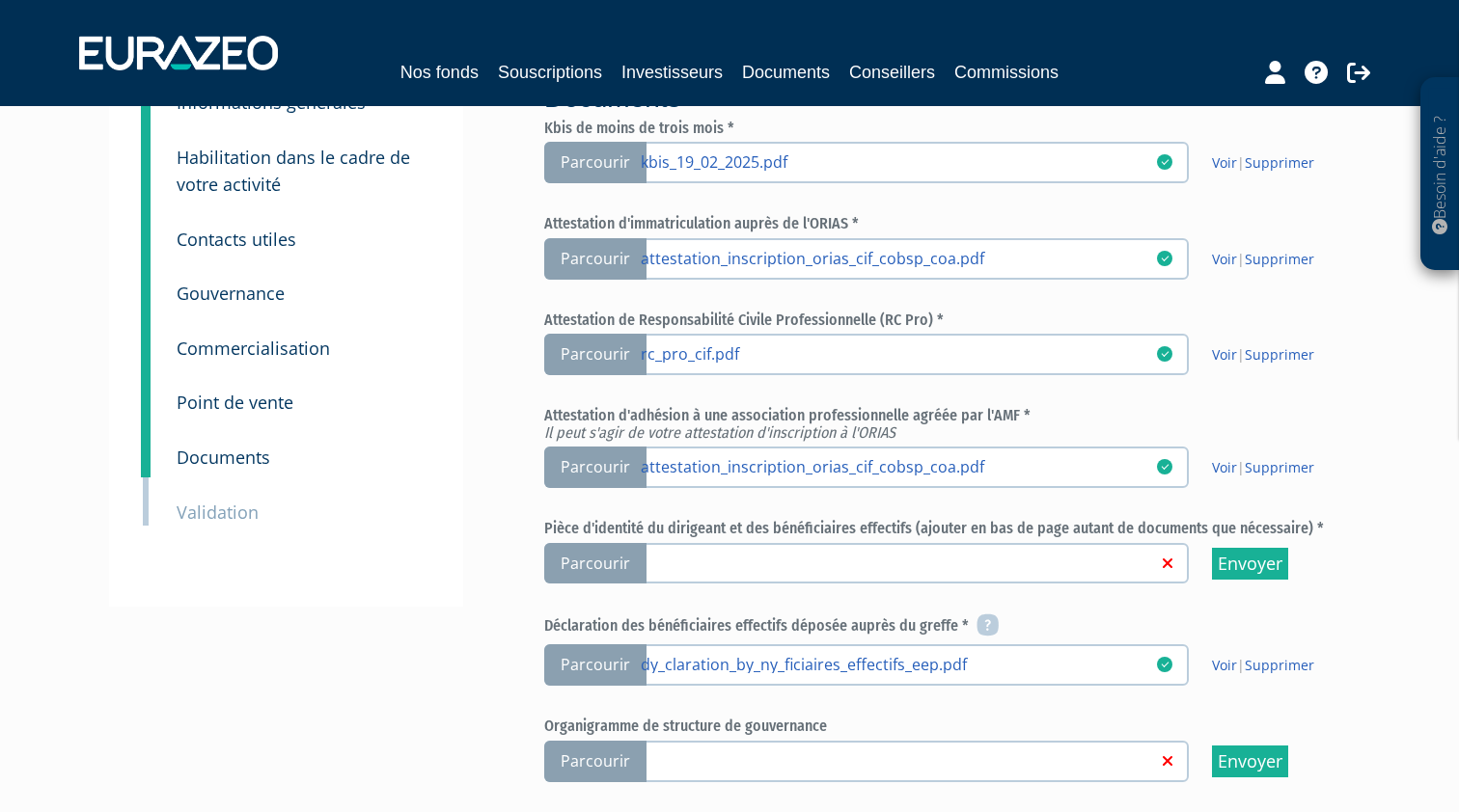
click at [599, 555] on span "Parcourir" at bounding box center [595, 563] width 102 height 41
click at [0, 0] on input "Parcourir" at bounding box center [0, 0] width 0 height 0
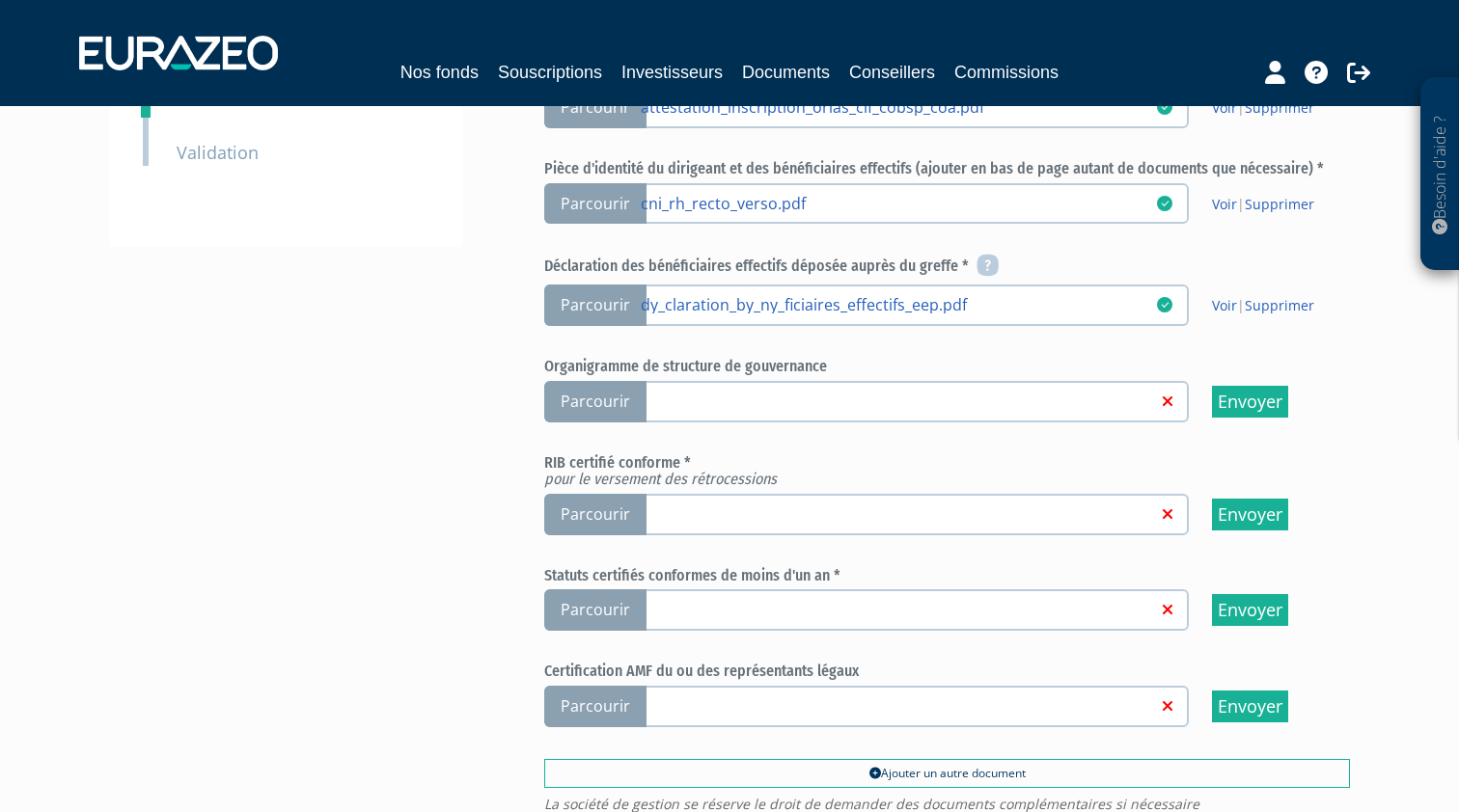
scroll to position [480, 0]
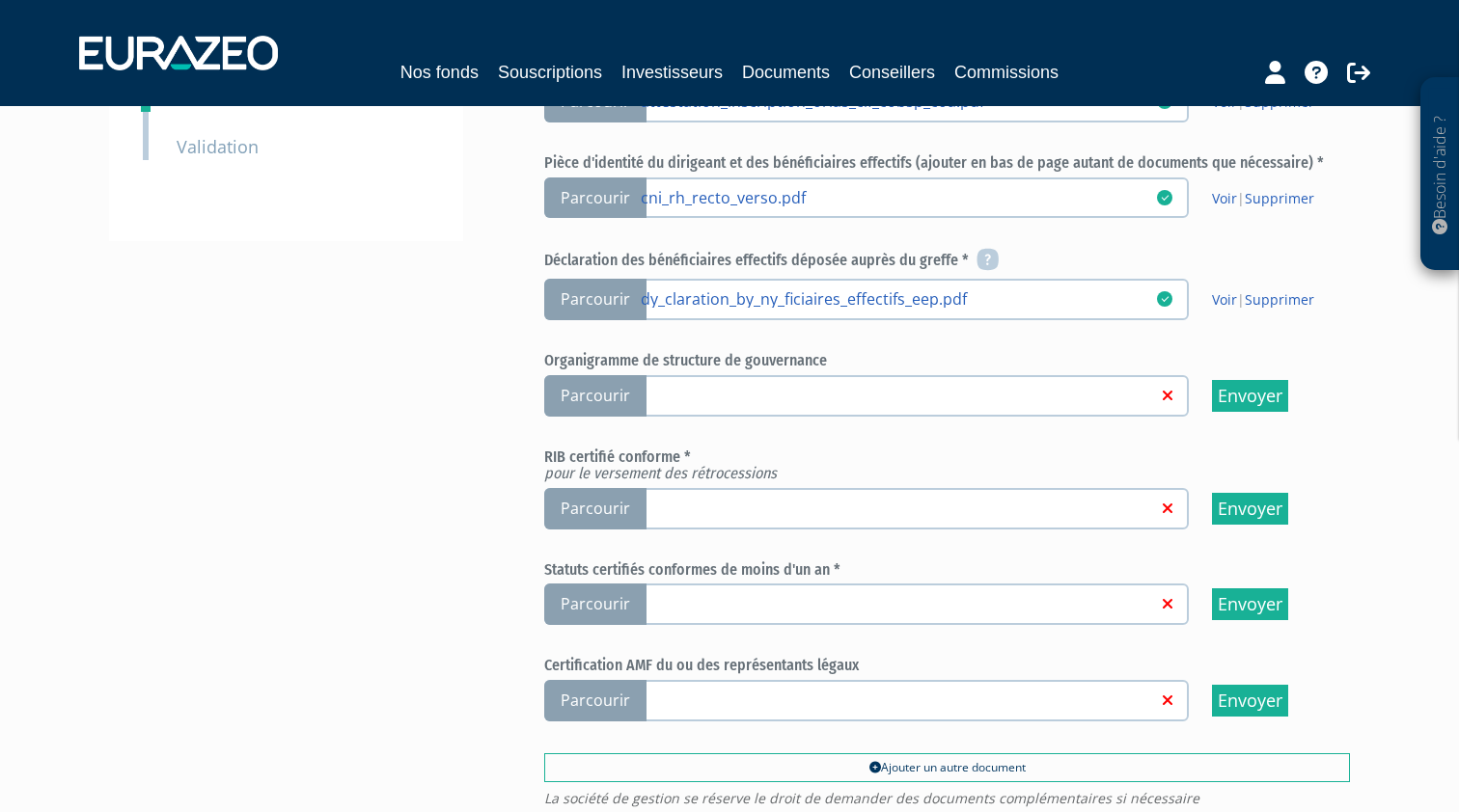
click at [613, 503] on span "Parcourir" at bounding box center [595, 508] width 102 height 41
click at [0, 0] on input "Parcourir" at bounding box center [0, 0] width 0 height 0
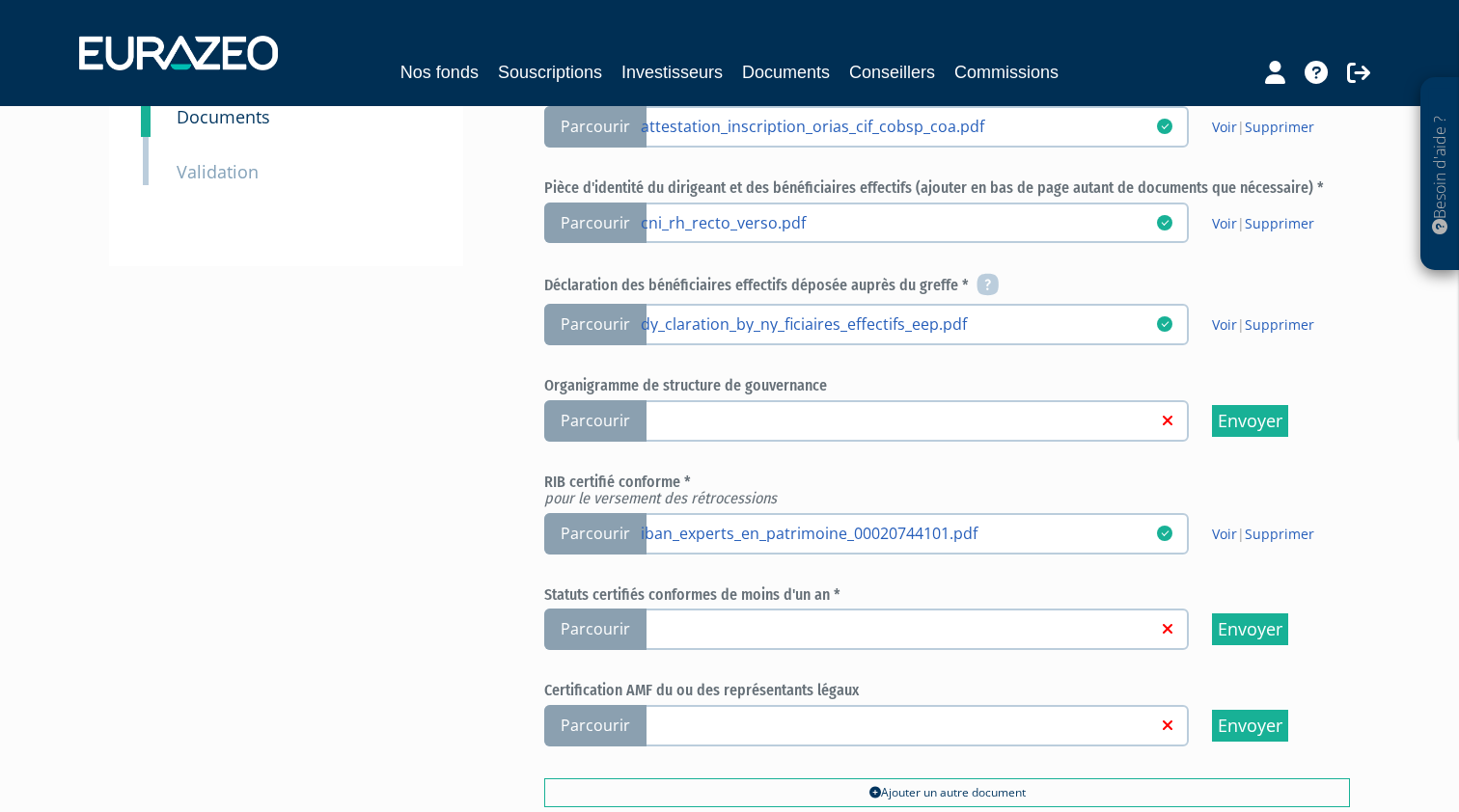
scroll to position [641, 0]
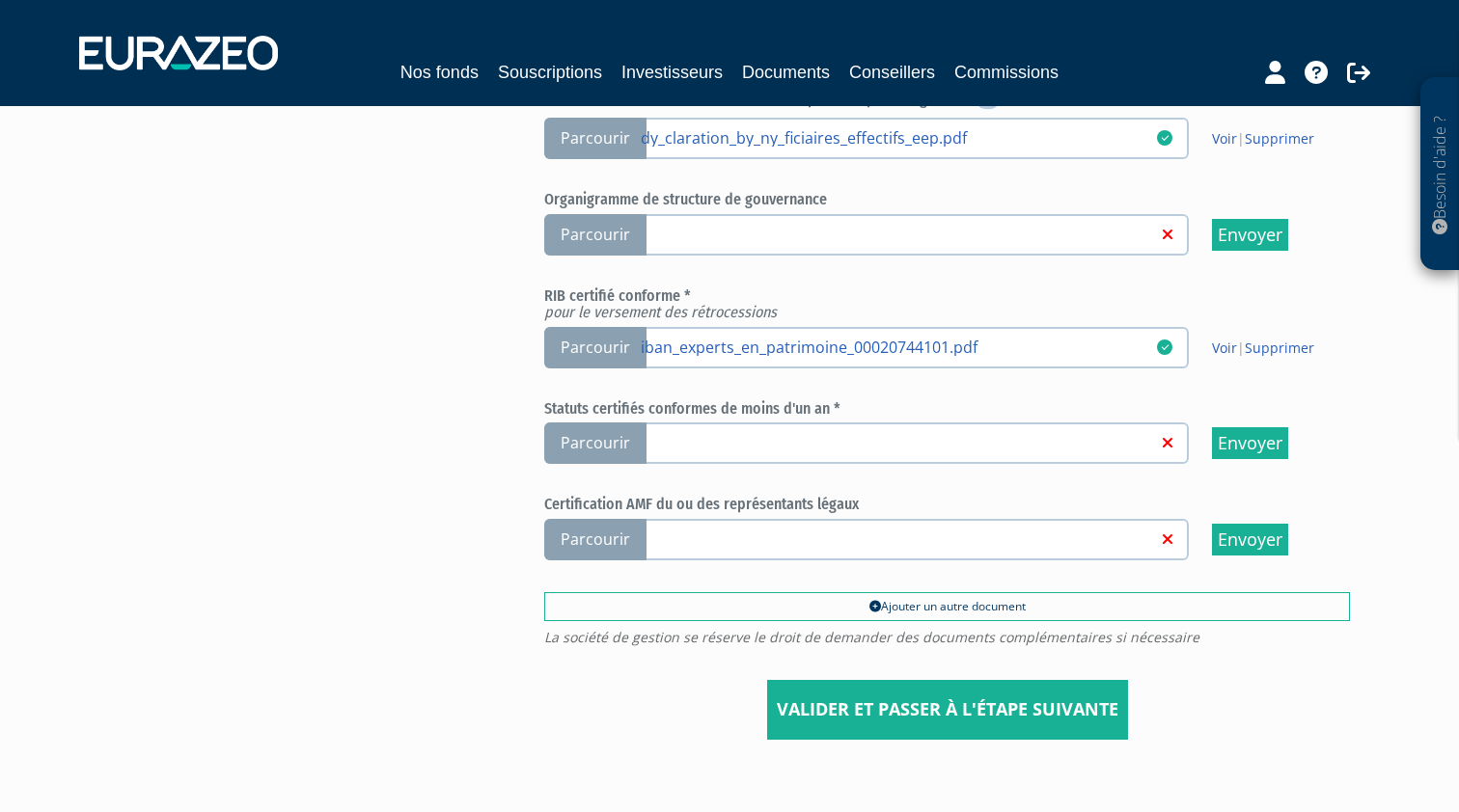
click at [592, 422] on span "Parcourir" at bounding box center [595, 443] width 102 height 41
click at [0, 0] on input "Parcourir" at bounding box center [0, 0] width 0 height 0
click at [922, 692] on input "Valider et passer à l'étape suivante" at bounding box center [948, 710] width 361 height 60
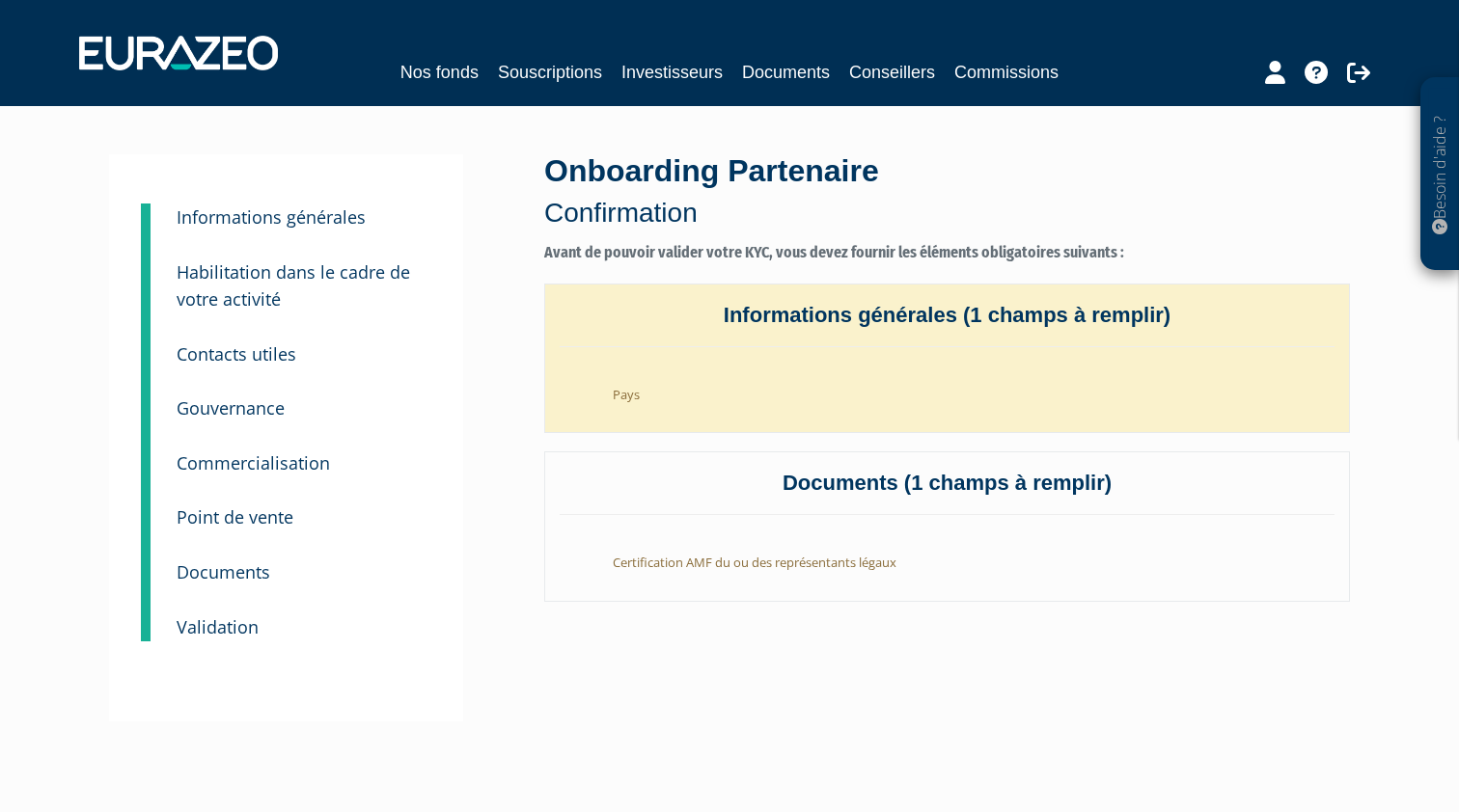
click at [725, 350] on link "Informations générales (1 champs à remplir) Pays" at bounding box center [947, 359] width 806 height 150
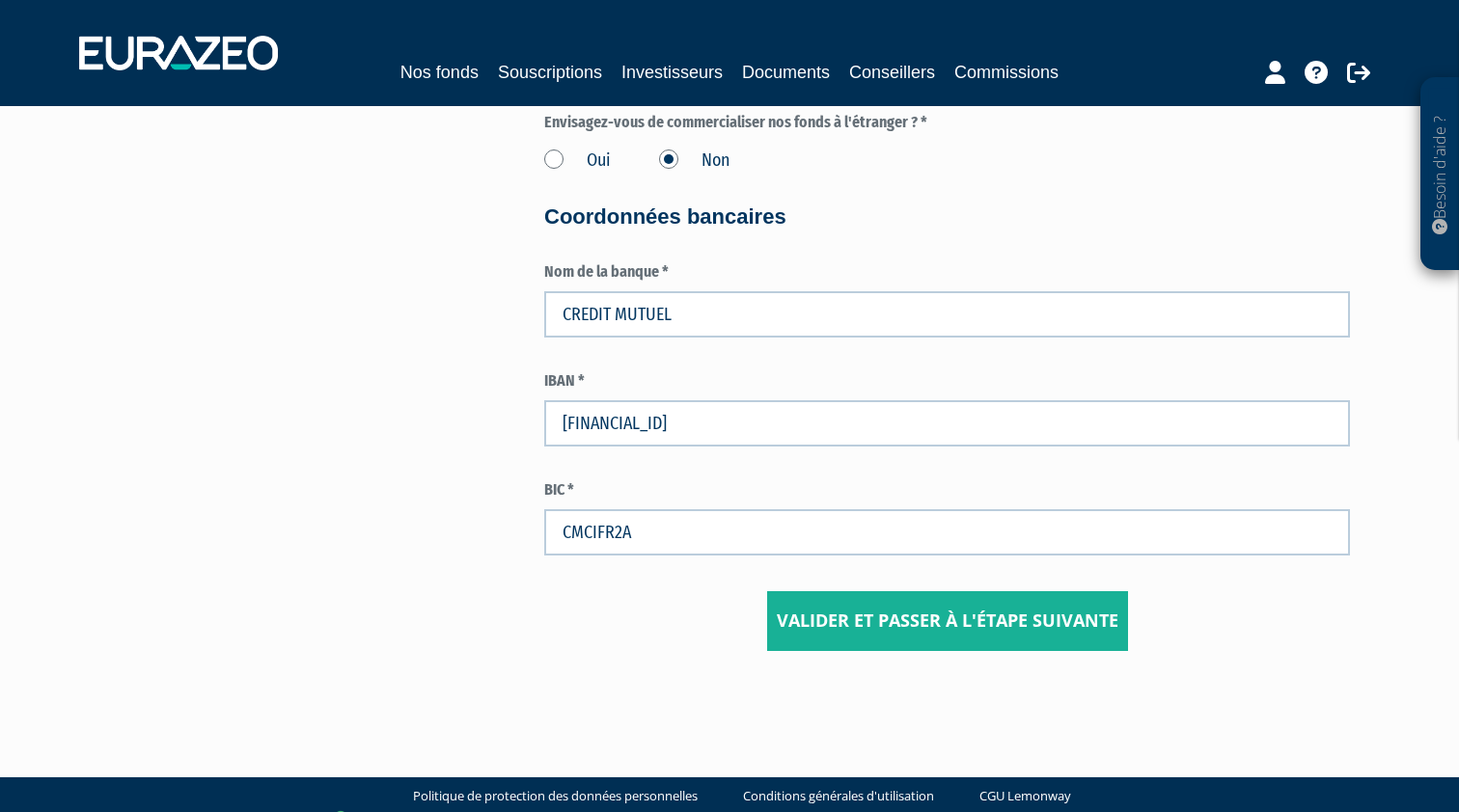
scroll to position [3086, 0]
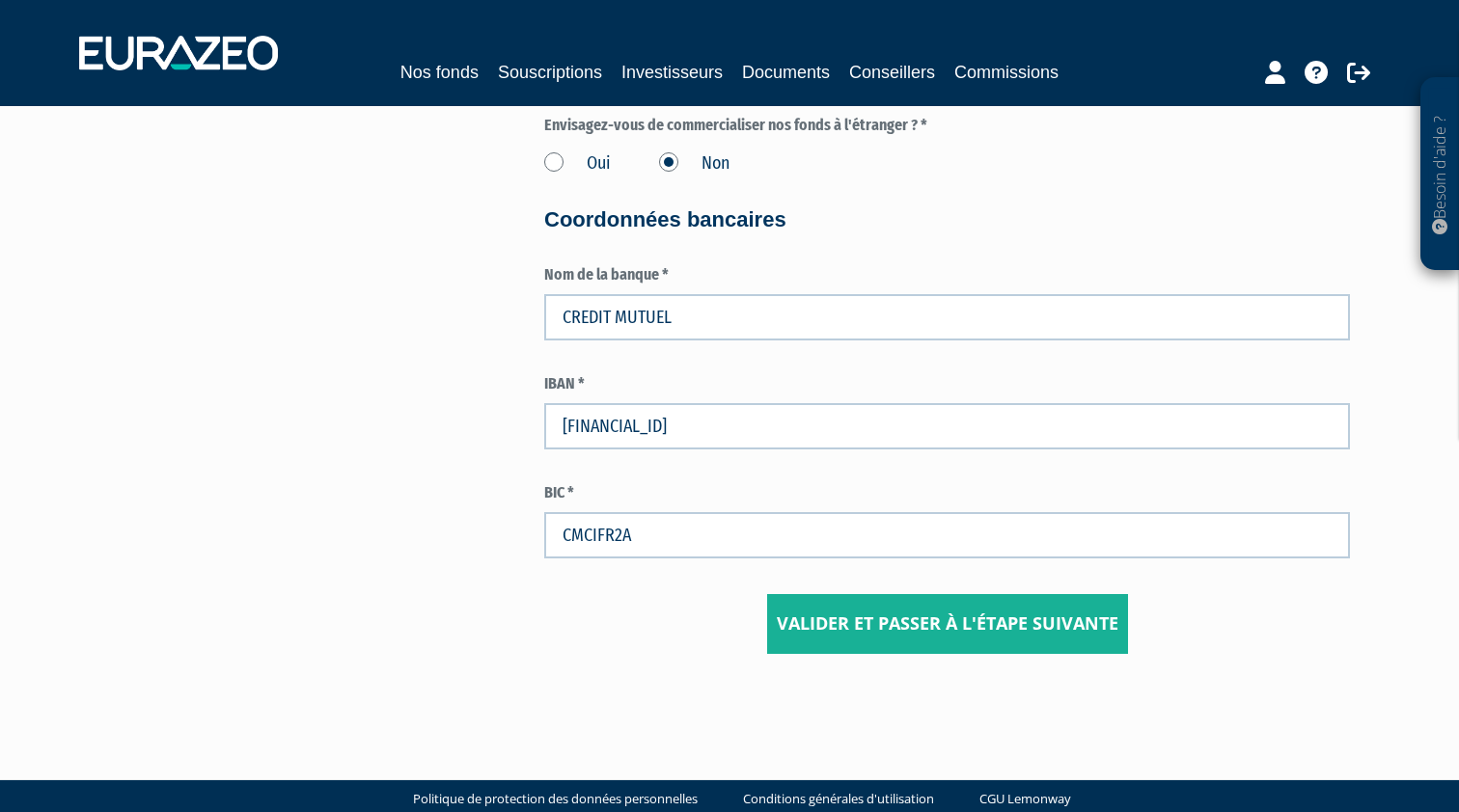
click at [812, 608] on input "Valider et passer à l'étape suivante" at bounding box center [948, 624] width 361 height 60
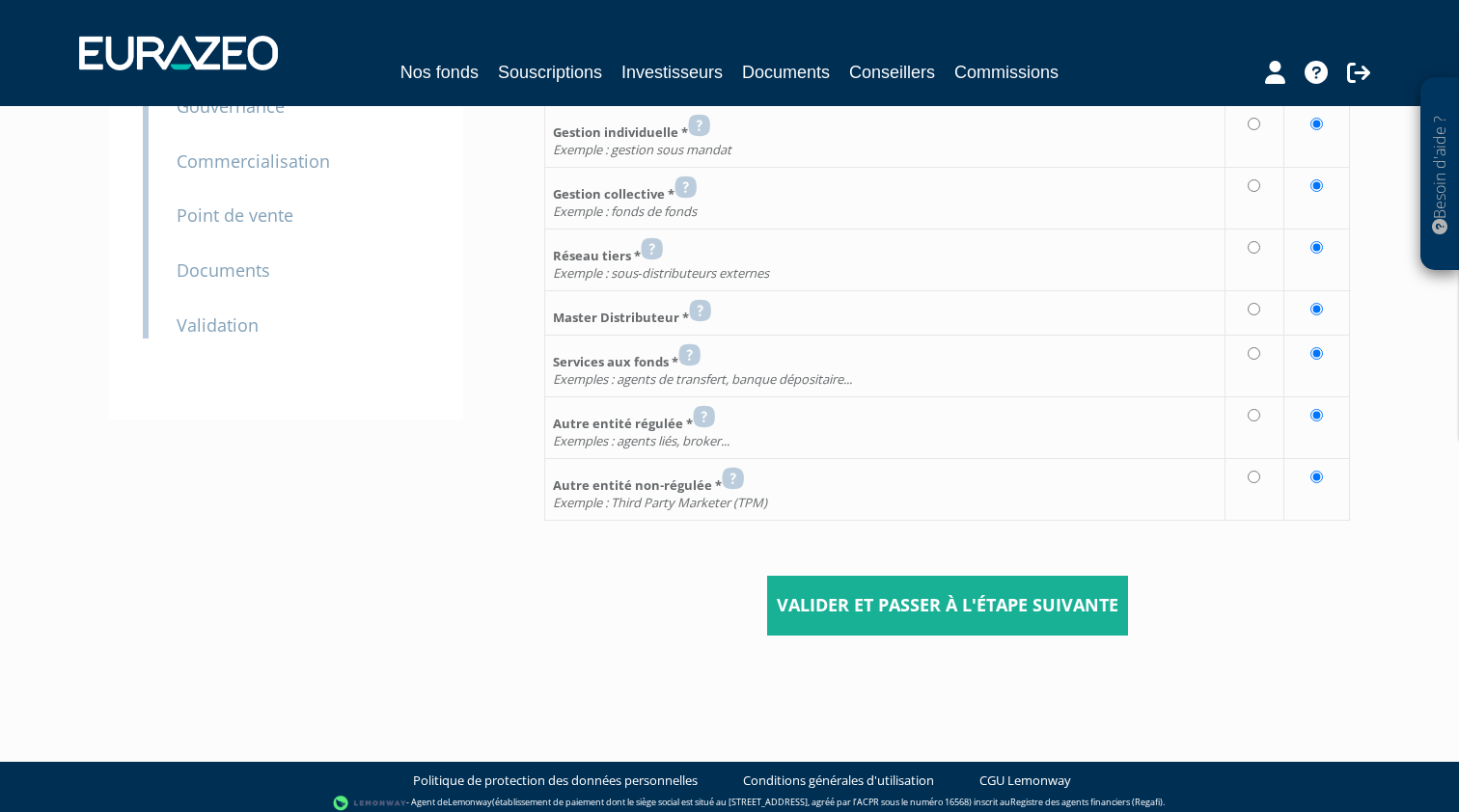
scroll to position [301, 0]
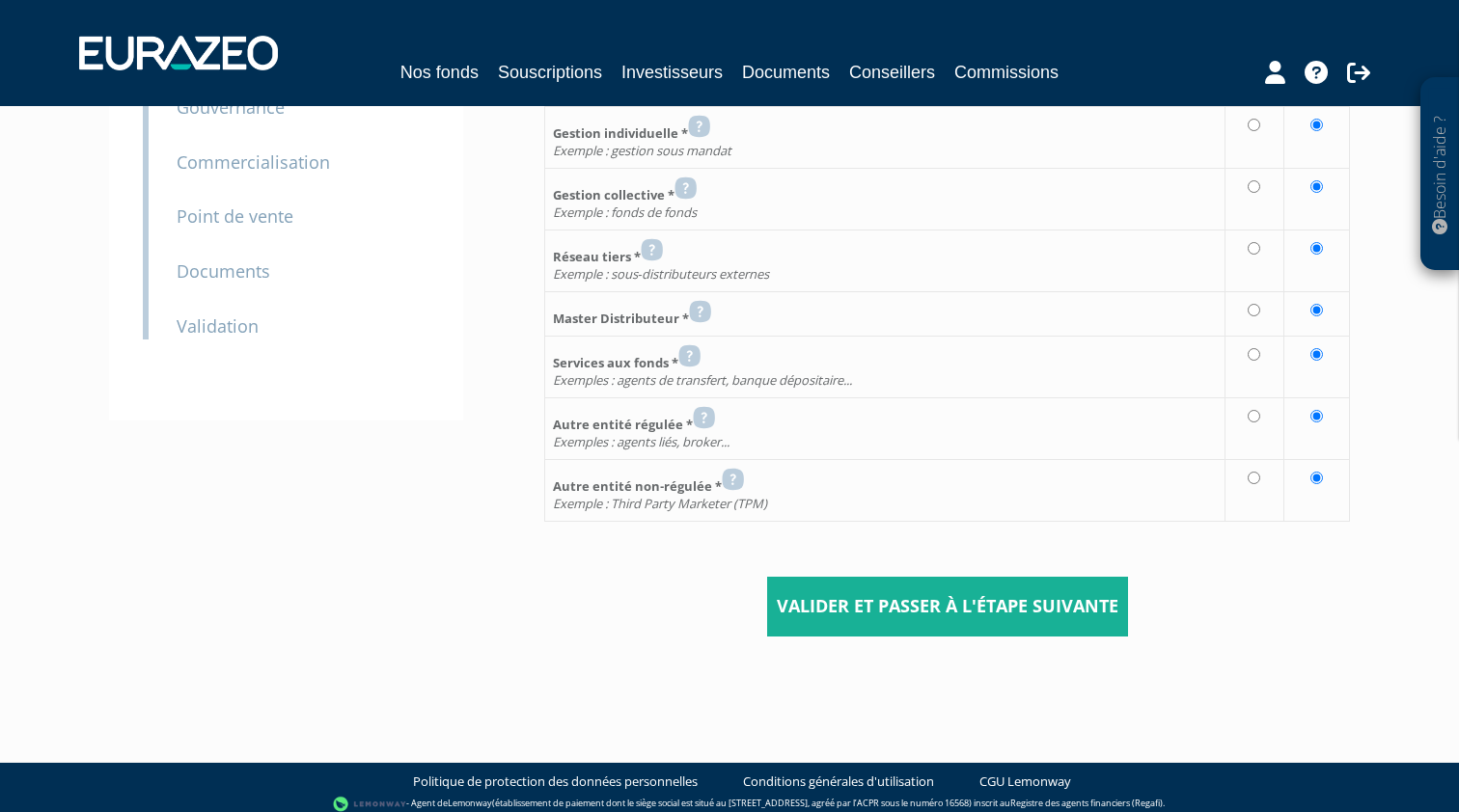
click at [882, 583] on input "Valider et passer à l'étape suivante" at bounding box center [948, 607] width 361 height 60
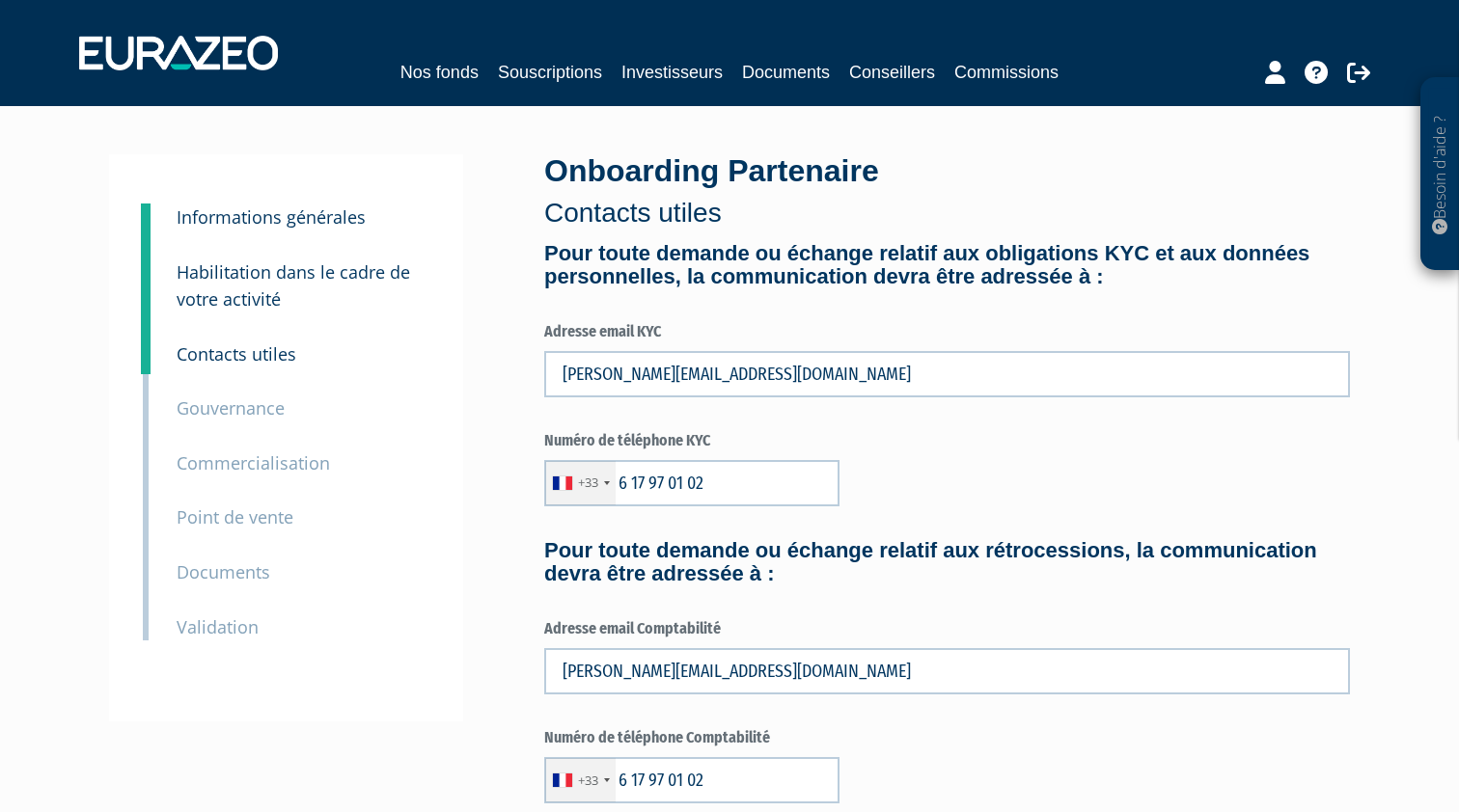
click at [224, 566] on small "Documents" at bounding box center [223, 572] width 94 height 23
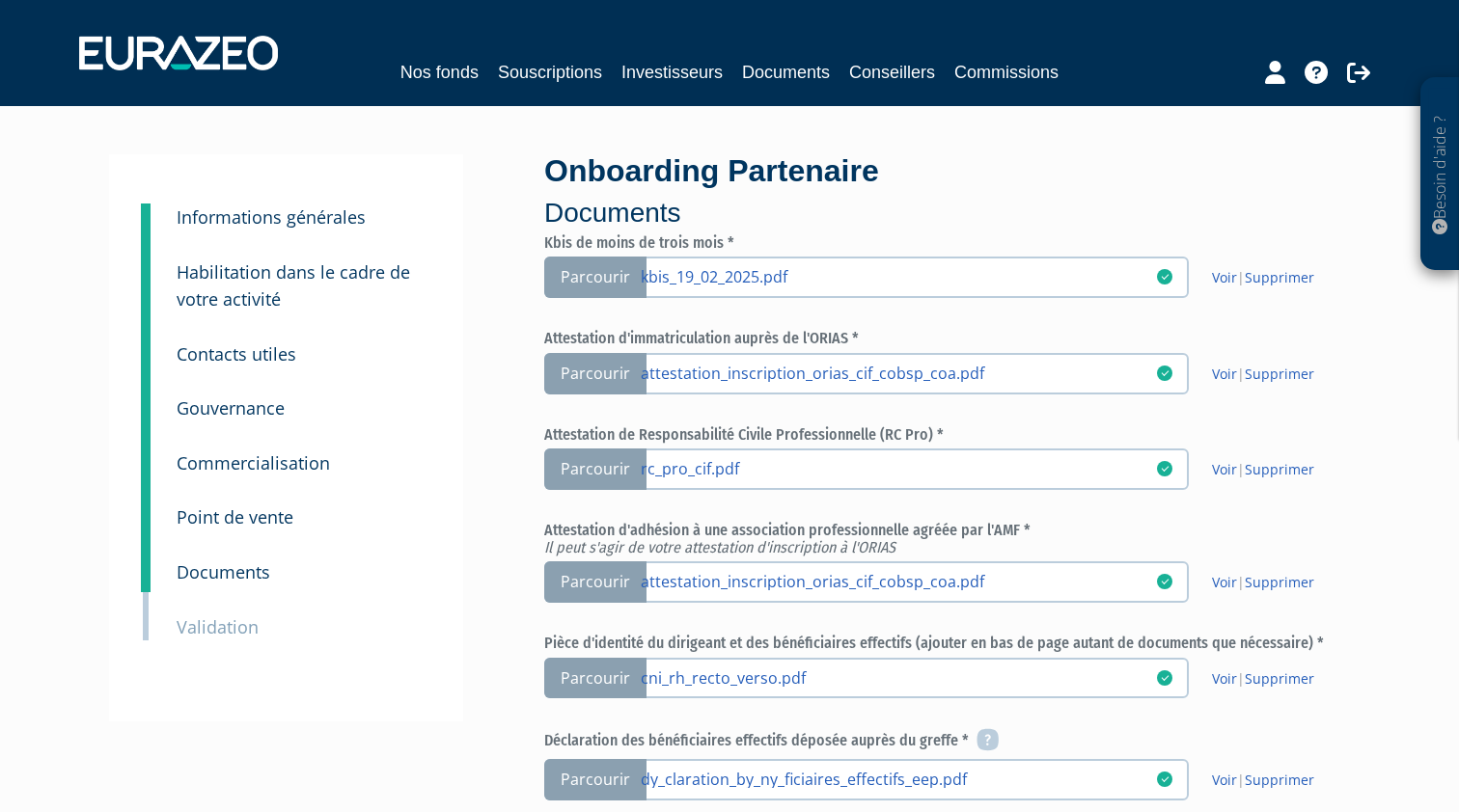
click at [207, 615] on small "Validation" at bounding box center [217, 627] width 82 height 23
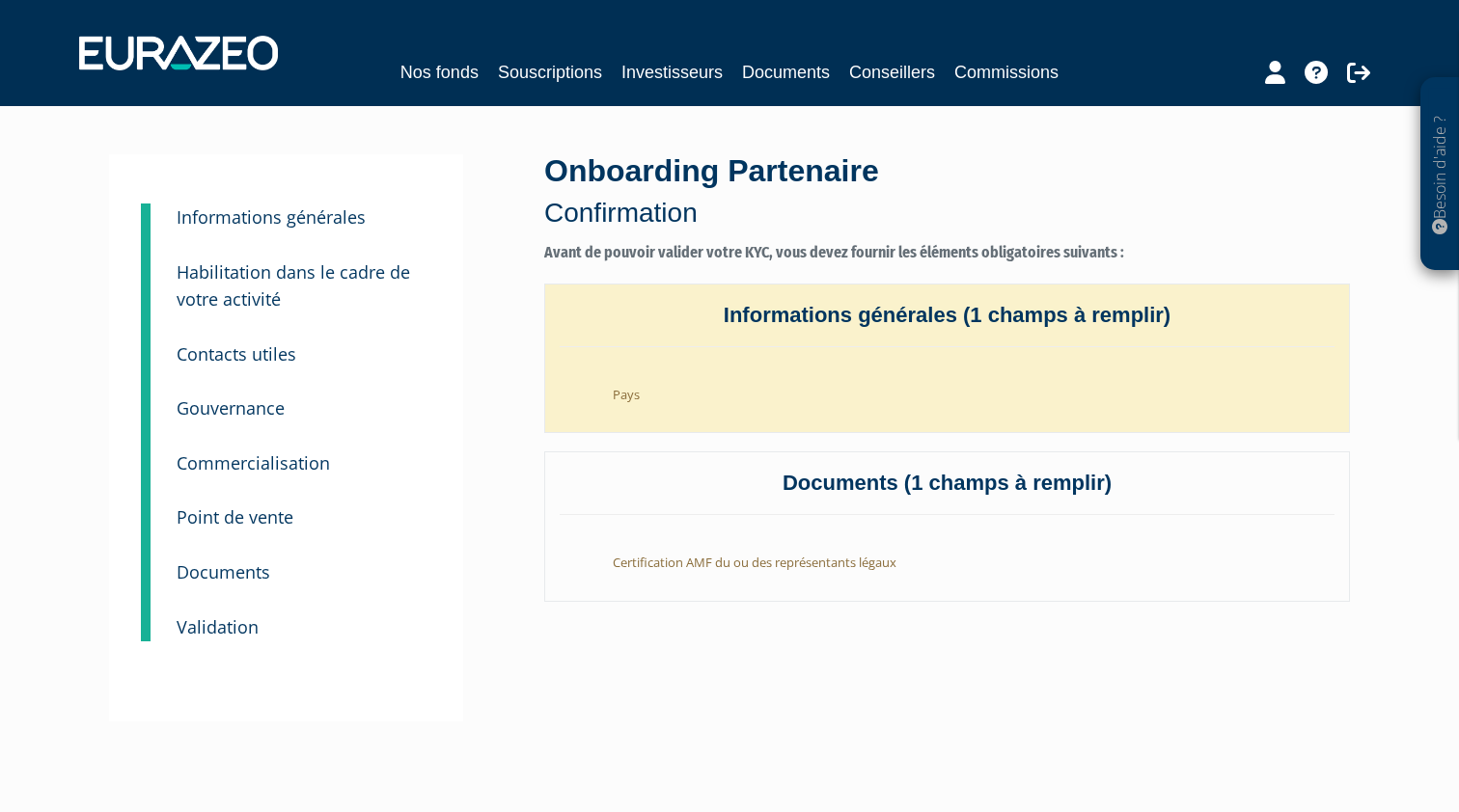
click at [617, 393] on li "Pays" at bounding box center [966, 390] width 736 height 47
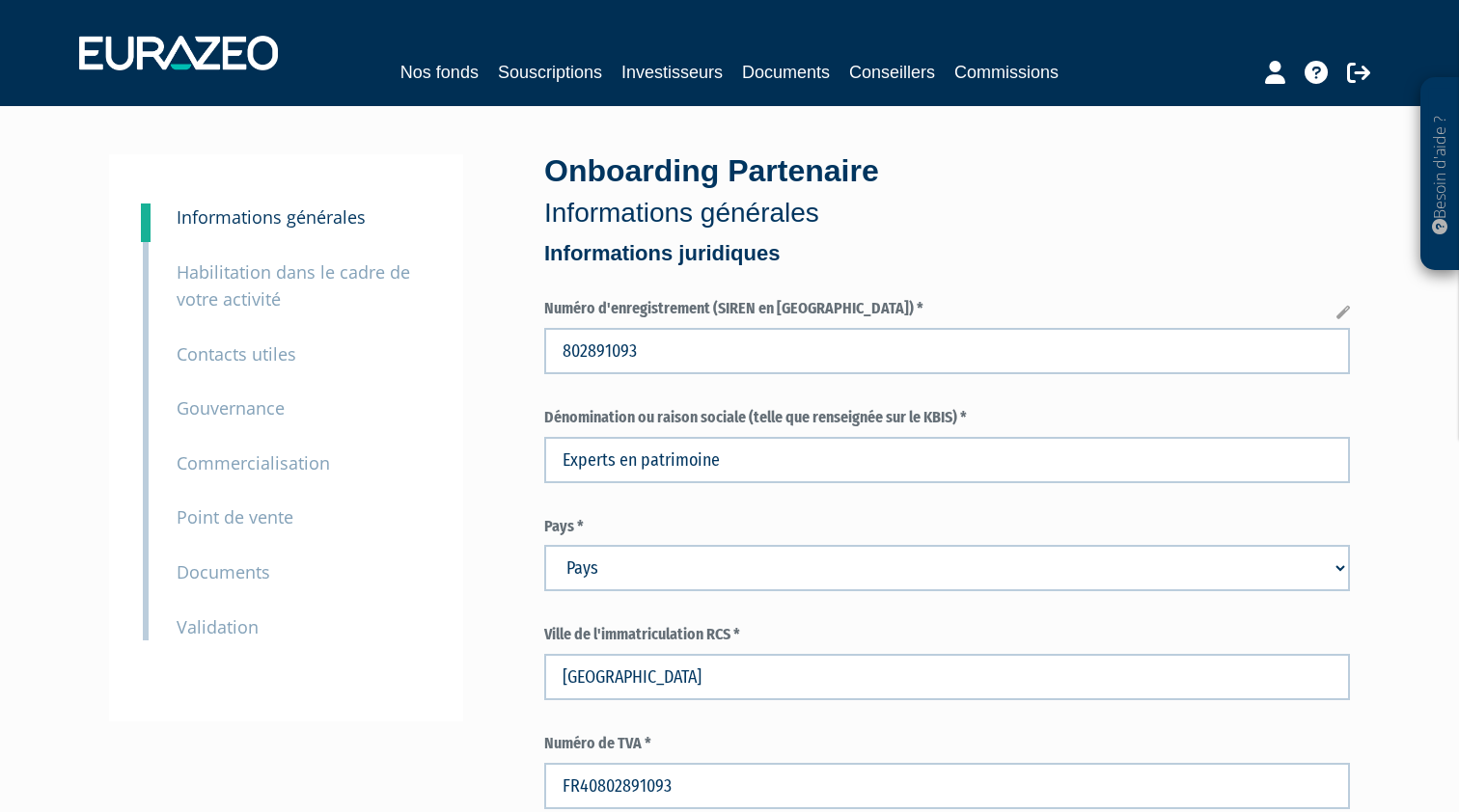
select select "75"
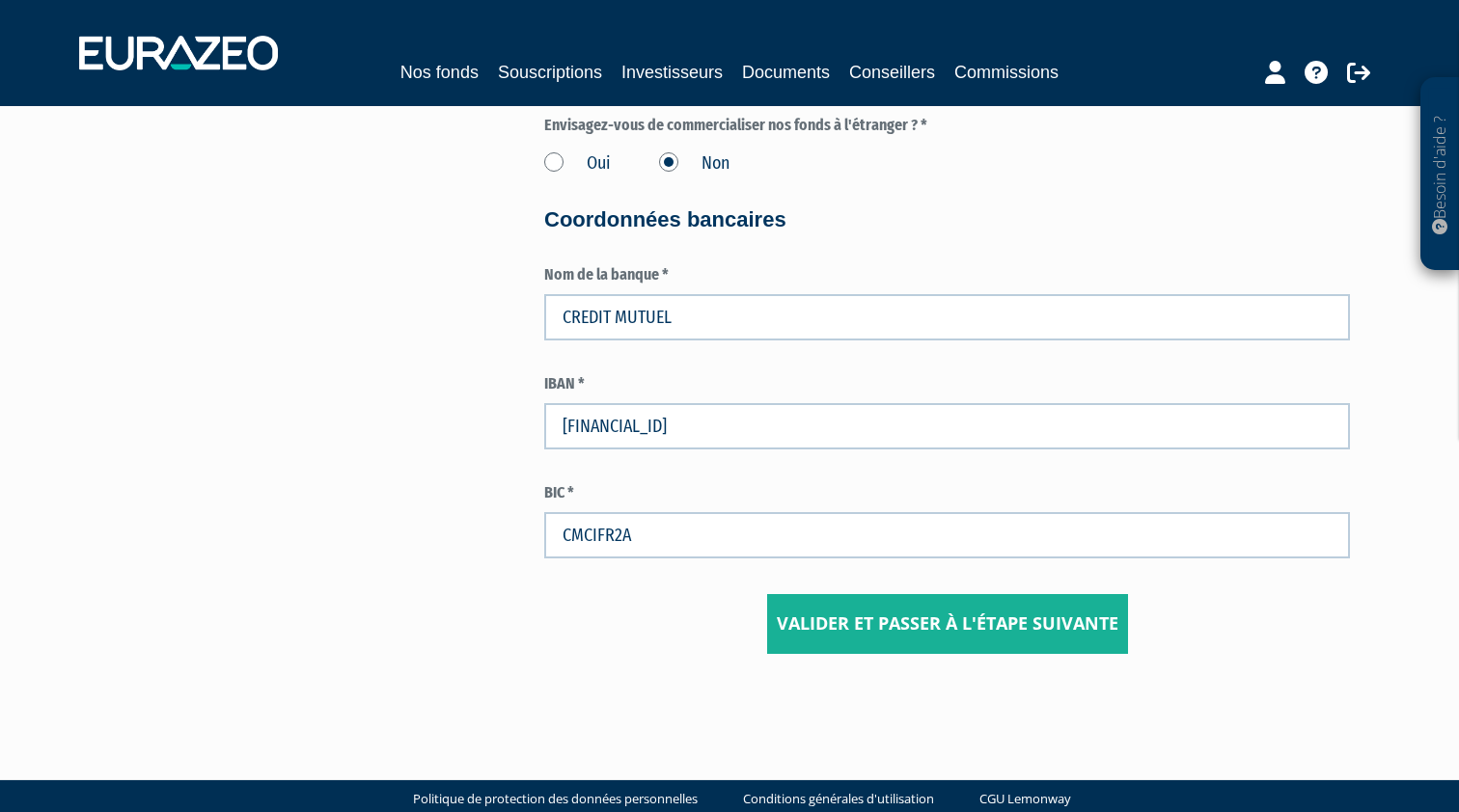
scroll to position [3085, 0]
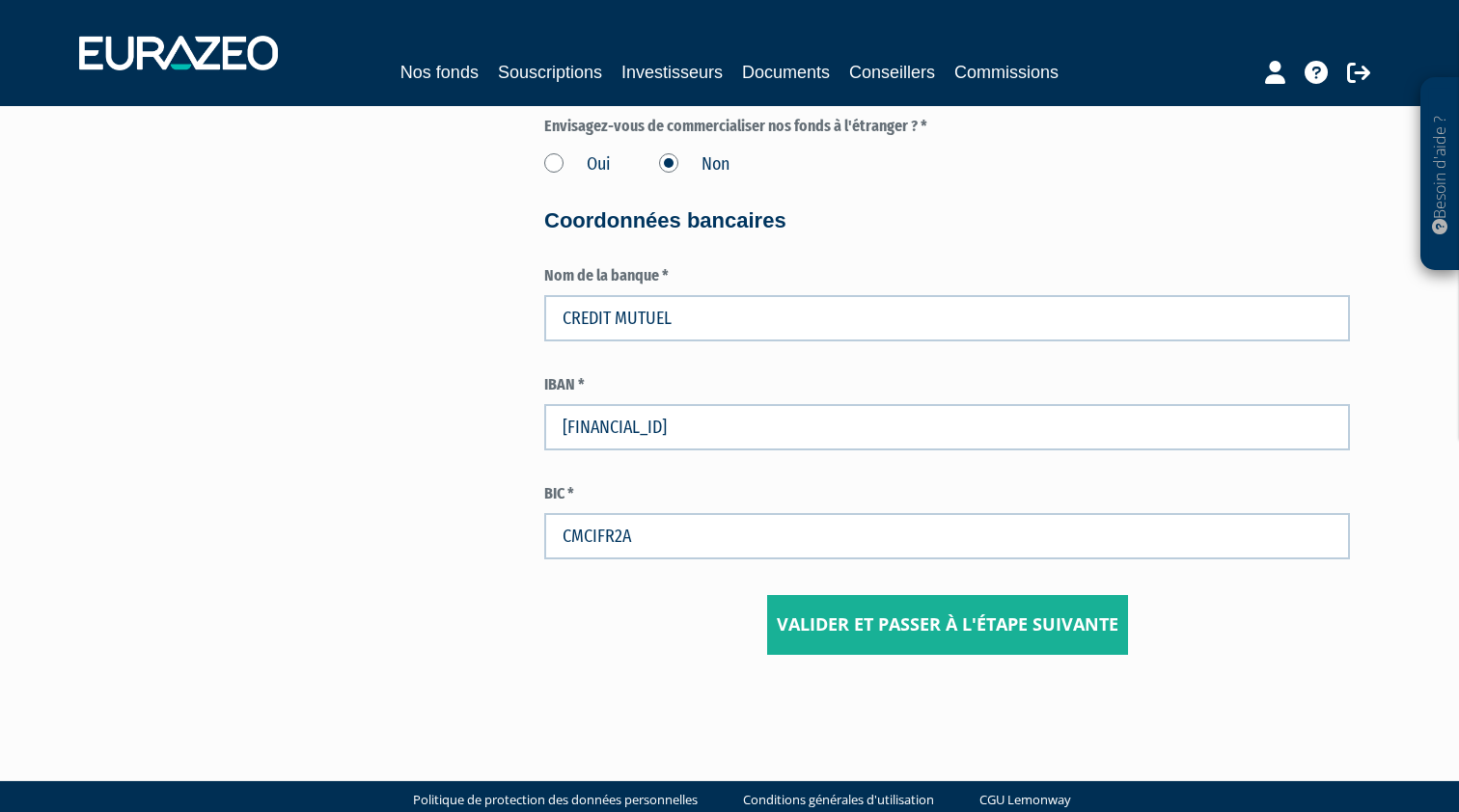
click at [884, 606] on input "Valider et passer à l'étape suivante" at bounding box center [948, 625] width 361 height 60
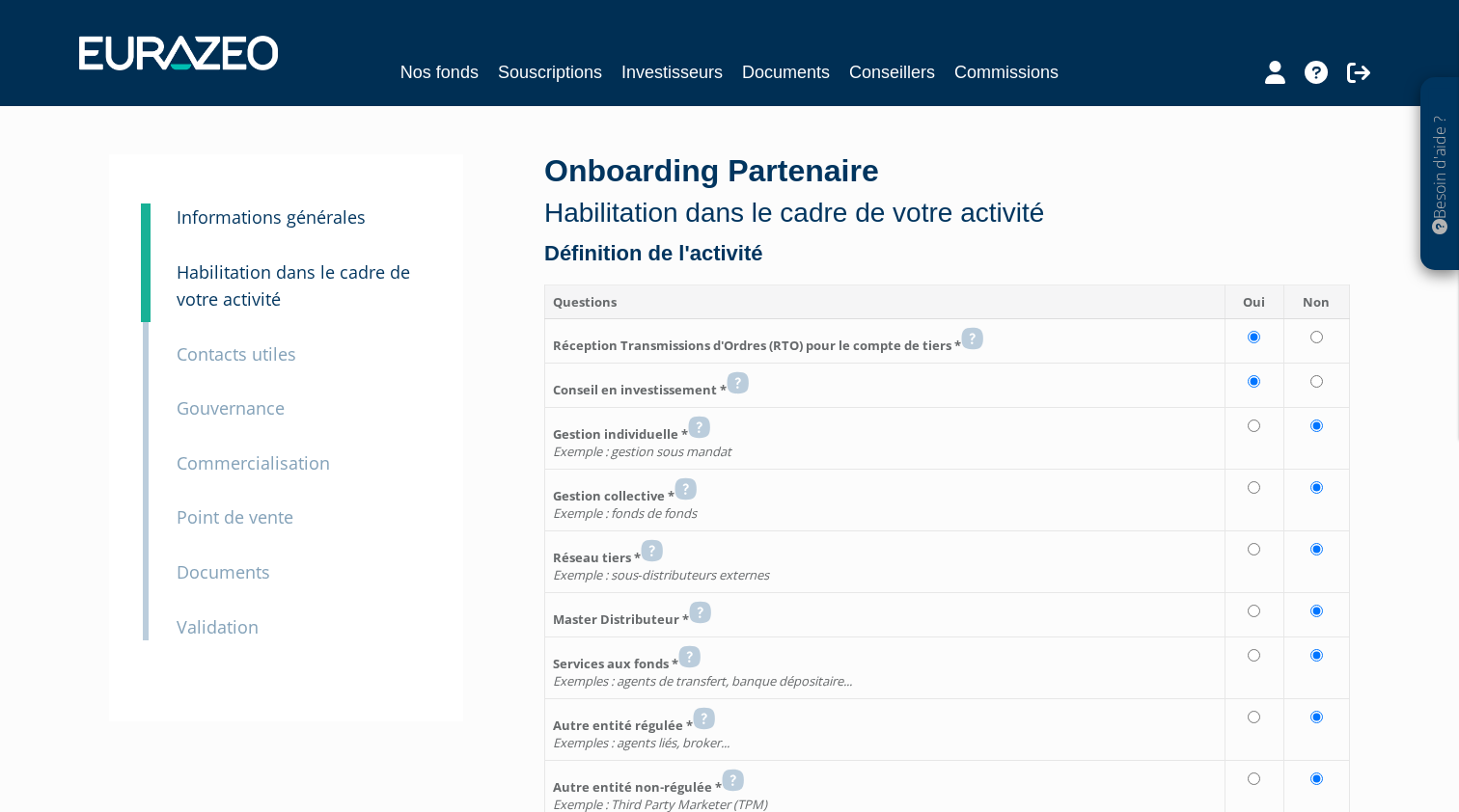
click at [230, 573] on small "Documents" at bounding box center [223, 572] width 94 height 23
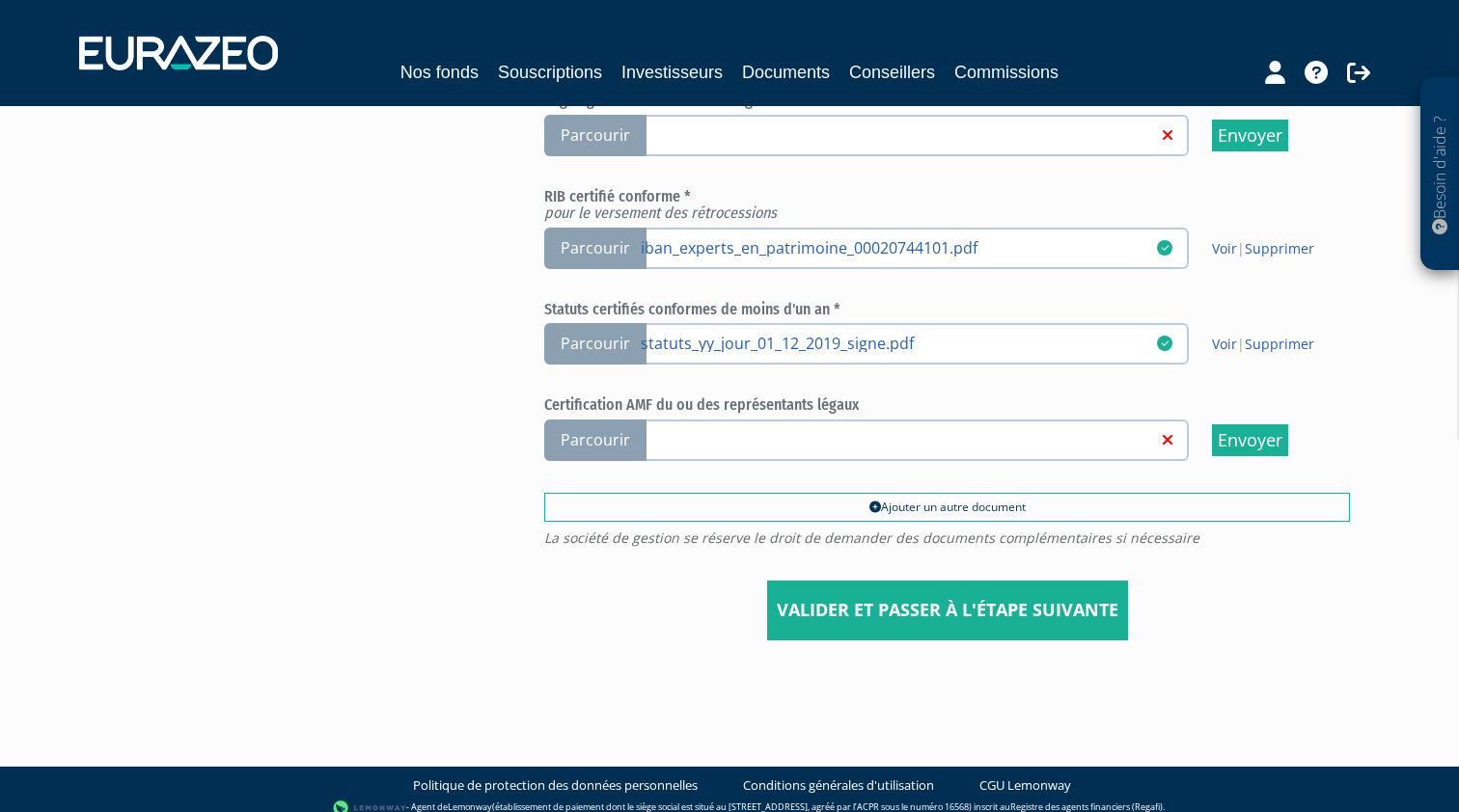
scroll to position [739, 0]
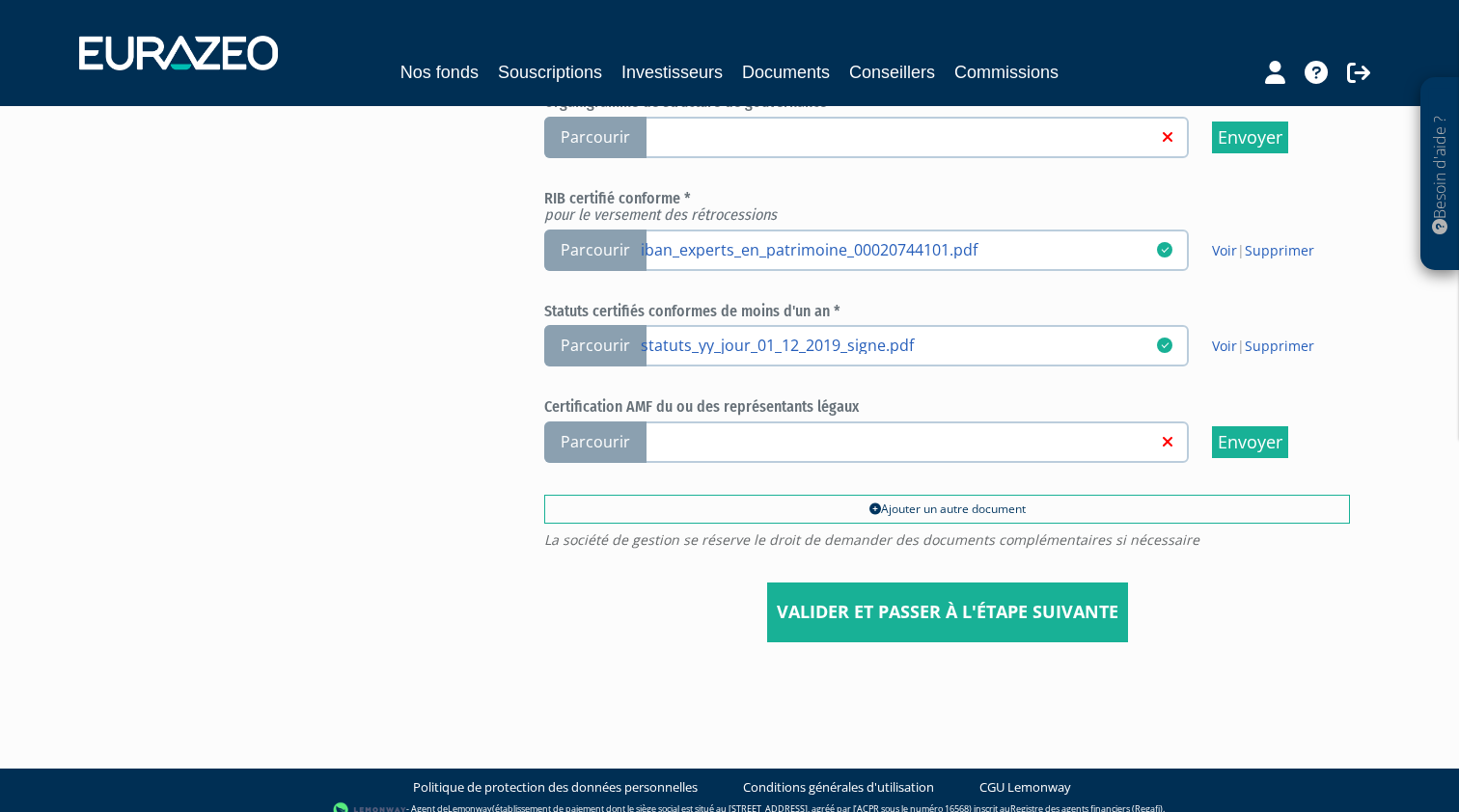
click at [849, 602] on input "Valider et passer à l'étape suivante" at bounding box center [948, 612] width 361 height 60
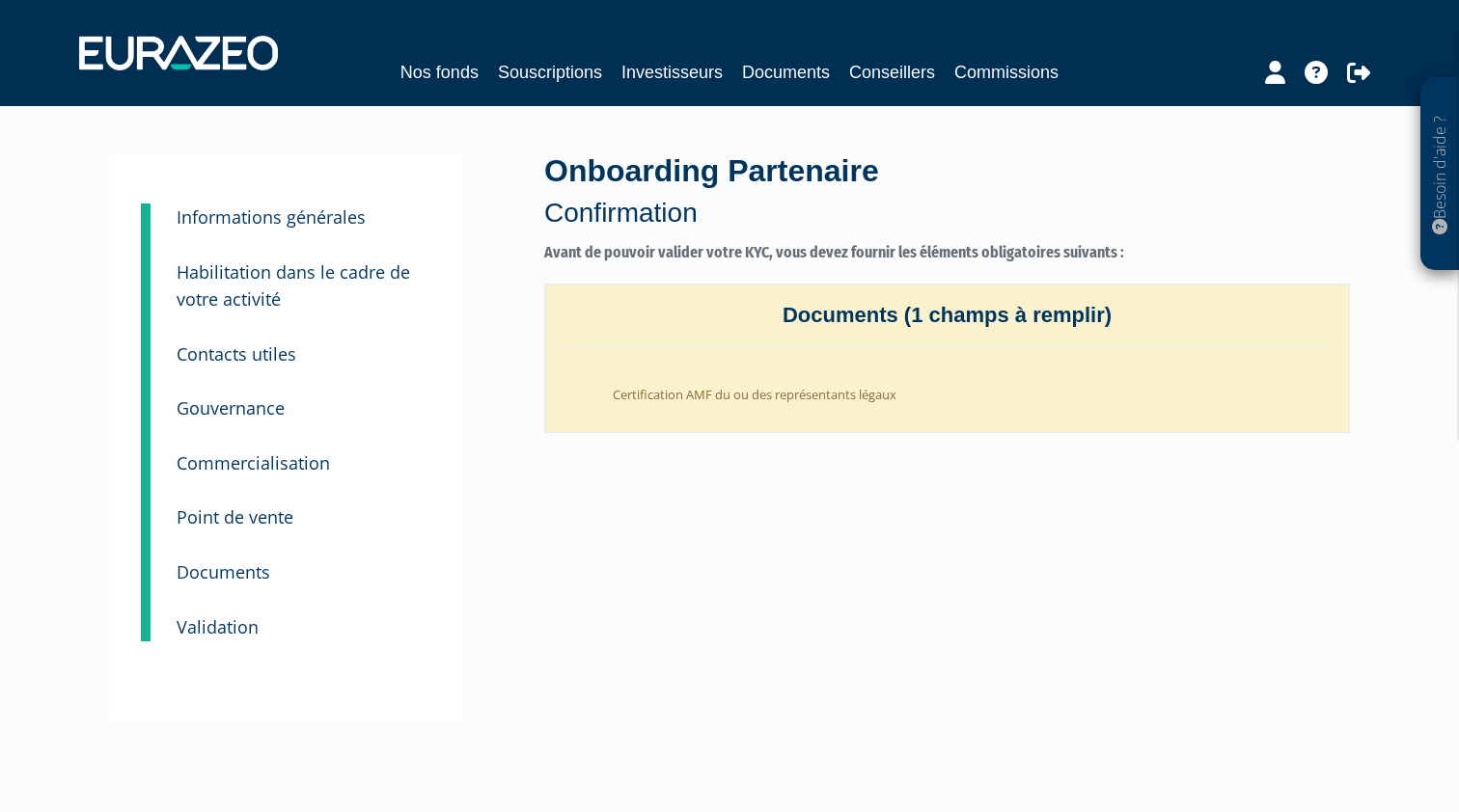
click at [793, 386] on li "Certification AMF du ou des représentants légaux" at bounding box center [966, 390] width 736 height 47
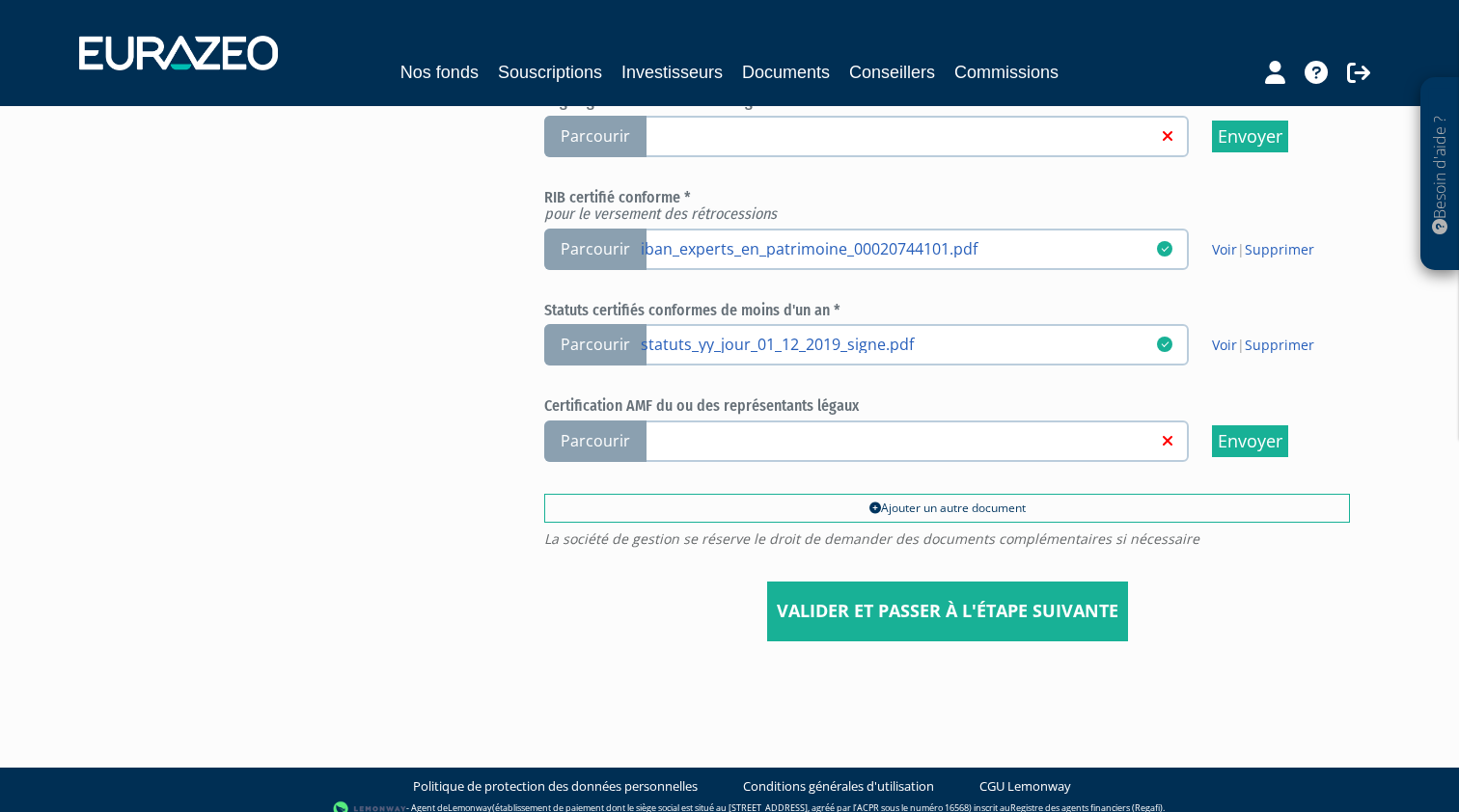
scroll to position [739, 0]
click at [619, 421] on span "Parcourir" at bounding box center [595, 442] width 102 height 41
click at [0, 0] on input "Parcourir" at bounding box center [0, 0] width 0 height 0
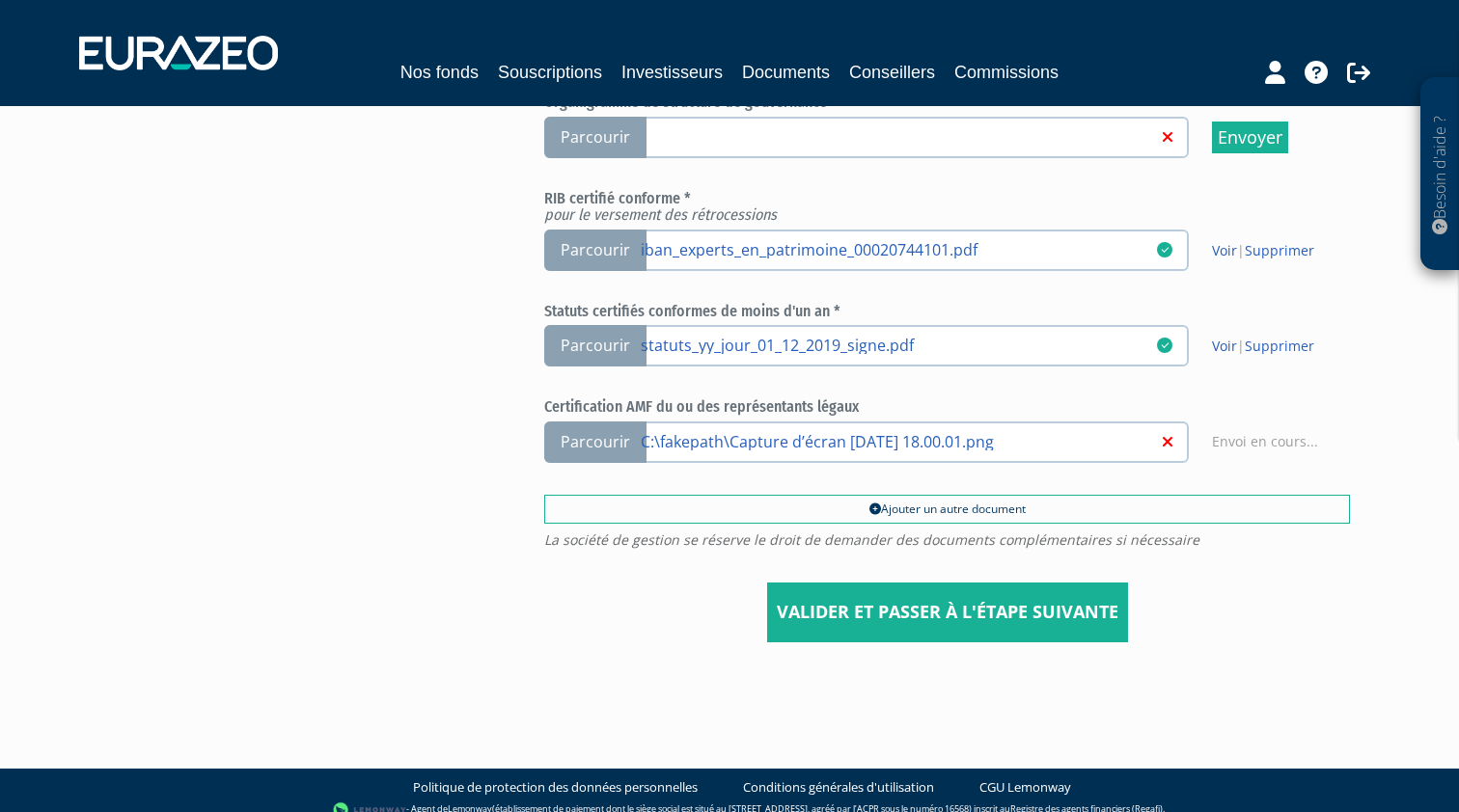
click at [886, 584] on input "Valider et passer à l'étape suivante" at bounding box center [948, 612] width 361 height 60
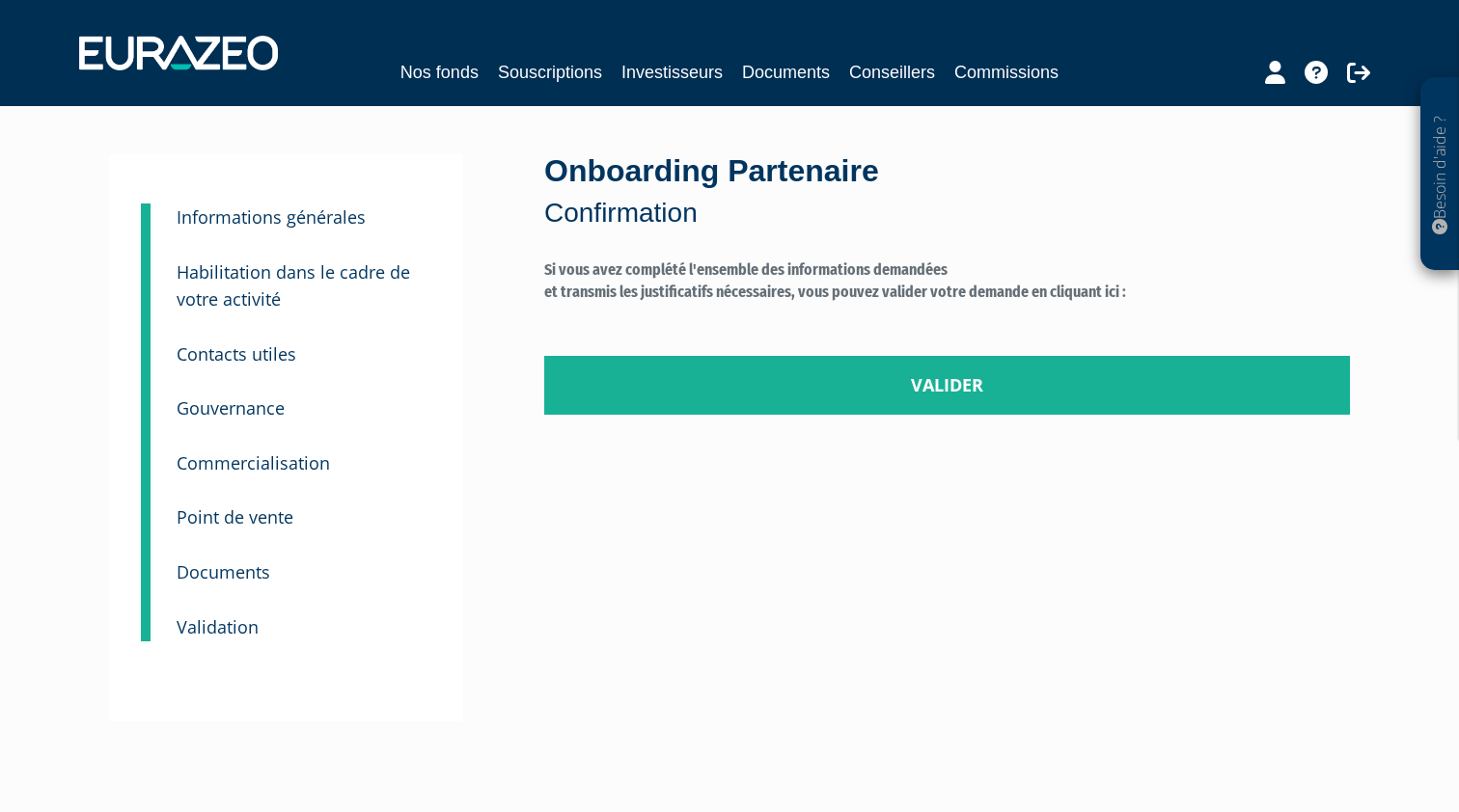
click at [805, 398] on link "Valider" at bounding box center [947, 386] width 806 height 60
